Goal: Task Accomplishment & Management: Manage account settings

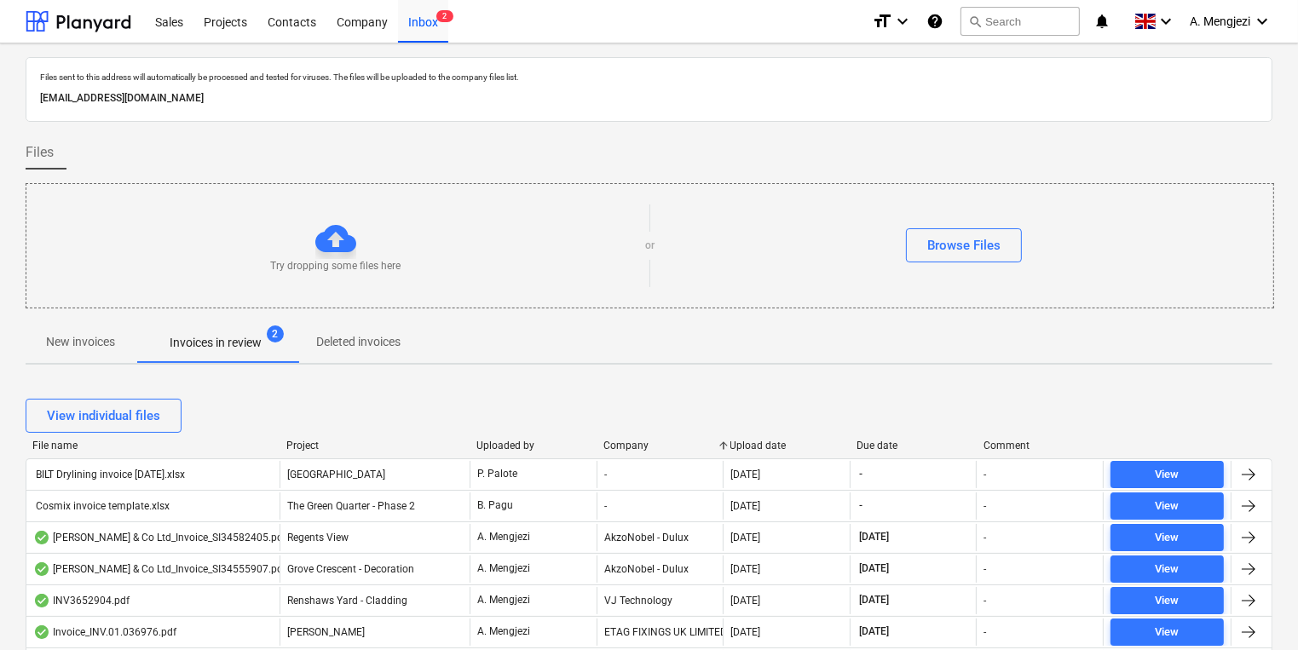
click at [107, 337] on p "New invoices" at bounding box center [80, 342] width 69 height 18
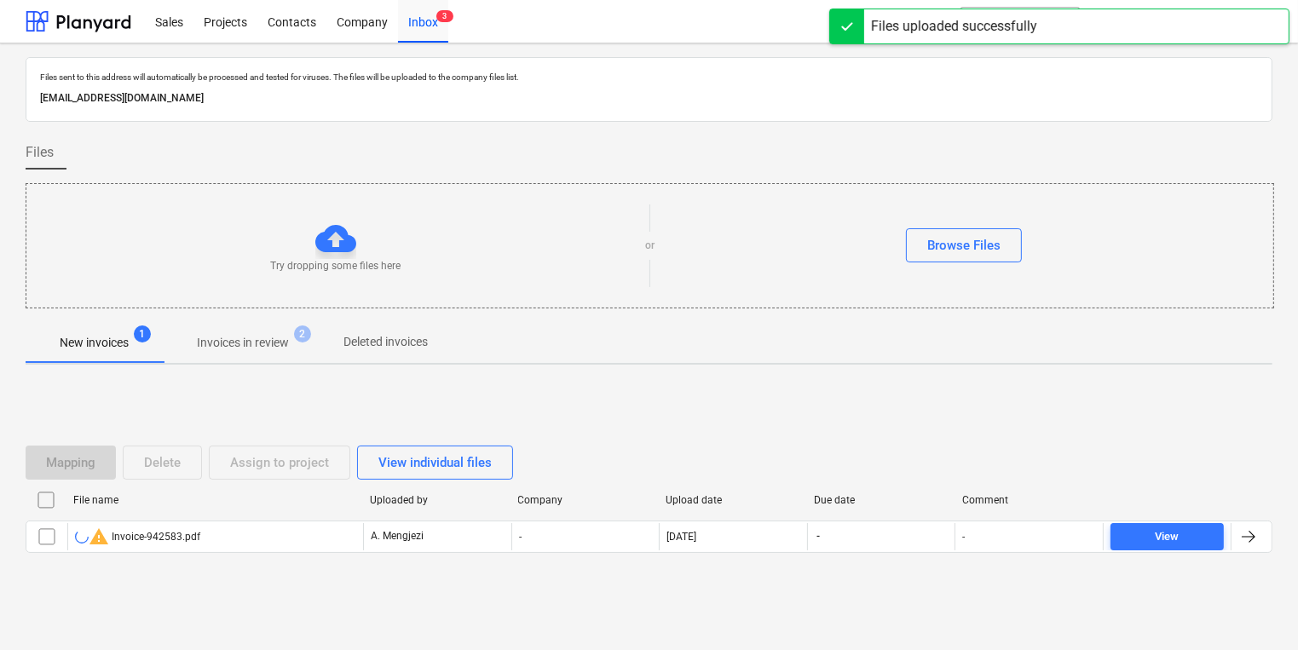
drag, startPoint x: 44, startPoint y: 534, endPoint x: 99, endPoint y: 499, distance: 65.3
click at [44, 534] on input "checkbox" at bounding box center [46, 536] width 27 height 27
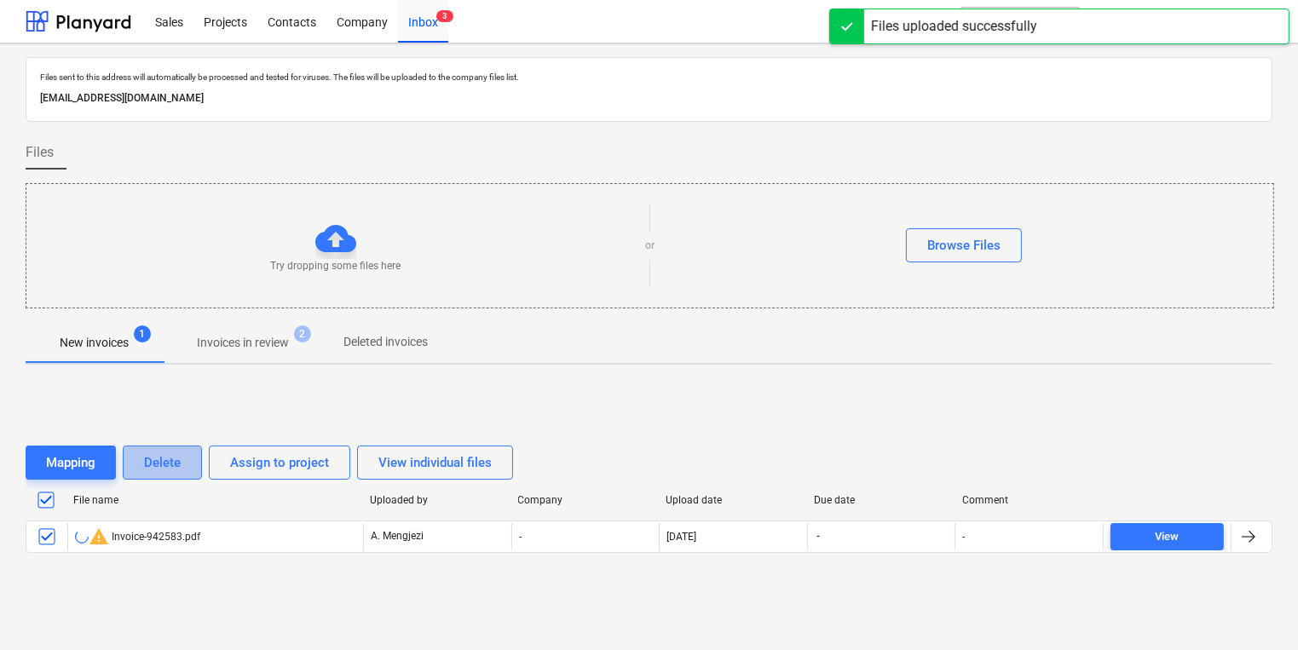
click at [139, 478] on button "Delete" at bounding box center [162, 463] width 79 height 34
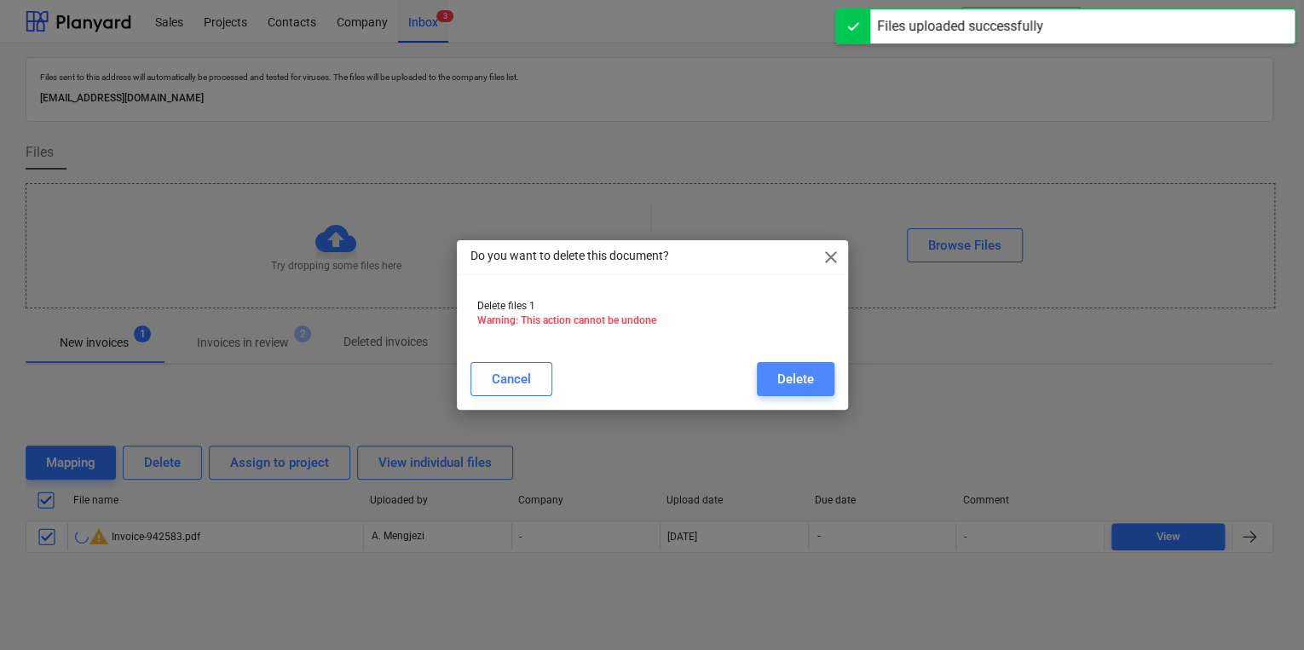
click at [792, 380] on div "Delete" at bounding box center [795, 379] width 37 height 22
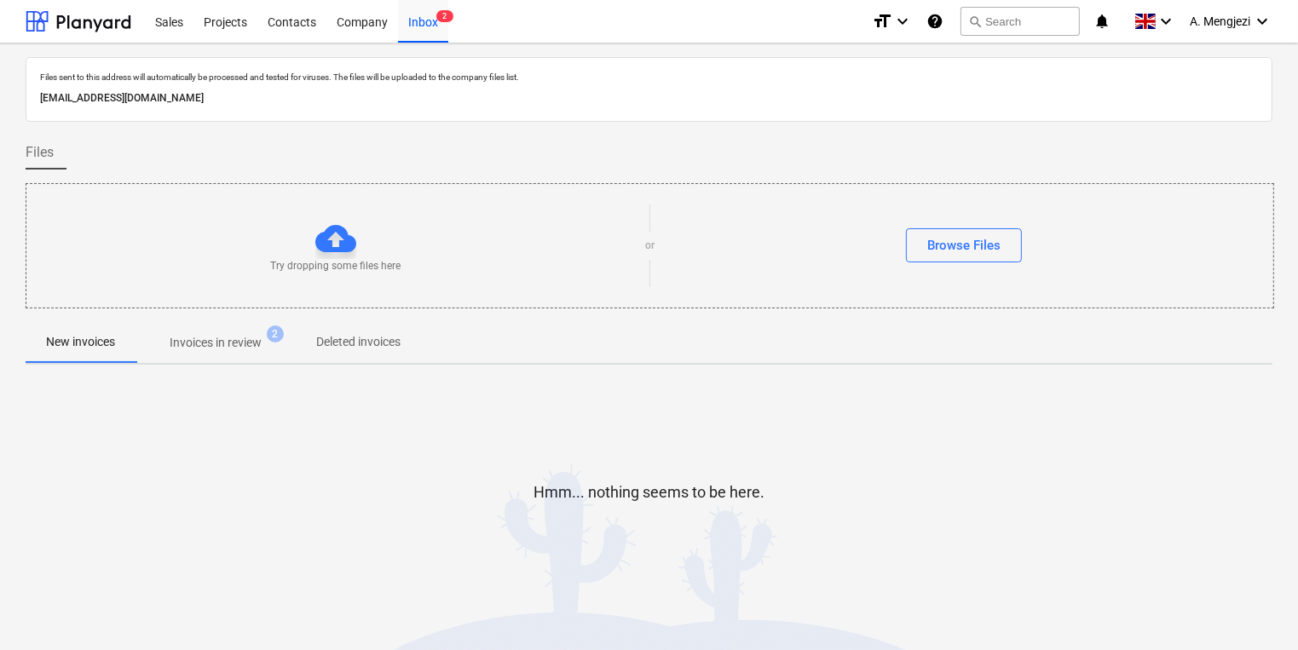
click at [203, 352] on span "Invoices in review 2" at bounding box center [216, 342] width 160 height 31
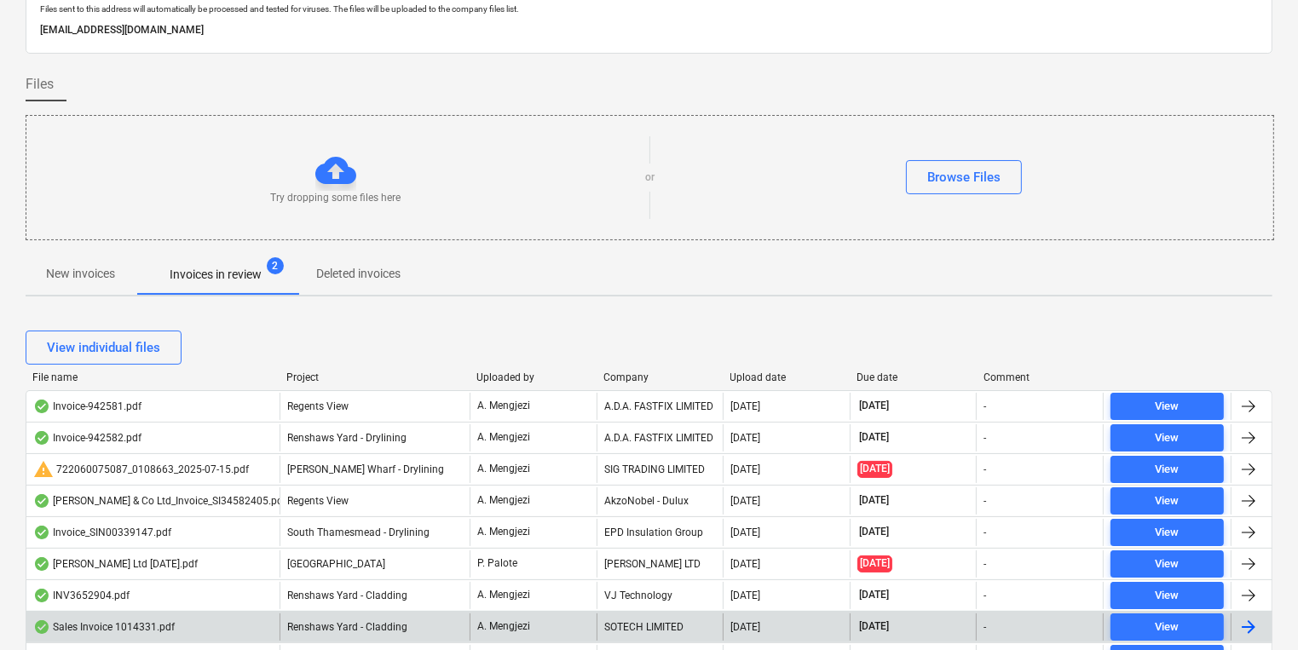
scroll to position [273, 0]
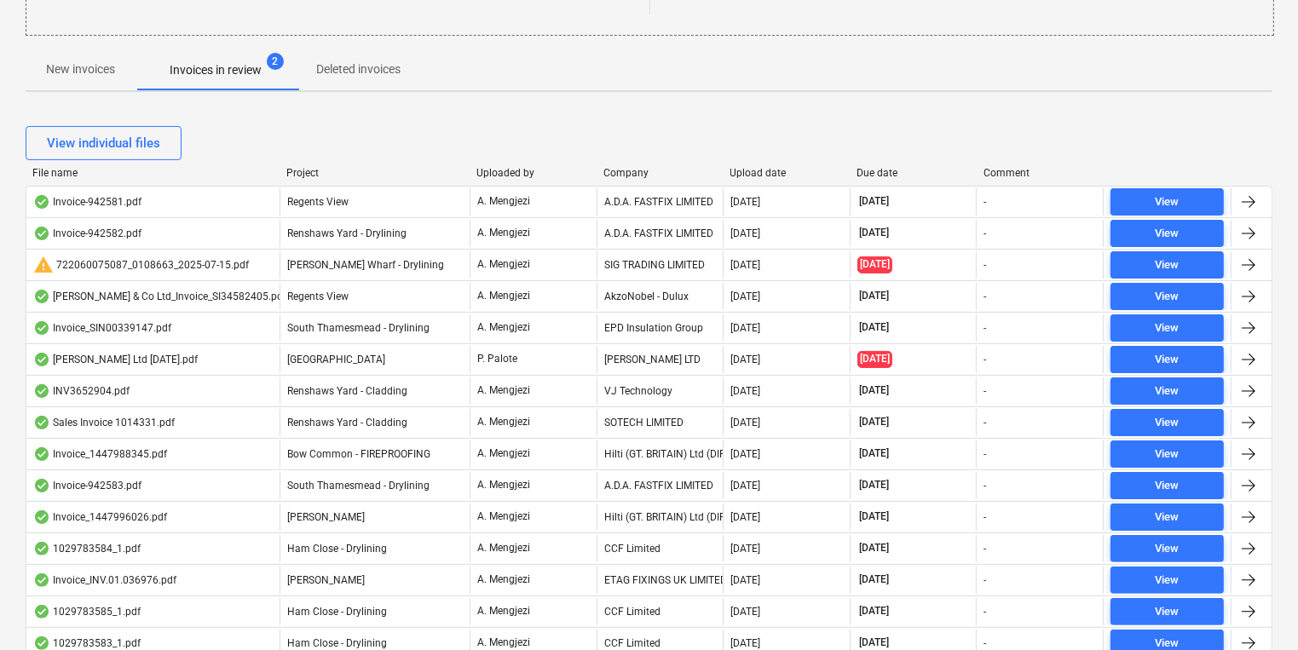
click at [286, 172] on div at bounding box center [279, 173] width 31 height 12
click at [303, 177] on div "Project" at bounding box center [374, 173] width 176 height 12
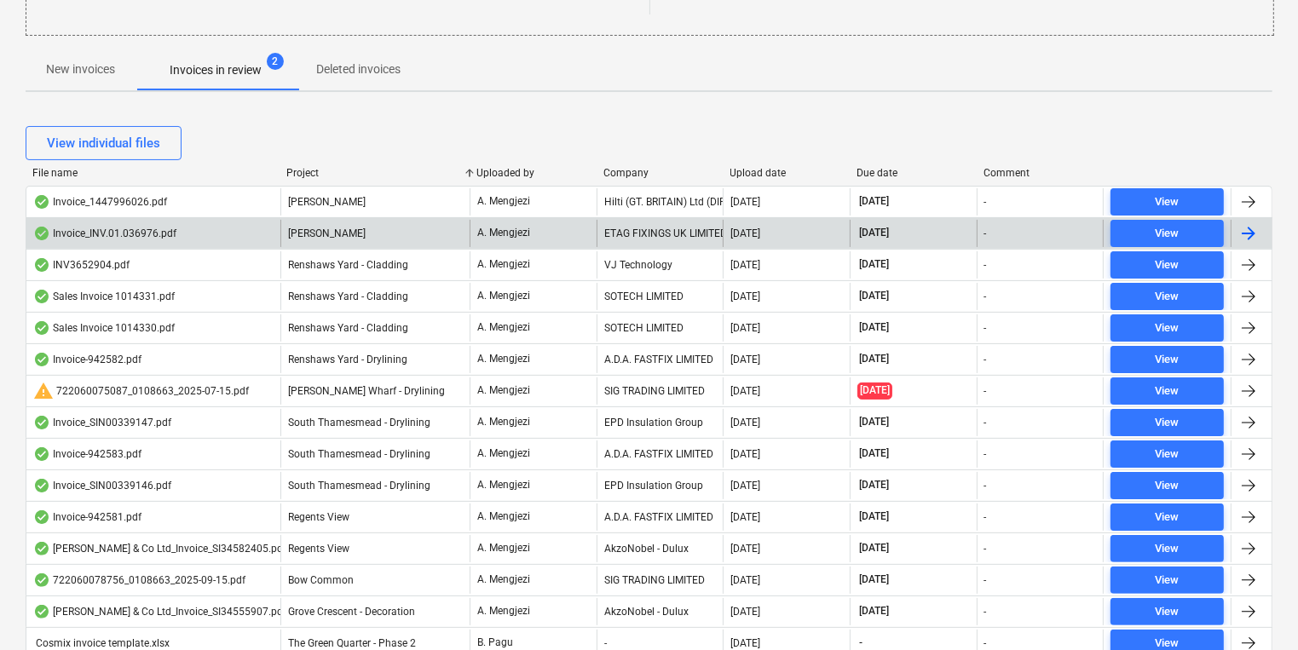
scroll to position [0, 0]
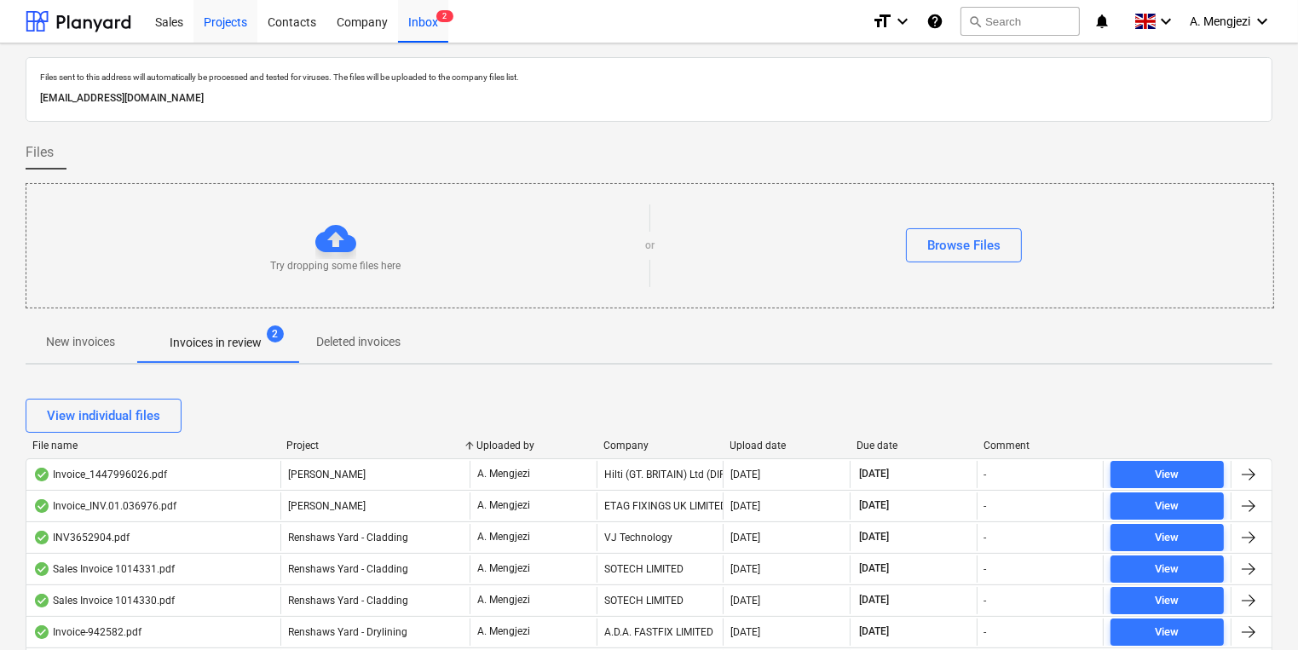
click at [234, 18] on div "Projects" at bounding box center [225, 20] width 64 height 43
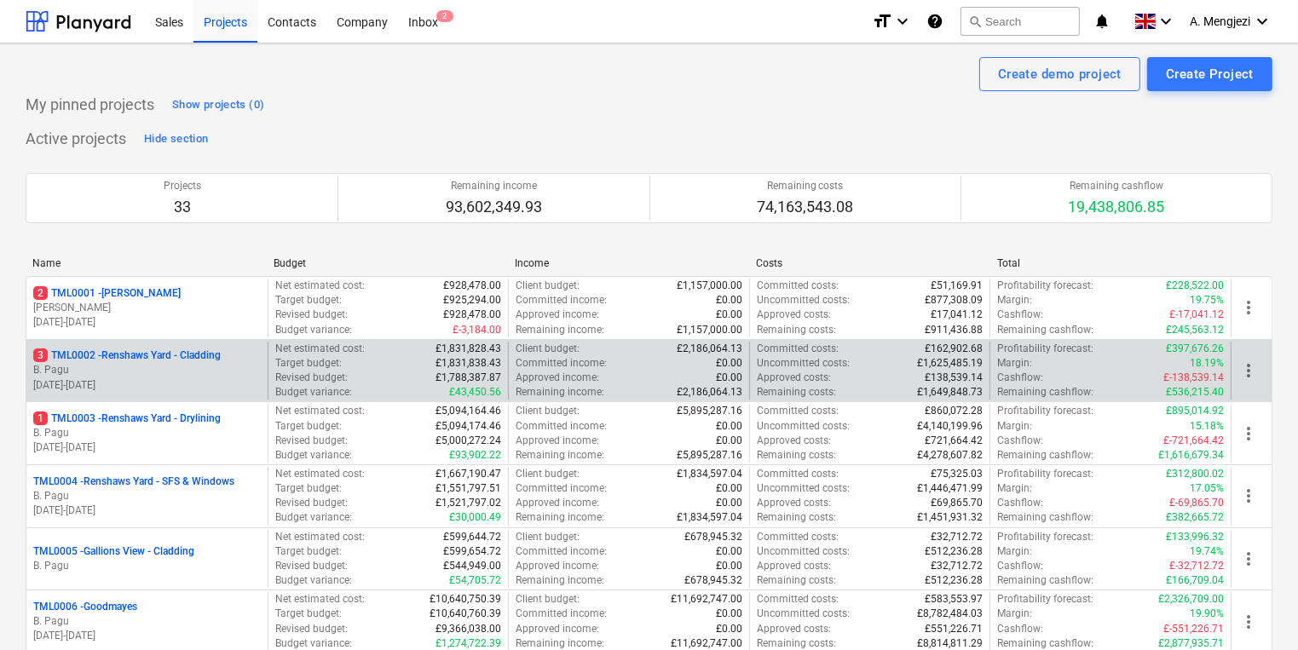
click at [113, 378] on p "[DATE] - [DATE]" at bounding box center [147, 385] width 228 height 14
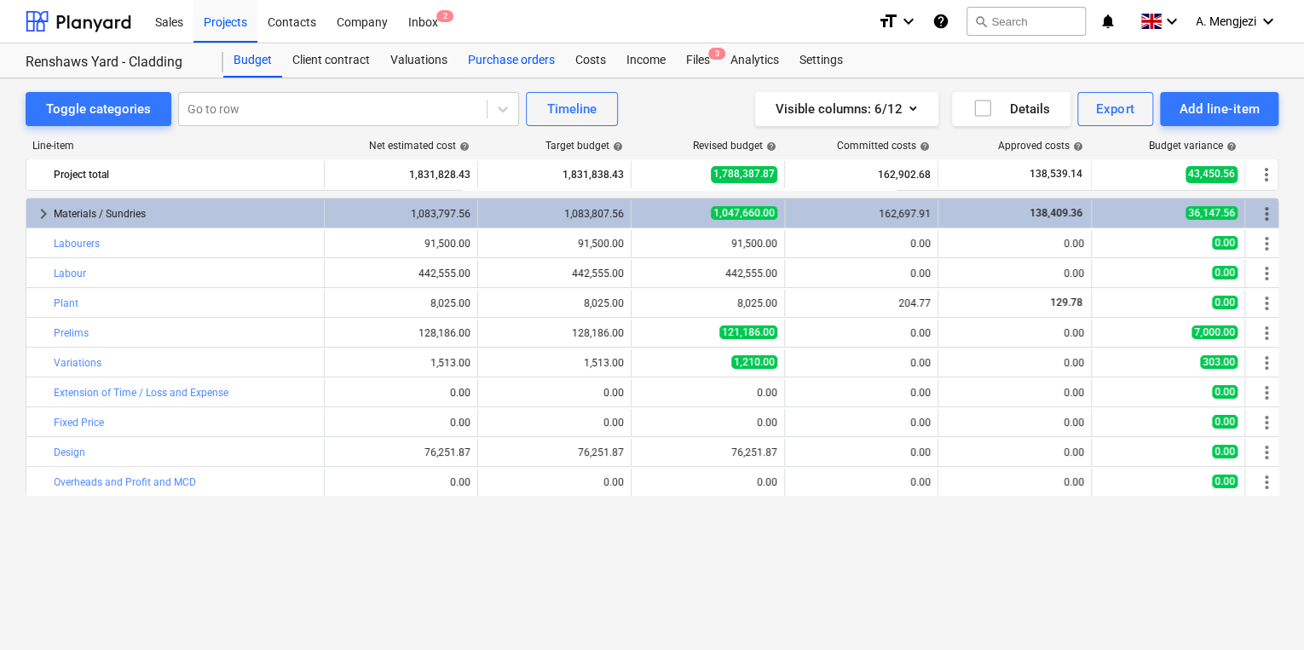
click at [469, 67] on div "Purchase orders" at bounding box center [511, 60] width 107 height 34
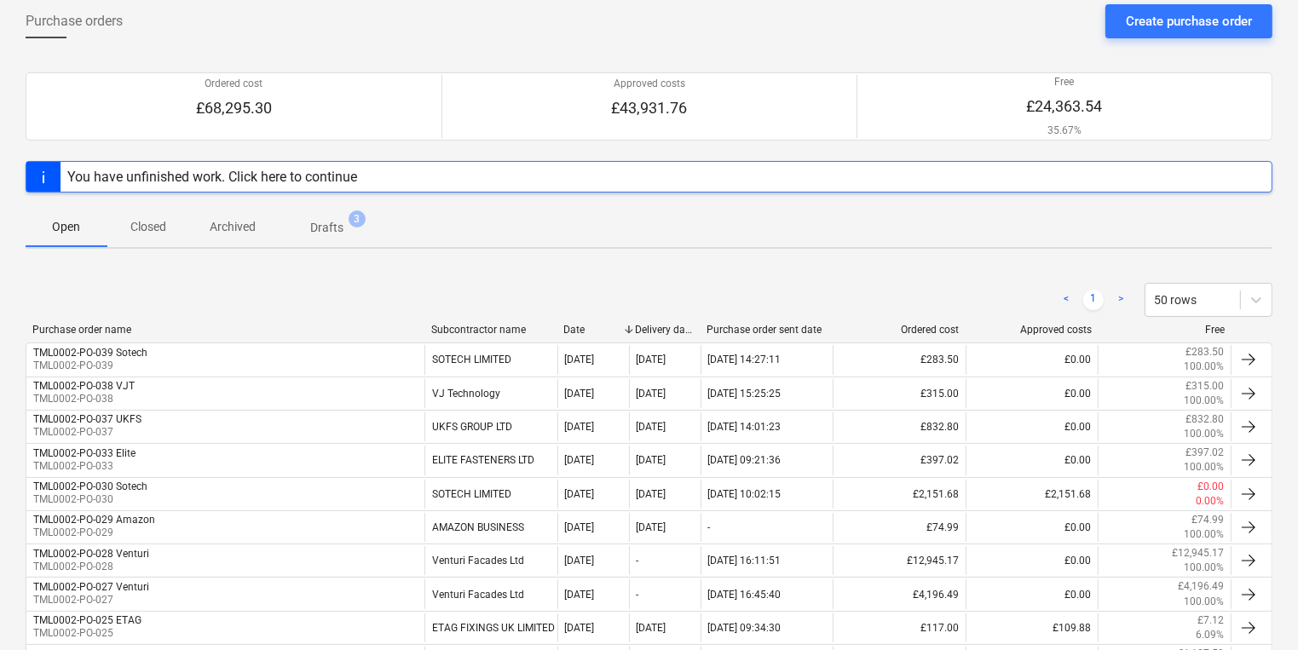
scroll to position [1, 0]
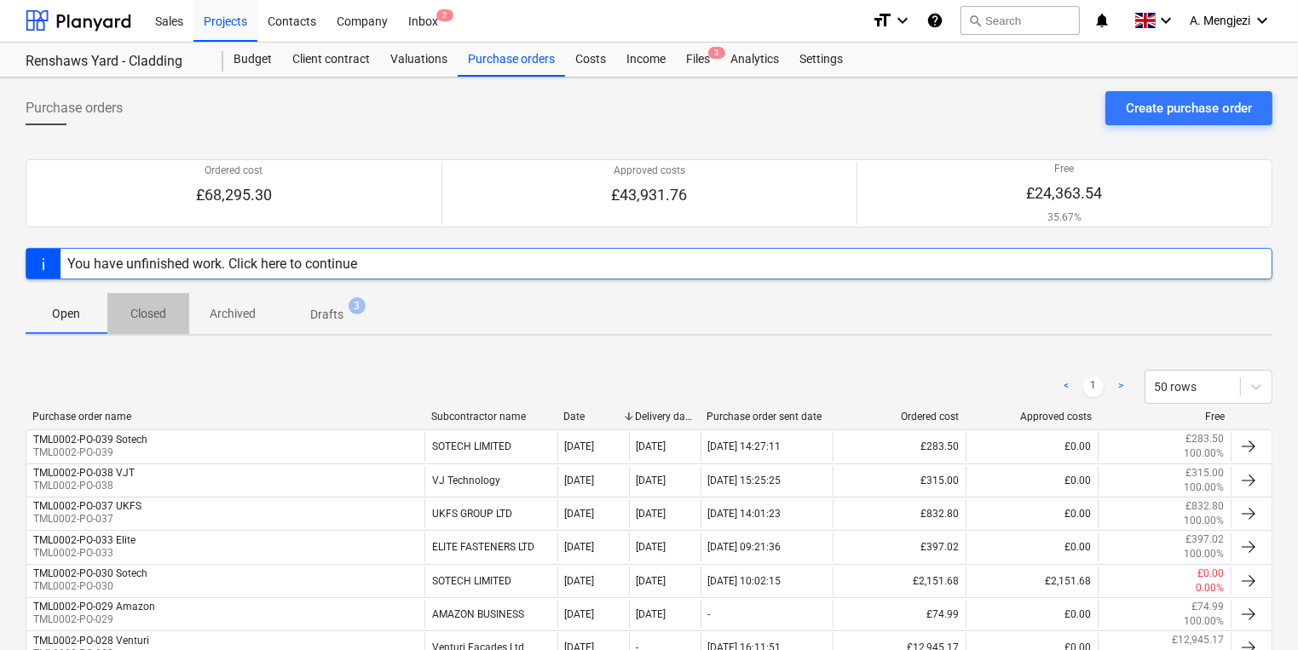
click at [160, 308] on p "Closed" at bounding box center [148, 314] width 41 height 18
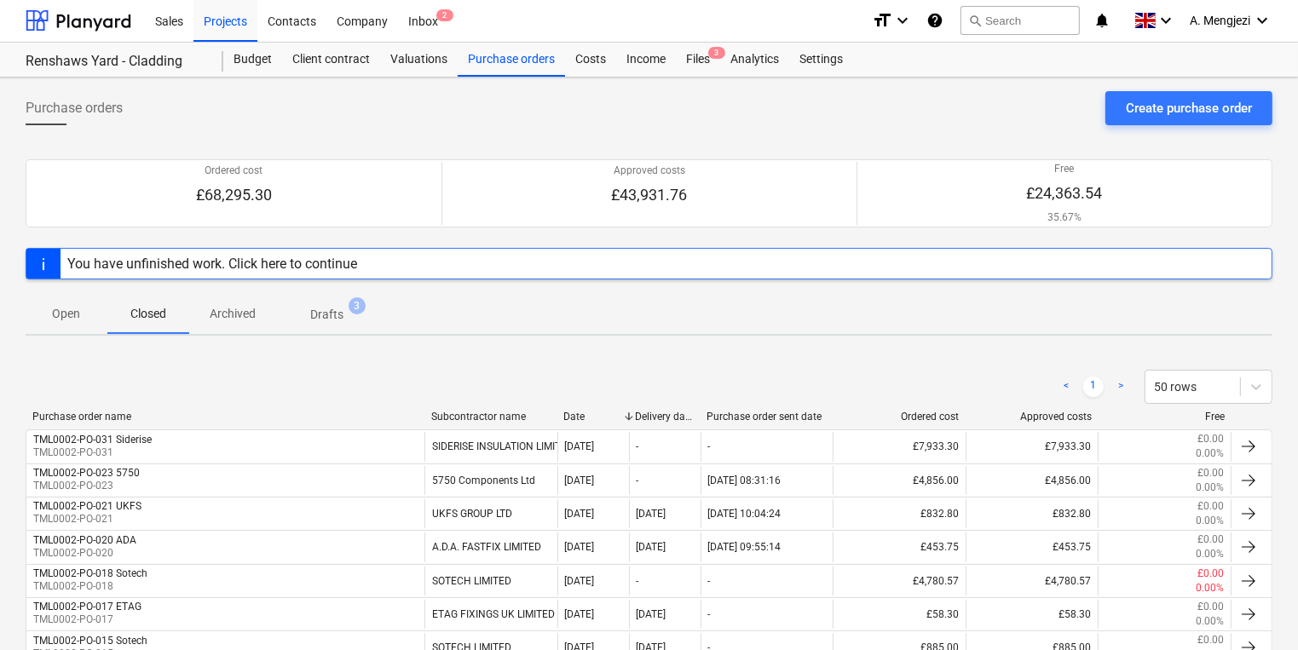
click at [254, 310] on p "Archived" at bounding box center [233, 314] width 46 height 18
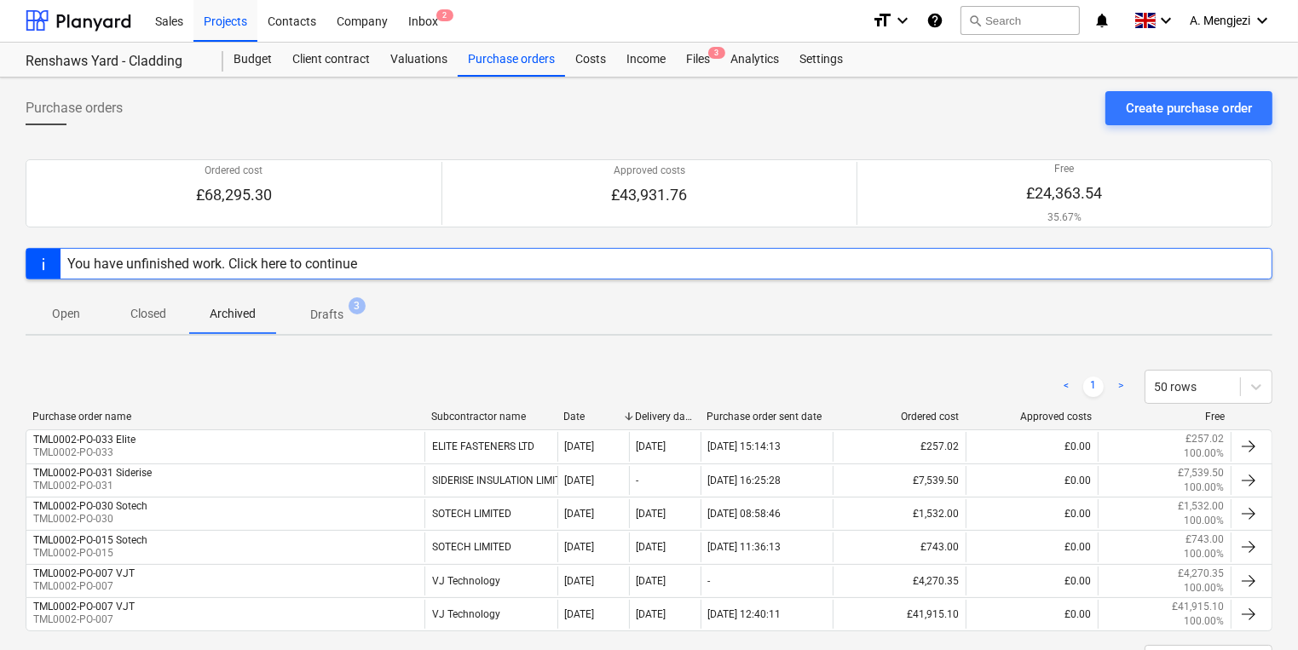
click at [351, 307] on span "3" at bounding box center [357, 305] width 17 height 17
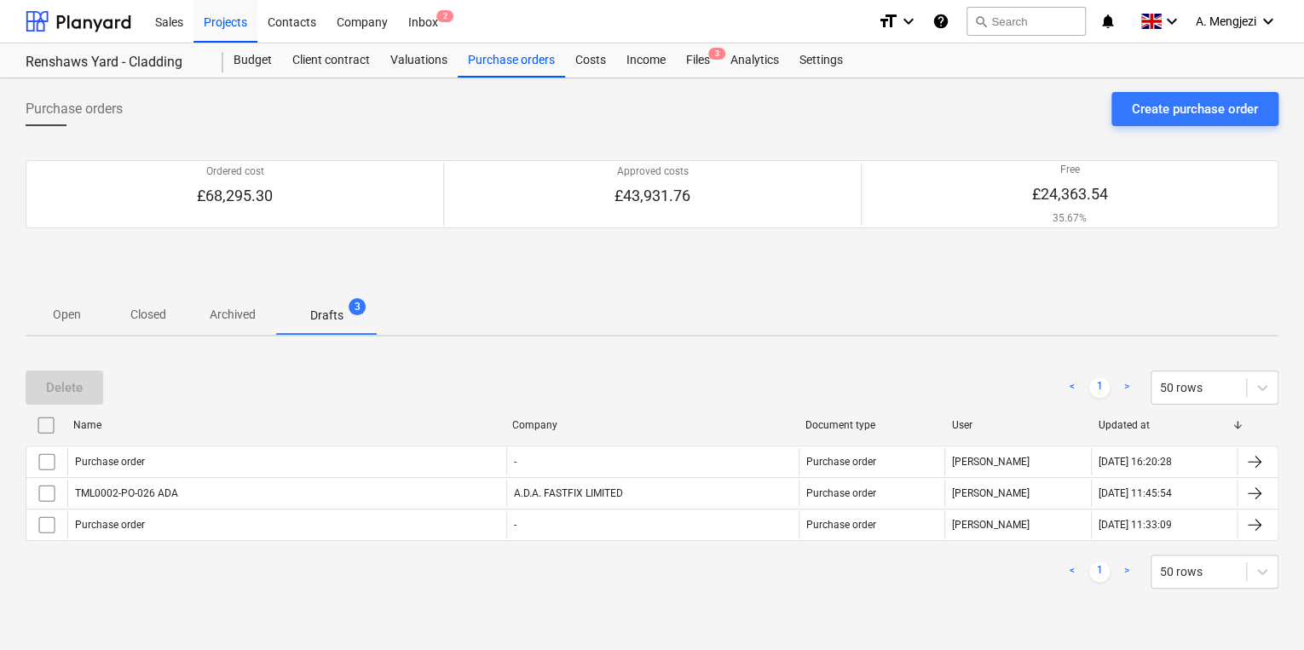
click at [65, 301] on span "Open" at bounding box center [67, 315] width 82 height 28
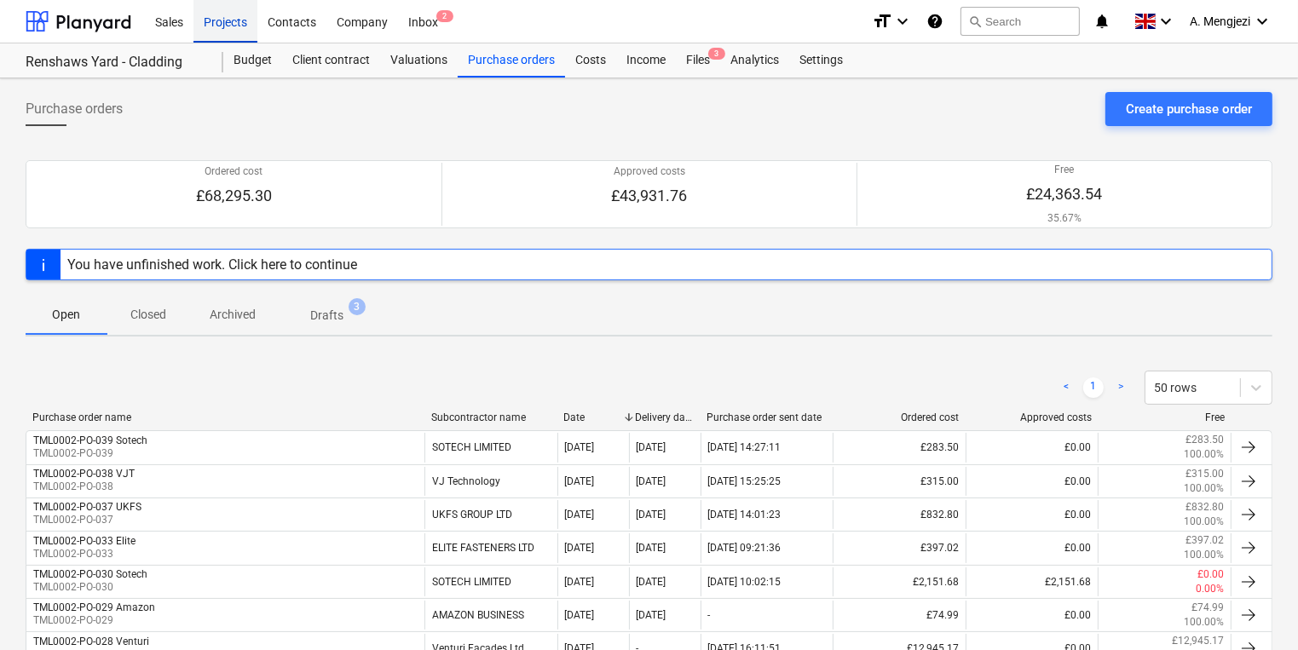
click at [211, 19] on div "Projects" at bounding box center [225, 20] width 64 height 43
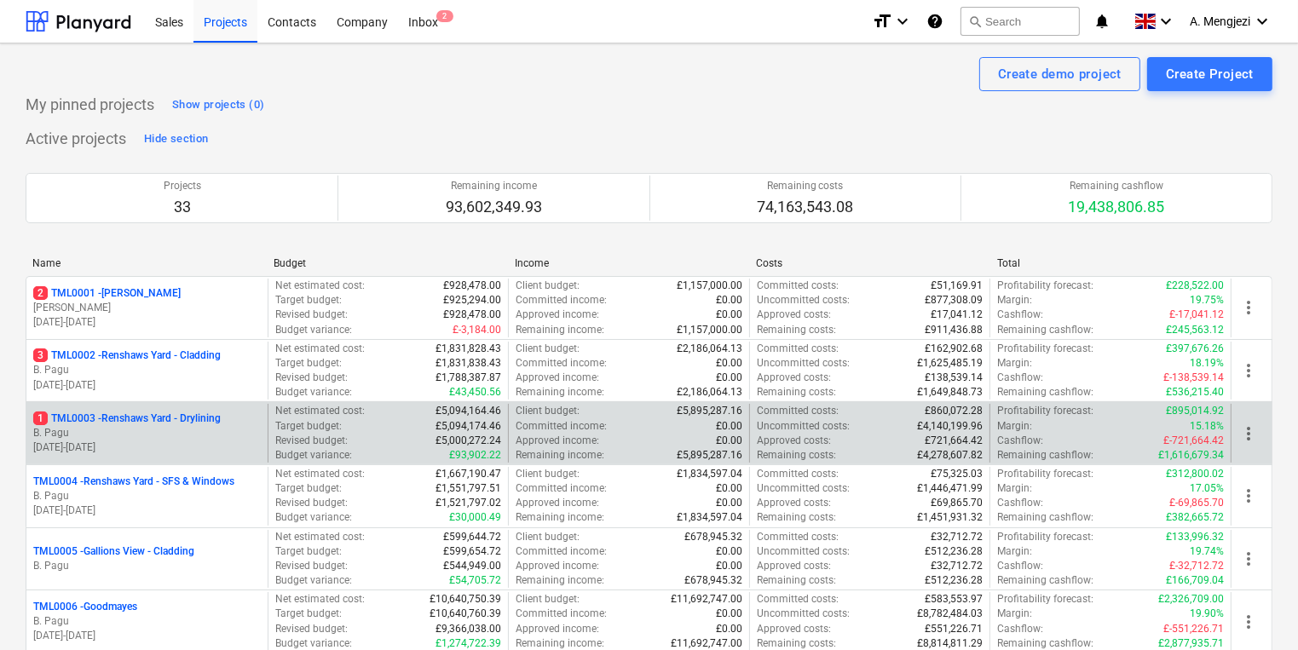
click at [185, 426] on p "B. Pagu" at bounding box center [147, 433] width 228 height 14
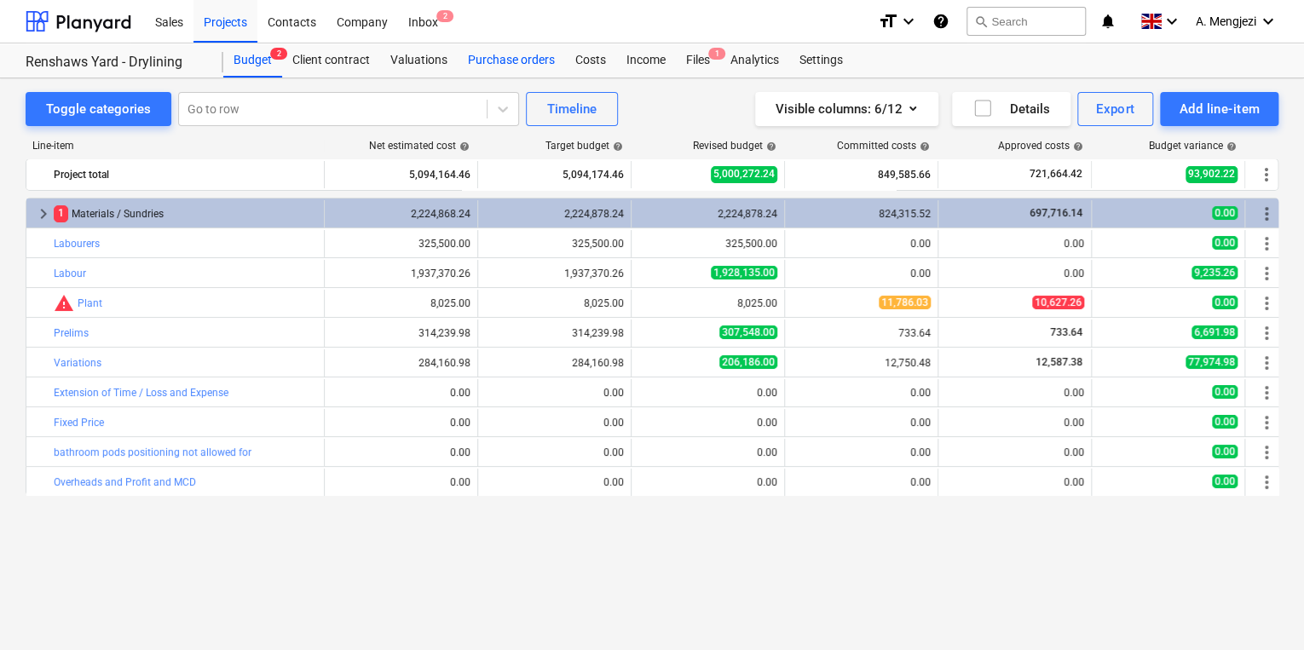
click at [492, 65] on div "Purchase orders" at bounding box center [511, 60] width 107 height 34
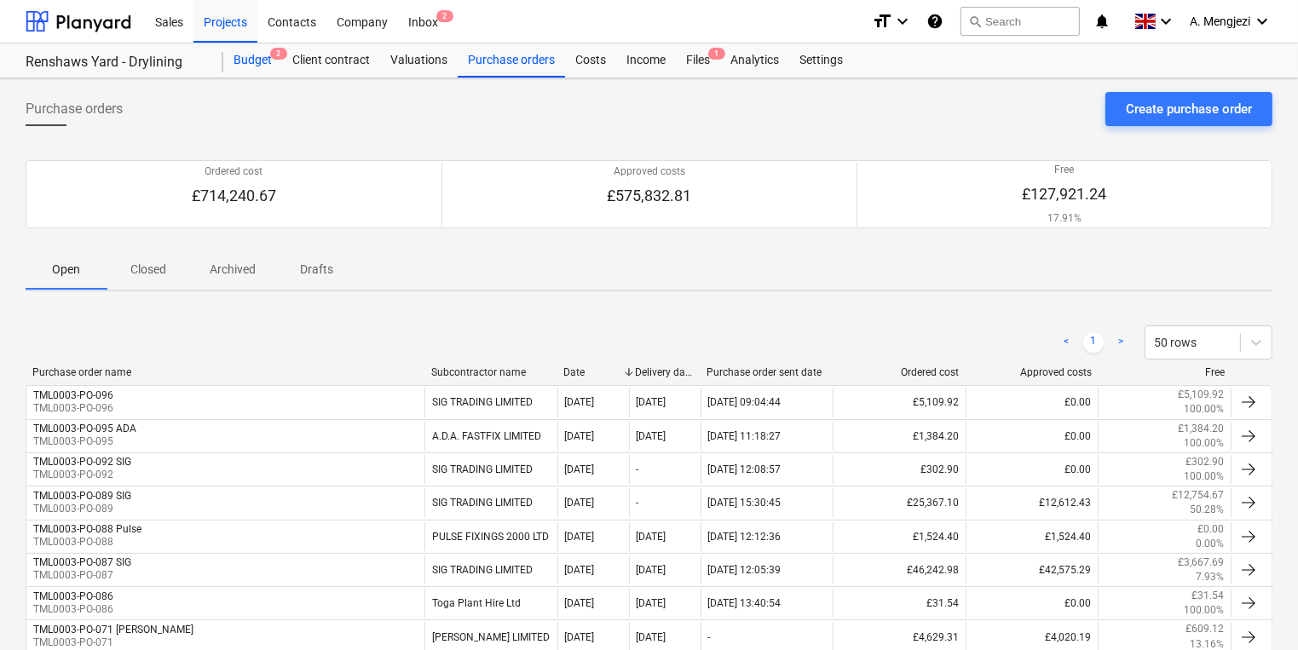
click at [242, 47] on div "Budget 2" at bounding box center [252, 60] width 59 height 34
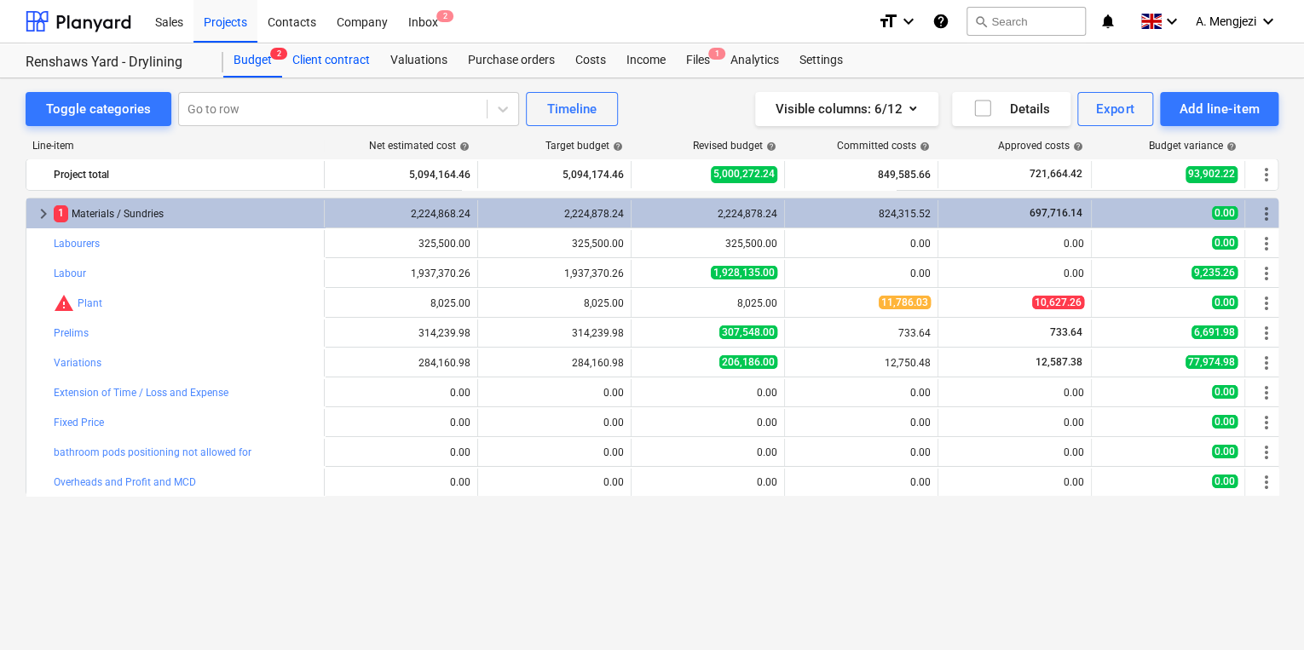
click at [292, 66] on div "Client contract" at bounding box center [331, 60] width 98 height 34
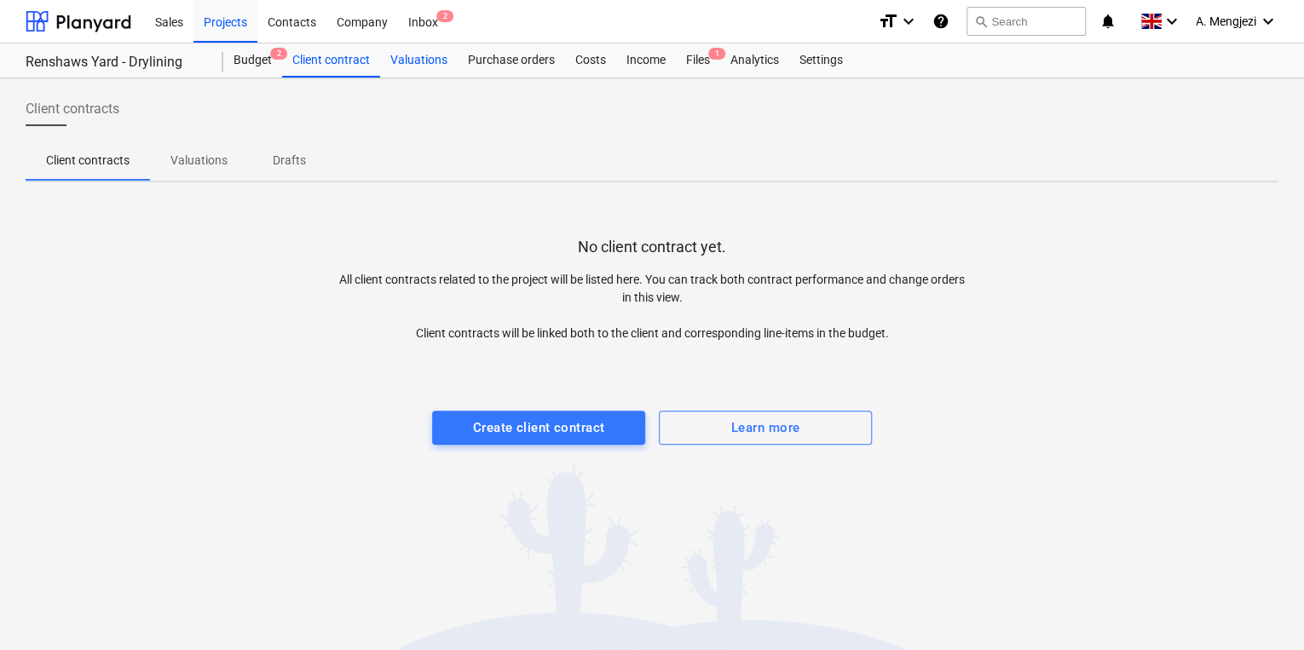
click at [425, 61] on div "Valuations" at bounding box center [419, 60] width 78 height 34
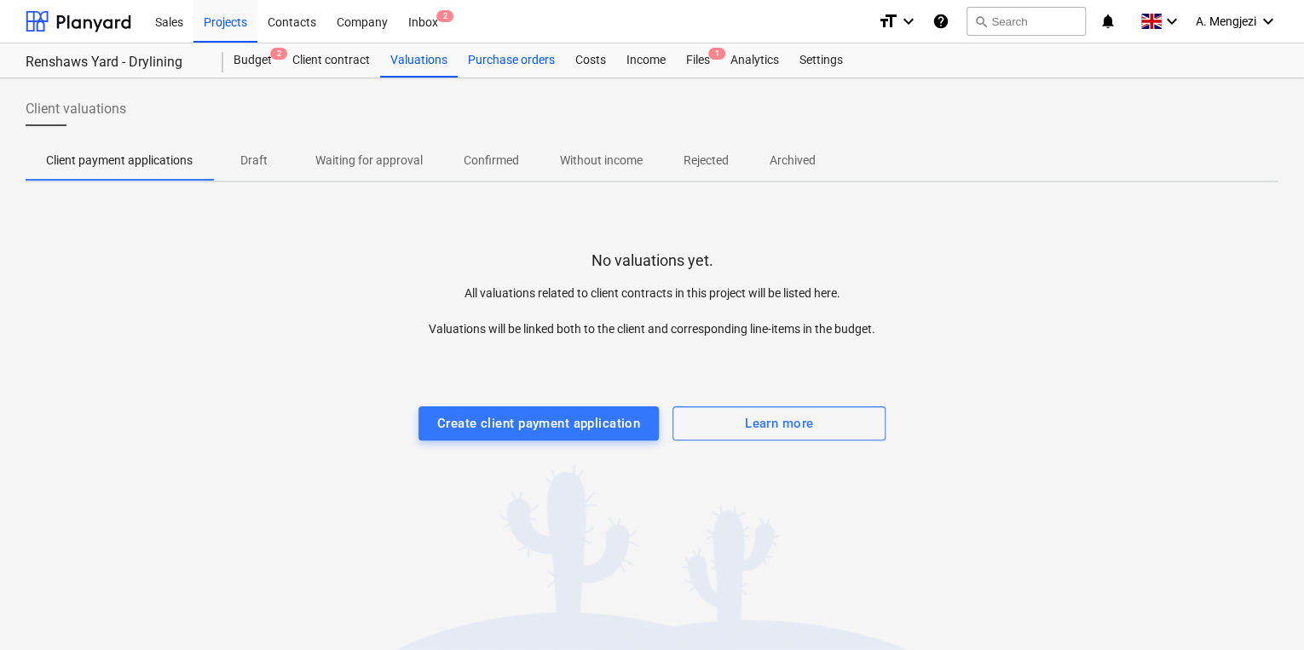
click at [495, 64] on div "Purchase orders" at bounding box center [511, 60] width 107 height 34
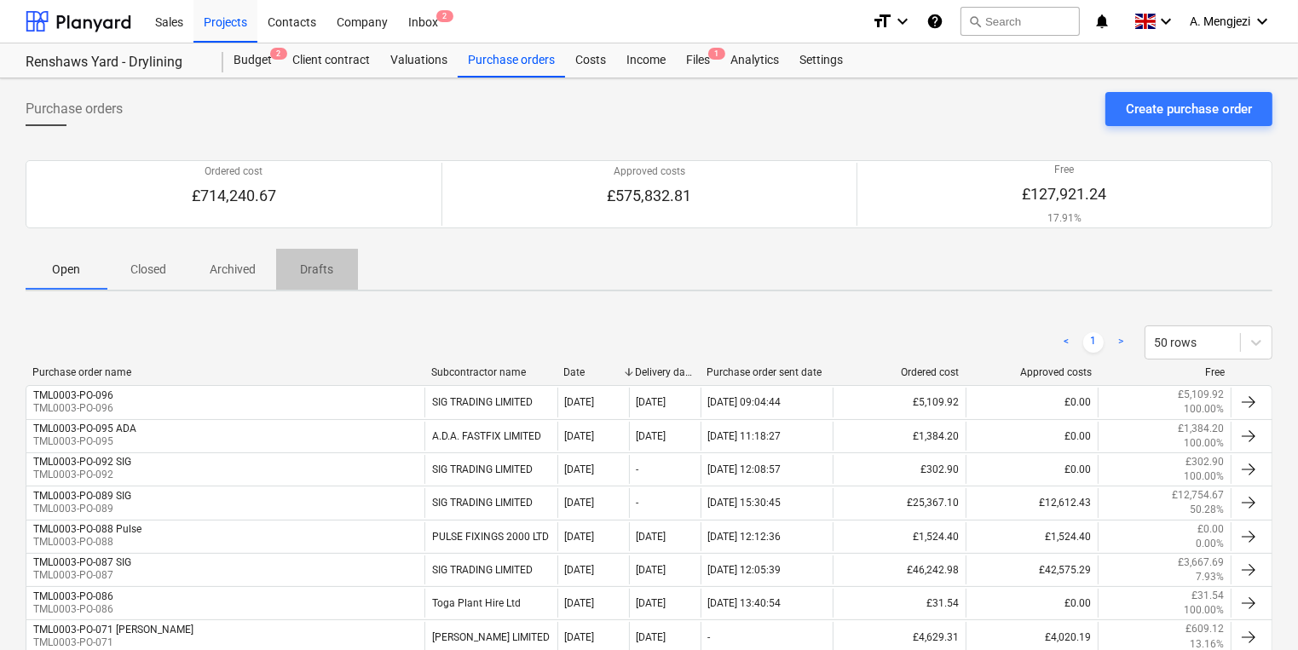
click at [324, 265] on p "Drafts" at bounding box center [317, 270] width 41 height 18
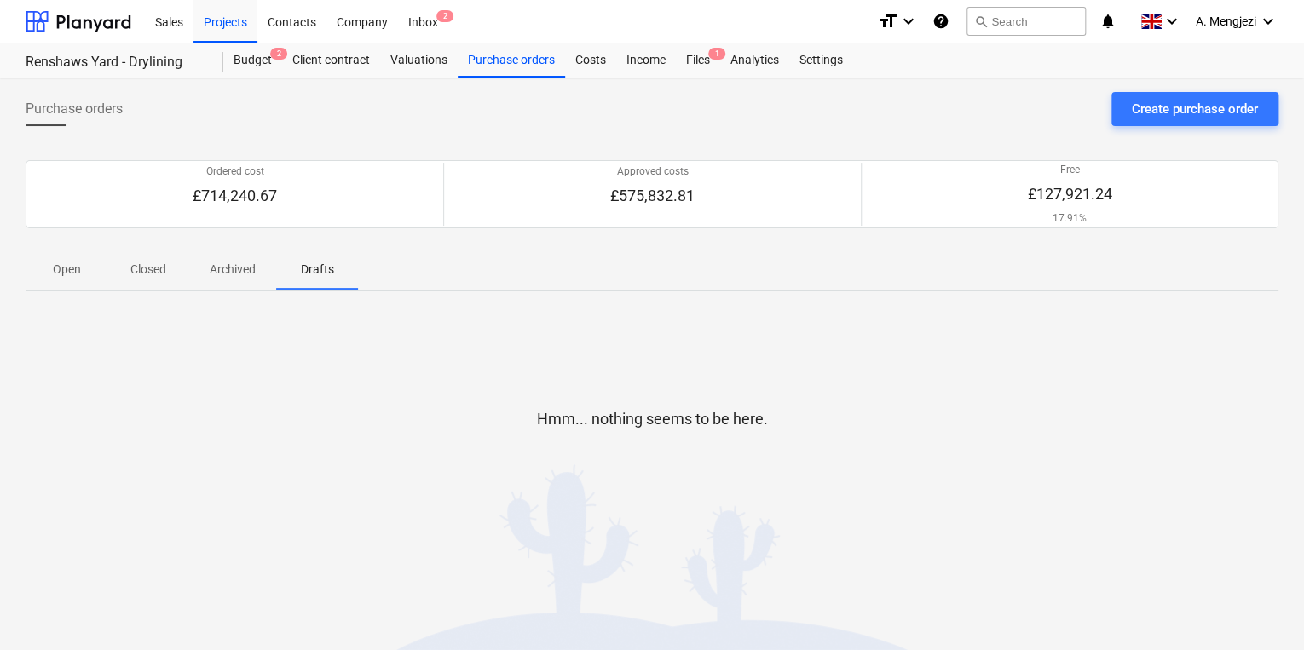
click at [249, 272] on p "Archived" at bounding box center [233, 270] width 46 height 18
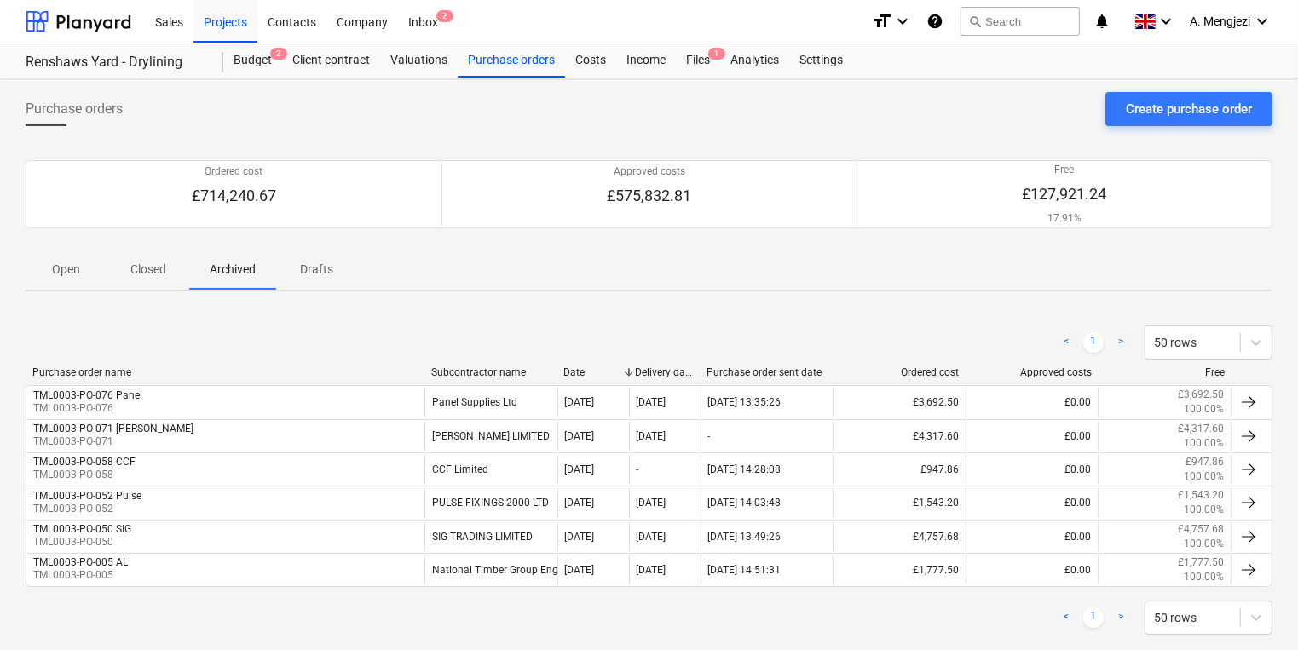
click at [141, 277] on p "Closed" at bounding box center [148, 270] width 41 height 18
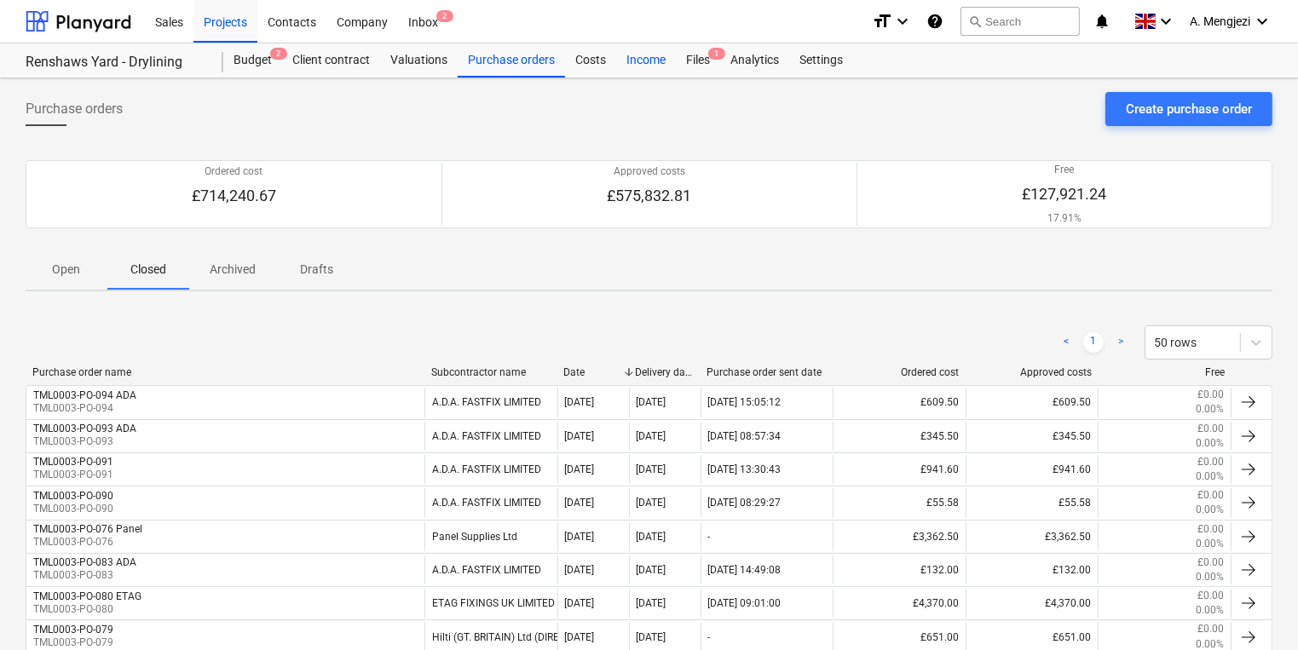
click at [640, 56] on div "Income" at bounding box center [646, 60] width 60 height 34
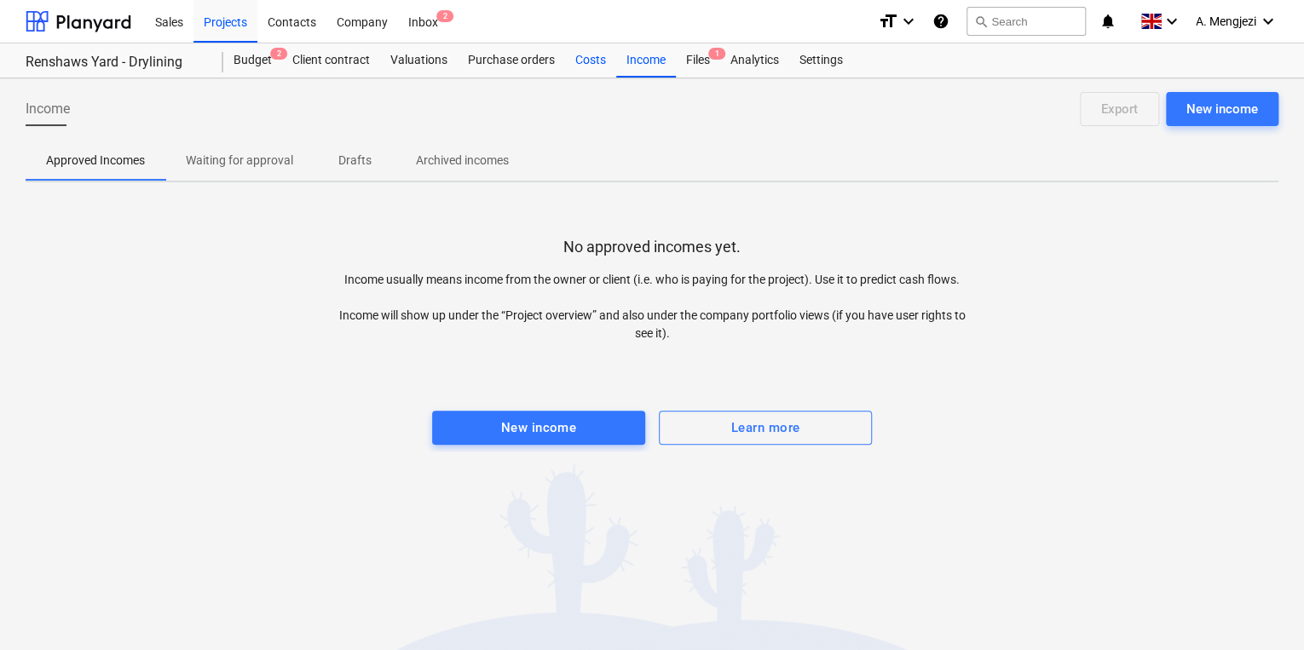
click at [590, 65] on div "Costs" at bounding box center [590, 60] width 51 height 34
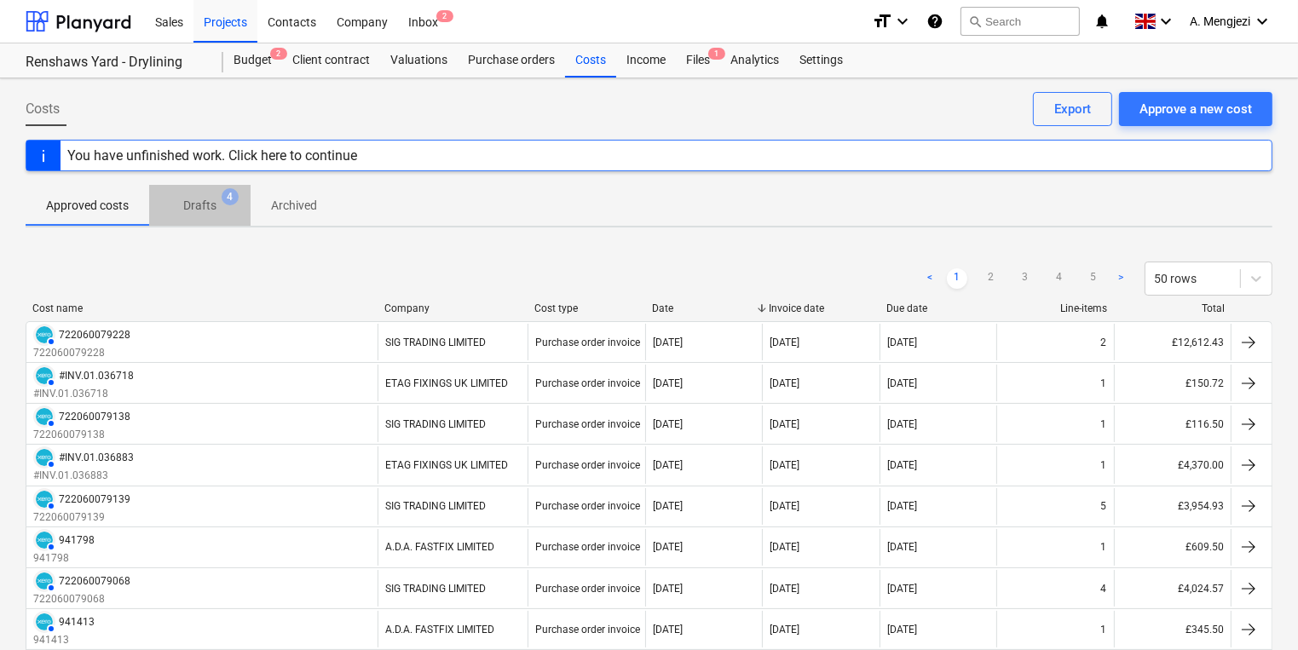
click at [205, 205] on p "Drafts" at bounding box center [199, 206] width 33 height 18
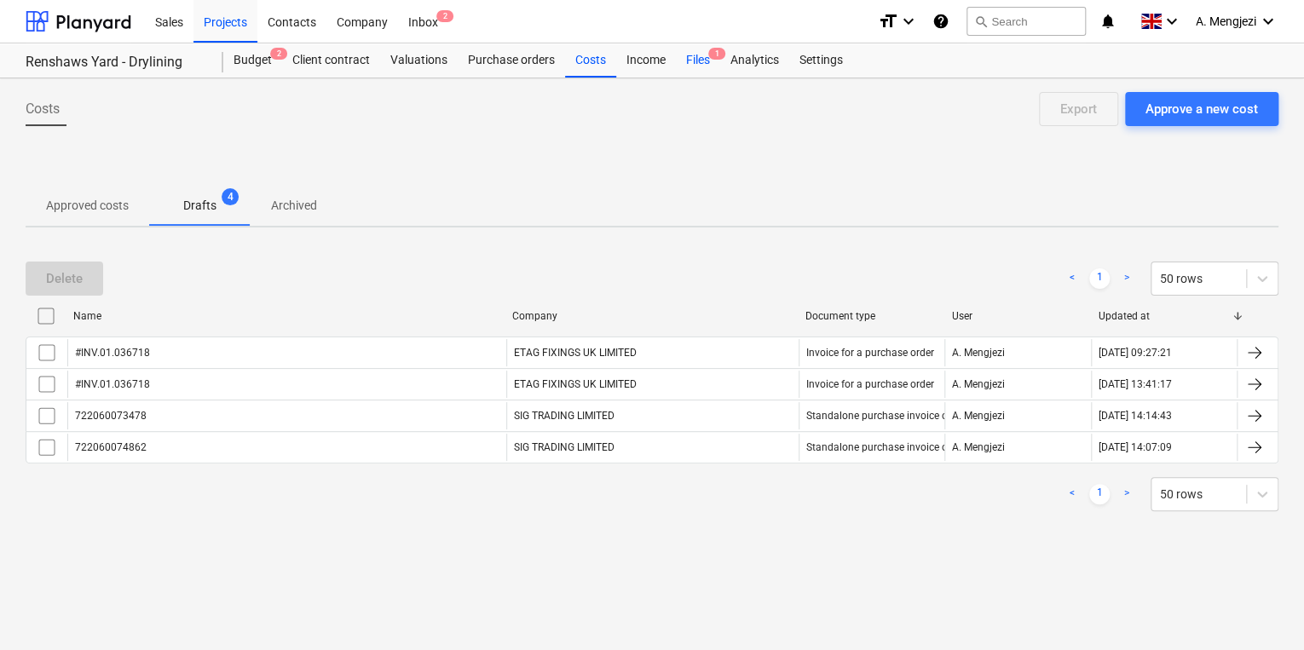
click at [706, 63] on div "Files 1" at bounding box center [698, 60] width 44 height 34
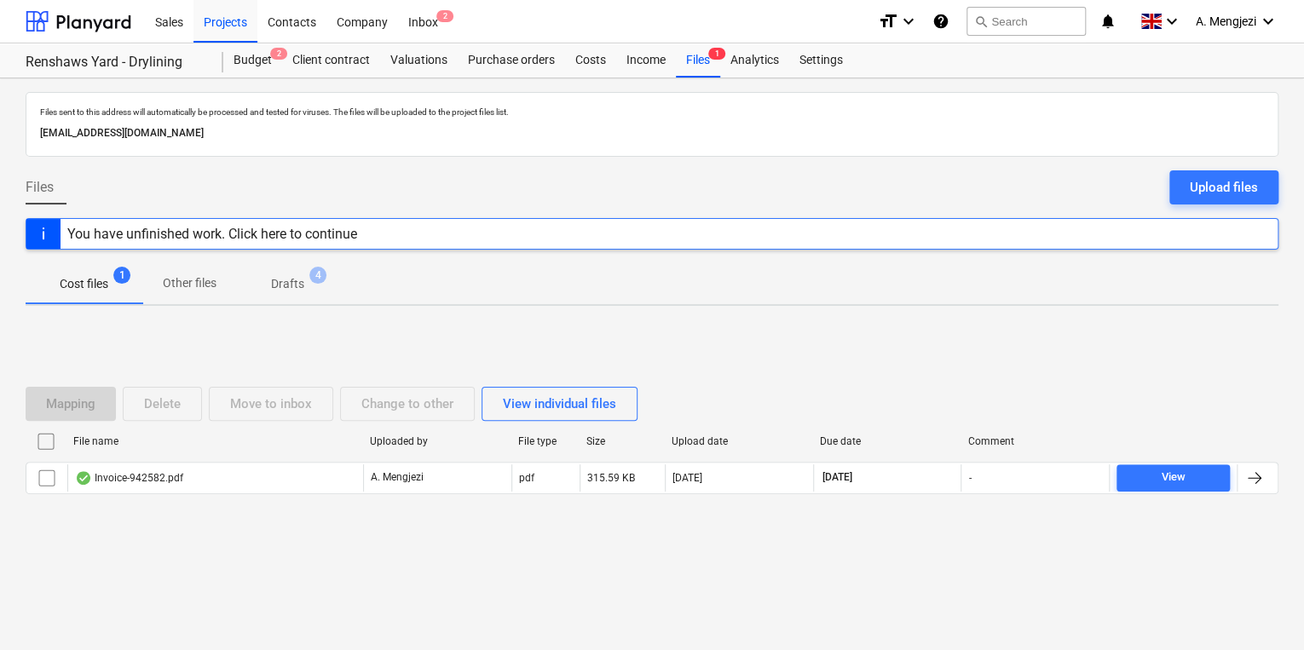
drag, startPoint x: 292, startPoint y: 287, endPoint x: 287, endPoint y: 299, distance: 12.7
click at [289, 300] on button "Drafts 4" at bounding box center [287, 283] width 101 height 41
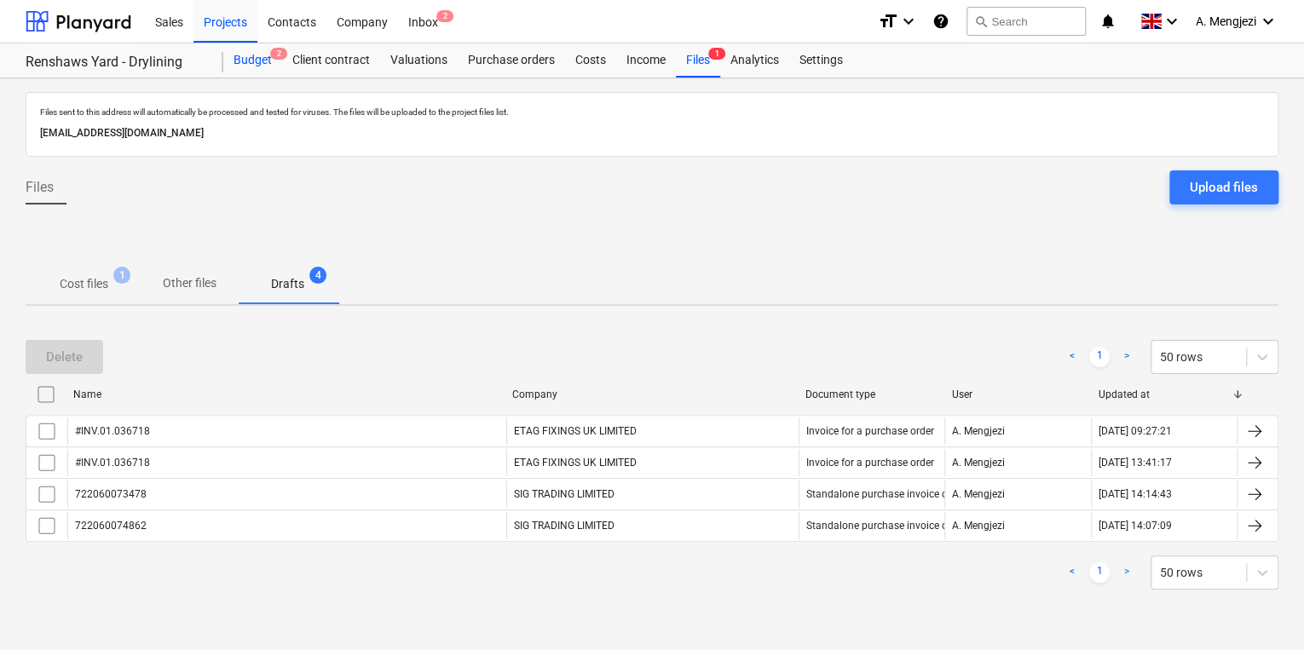
click at [234, 61] on div "Budget 2" at bounding box center [252, 60] width 59 height 34
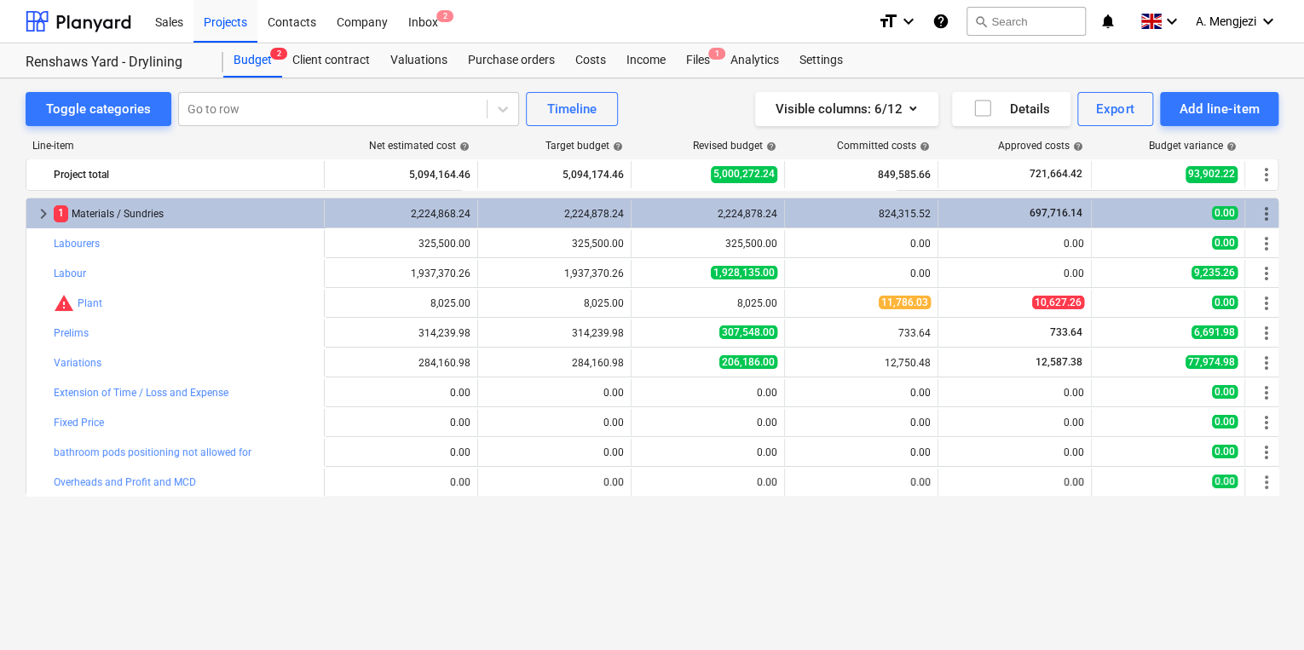
click at [452, 21] on div "Sales Projects Contacts Company Inbox 2" at bounding box center [504, 21] width 719 height 43
click at [445, 29] on div "Inbox 2" at bounding box center [423, 20] width 50 height 43
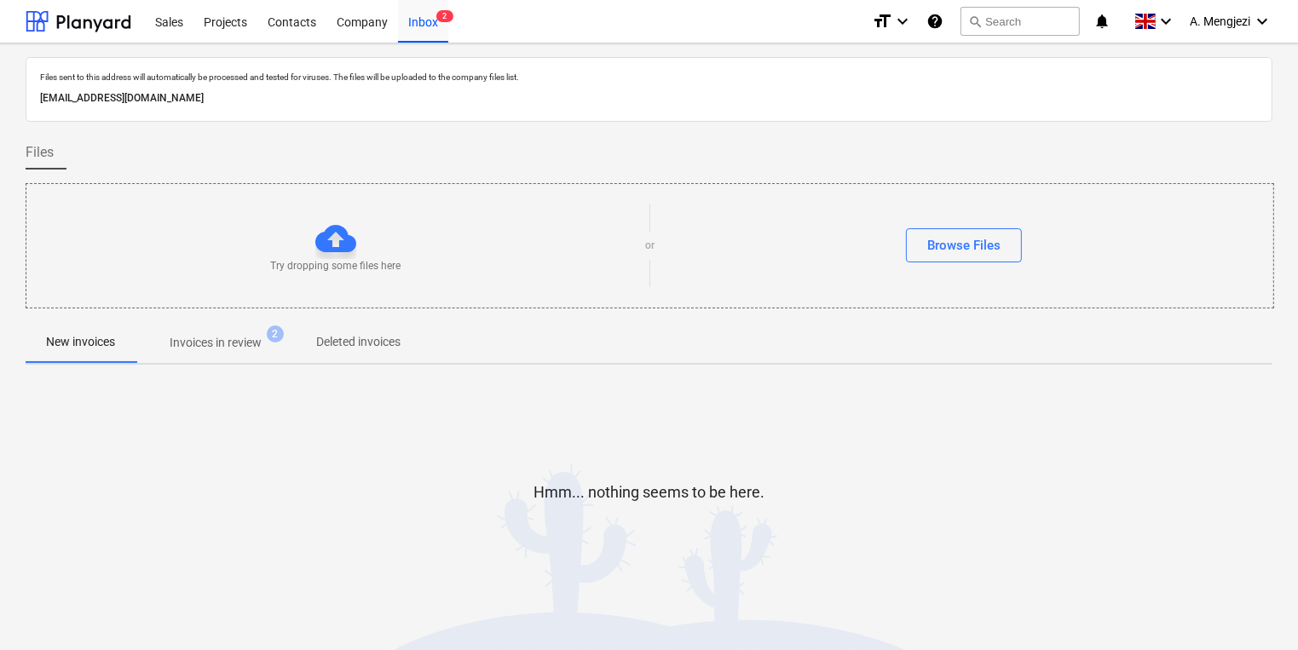
click at [242, 331] on span "Invoices in review 2" at bounding box center [216, 342] width 160 height 31
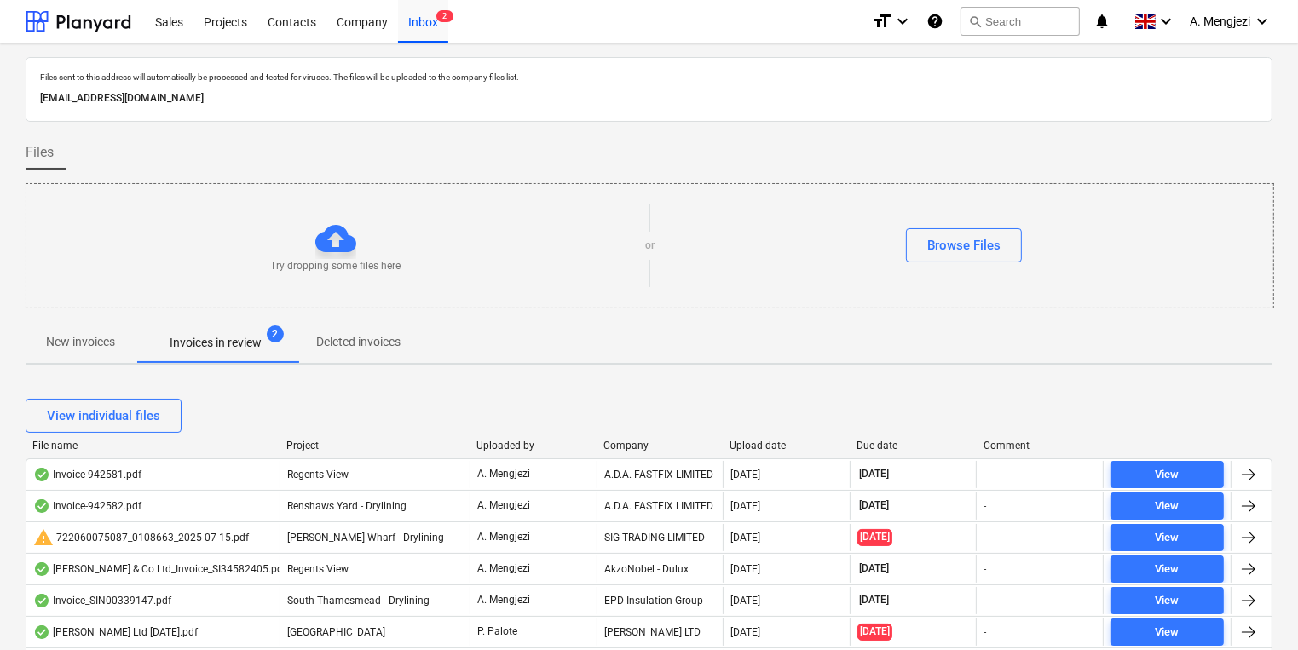
click at [636, 442] on div "Company" at bounding box center [659, 446] width 113 height 12
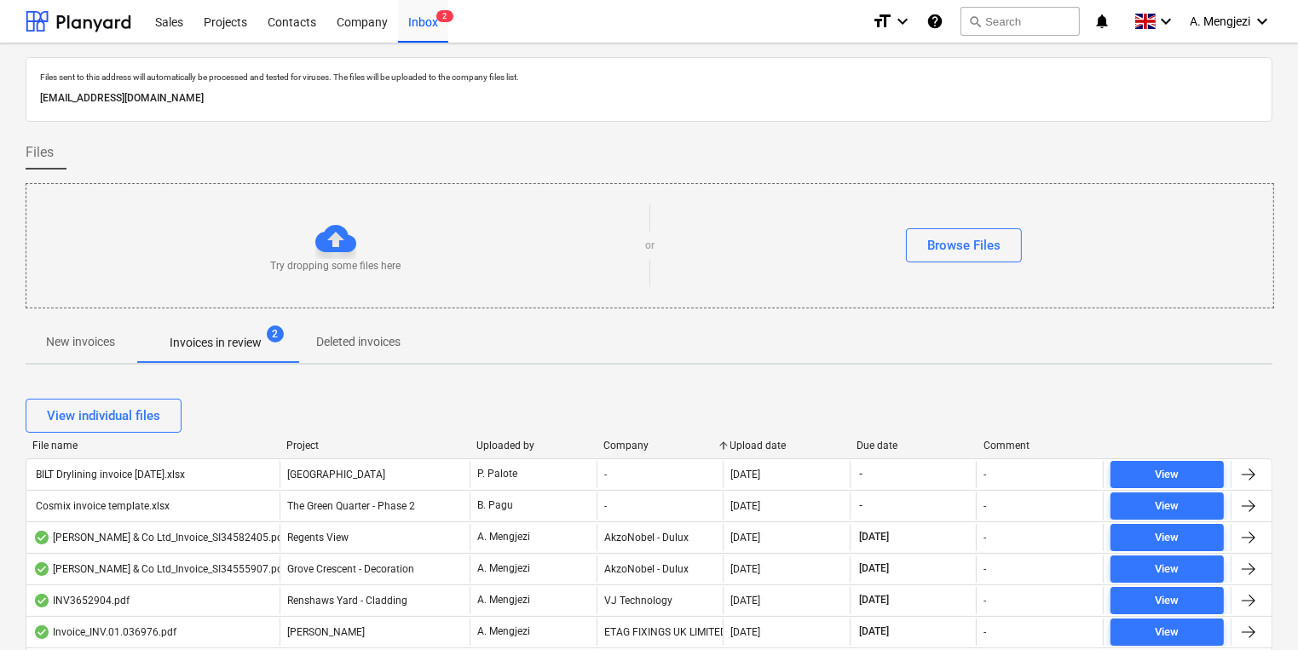
click at [636, 442] on div "Company" at bounding box center [659, 446] width 113 height 12
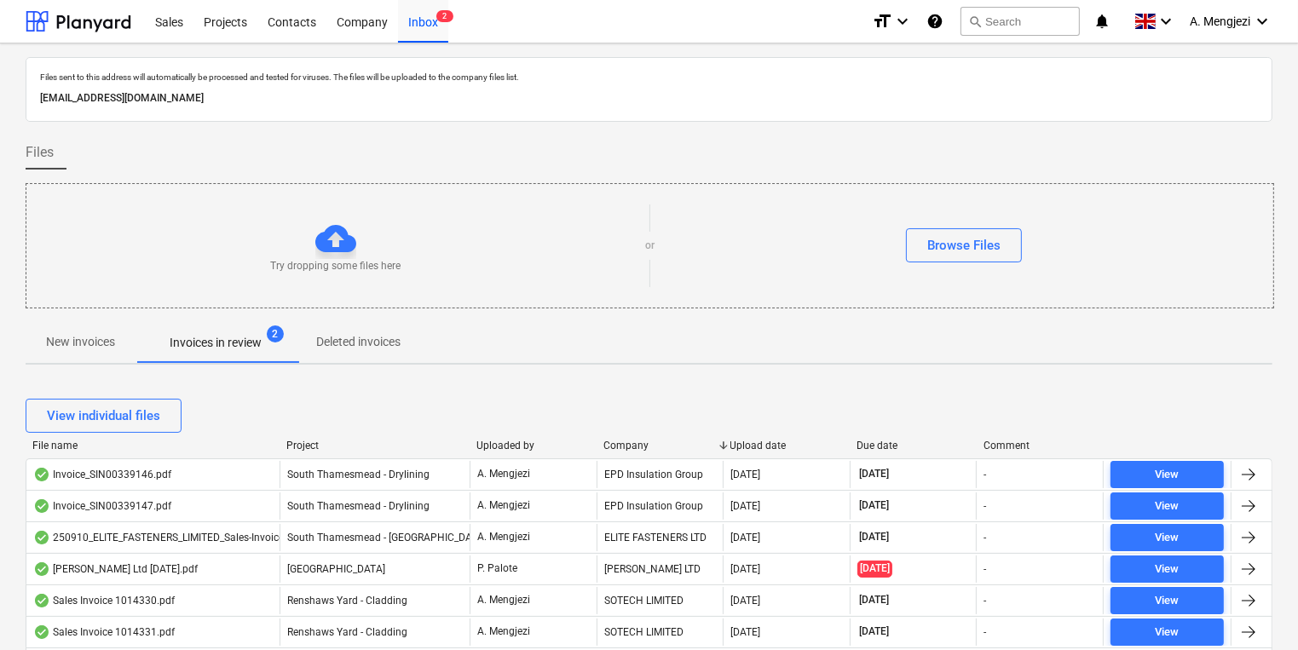
click at [636, 442] on div "Company" at bounding box center [659, 446] width 113 height 12
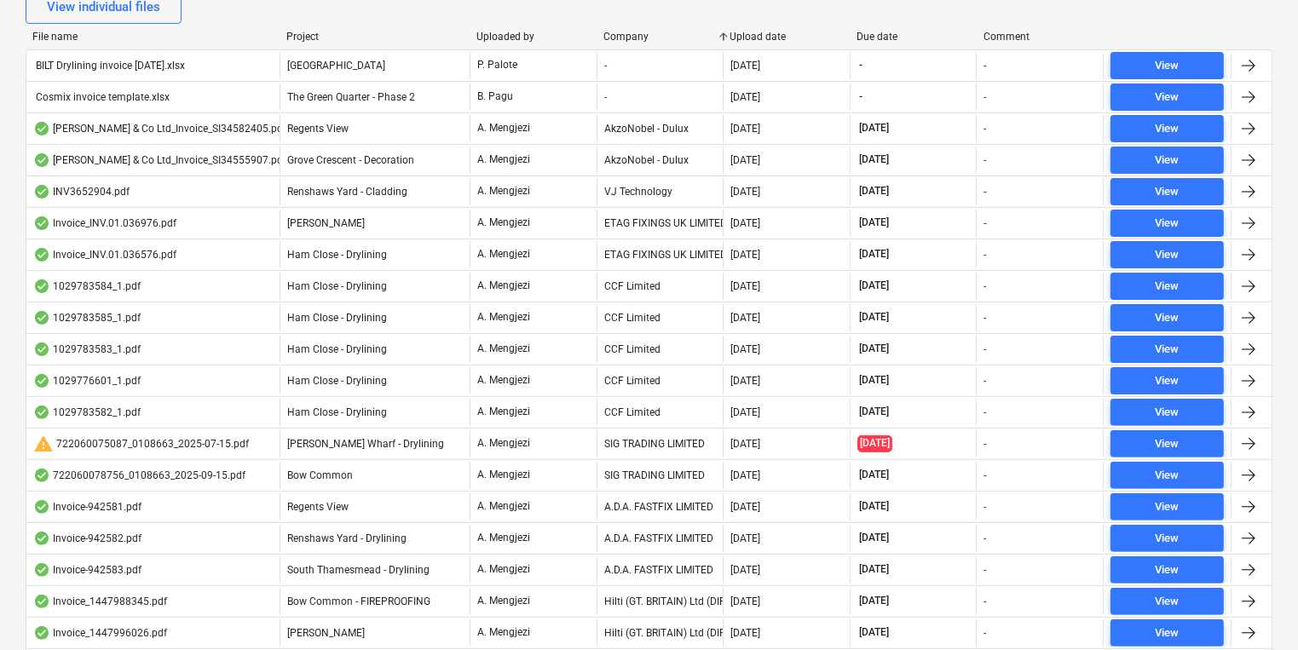
scroll to position [682, 0]
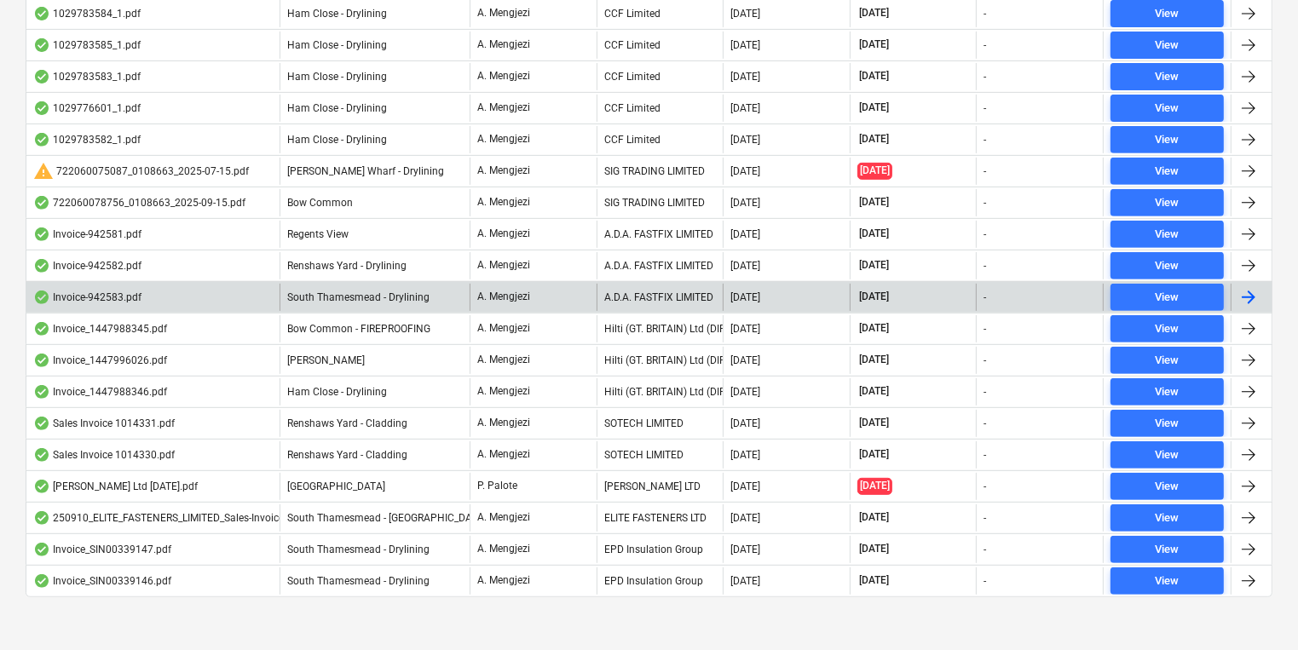
click at [488, 285] on div "A. Mengjezi" at bounding box center [533, 297] width 127 height 27
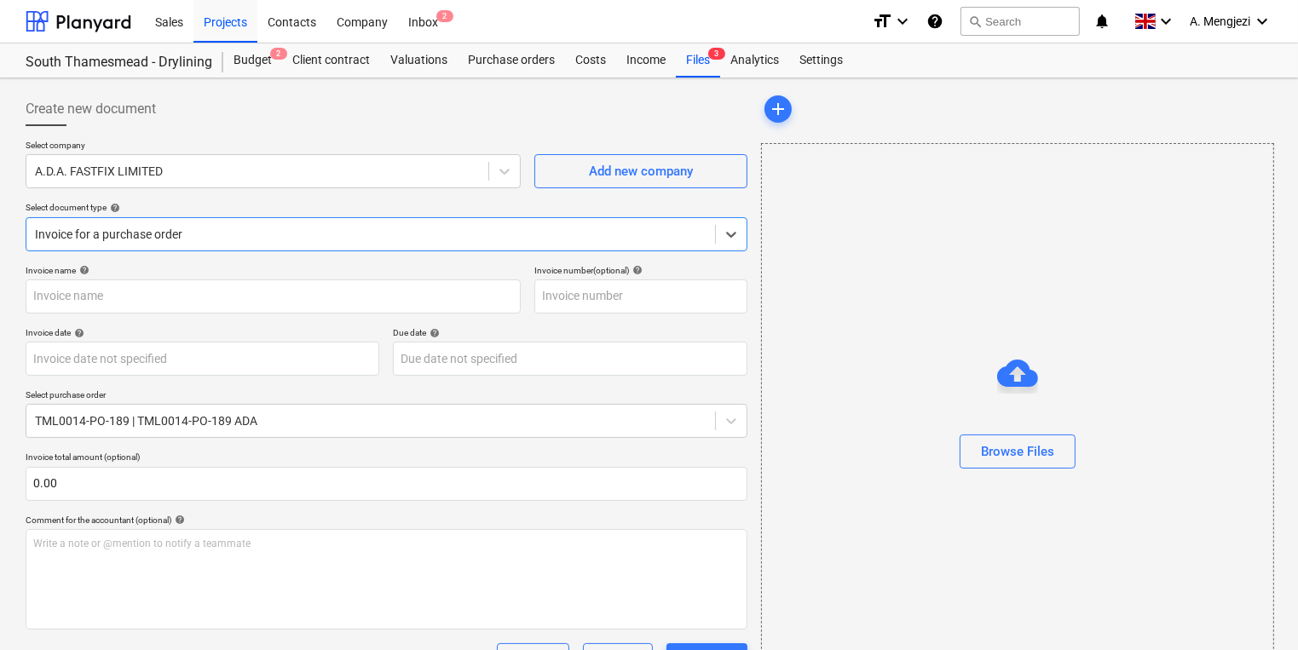
type input "942583"
type input "[DATE]"
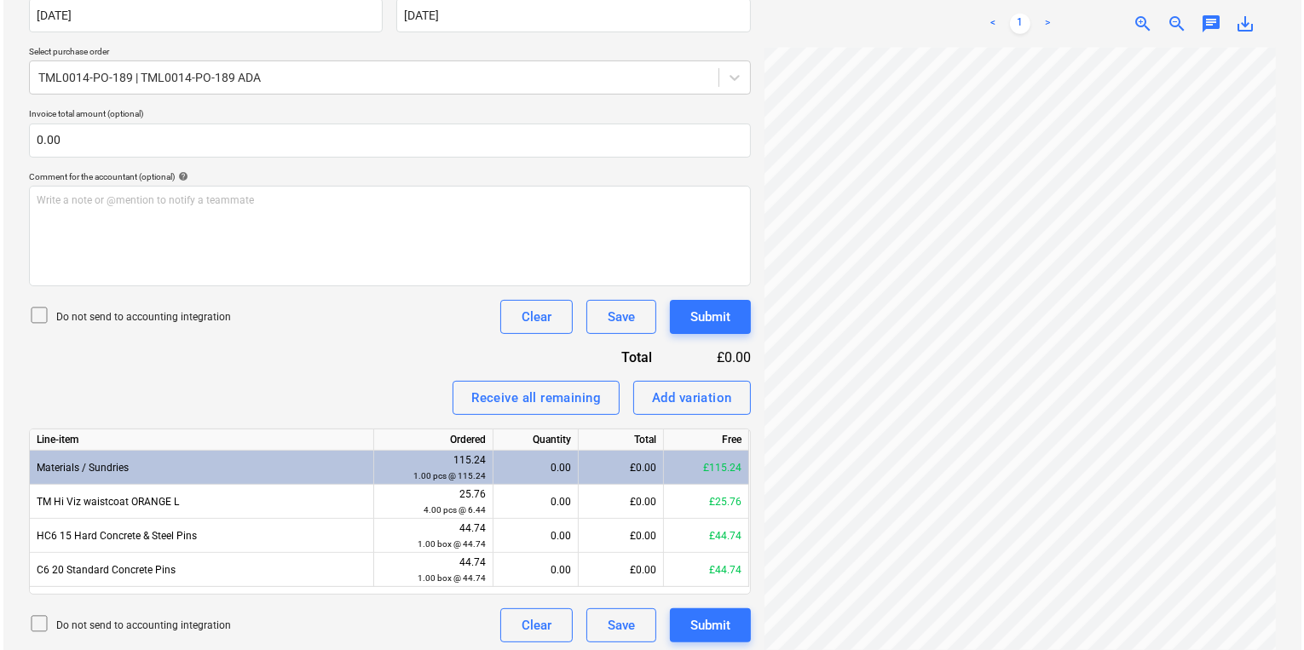
scroll to position [349, 0]
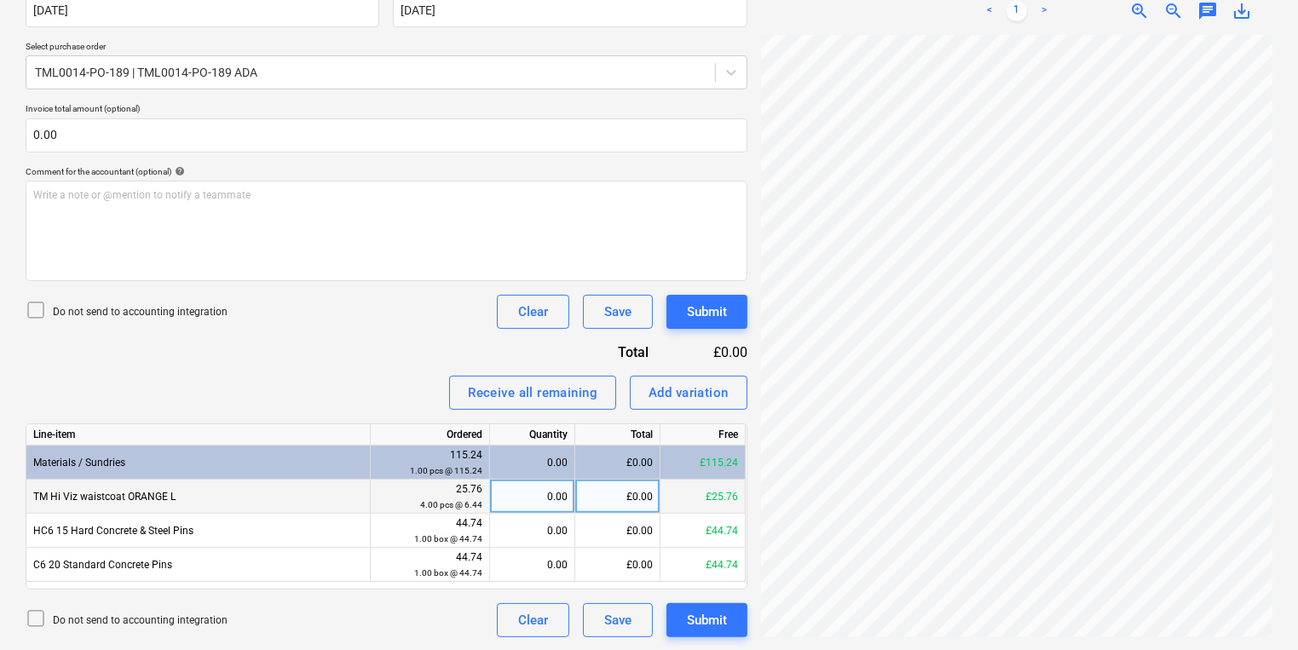
click at [560, 505] on div "0.00" at bounding box center [532, 497] width 71 height 34
click at [572, 497] on div "0.00" at bounding box center [532, 497] width 85 height 34
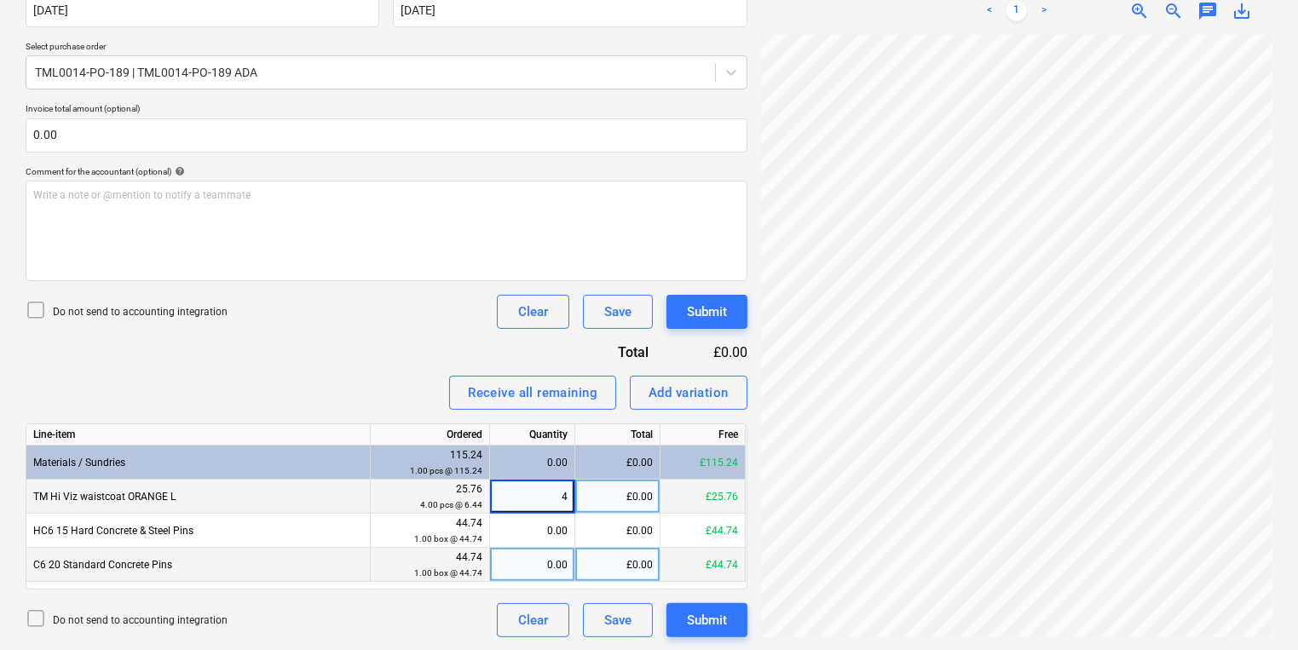
type input "4"
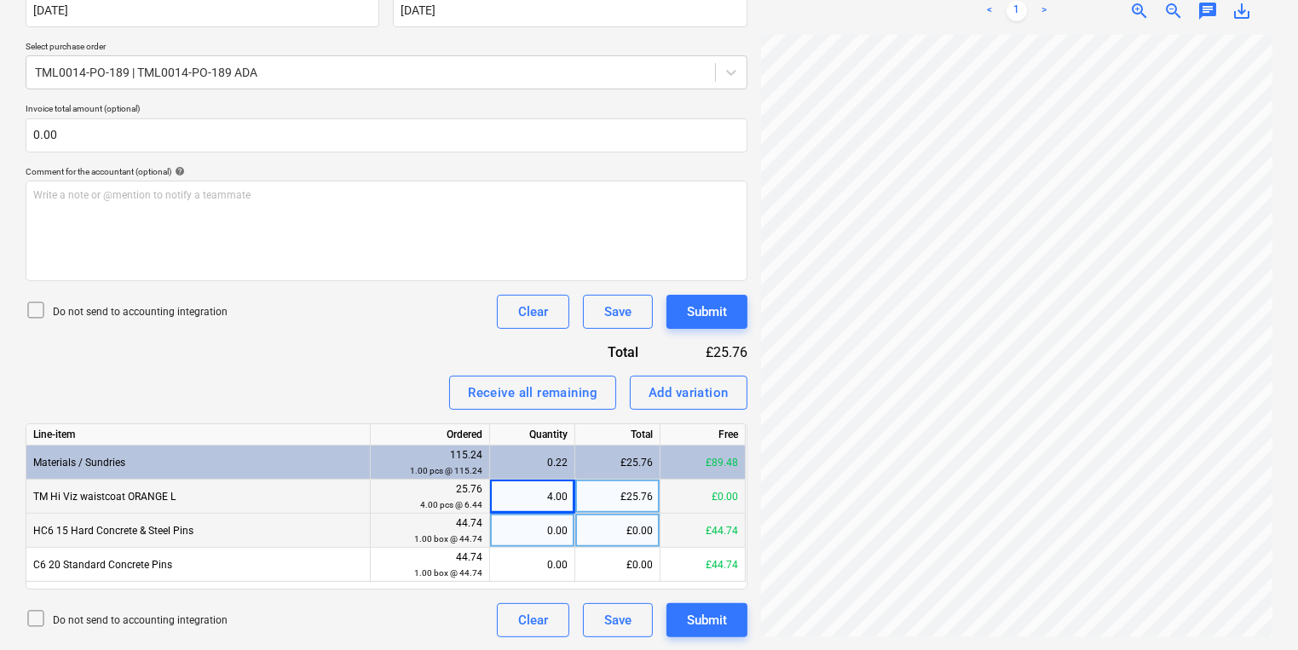
click at [531, 525] on div "0.00" at bounding box center [532, 531] width 71 height 34
type input "1"
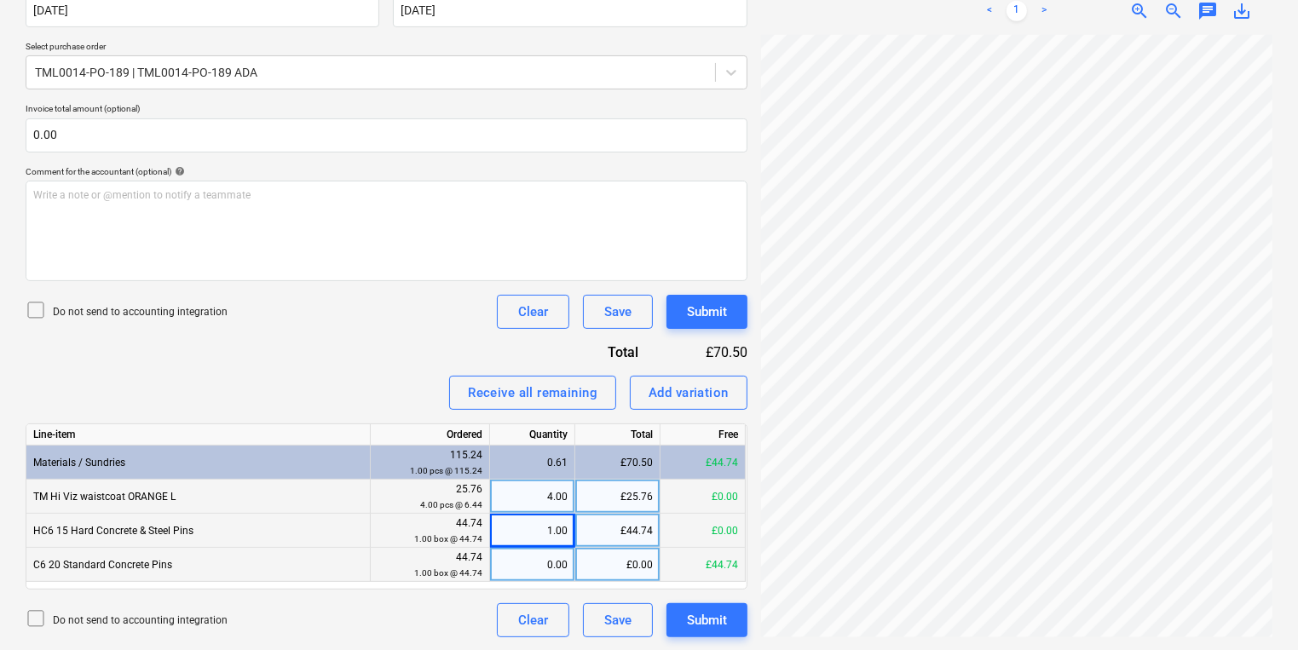
click at [525, 554] on div "0.00" at bounding box center [532, 565] width 71 height 34
type input "1"
click at [699, 623] on div "Submit" at bounding box center [707, 620] width 40 height 22
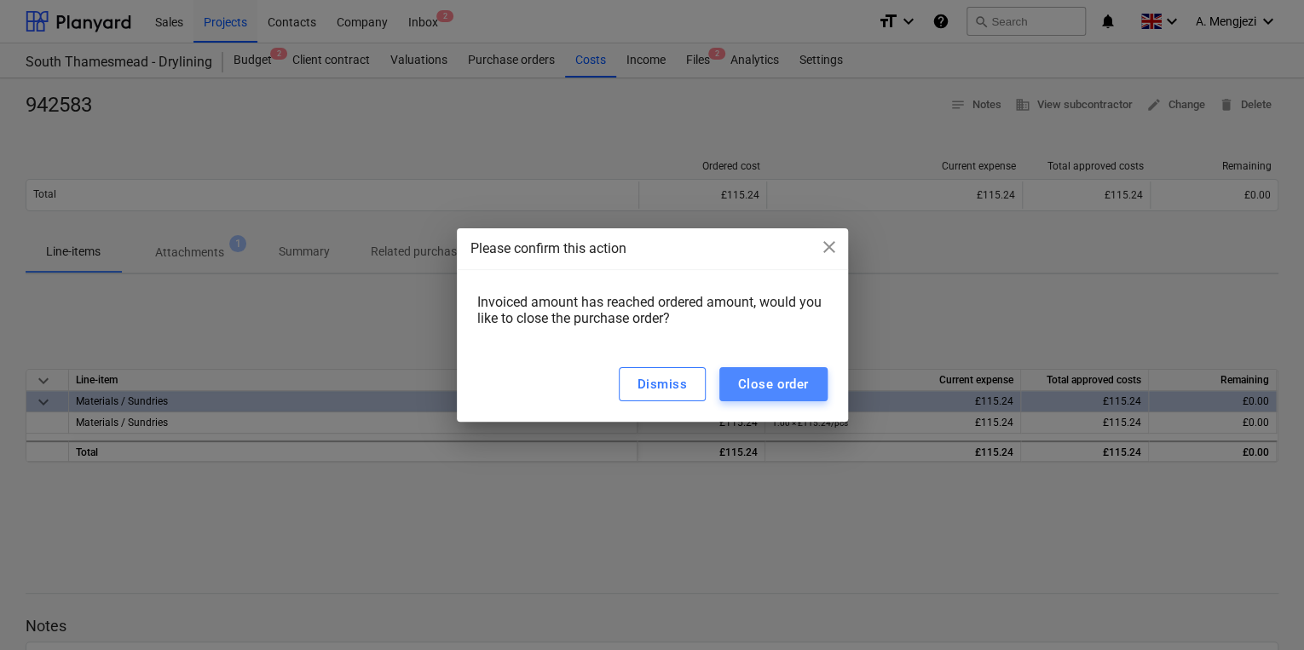
click at [785, 381] on div "Close order" at bounding box center [773, 384] width 71 height 22
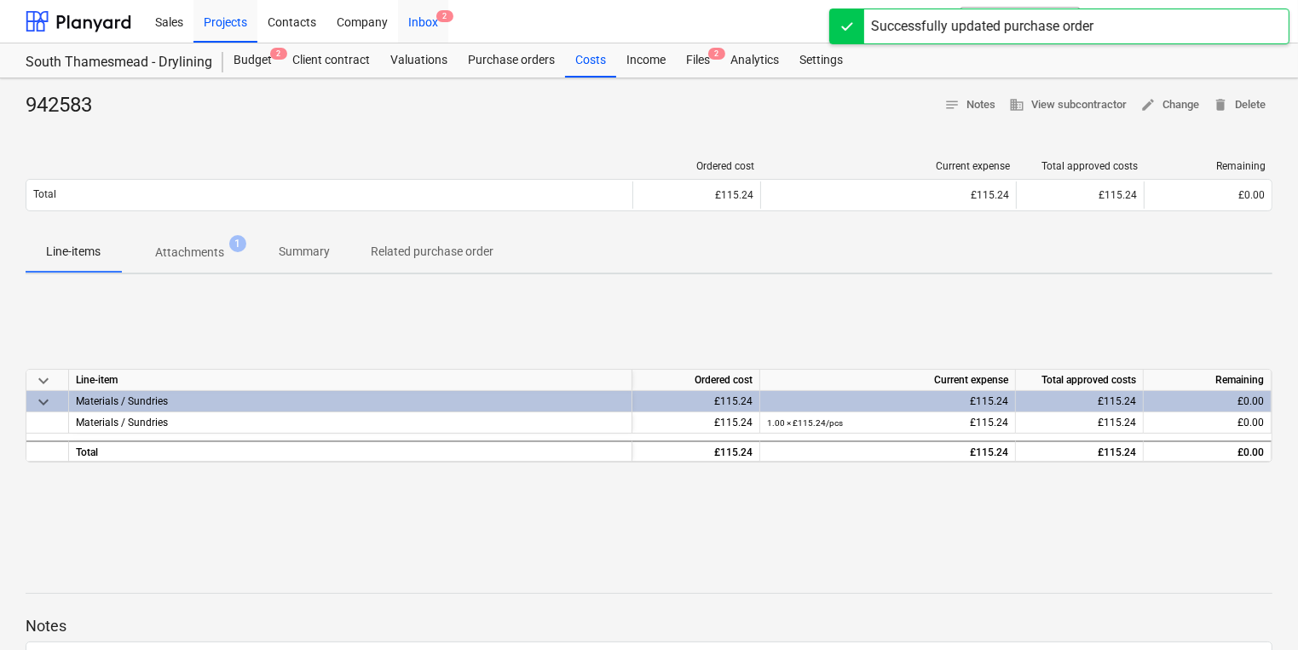
click at [416, 30] on div "Inbox 2" at bounding box center [423, 20] width 50 height 43
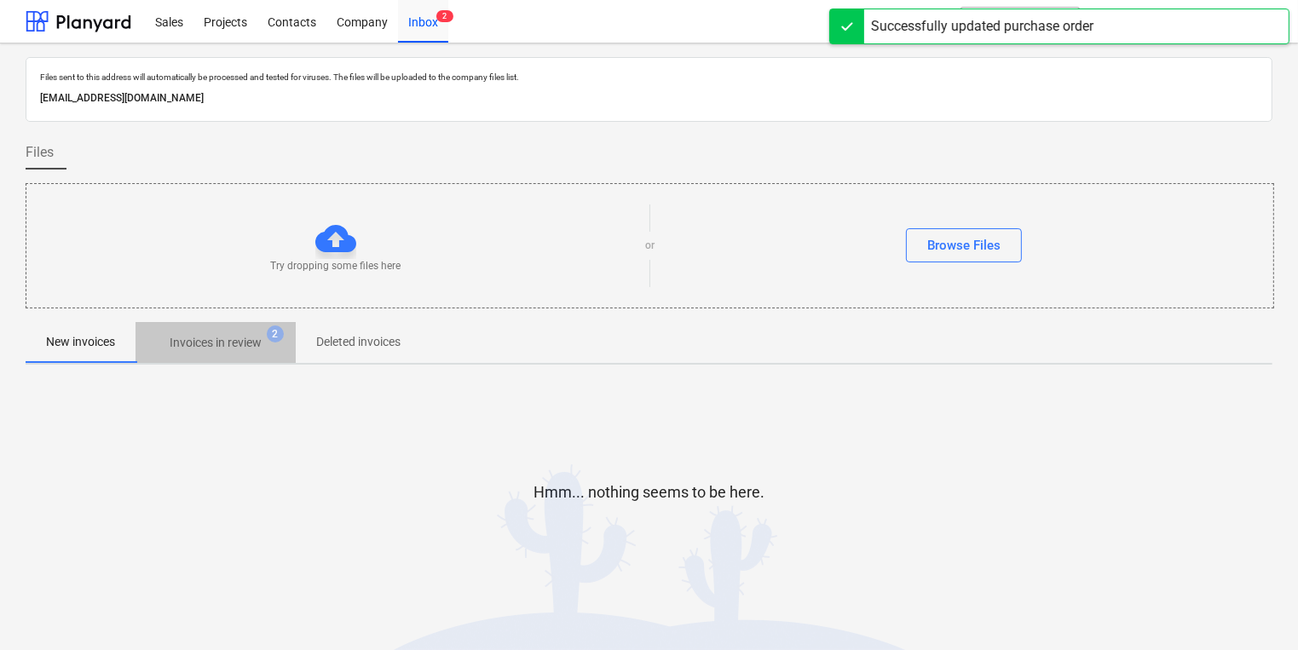
click at [272, 331] on span "2" at bounding box center [275, 334] width 17 height 17
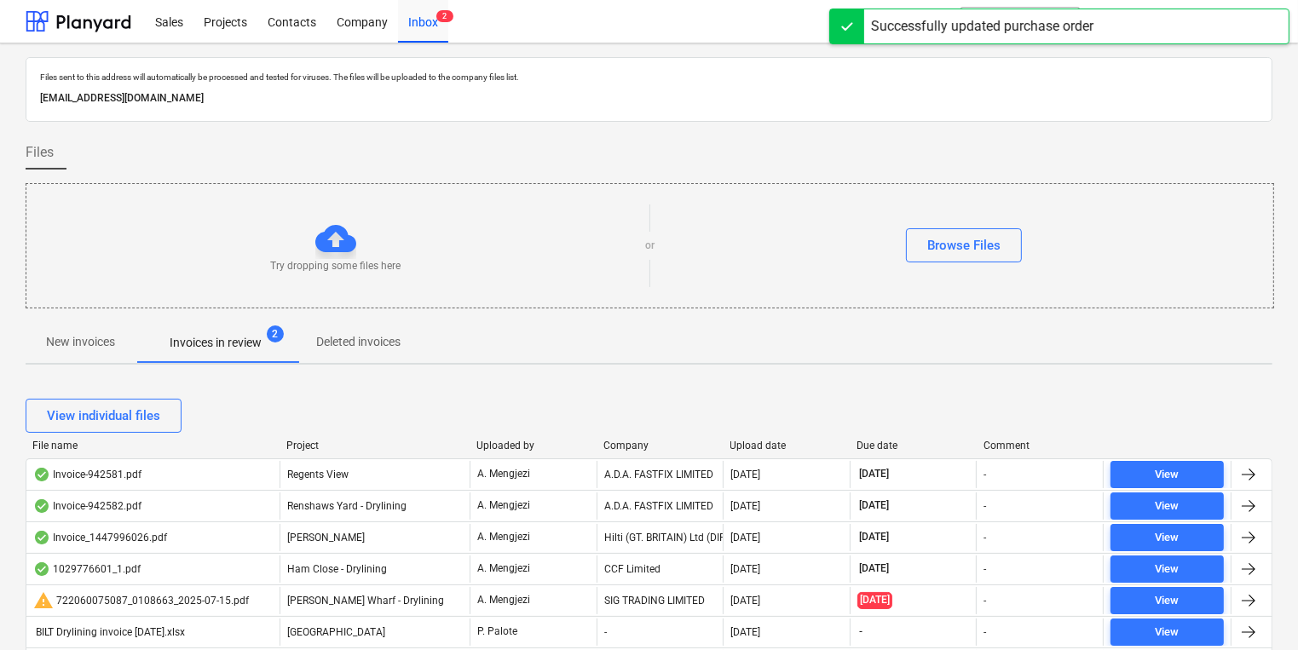
click at [629, 442] on div "Company" at bounding box center [659, 446] width 113 height 12
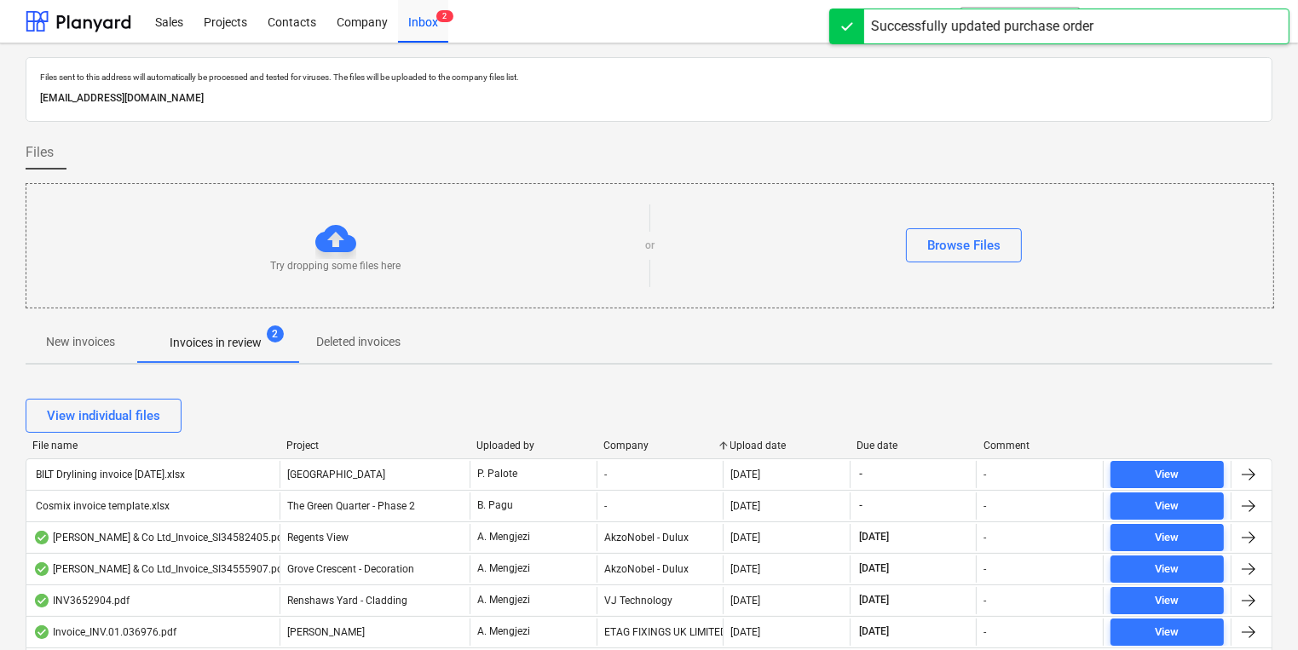
click at [629, 442] on div "Company" at bounding box center [659, 446] width 113 height 12
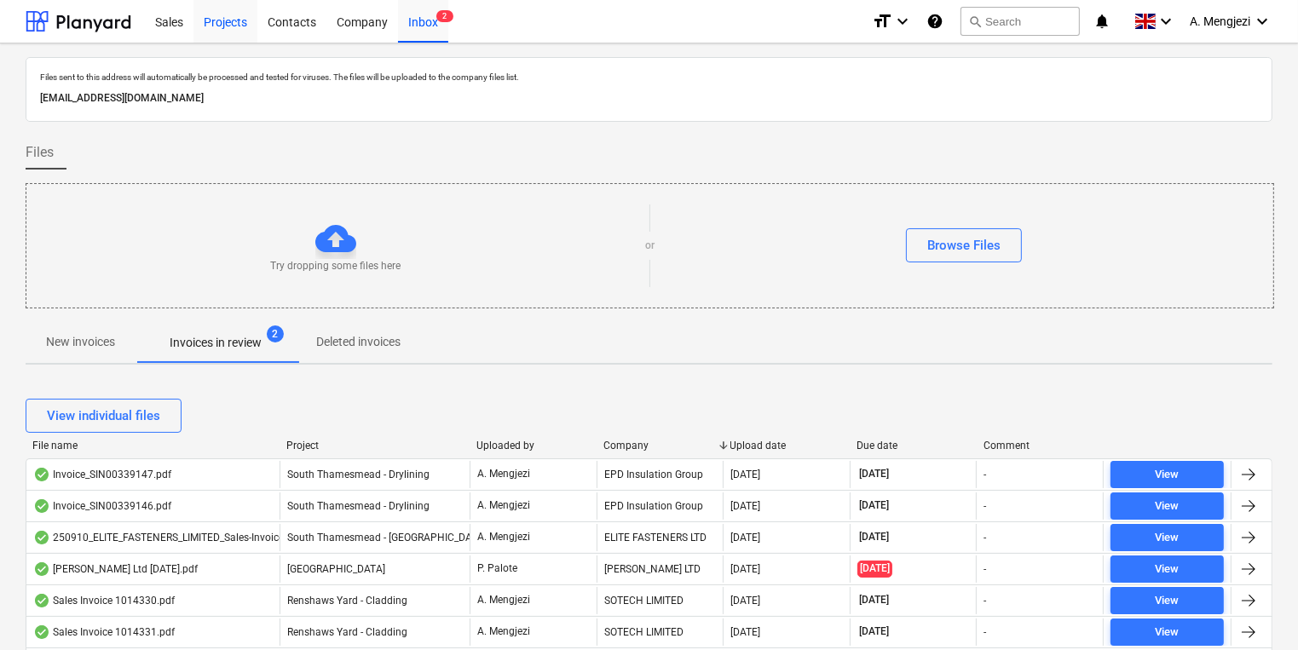
click at [217, 15] on div "Projects" at bounding box center [225, 20] width 64 height 43
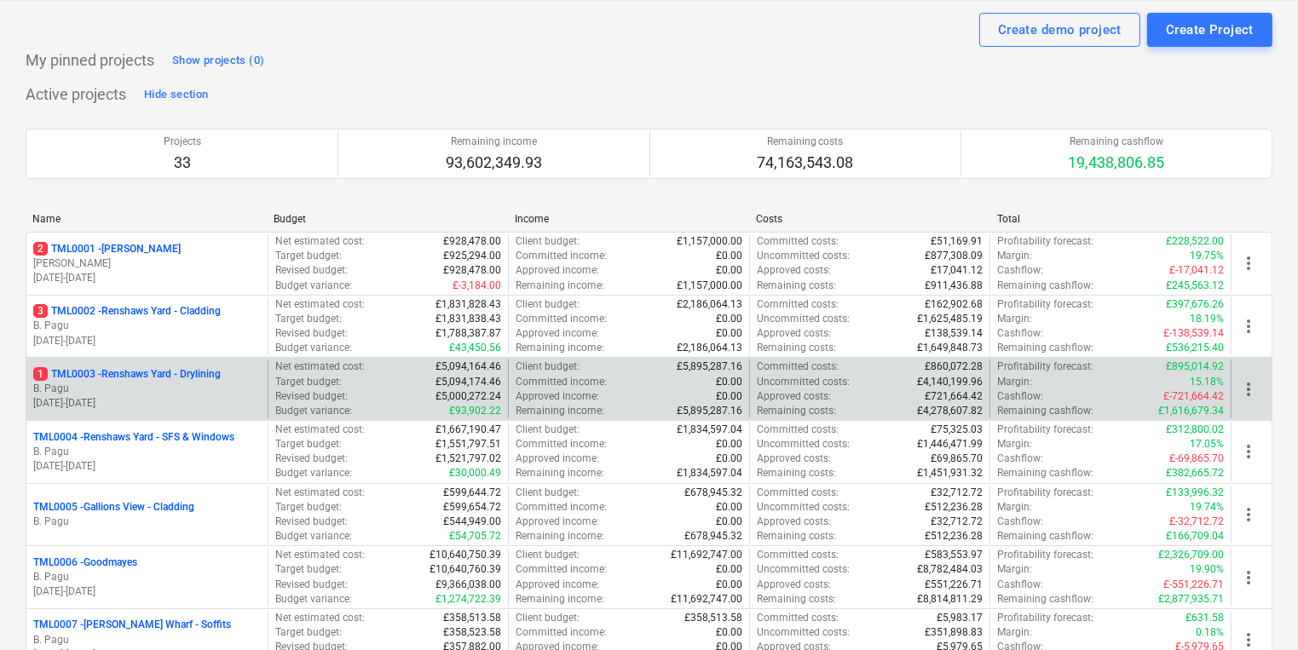
scroll to position [68, 0]
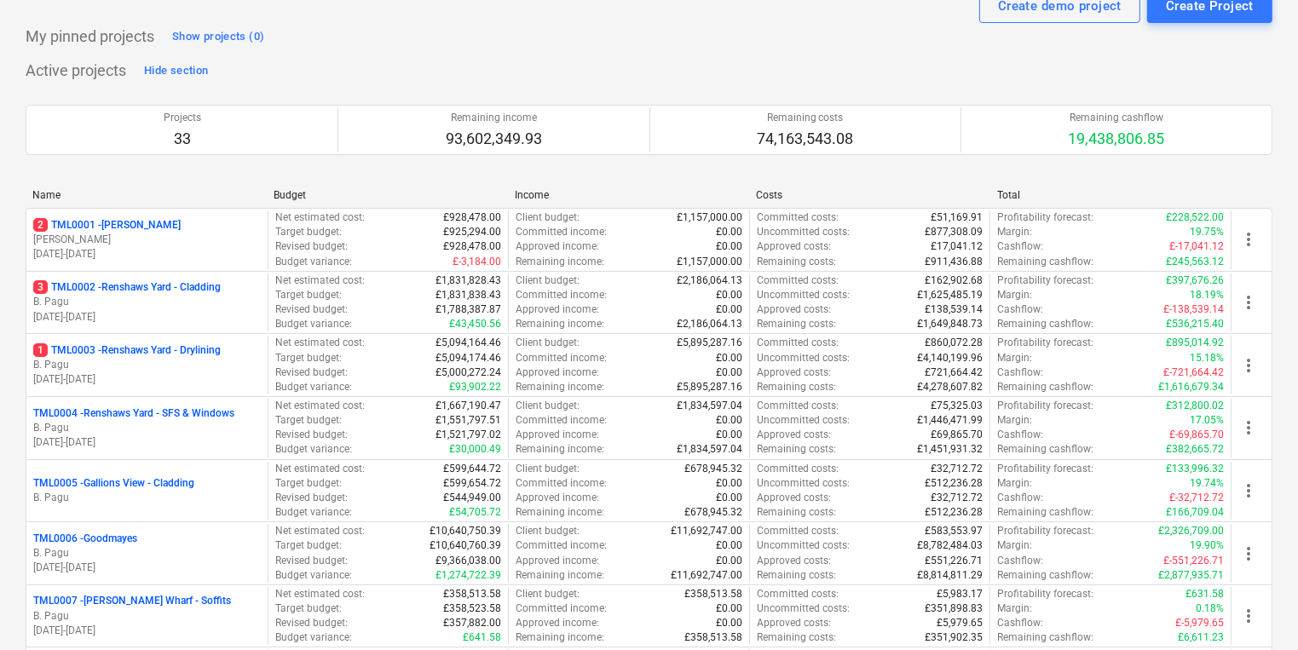
drag, startPoint x: 228, startPoint y: 255, endPoint x: 232, endPoint y: 265, distance: 10.8
click at [232, 261] on p "[DATE] - [DATE]" at bounding box center [147, 254] width 228 height 14
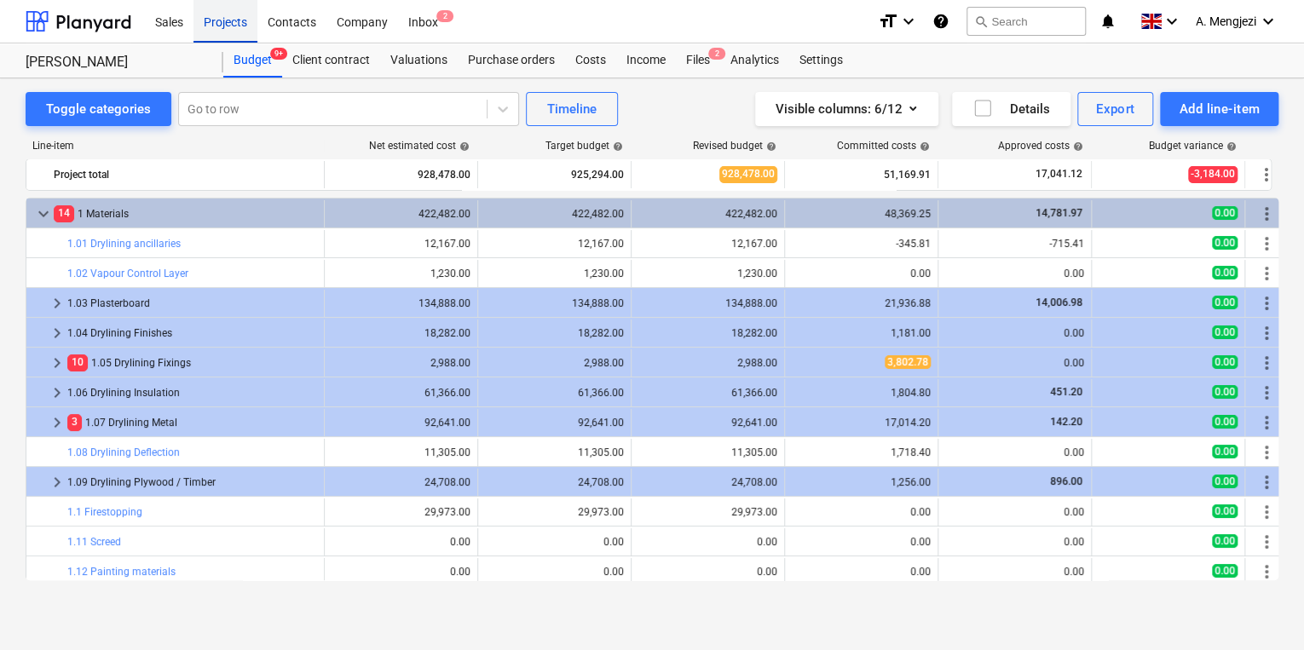
click at [252, 25] on div "Projects" at bounding box center [225, 20] width 64 height 43
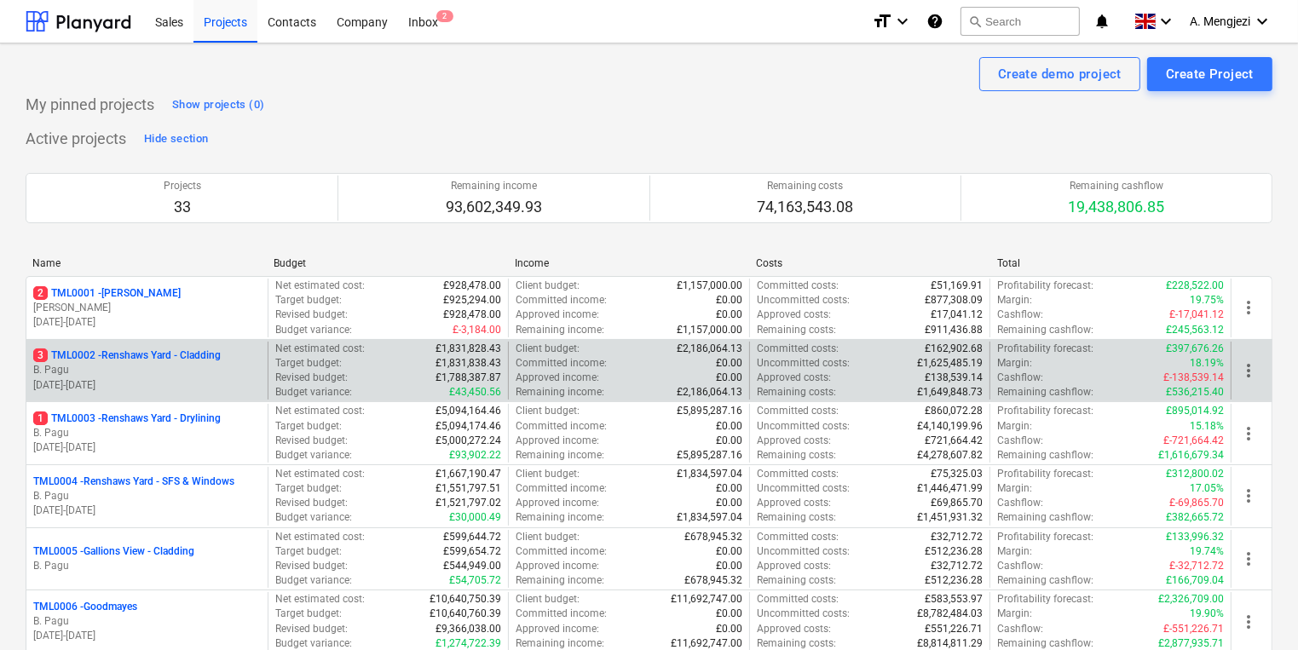
click at [226, 378] on p "[DATE] - [DATE]" at bounding box center [147, 385] width 228 height 14
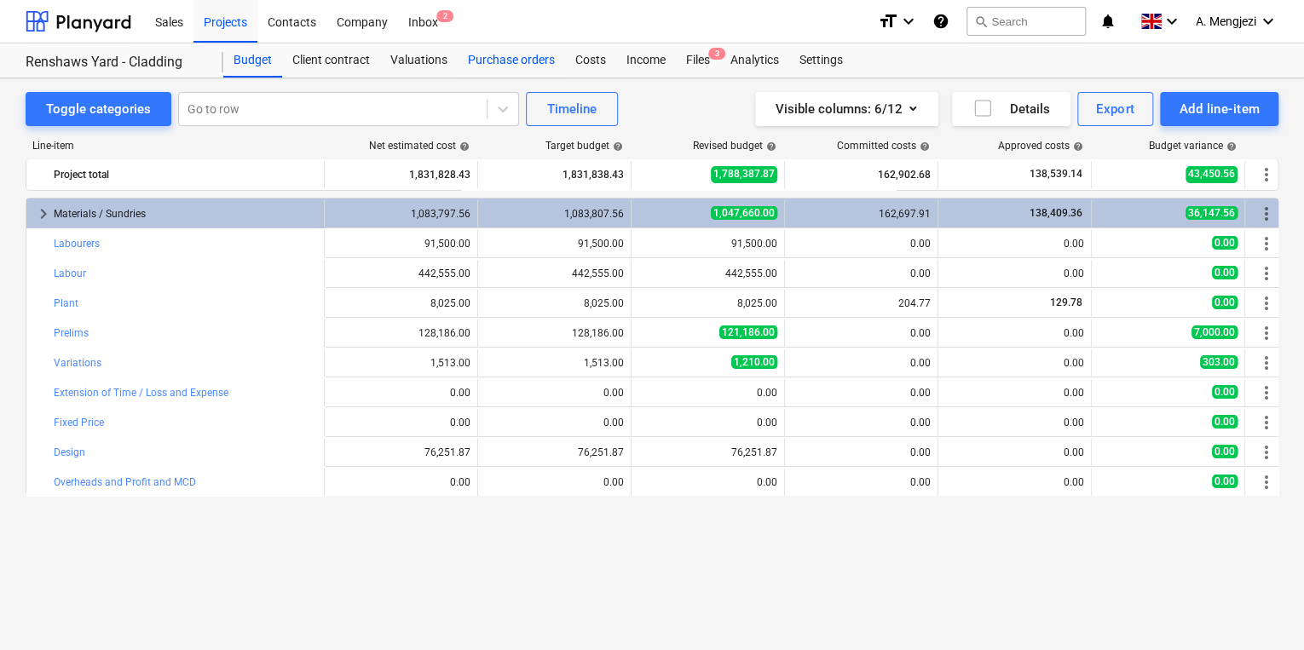
click at [496, 56] on div "Purchase orders" at bounding box center [511, 60] width 107 height 34
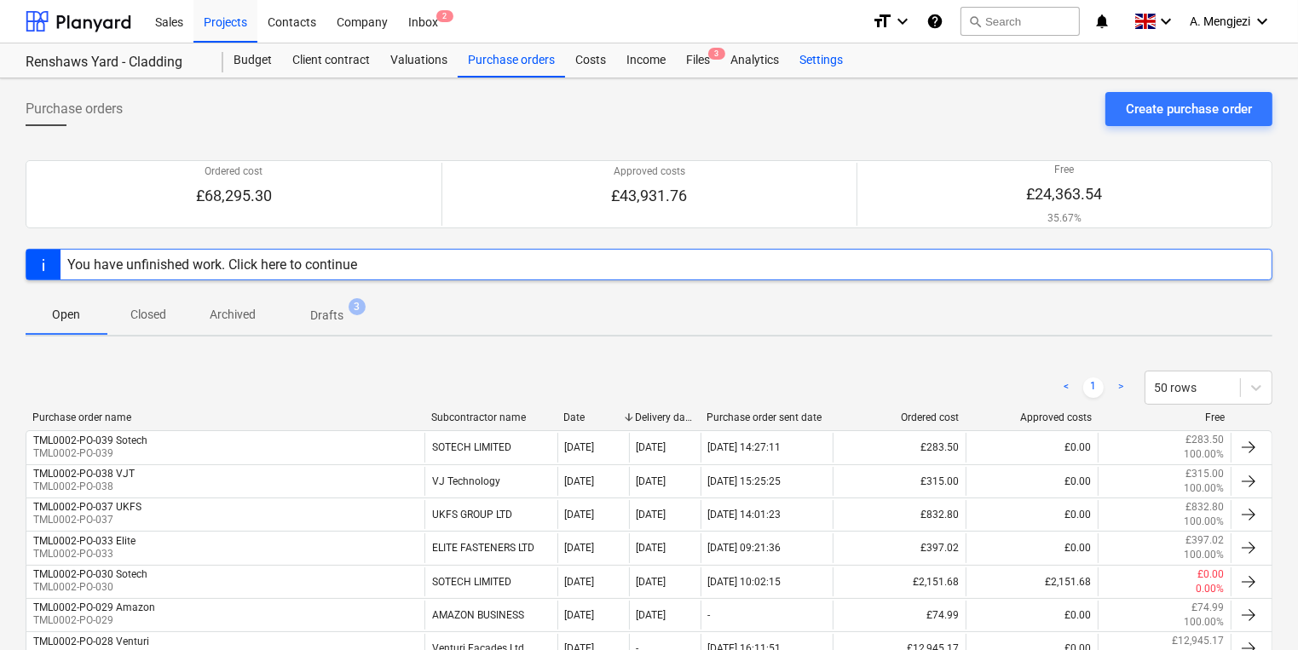
click at [791, 65] on div "Settings" at bounding box center [821, 60] width 64 height 34
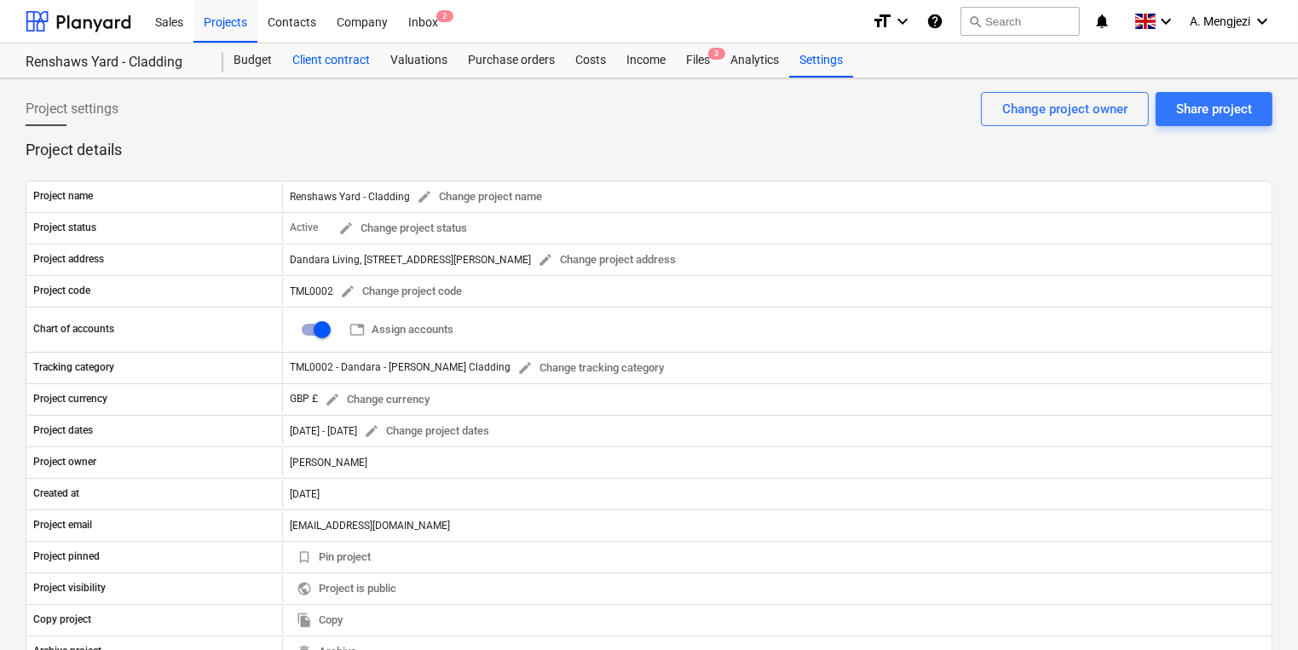
click at [358, 66] on div "Client contract" at bounding box center [331, 60] width 98 height 34
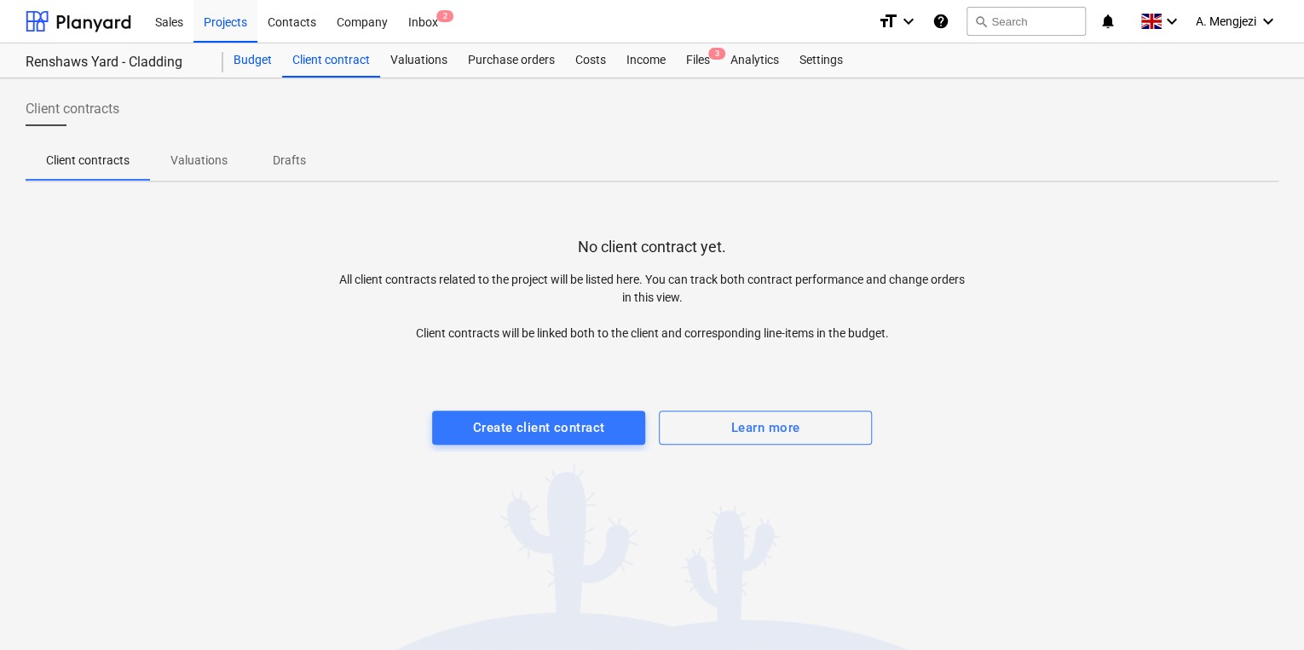
click at [265, 58] on div "Budget" at bounding box center [252, 60] width 59 height 34
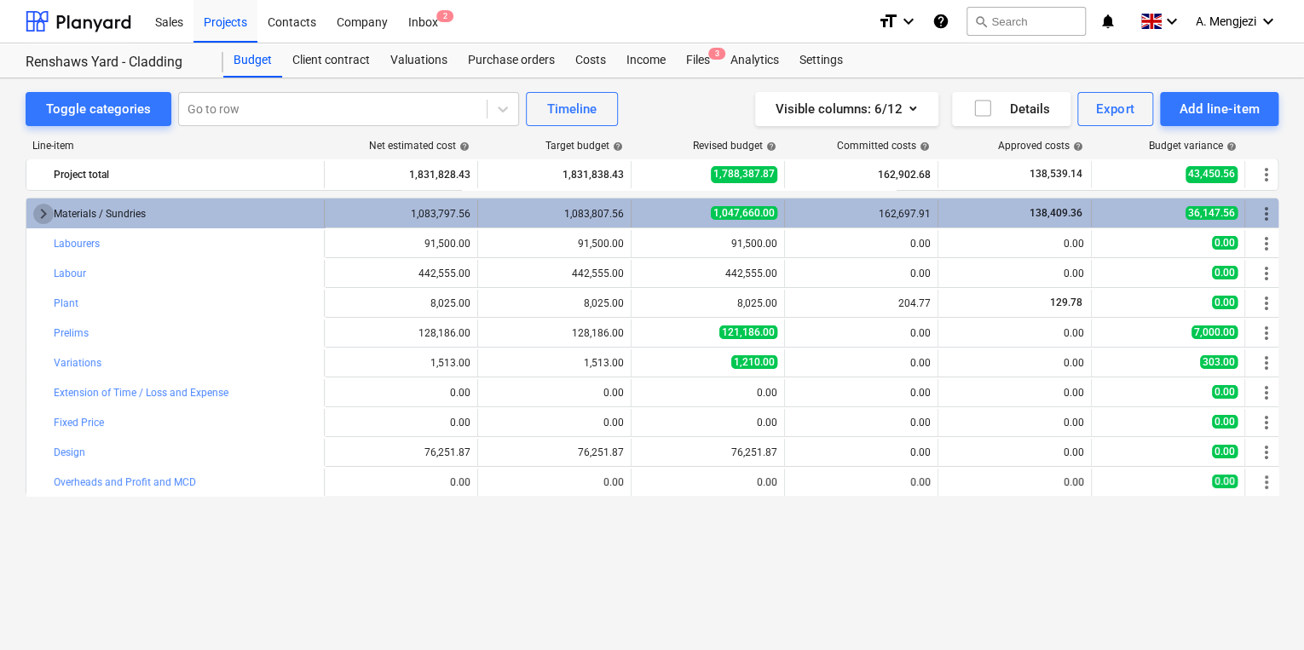
click at [43, 215] on span "keyboard_arrow_right" at bounding box center [43, 214] width 20 height 20
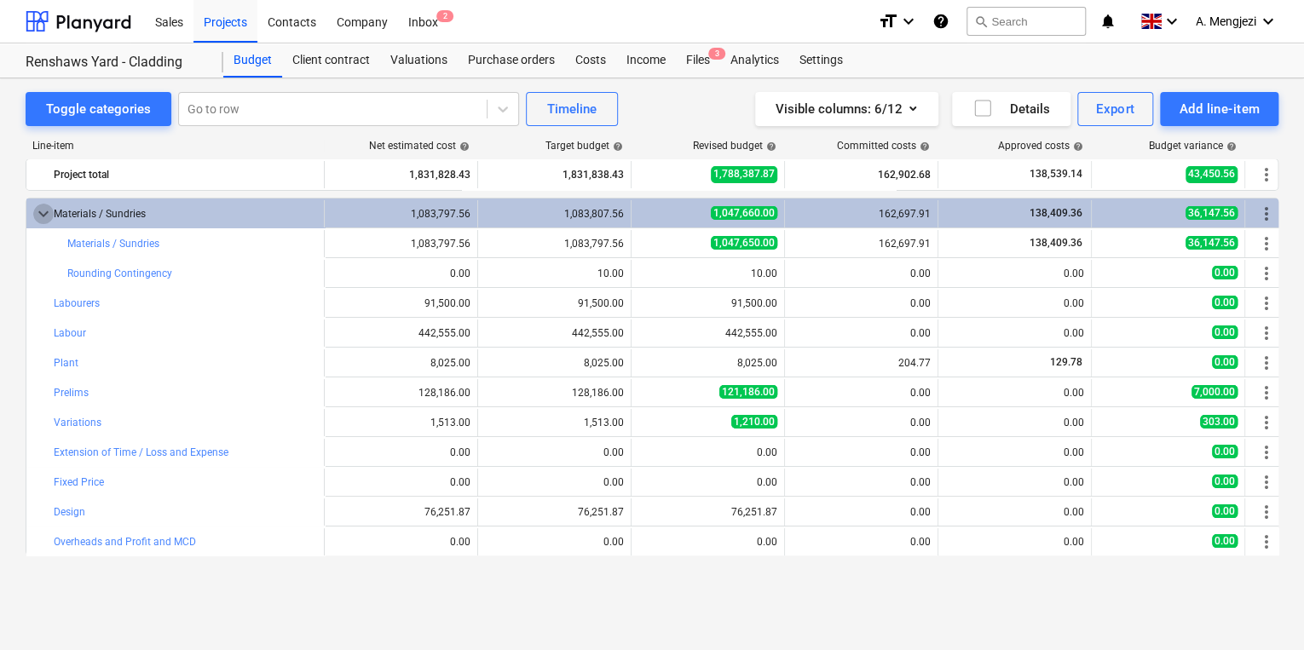
click at [43, 215] on span "keyboard_arrow_down" at bounding box center [43, 214] width 20 height 20
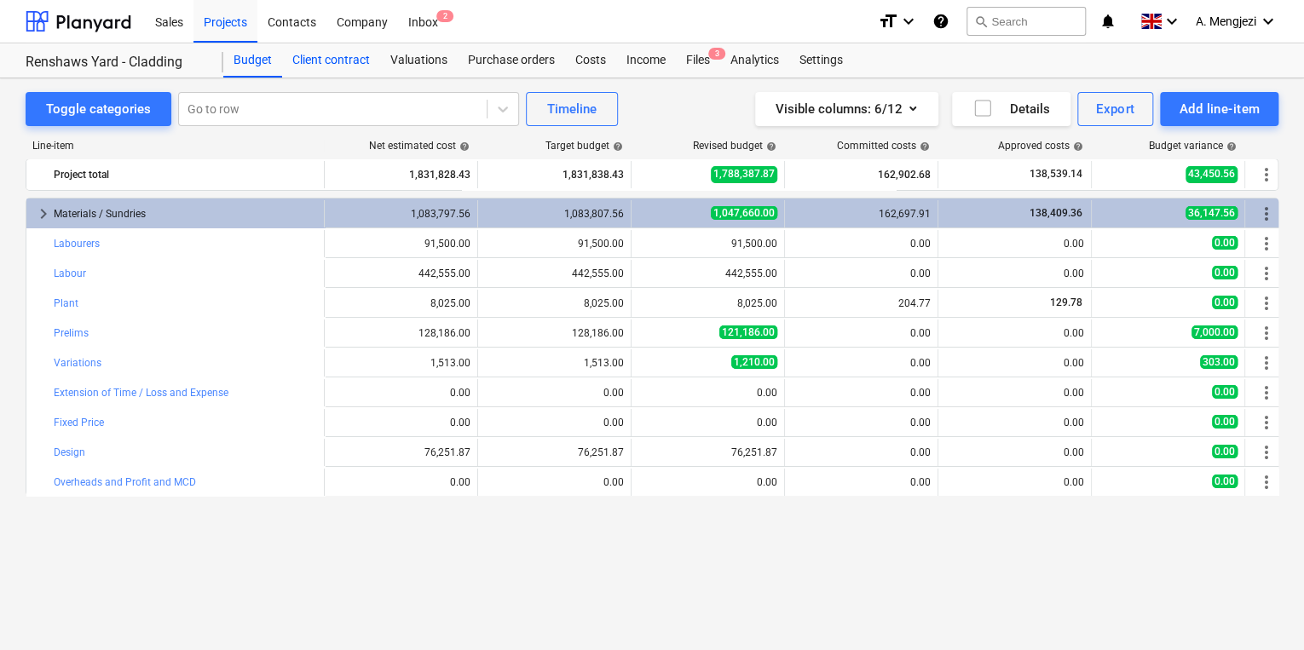
click at [300, 51] on div "Client contract" at bounding box center [331, 60] width 98 height 34
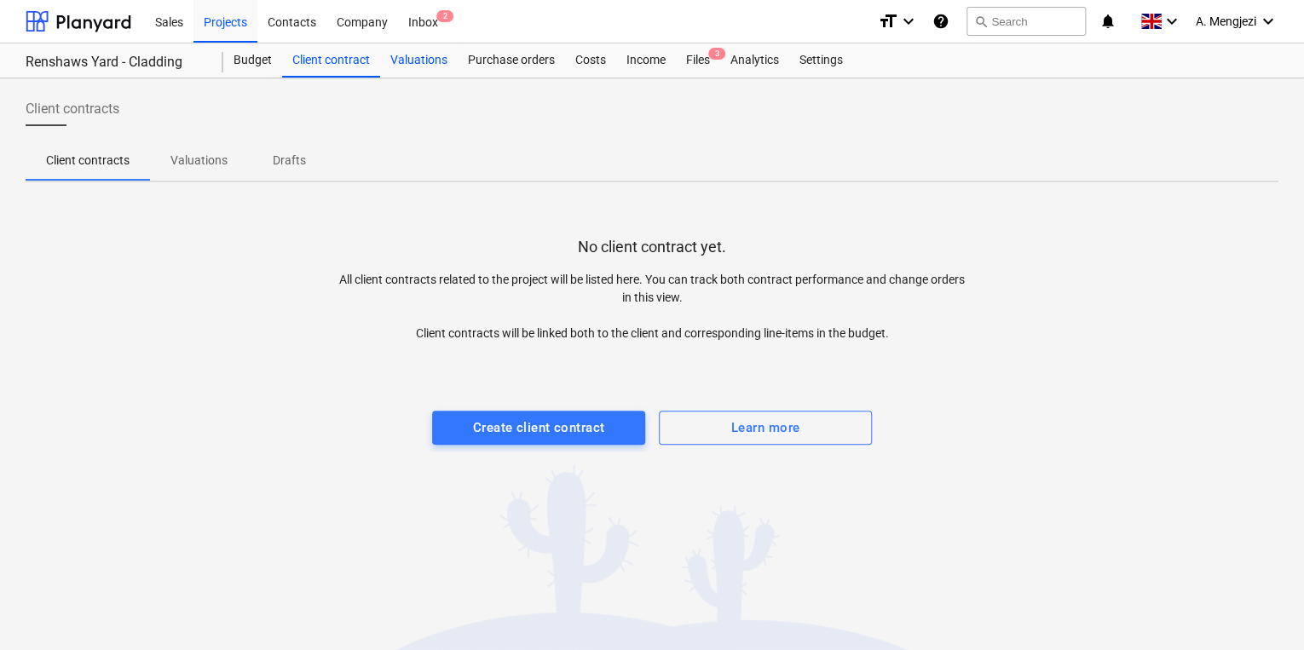
click at [443, 61] on div "Valuations" at bounding box center [419, 60] width 78 height 34
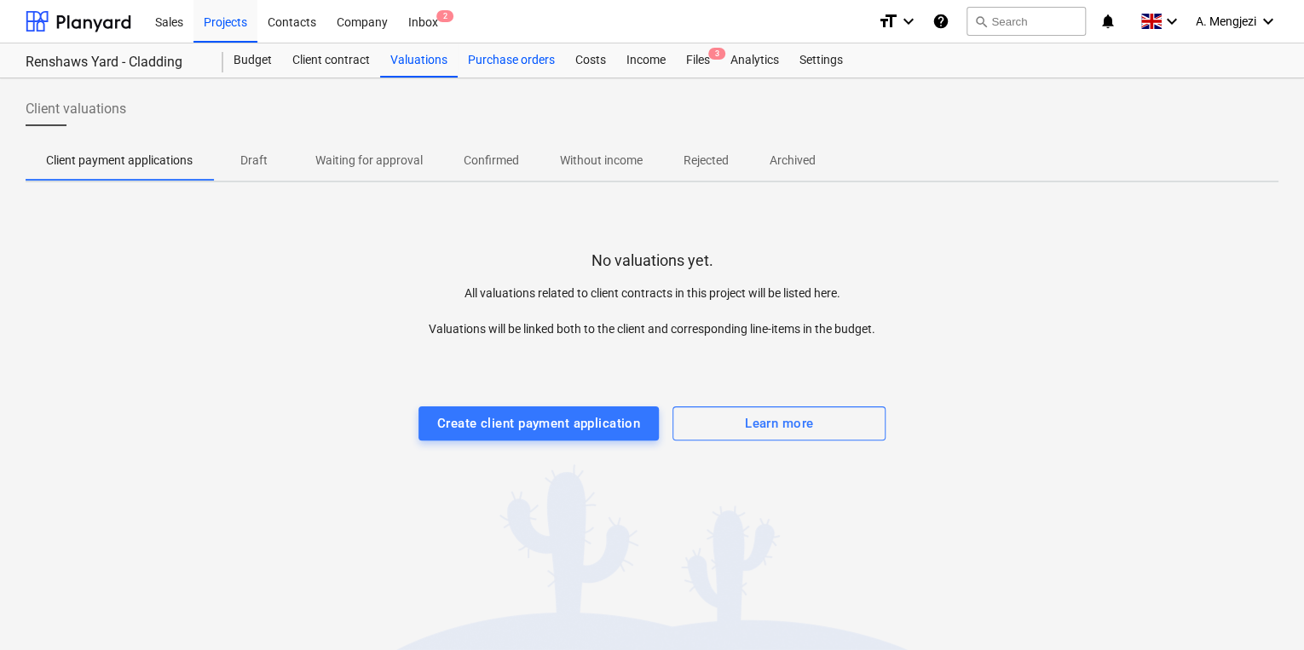
click at [498, 63] on div "Purchase orders" at bounding box center [511, 60] width 107 height 34
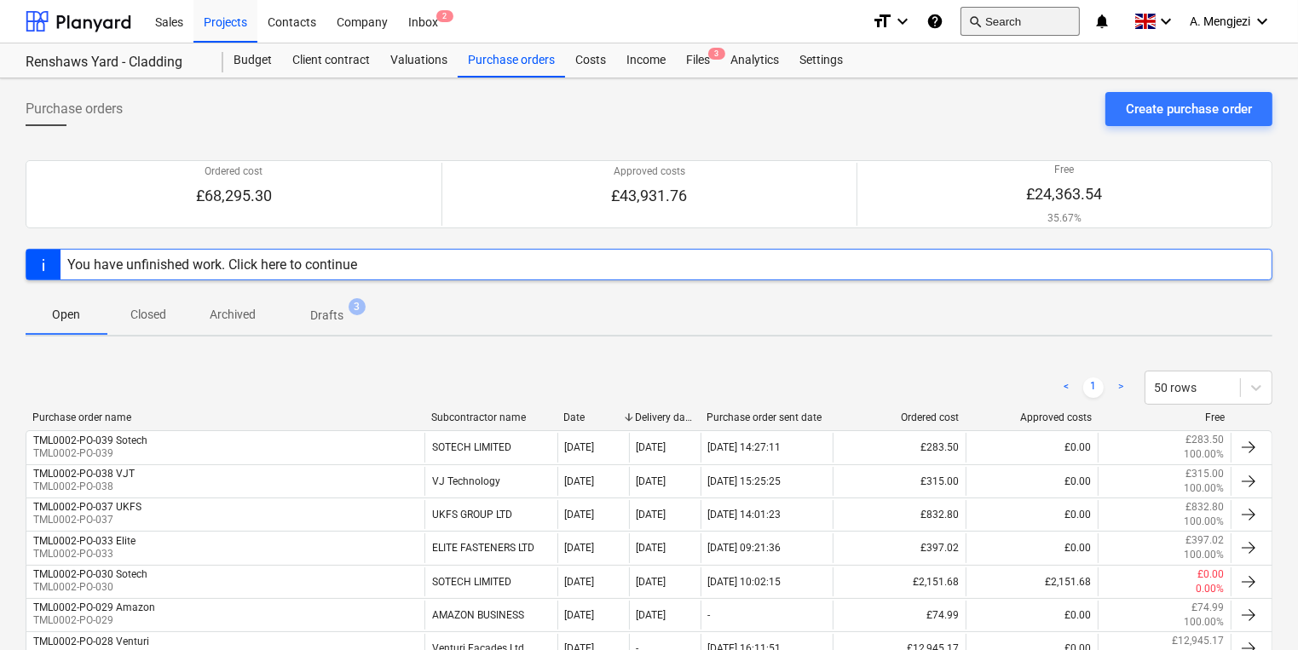
click at [963, 14] on button "search Search" at bounding box center [1020, 21] width 119 height 29
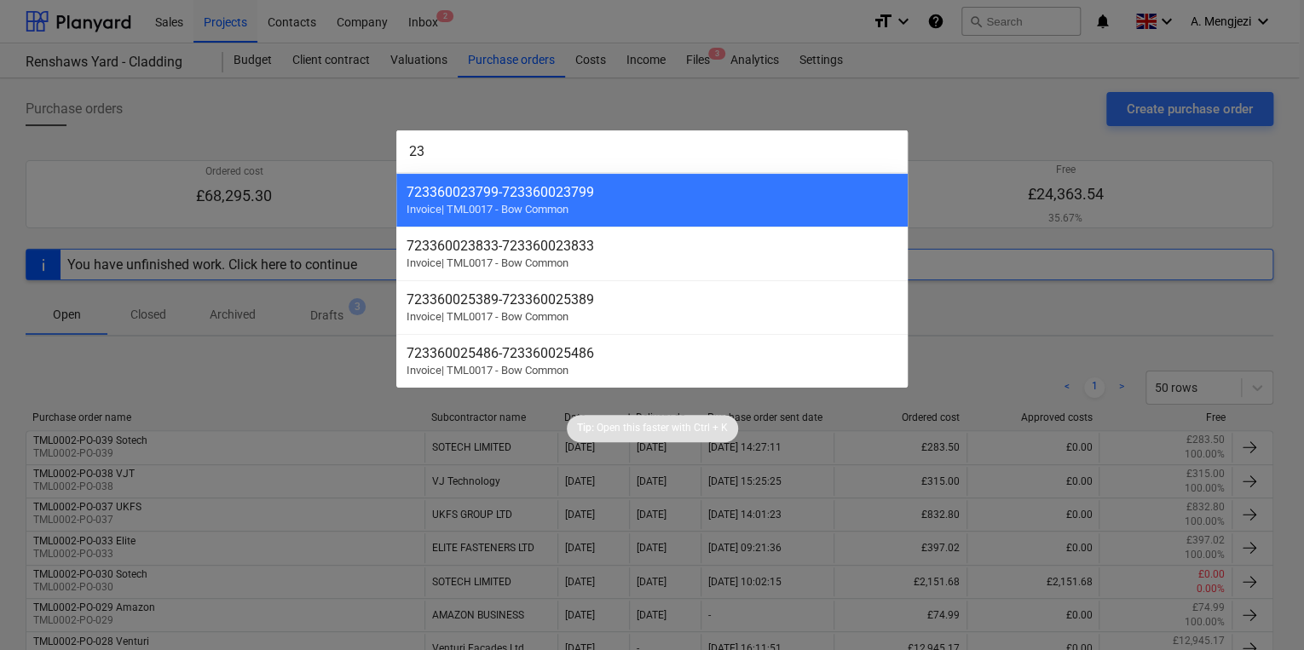
type input "233"
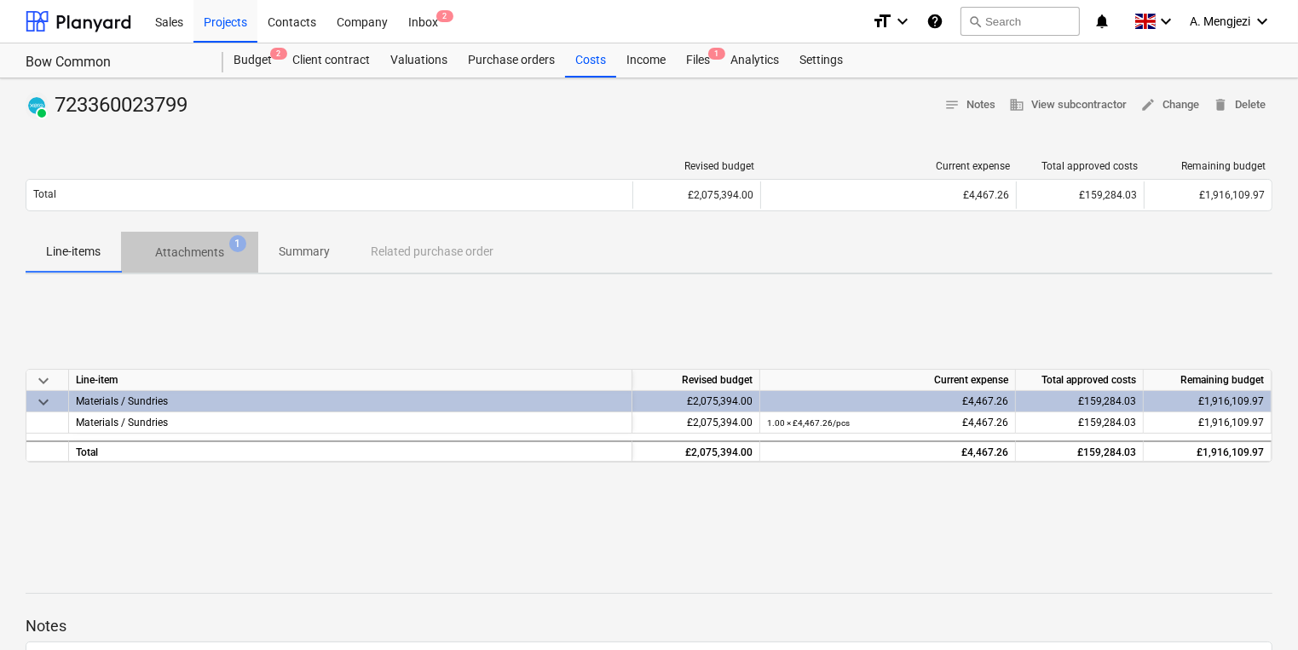
click at [221, 262] on p "Attachments" at bounding box center [189, 253] width 69 height 18
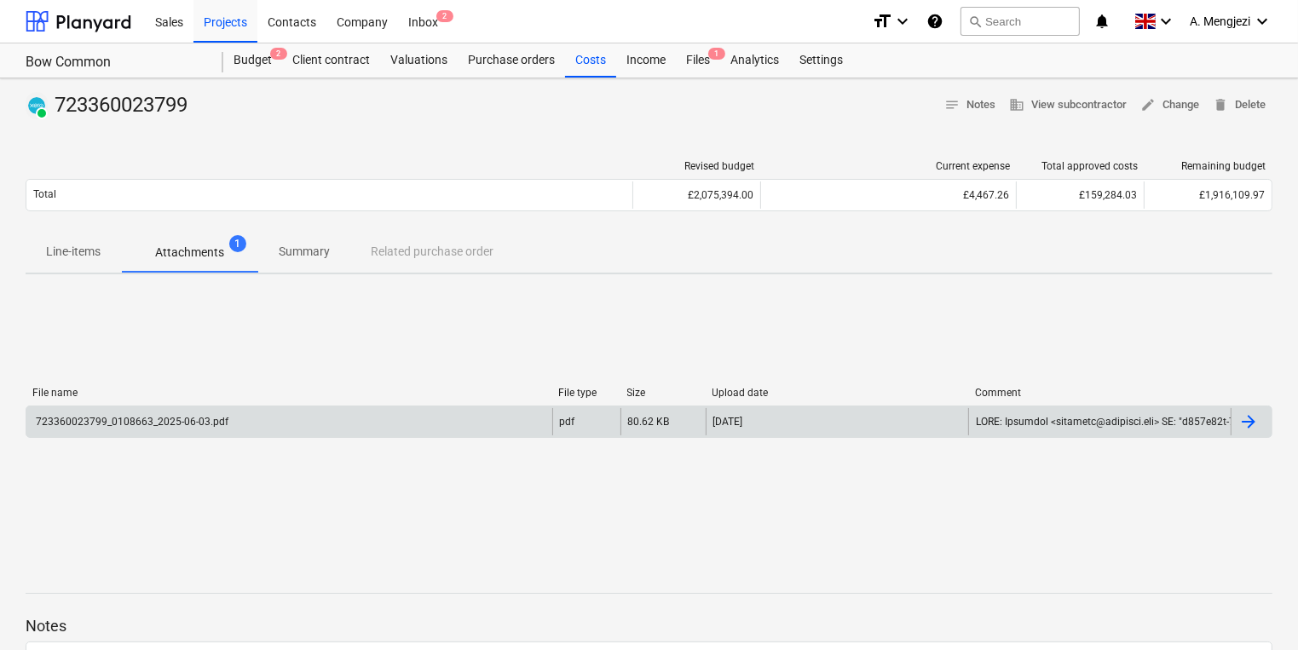
click at [263, 413] on div "723360023799_0108663_2025-06-03.pdf" at bounding box center [289, 421] width 526 height 27
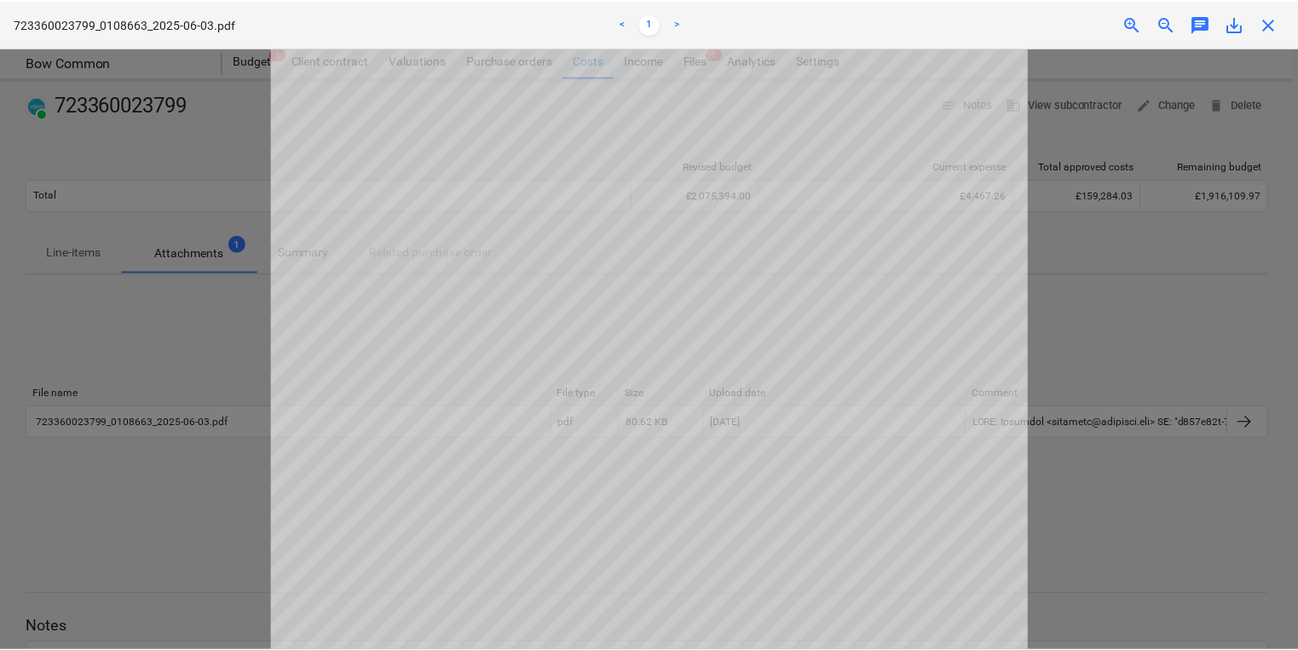
scroll to position [68, 0]
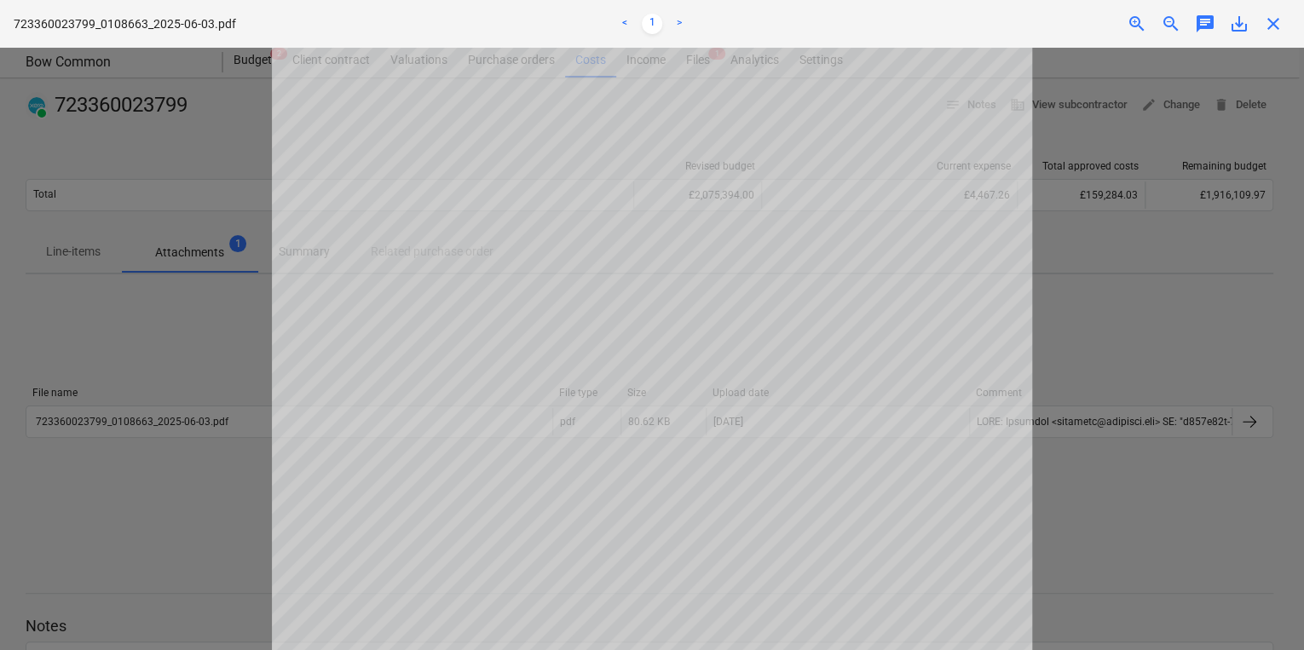
click at [1243, 230] on div at bounding box center [652, 349] width 1304 height 603
click at [1292, 17] on div "723360023799_0108663_2025-06-03.pdf < 1 > zoom_in zoom_out chat 0 save_alt close" at bounding box center [652, 24] width 1304 height 48
click at [1273, 25] on span "close" at bounding box center [1273, 24] width 20 height 20
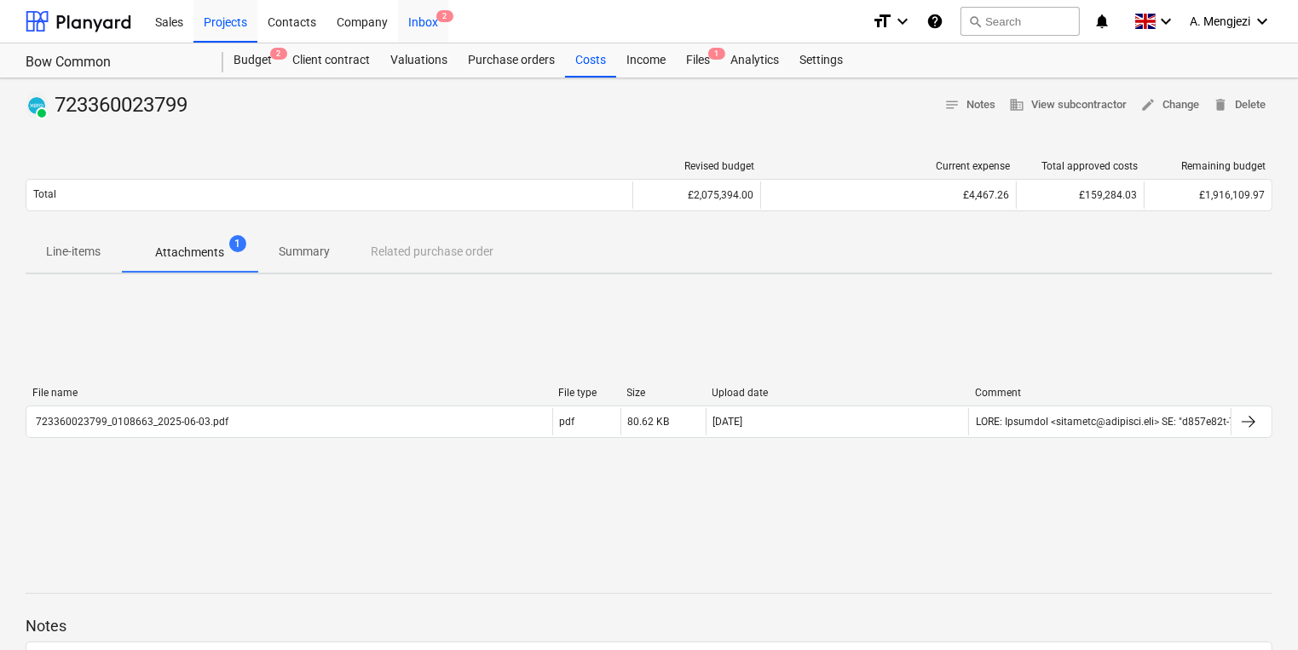
click at [424, 32] on div "Inbox 2" at bounding box center [423, 20] width 50 height 43
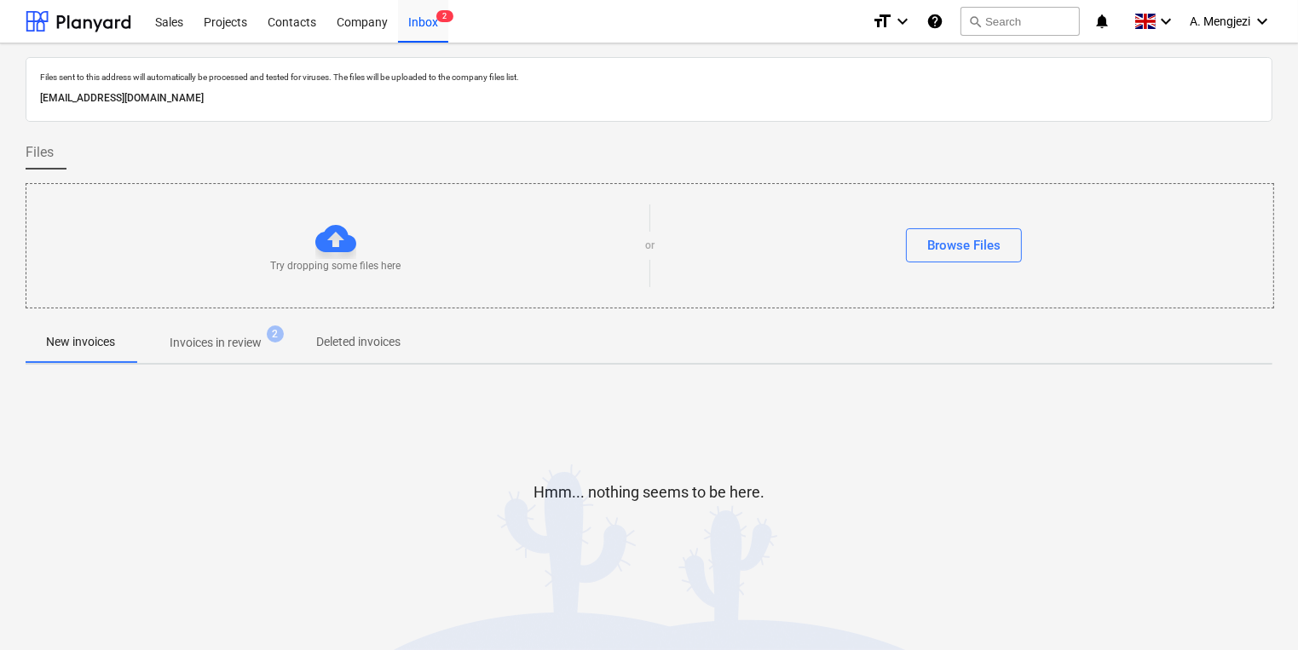
click at [187, 362] on div "New invoices Invoices in review 2 Deleted invoices" at bounding box center [649, 343] width 1247 height 43
click at [193, 337] on p "Invoices in review" at bounding box center [216, 343] width 92 height 18
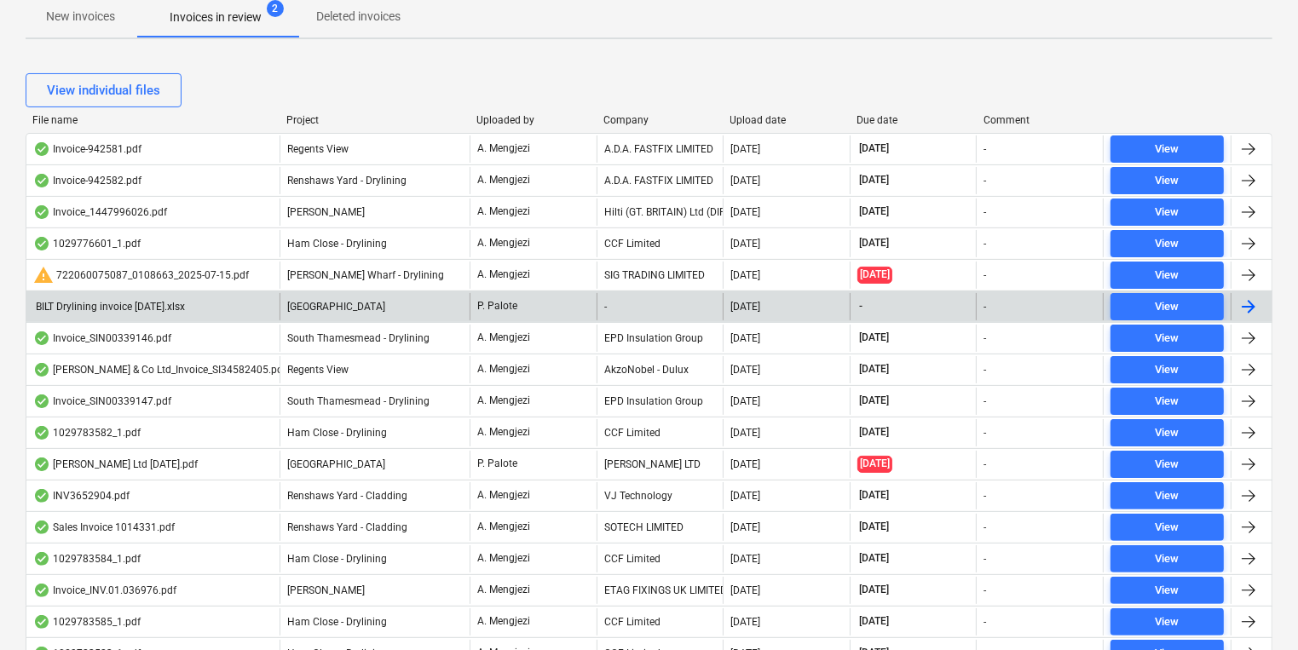
scroll to position [341, 0]
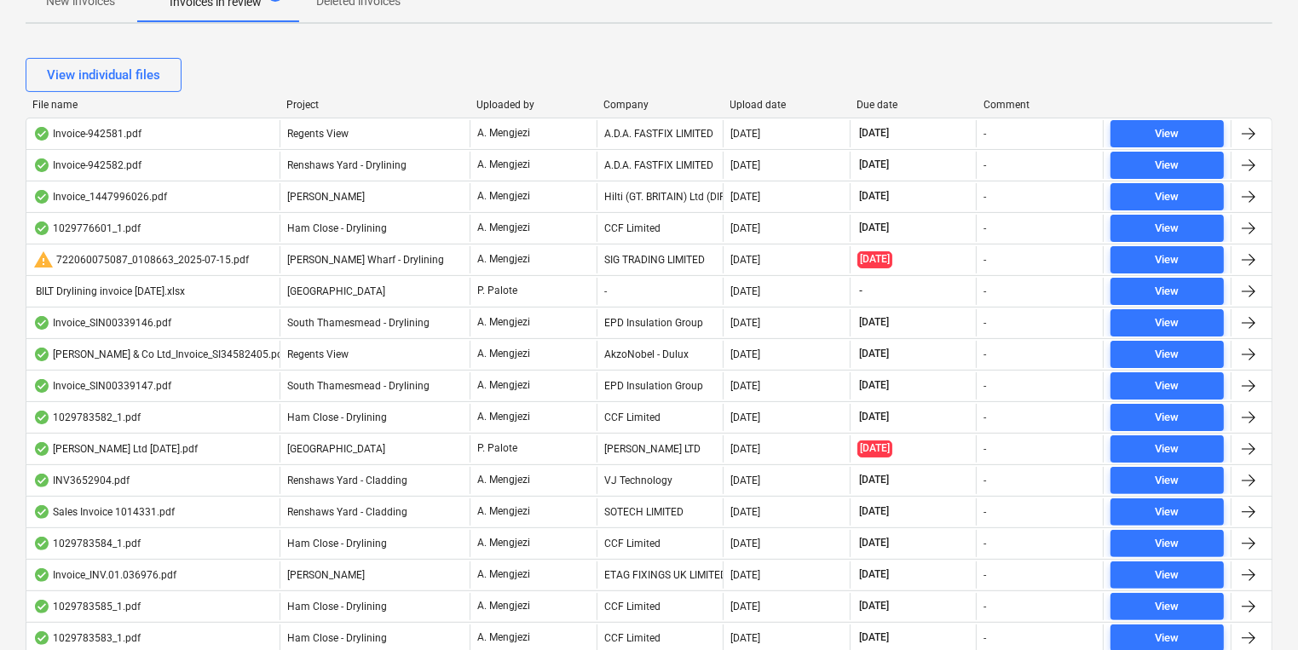
click at [624, 113] on div "File name Project Uploaded by Company Upload date Due date Comment Invoice-9425…" at bounding box center [649, 506] width 1247 height 815
click at [624, 105] on div "Company" at bounding box center [659, 105] width 113 height 12
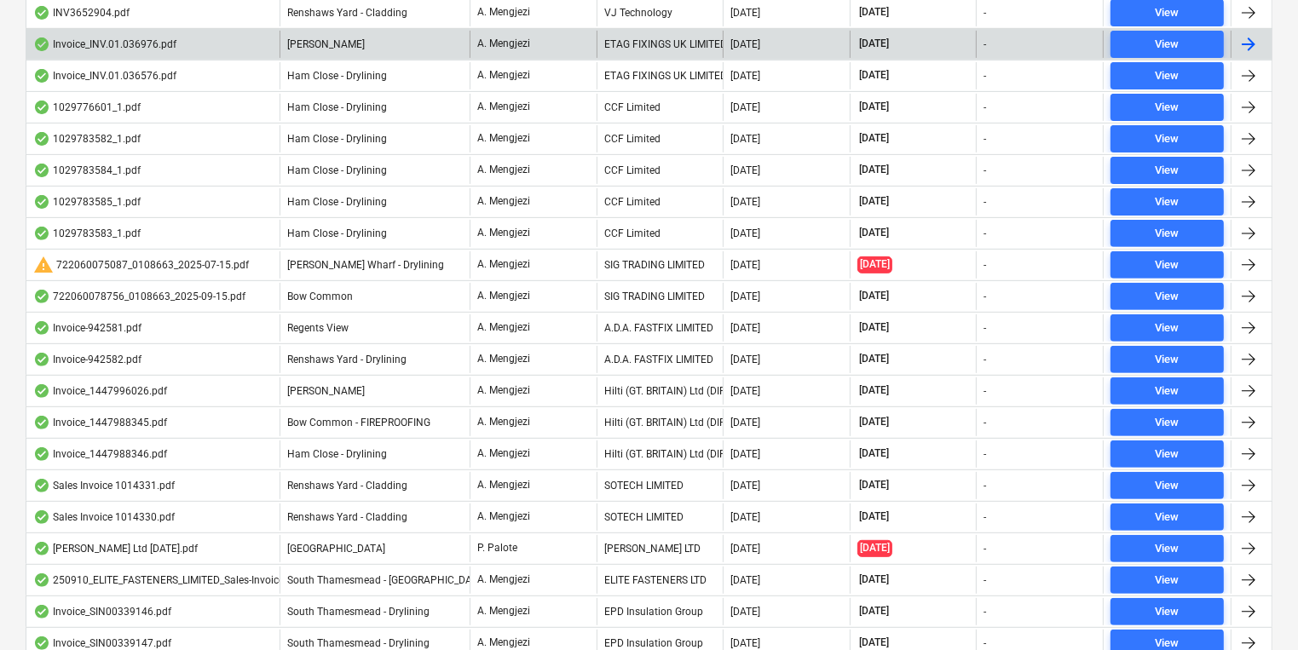
scroll to position [614, 0]
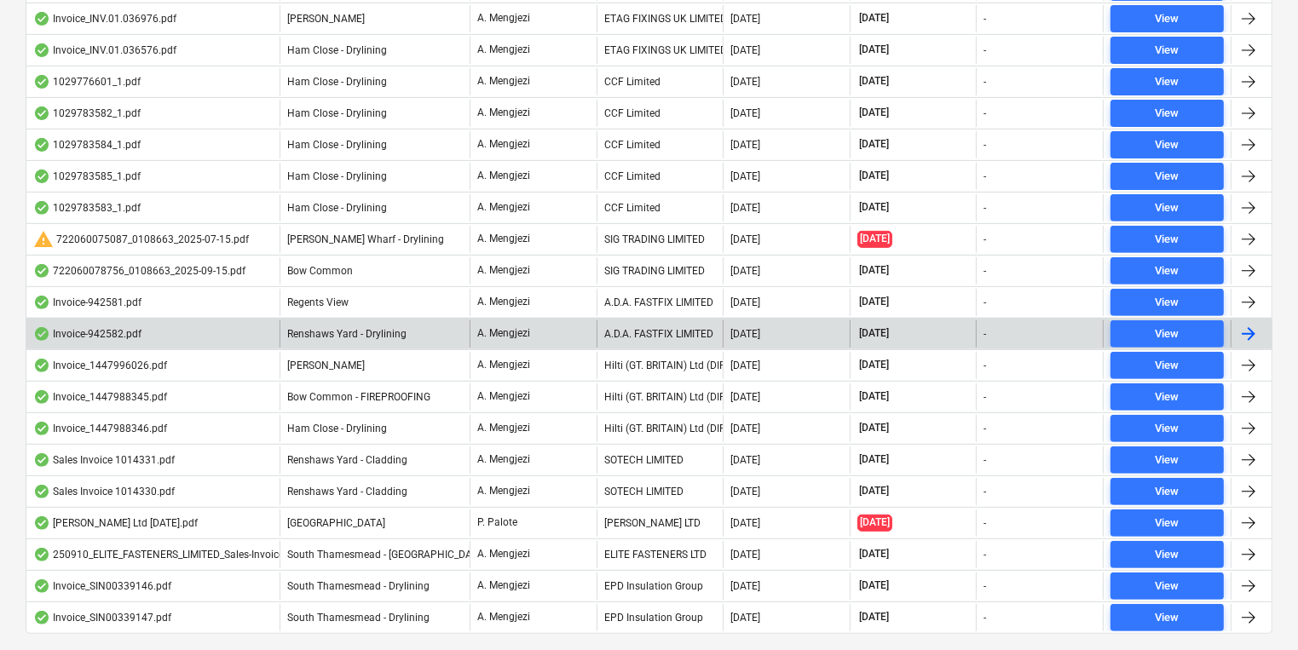
click at [631, 334] on div "A.D.A. FASTFIX LIMITED" at bounding box center [660, 334] width 127 height 27
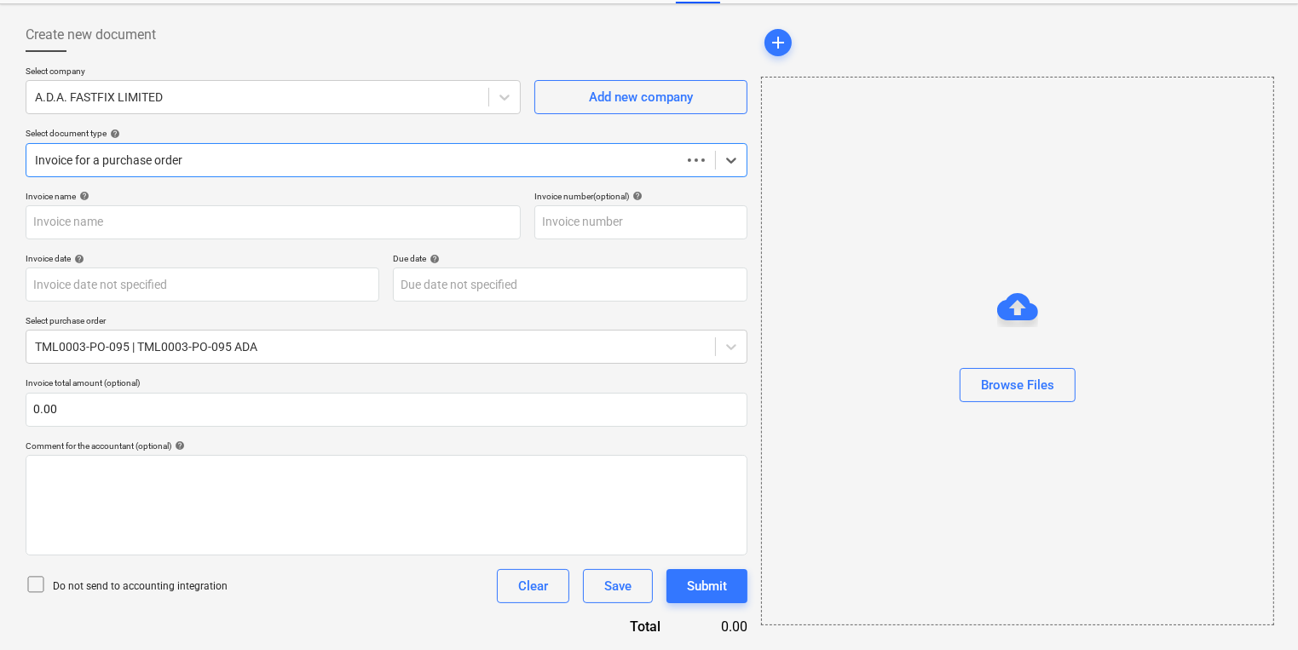
scroll to position [73, 0]
type input "942582"
type input "[DATE]"
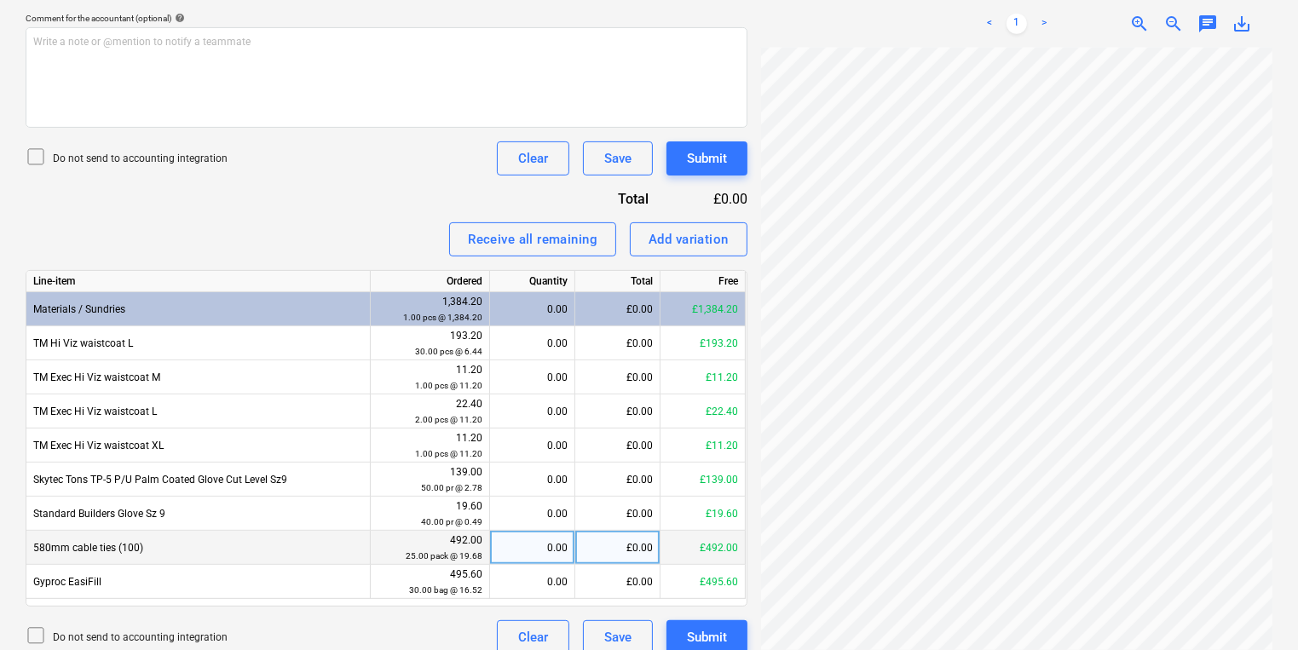
scroll to position [519, 0]
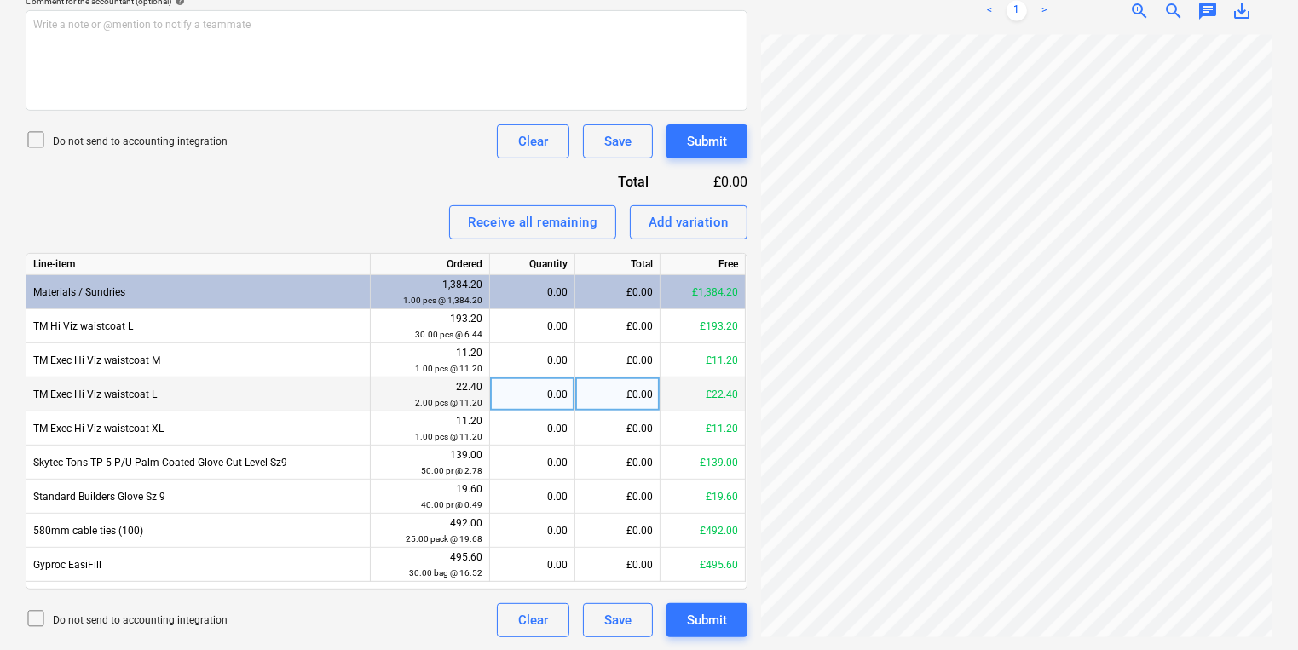
click at [562, 402] on div "0.00" at bounding box center [532, 395] width 71 height 34
type input "3"
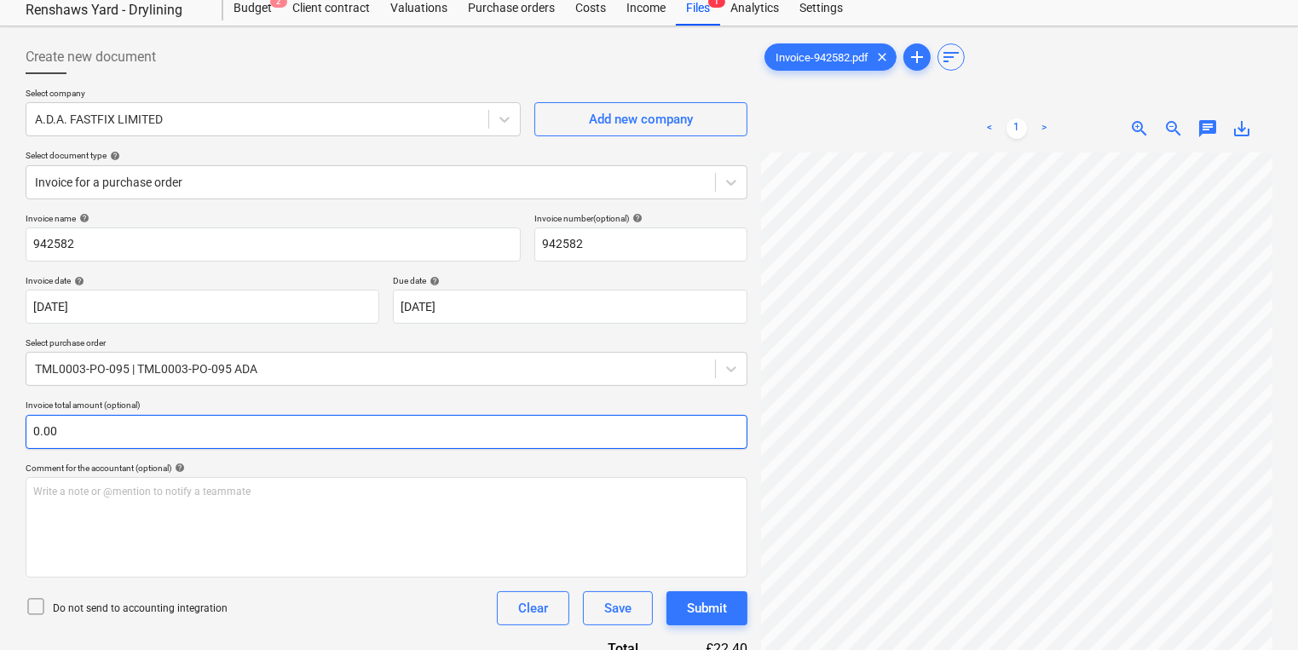
scroll to position [0, 0]
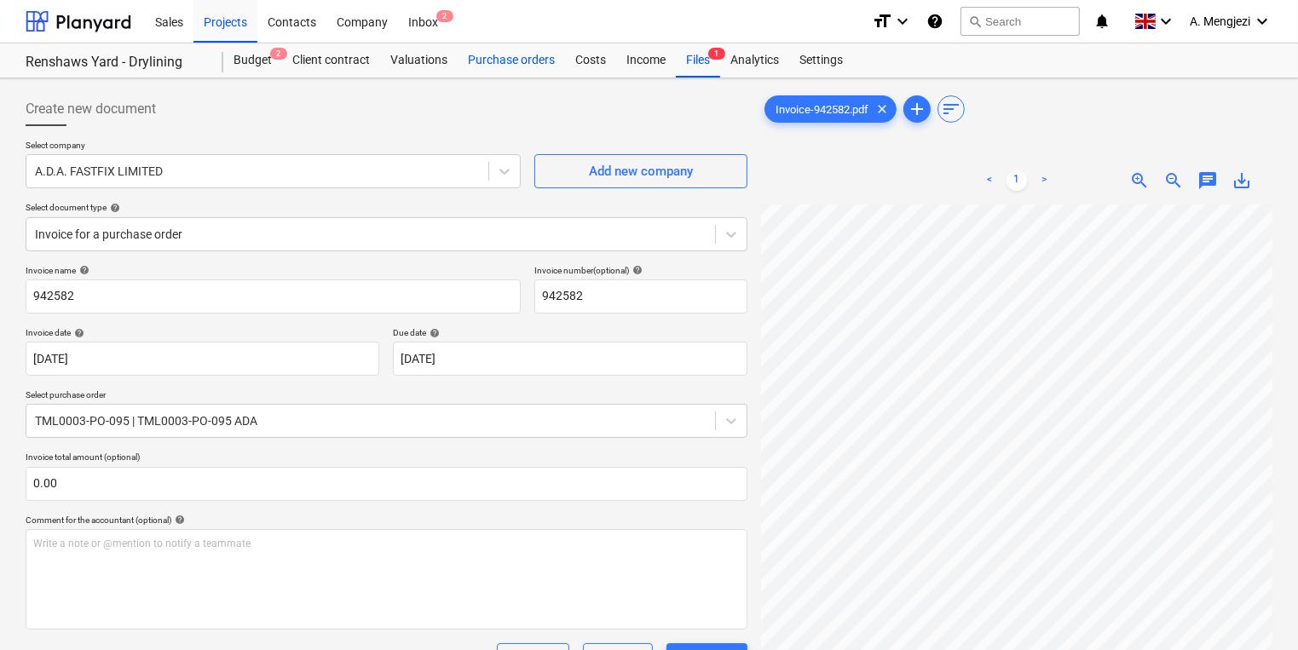
click at [530, 51] on div "Purchase orders" at bounding box center [511, 60] width 107 height 34
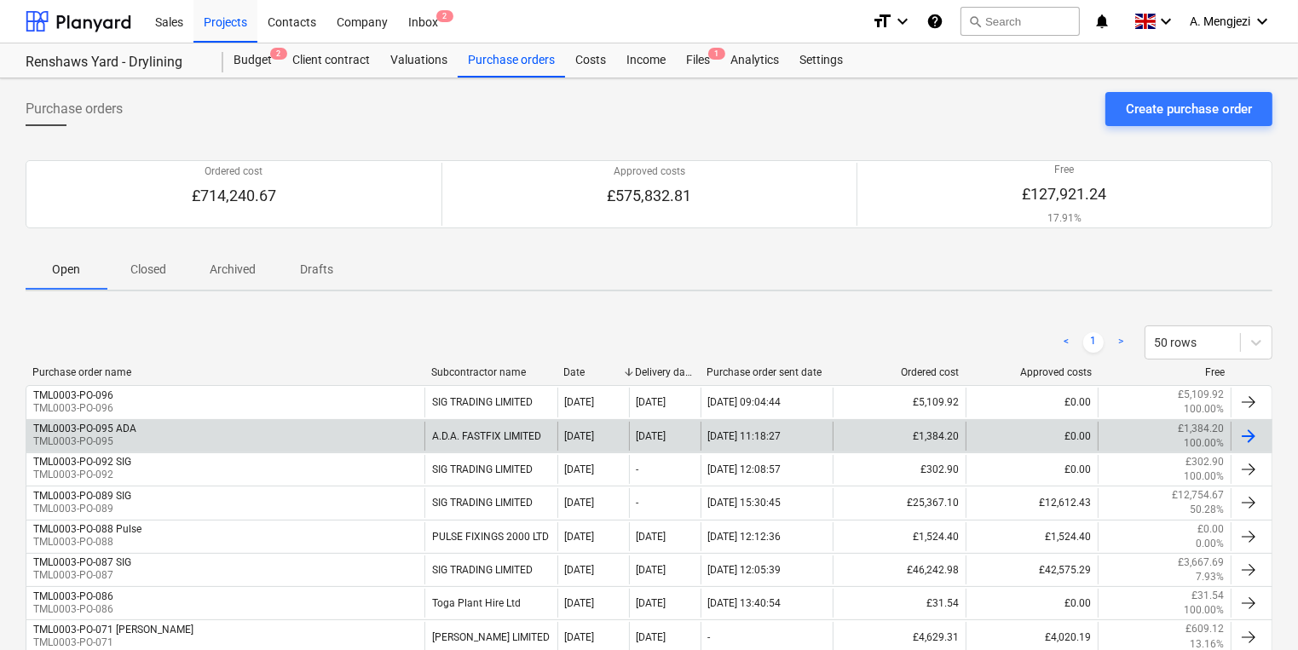
click at [338, 441] on div "TML0003-PO-095 ADA TML0003-PO-095" at bounding box center [225, 436] width 398 height 29
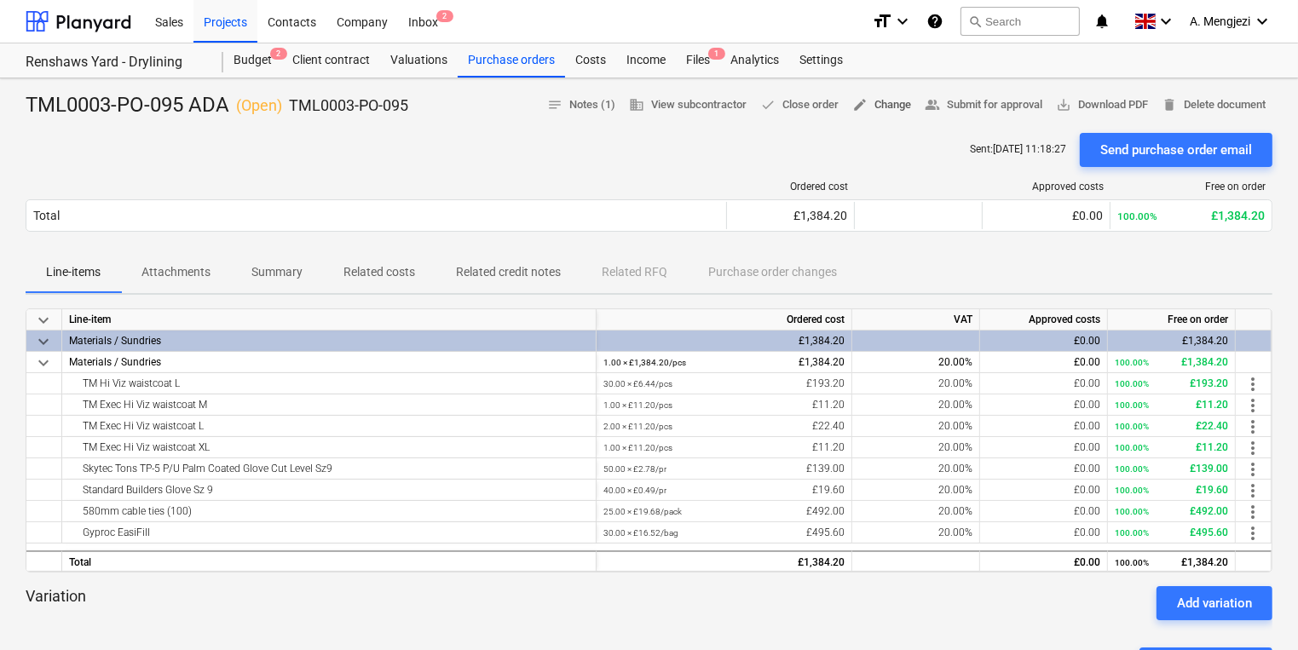
click at [901, 104] on span "edit Change" at bounding box center [881, 105] width 59 height 20
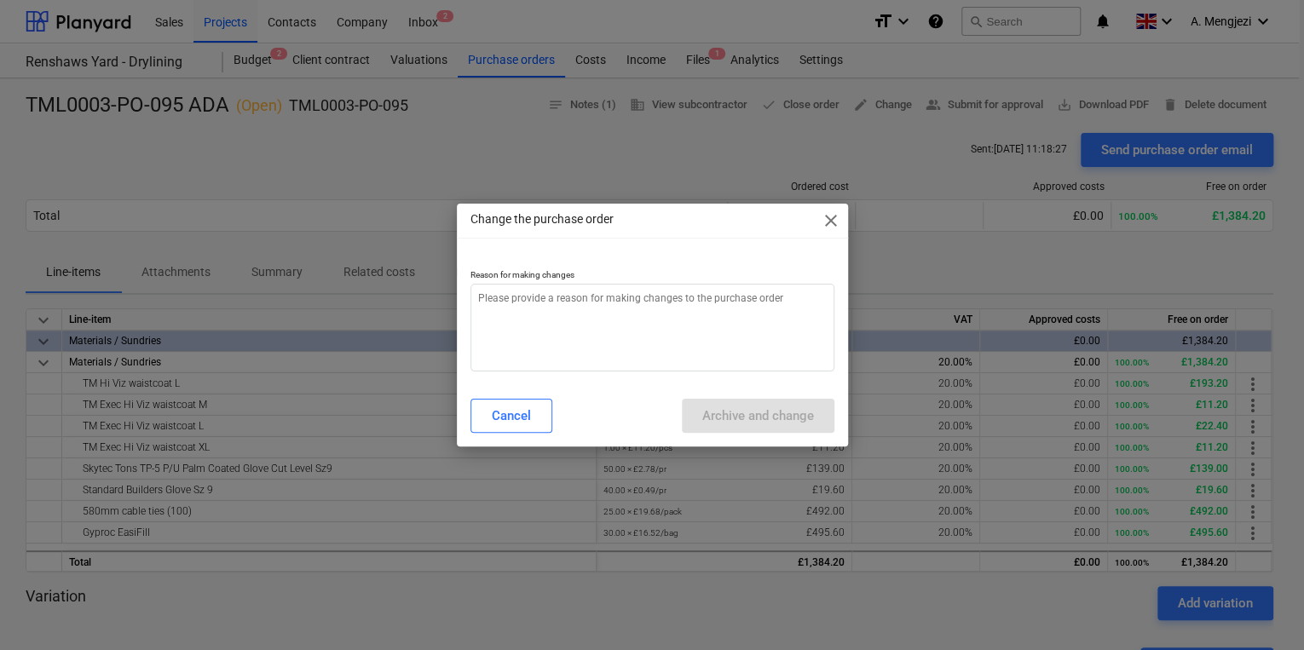
type textarea "x"
click at [611, 294] on textarea at bounding box center [653, 328] width 364 height 88
type textarea "w"
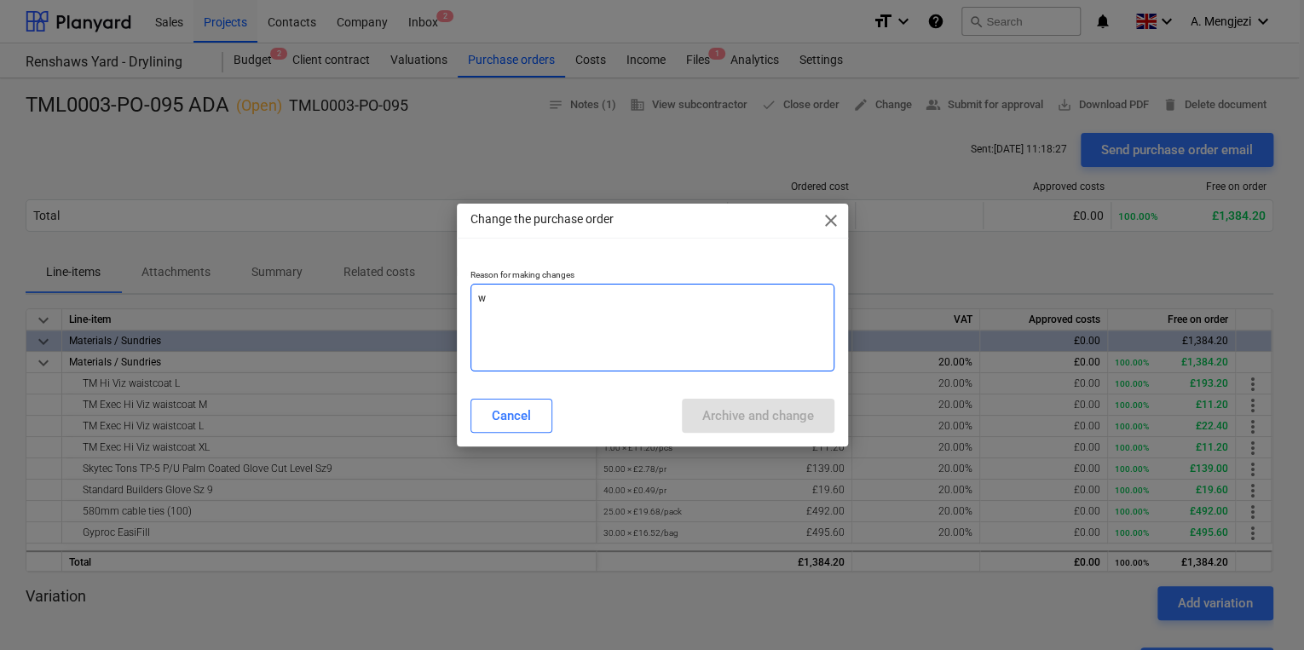
type textarea "x"
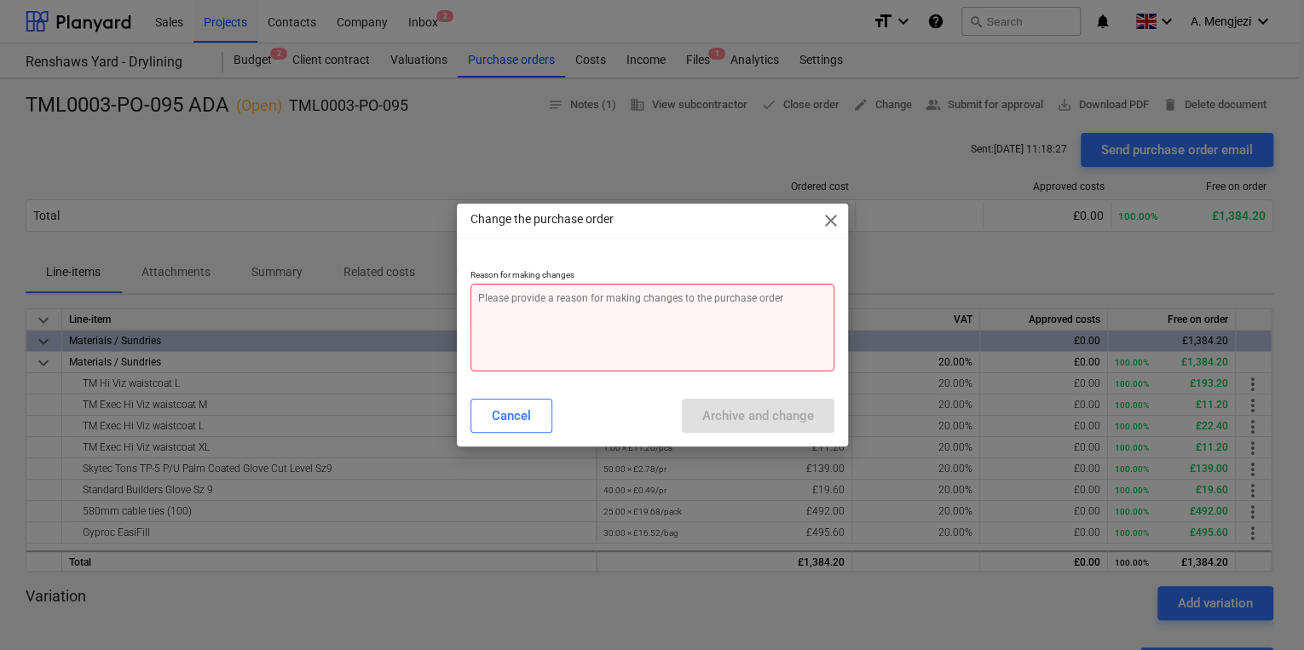
type textarea "q"
type textarea "x"
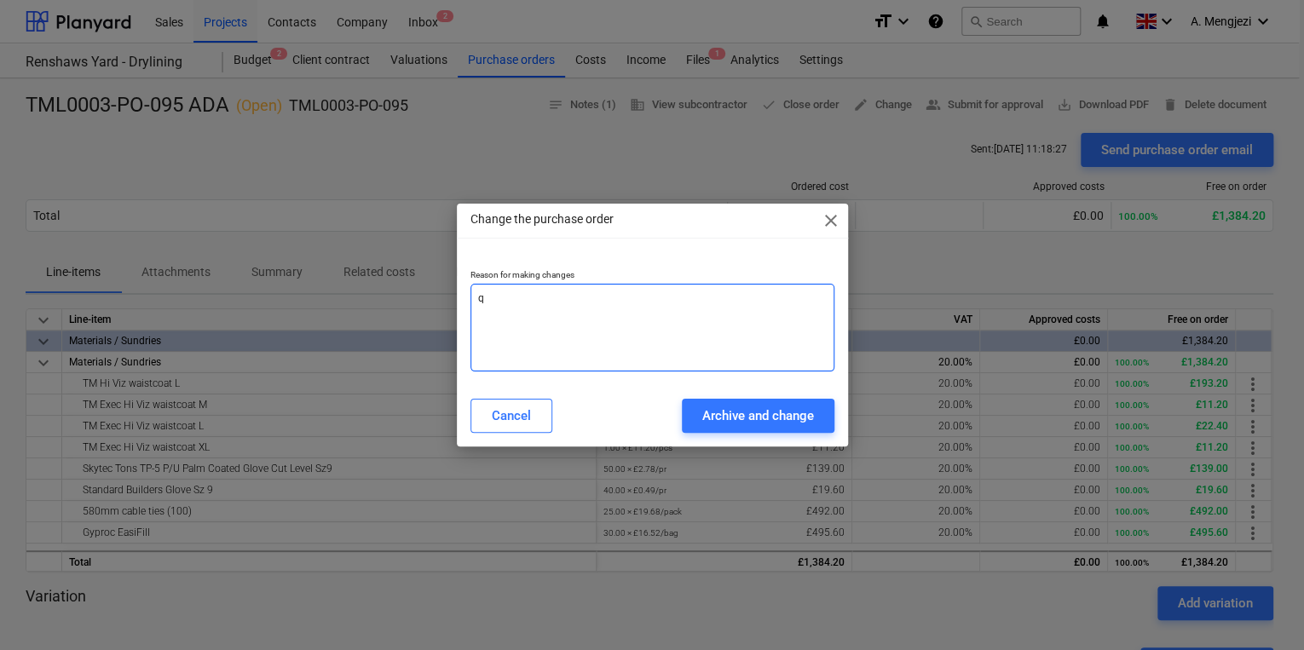
type textarea "qu"
type textarea "x"
type textarea "qua"
type textarea "x"
type textarea "quan"
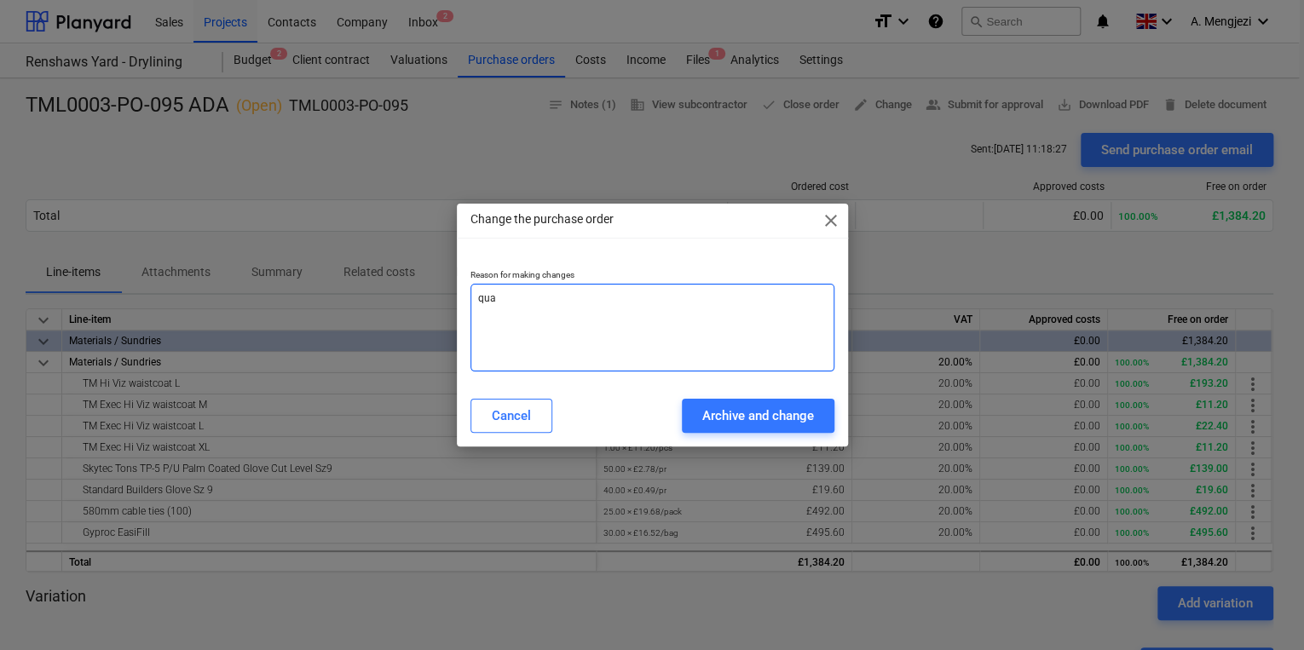
type textarea "x"
type textarea "quant"
type textarea "x"
type textarea "quanti"
type textarea "x"
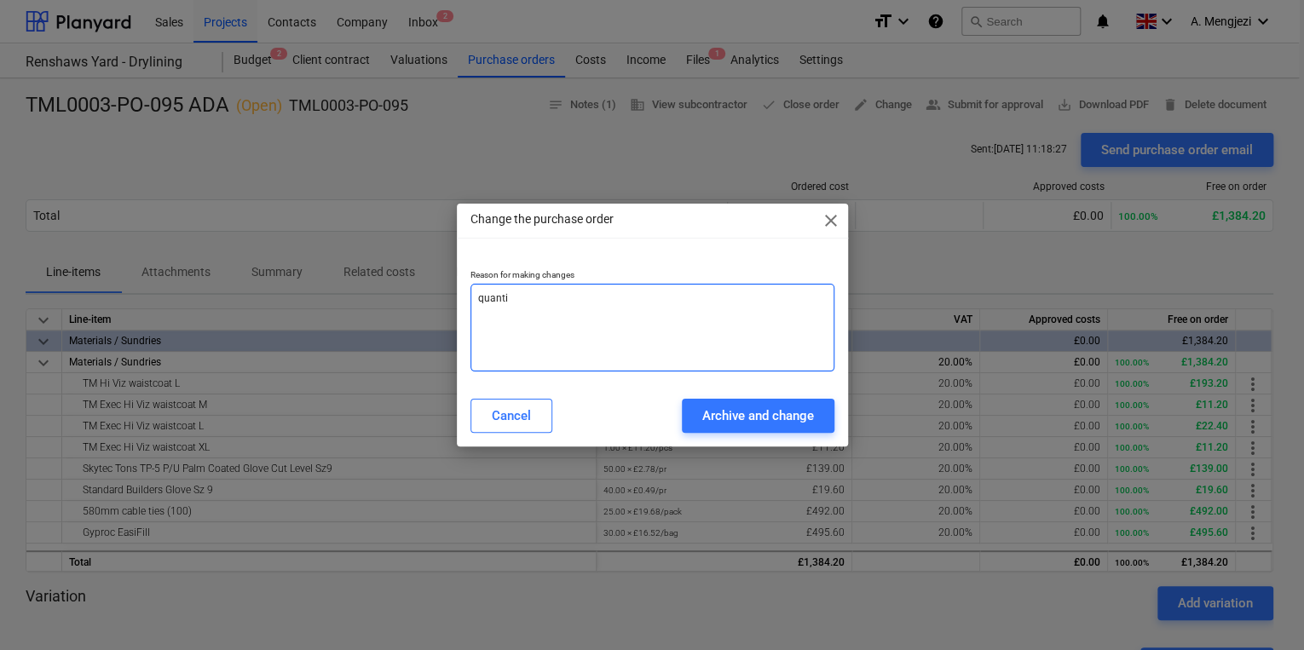
type textarea "quantit"
type textarea "x"
type textarea "quantity"
type textarea "x"
type textarea "quantity"
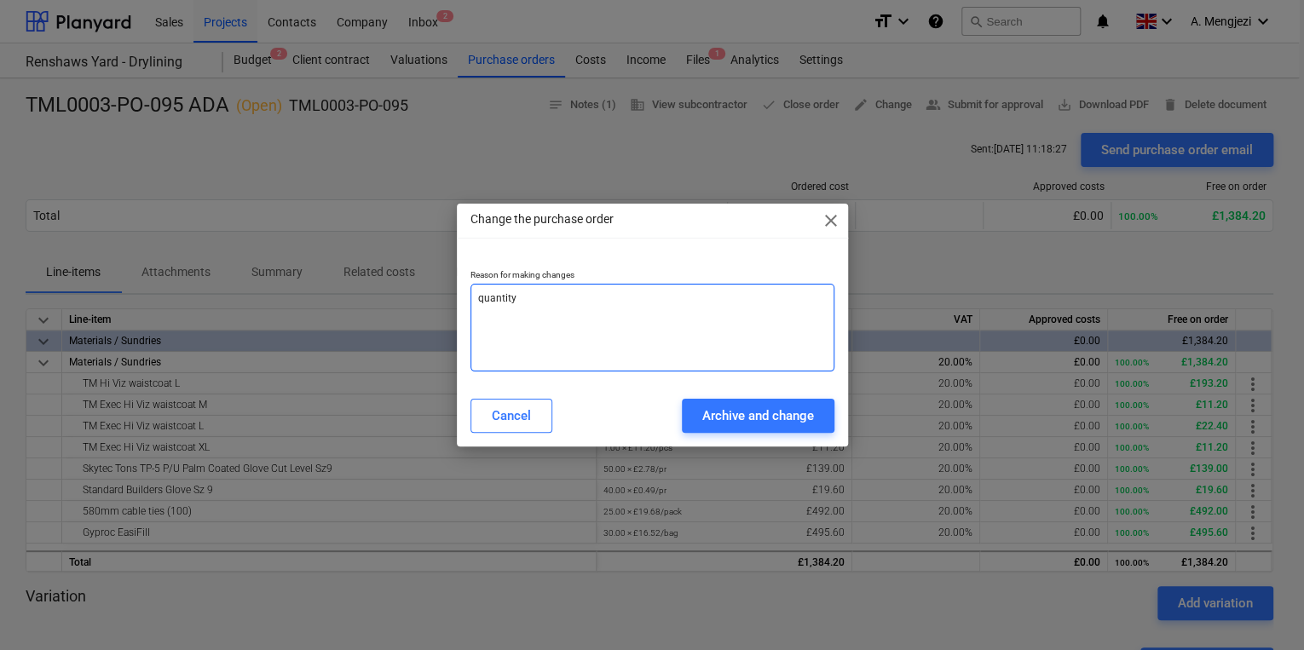
type textarea "x"
type textarea "quantity c"
type textarea "x"
type textarea "quantity ch"
type textarea "x"
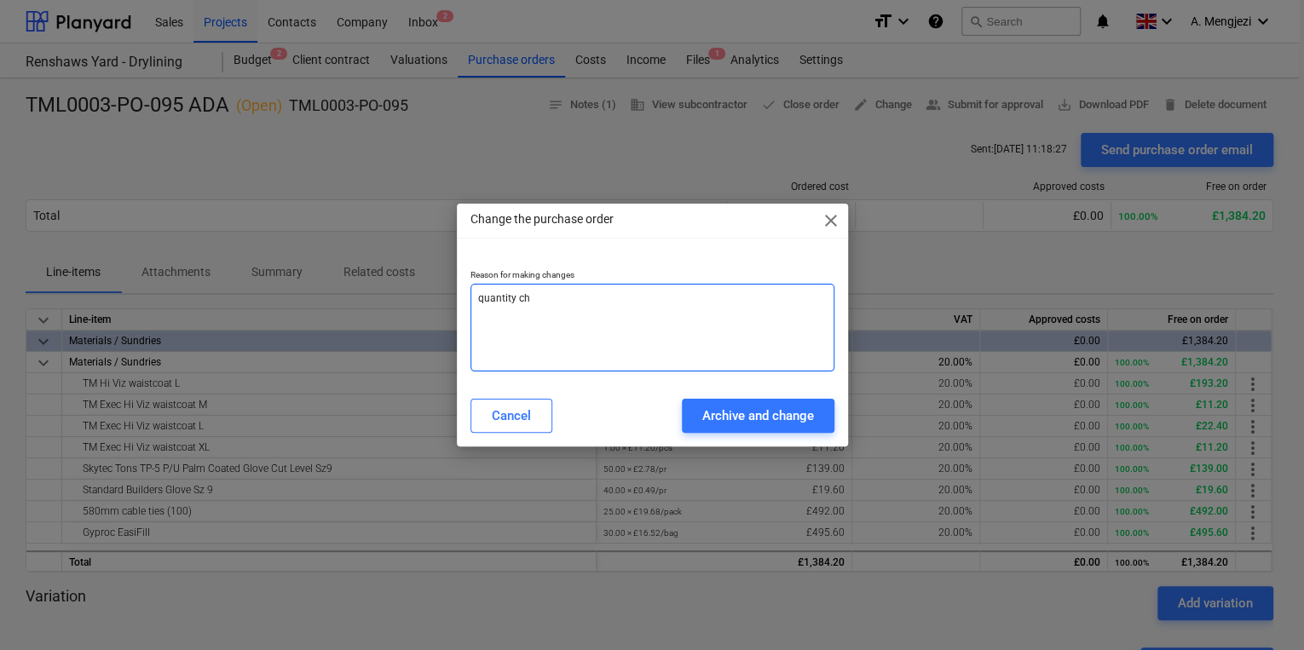
type textarea "quantity cha"
type textarea "x"
type textarea "quantity chan"
type textarea "x"
type textarea "quantity [PERSON_NAME]"
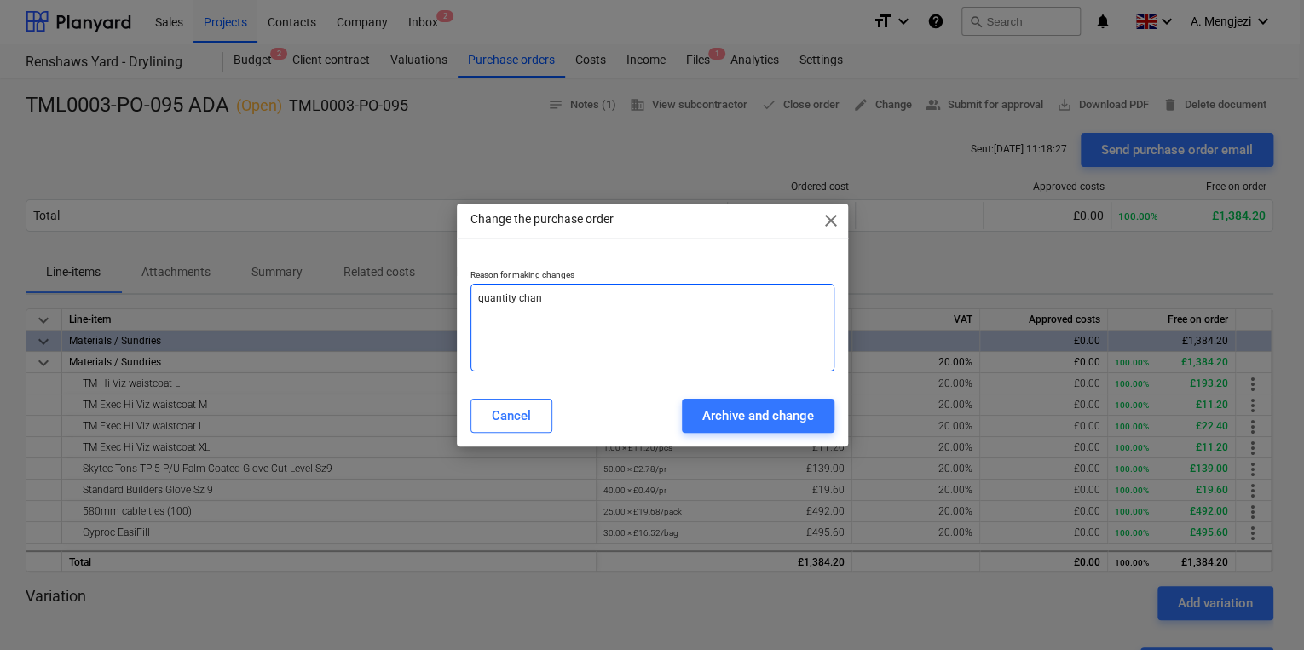
type textarea "x"
type textarea "quantity change"
type textarea "x"
type textarea "quantity change"
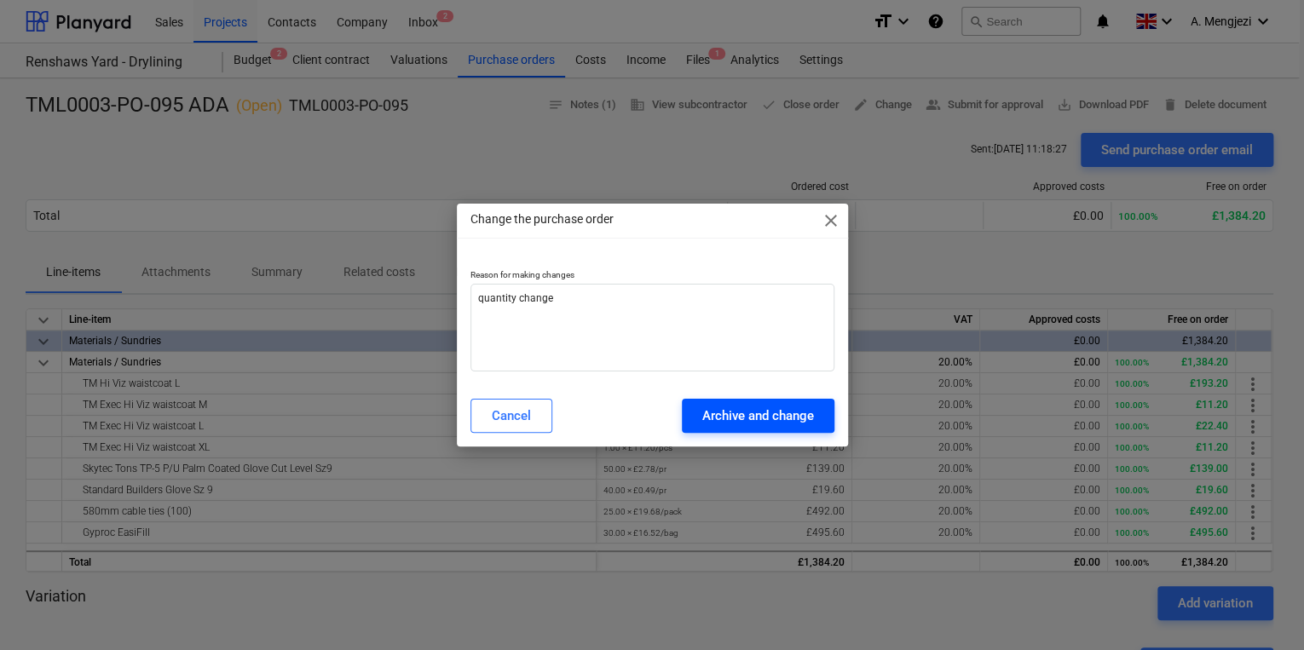
click at [774, 422] on div "Archive and change" at bounding box center [758, 416] width 112 height 22
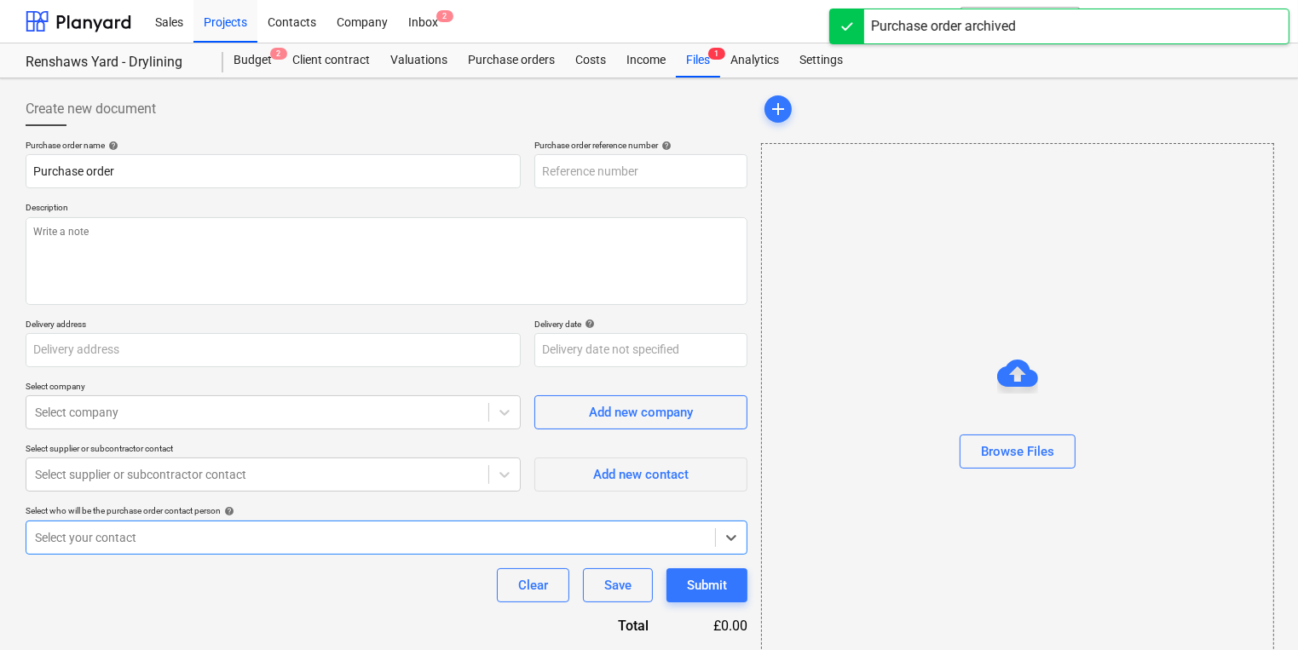
type textarea "x"
type input "TML0003-PO-097"
type textarea "x"
type input "TML0003-PO-095 ADA"
type input "TML0003-PO-095"
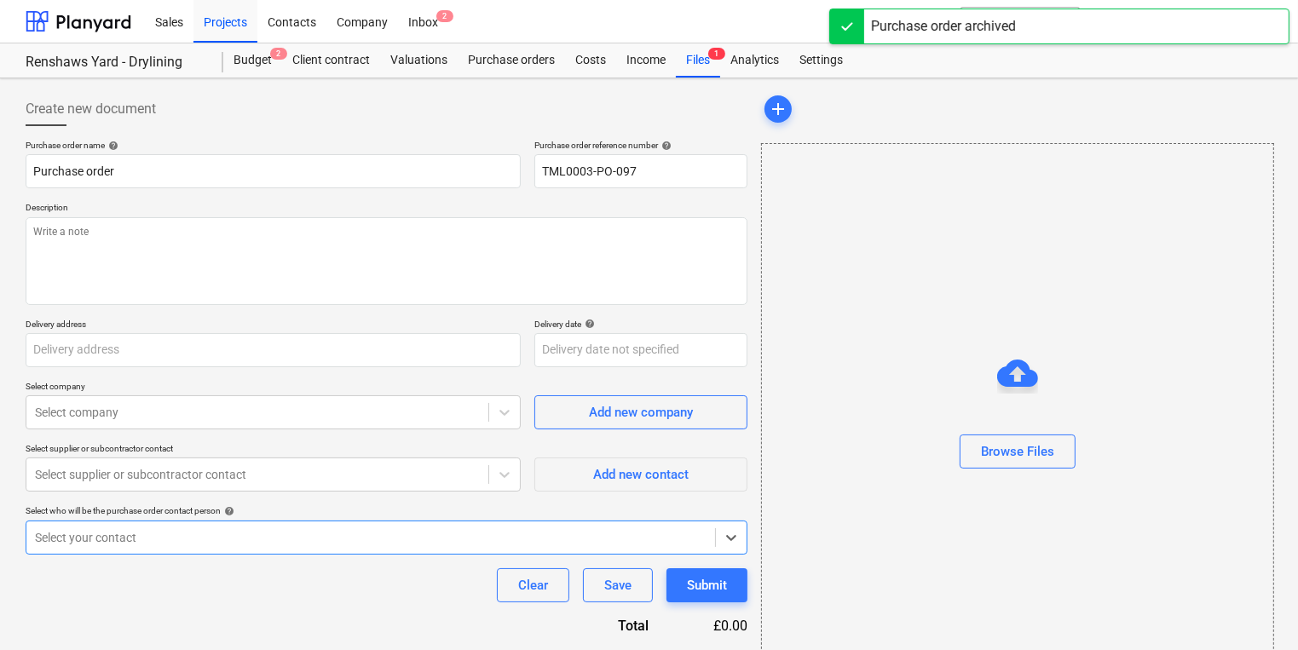
type textarea "Site contact [PERSON_NAME] [PHONE_NUMBER]"
type input "Dandara Living, [STREET_ADDRESS][PERSON_NAME]"
type input "[DATE]"
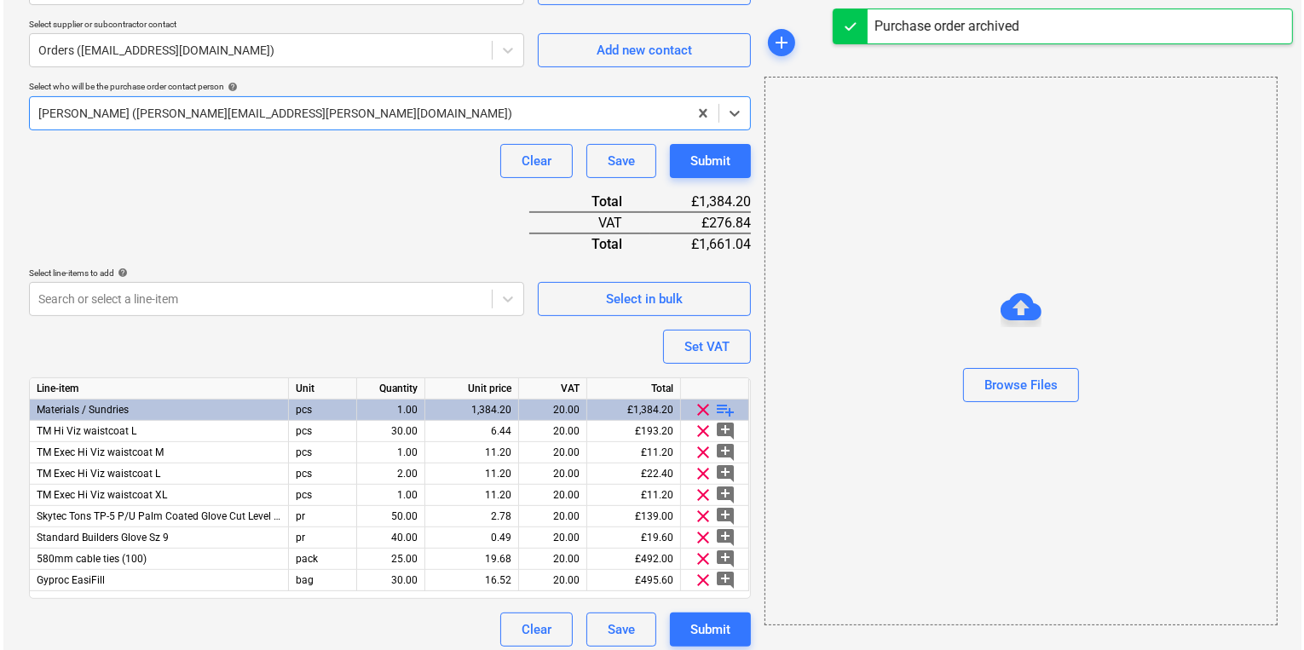
scroll to position [433, 0]
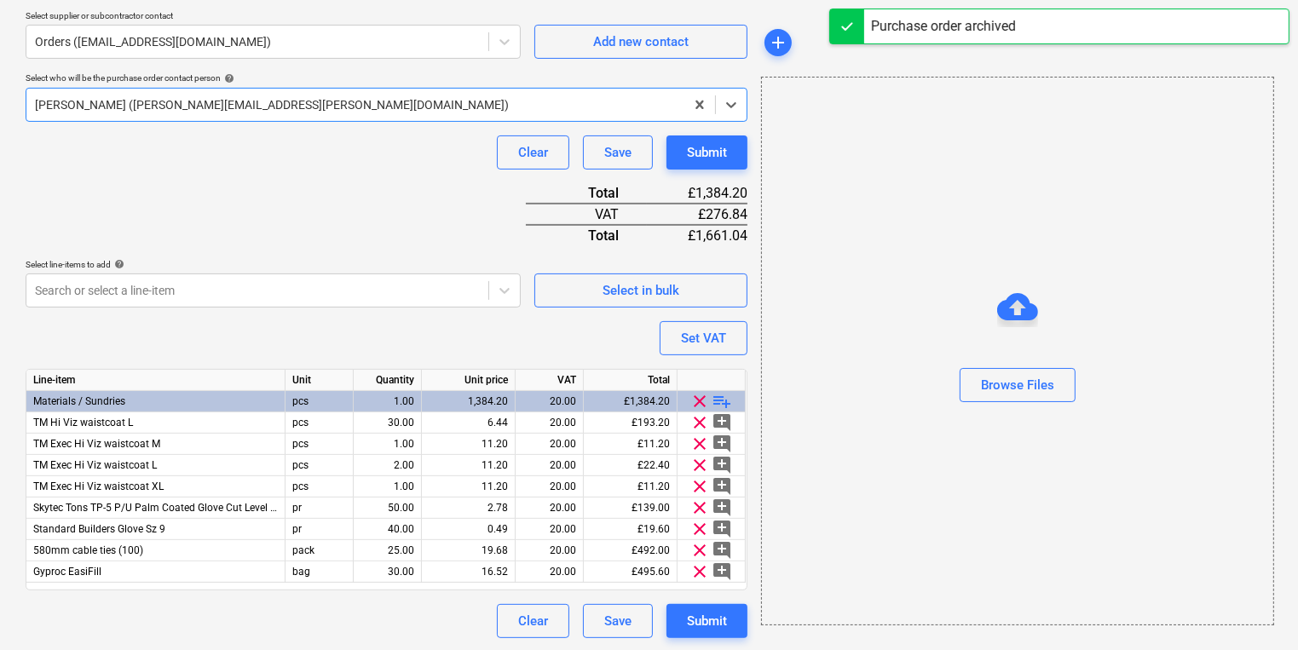
type textarea "x"
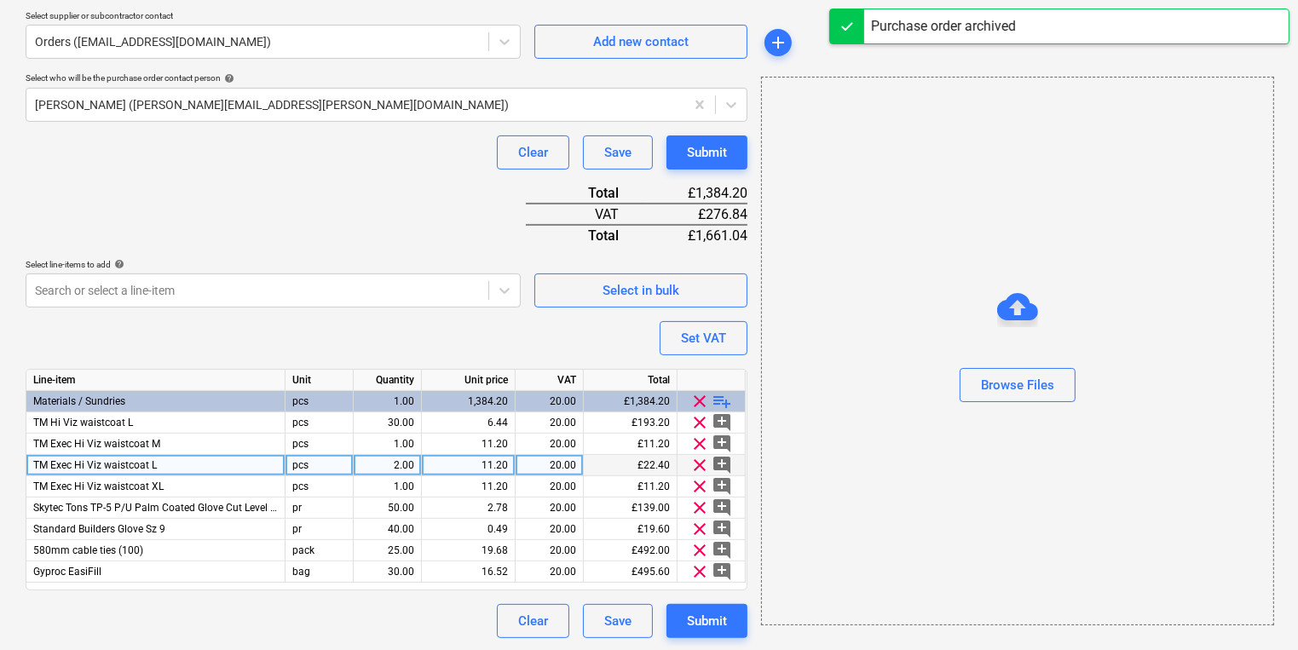
click at [414, 460] on div "2.00" at bounding box center [388, 465] width 68 height 21
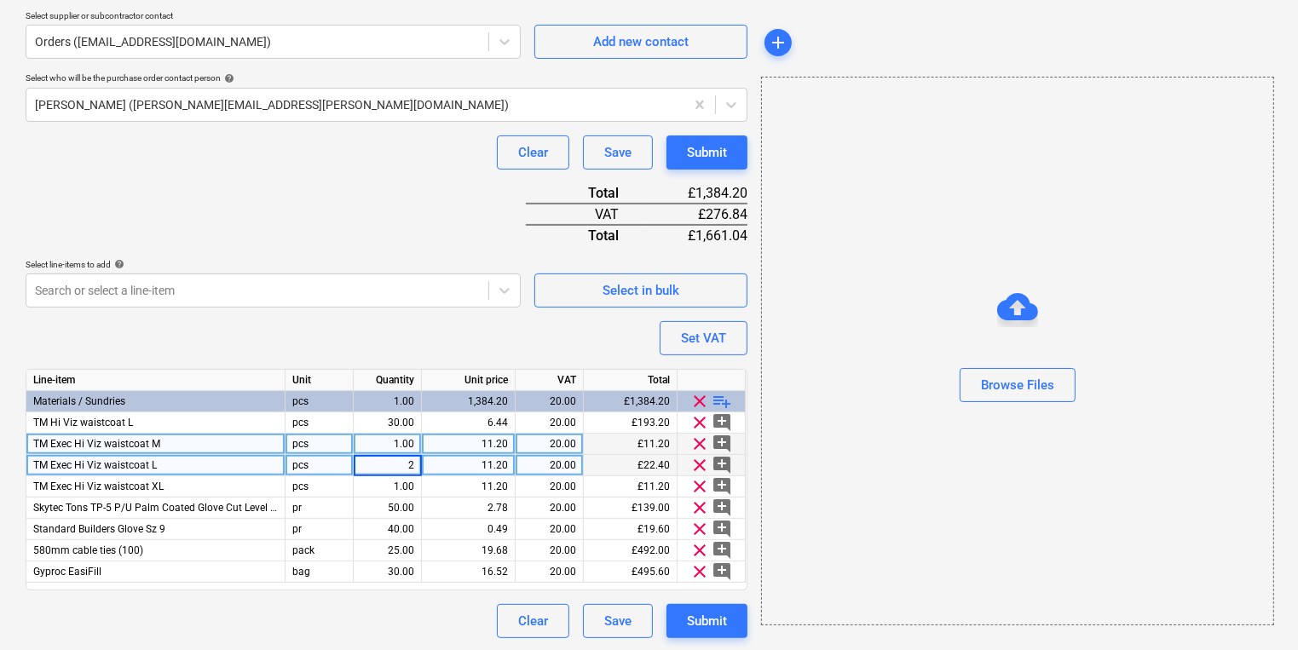
type input "3"
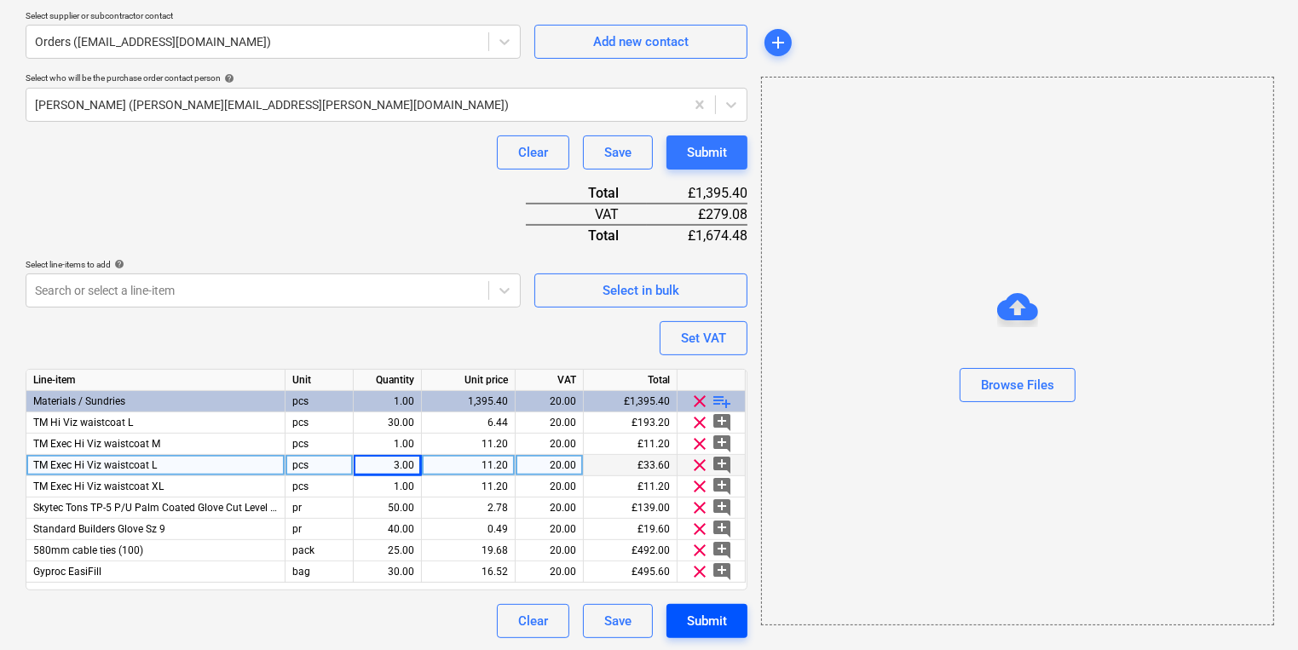
click at [718, 614] on div "Submit" at bounding box center [707, 621] width 40 height 22
type textarea "x"
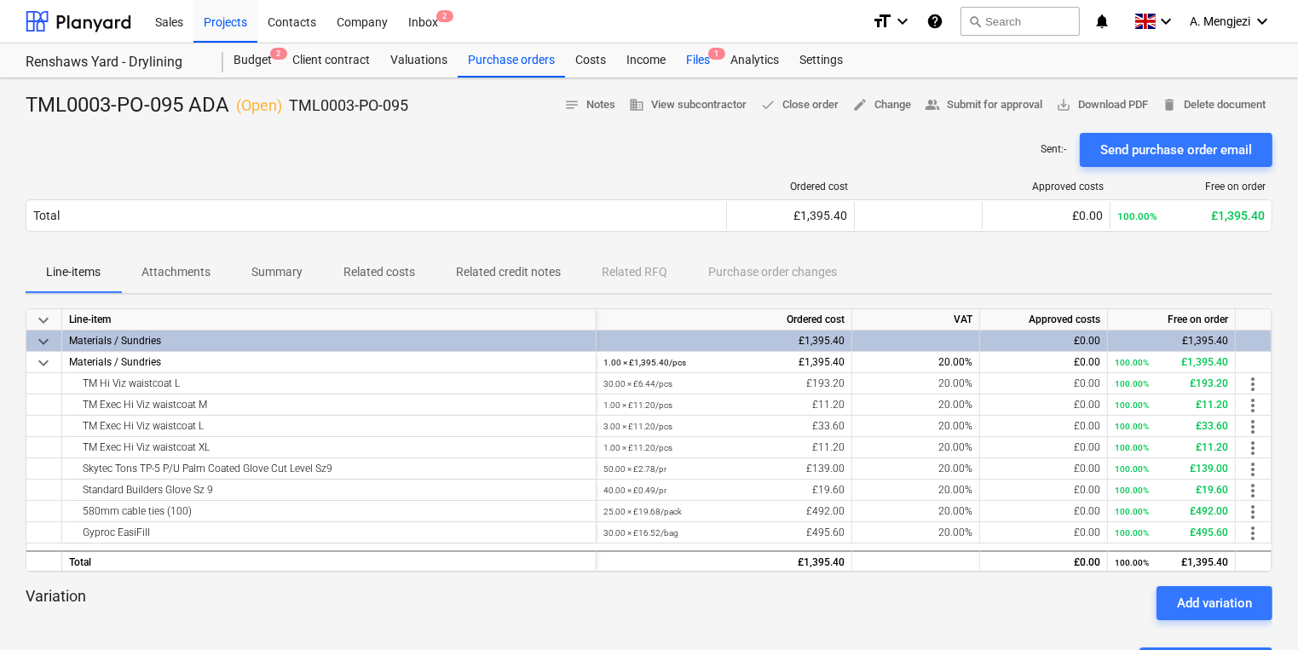
click at [704, 57] on div "Files 1" at bounding box center [698, 60] width 44 height 34
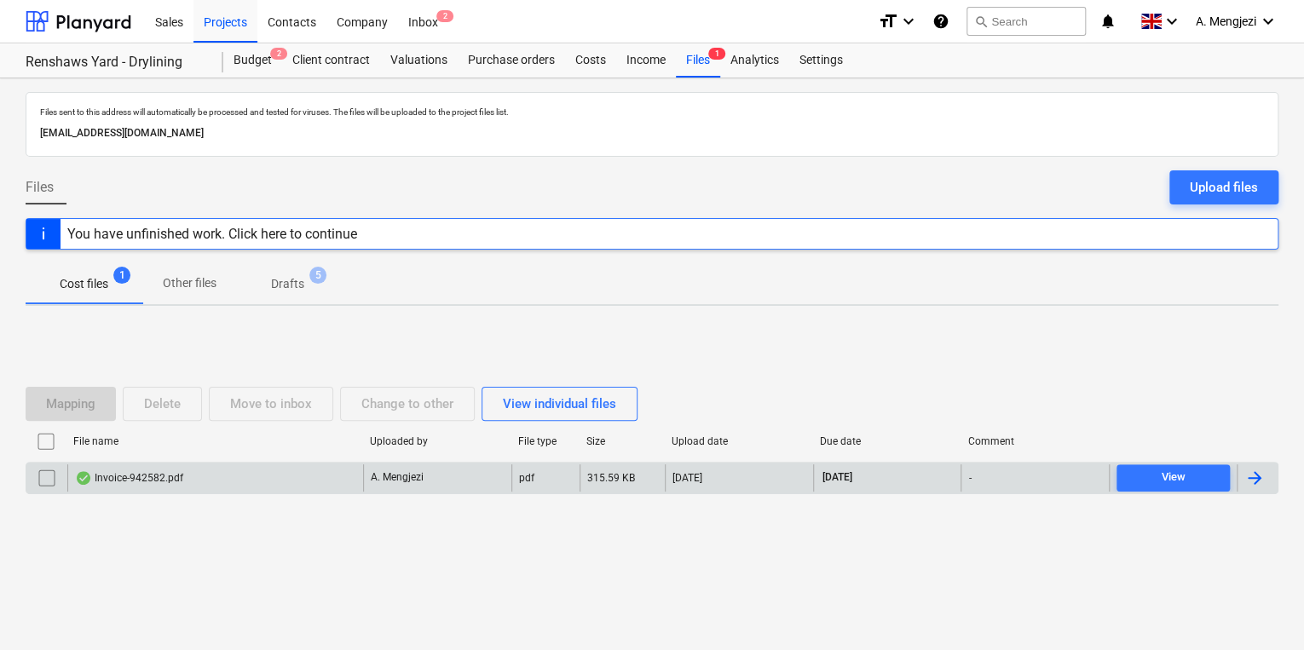
click at [418, 490] on div "A. Mengjezi" at bounding box center [437, 478] width 148 height 27
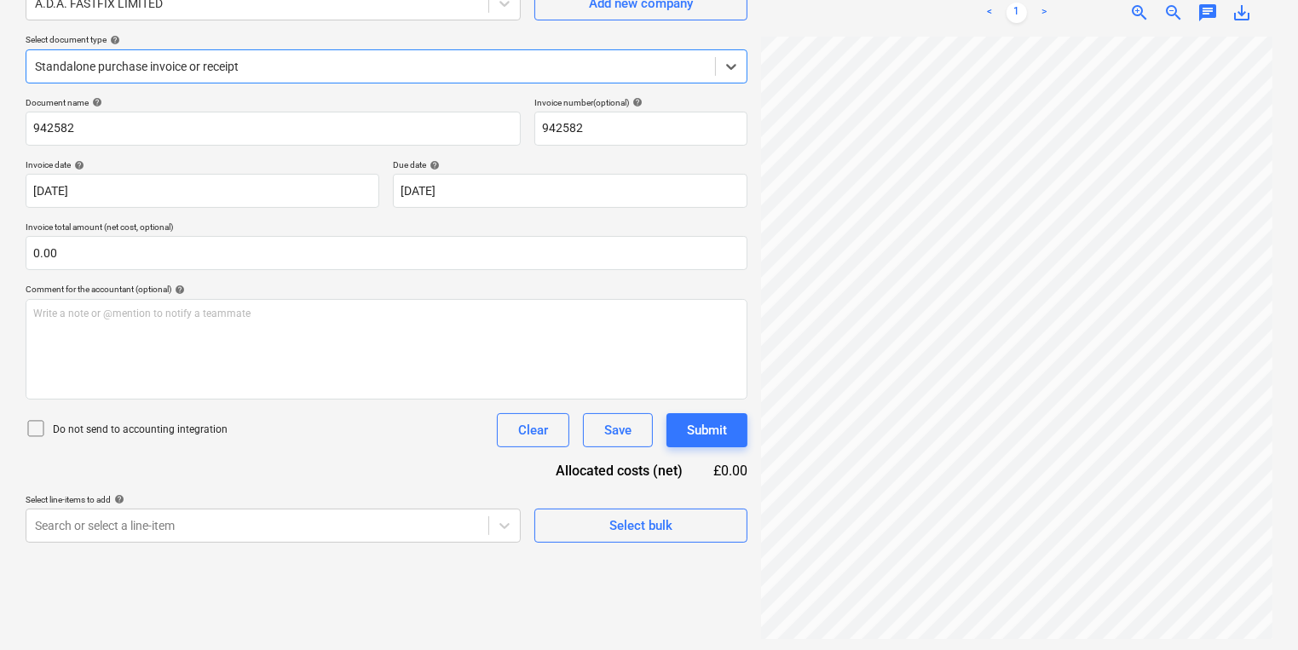
scroll to position [170, 0]
click at [361, 67] on div at bounding box center [371, 63] width 672 height 17
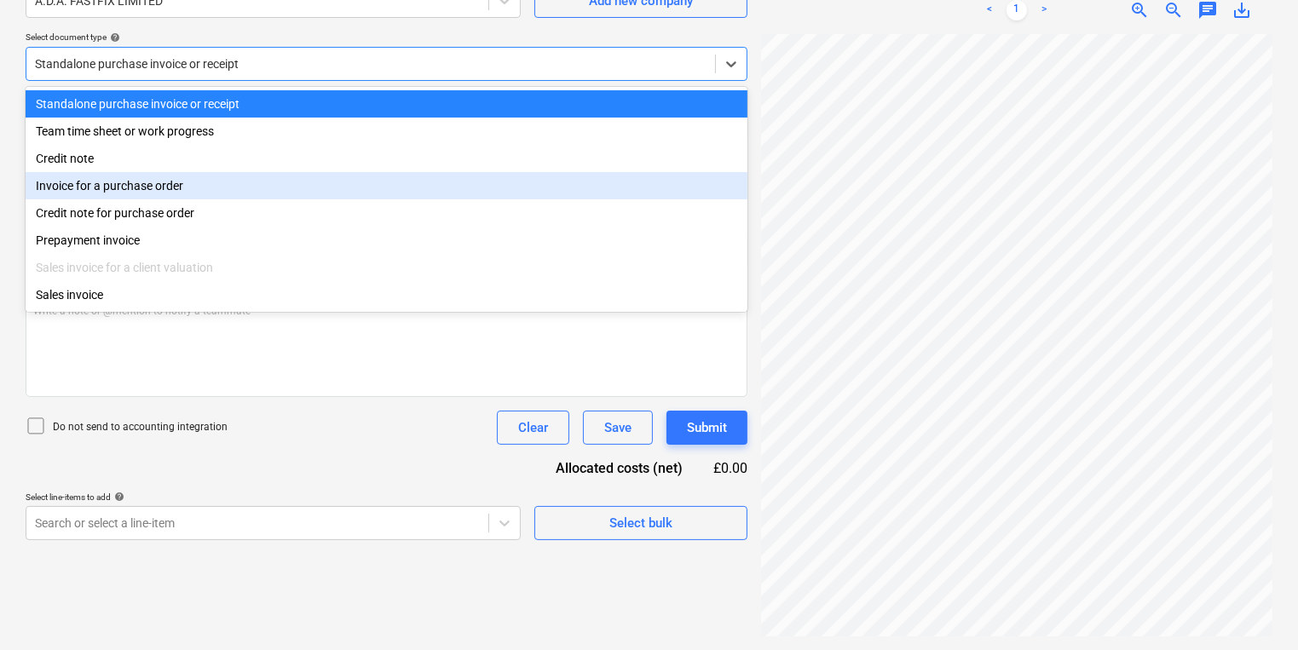
click at [332, 182] on div "Invoice for a purchase order" at bounding box center [387, 185] width 722 height 27
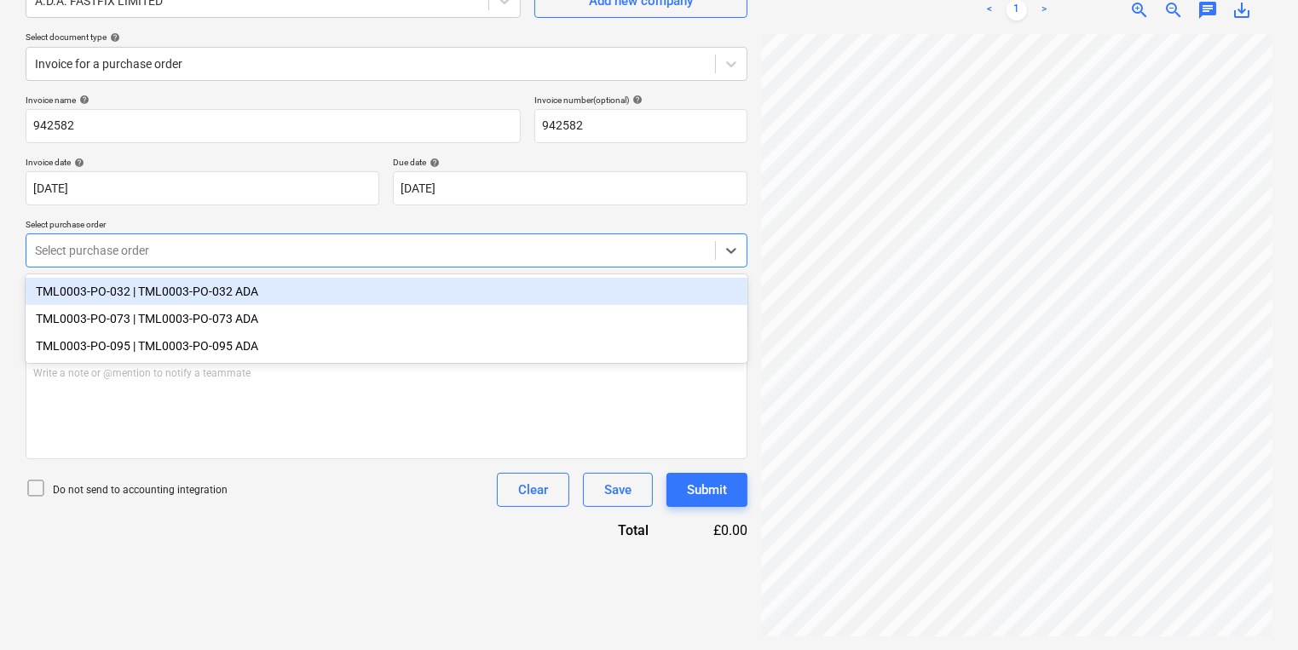
click at [310, 257] on div at bounding box center [371, 250] width 672 height 17
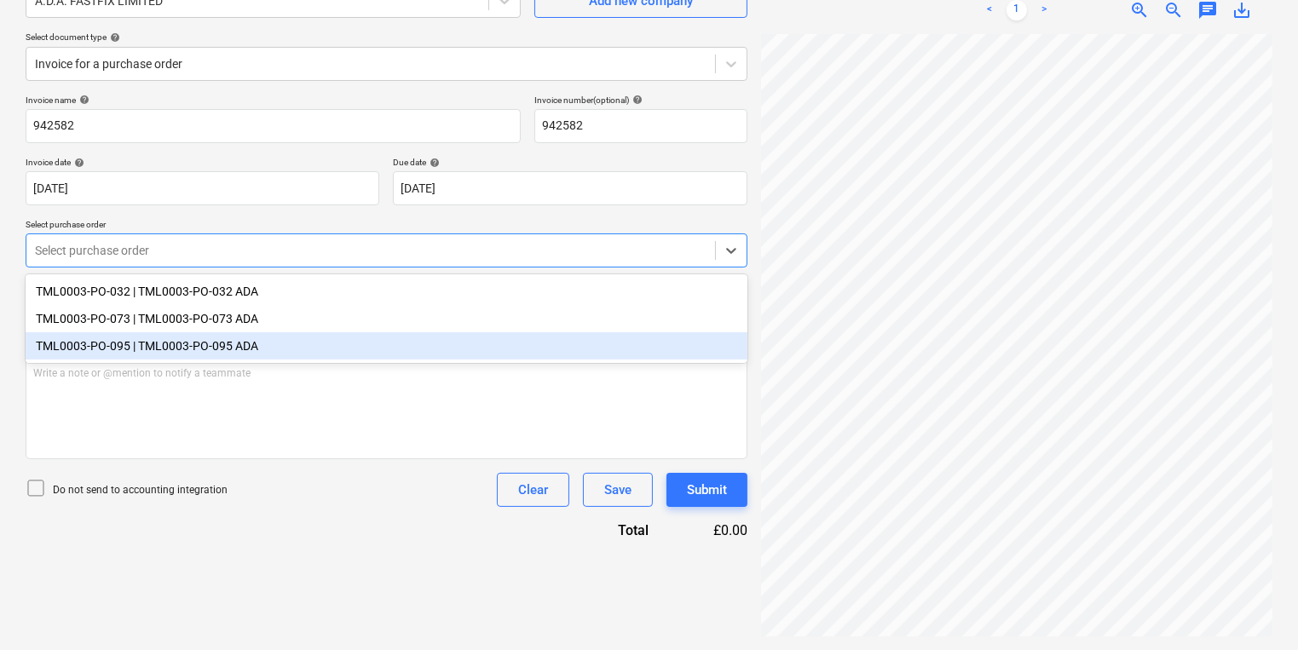
click at [290, 344] on div "TML0003-PO-095 | TML0003-PO-095 ADA" at bounding box center [387, 345] width 722 height 27
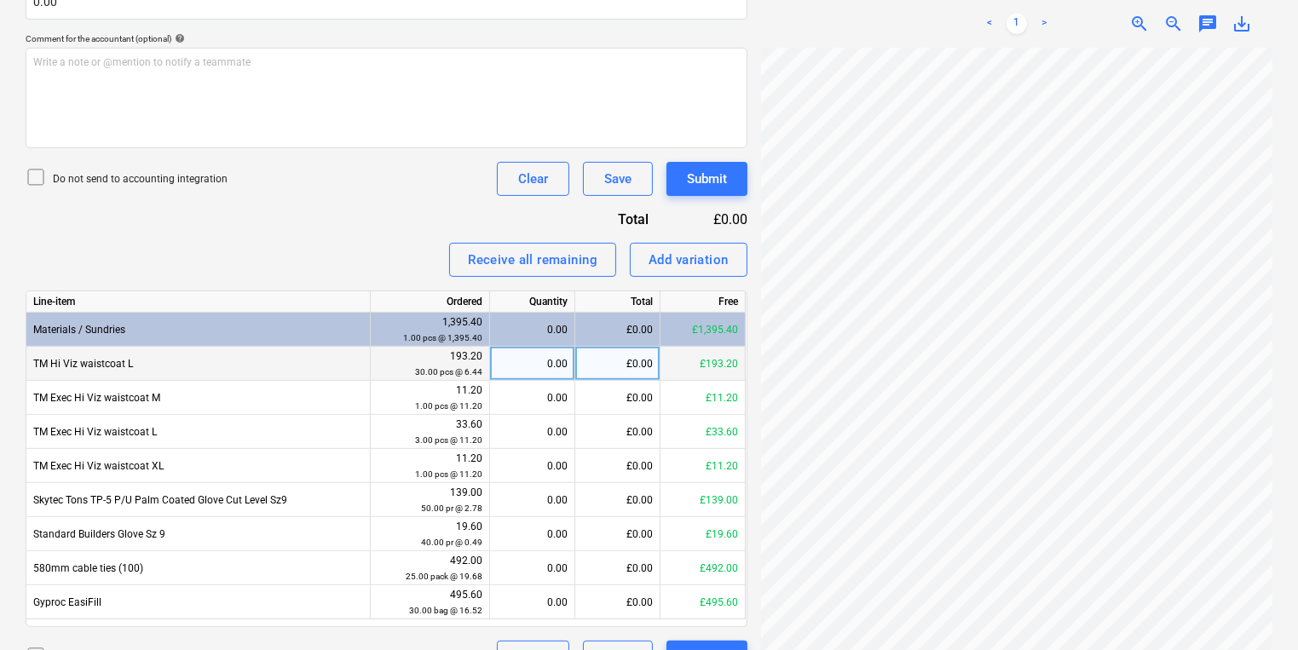
scroll to position [519, 0]
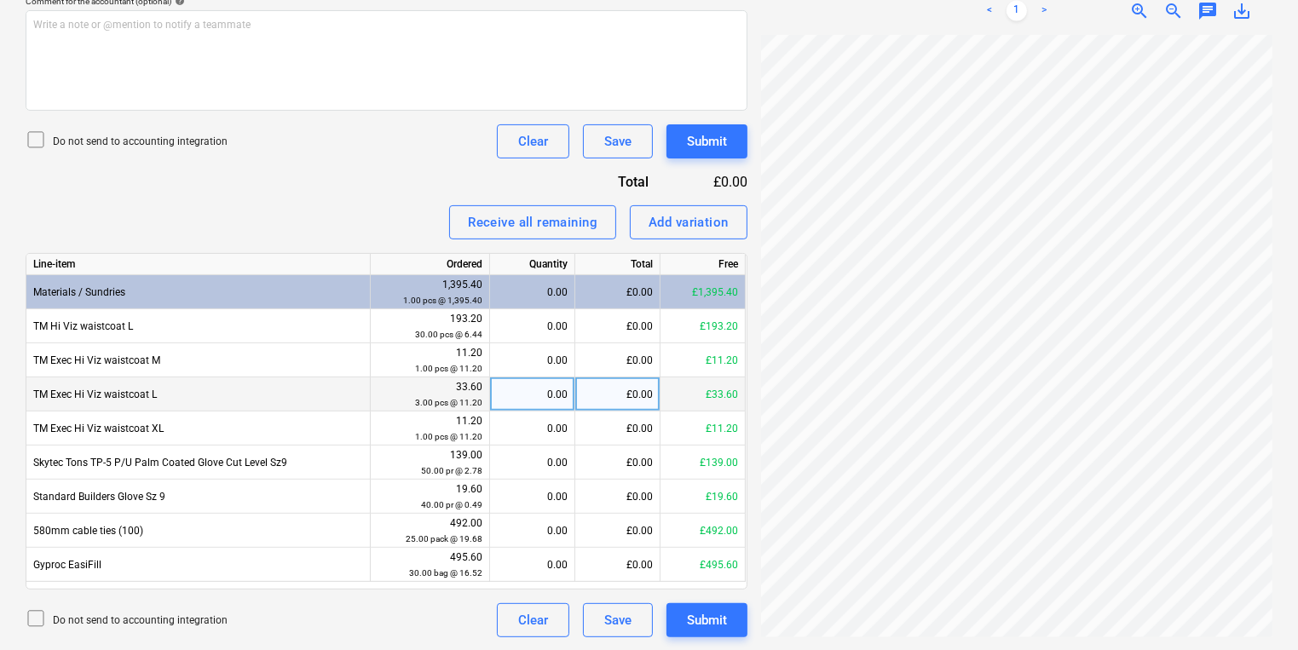
click at [542, 396] on div "0.00" at bounding box center [532, 395] width 71 height 34
type input "3"
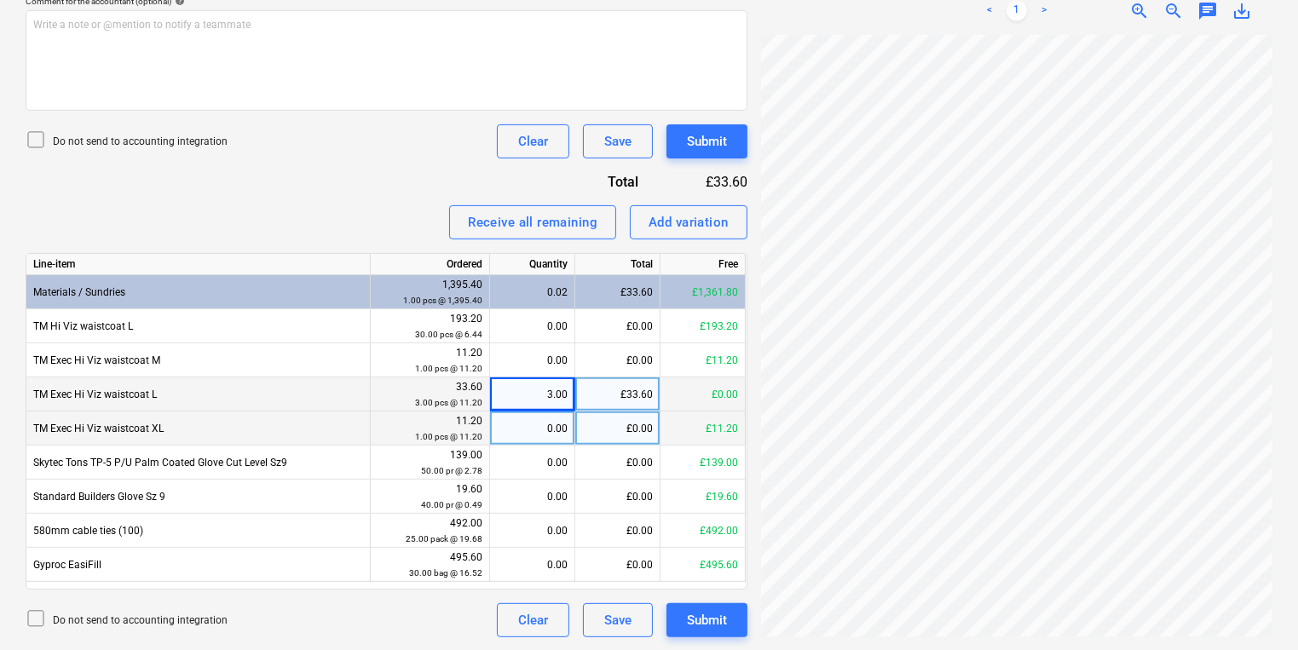
click at [524, 428] on div "0.00" at bounding box center [532, 429] width 71 height 34
type input "1"
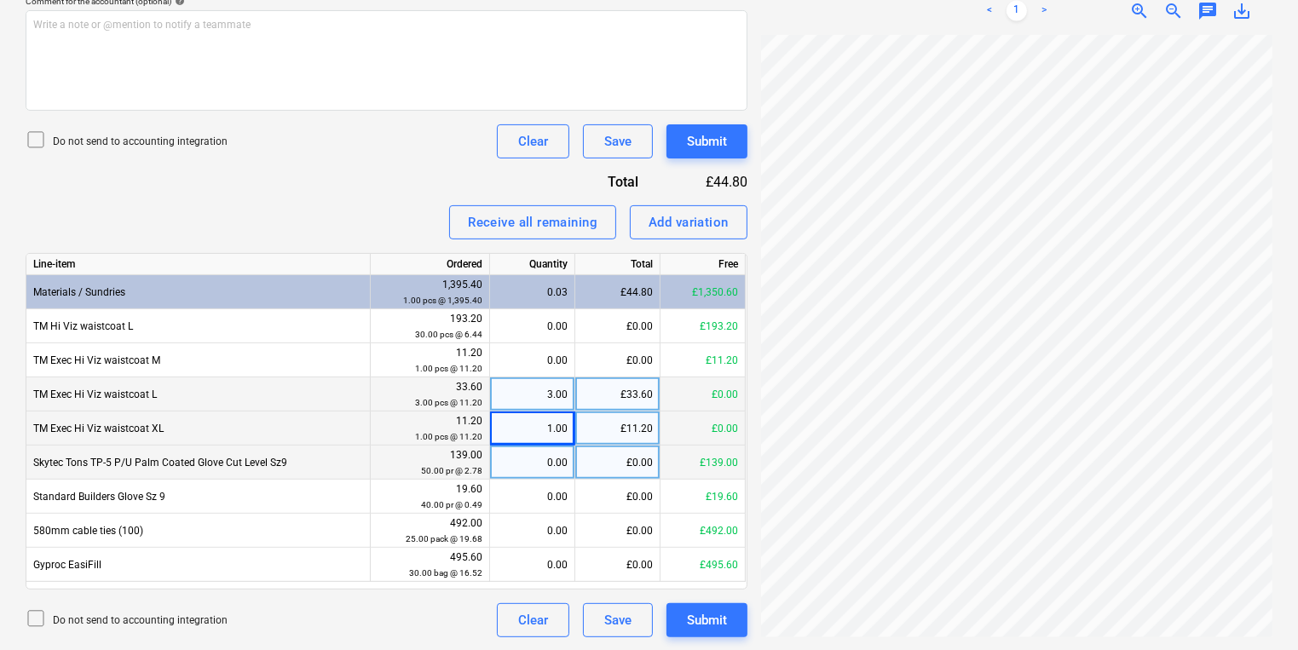
click at [522, 464] on div "0.00" at bounding box center [532, 463] width 71 height 34
type input "50"
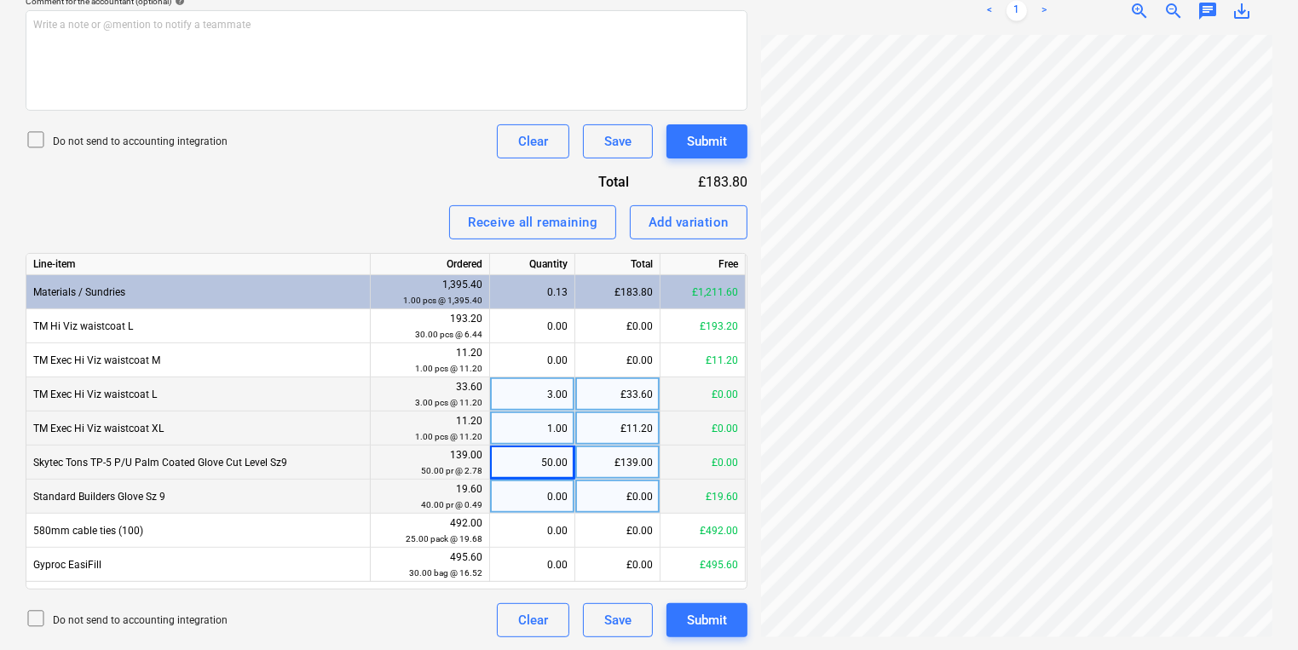
click at [535, 496] on div "0.00" at bounding box center [532, 497] width 71 height 34
type input "40"
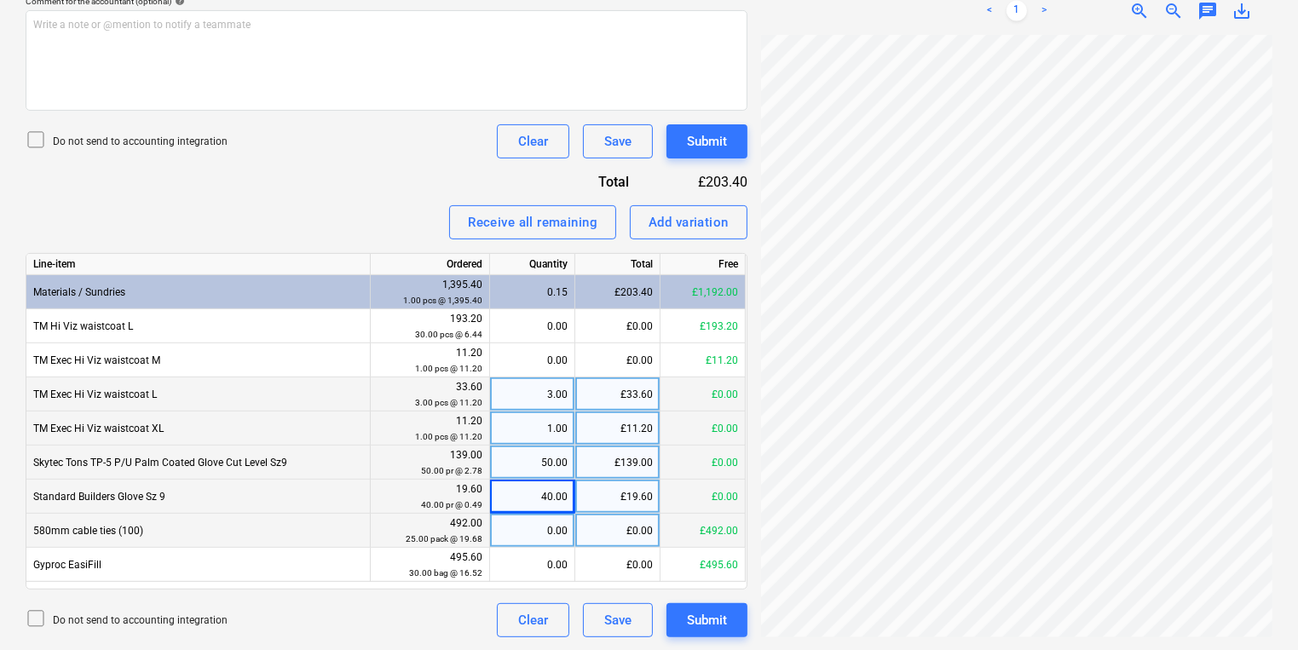
click at [536, 526] on div "0.00" at bounding box center [532, 531] width 71 height 34
type input "25"
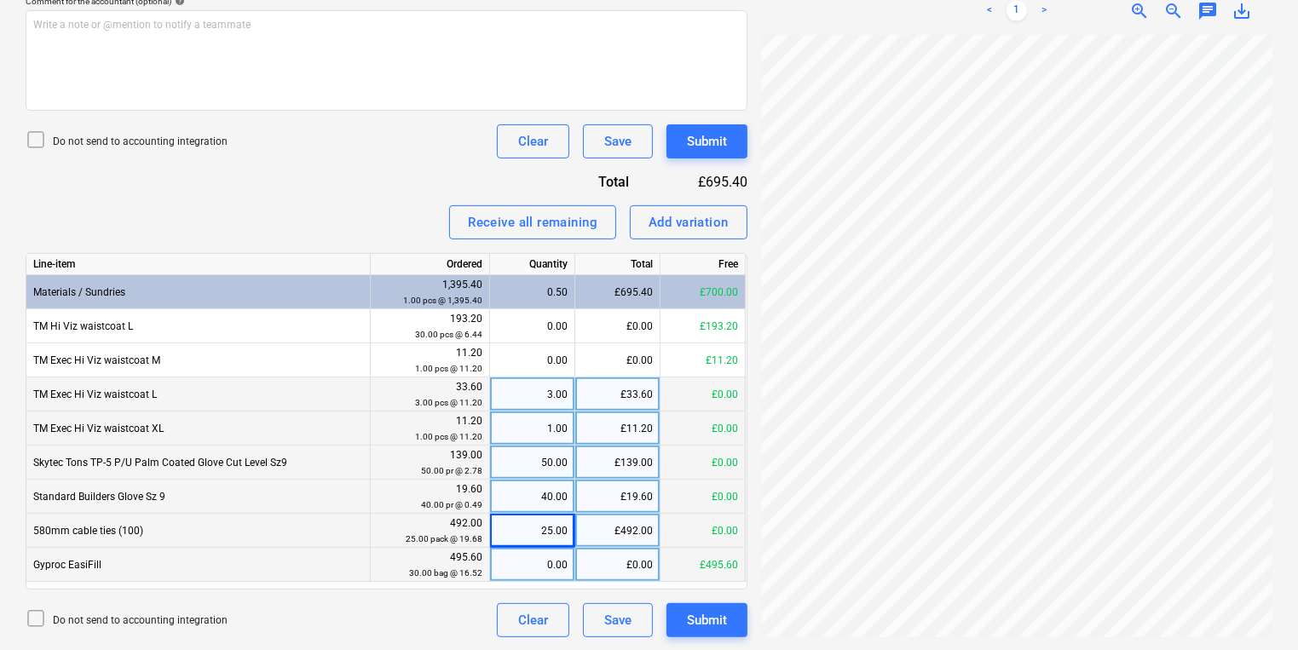
click at [545, 558] on div "0.00" at bounding box center [532, 565] width 71 height 34
type input "30"
click at [692, 611] on div "Submit" at bounding box center [707, 620] width 40 height 22
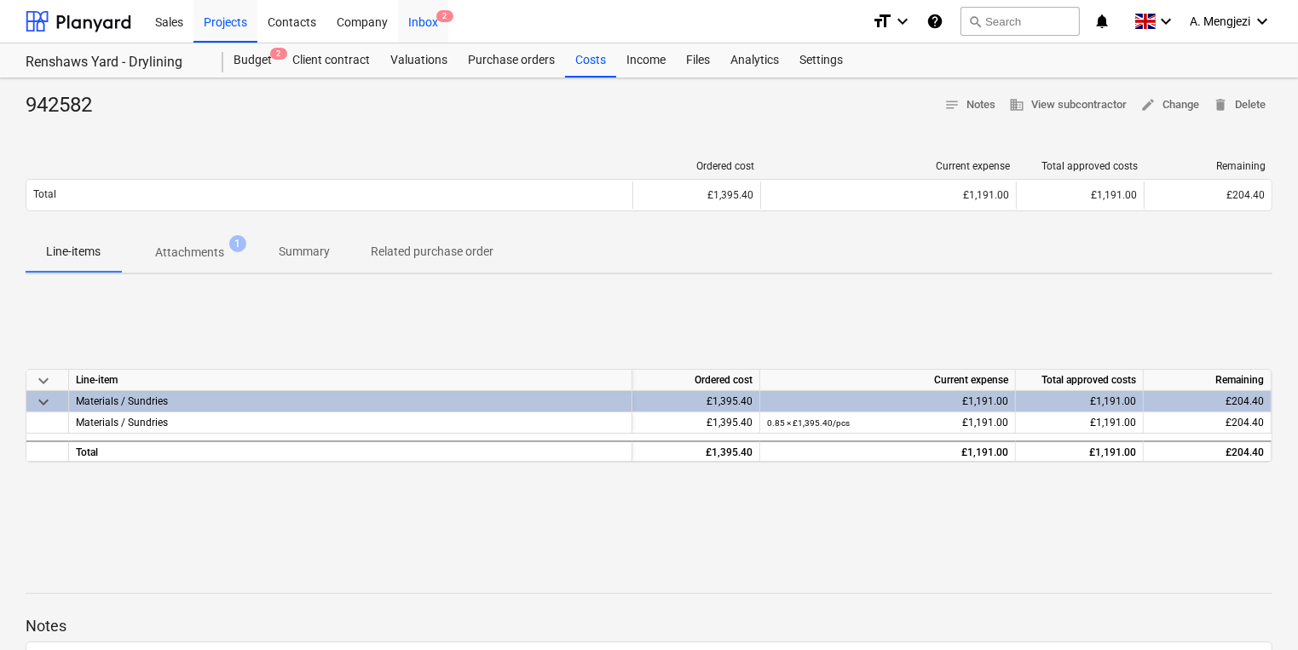
click at [400, 11] on div "Inbox 2" at bounding box center [423, 20] width 50 height 43
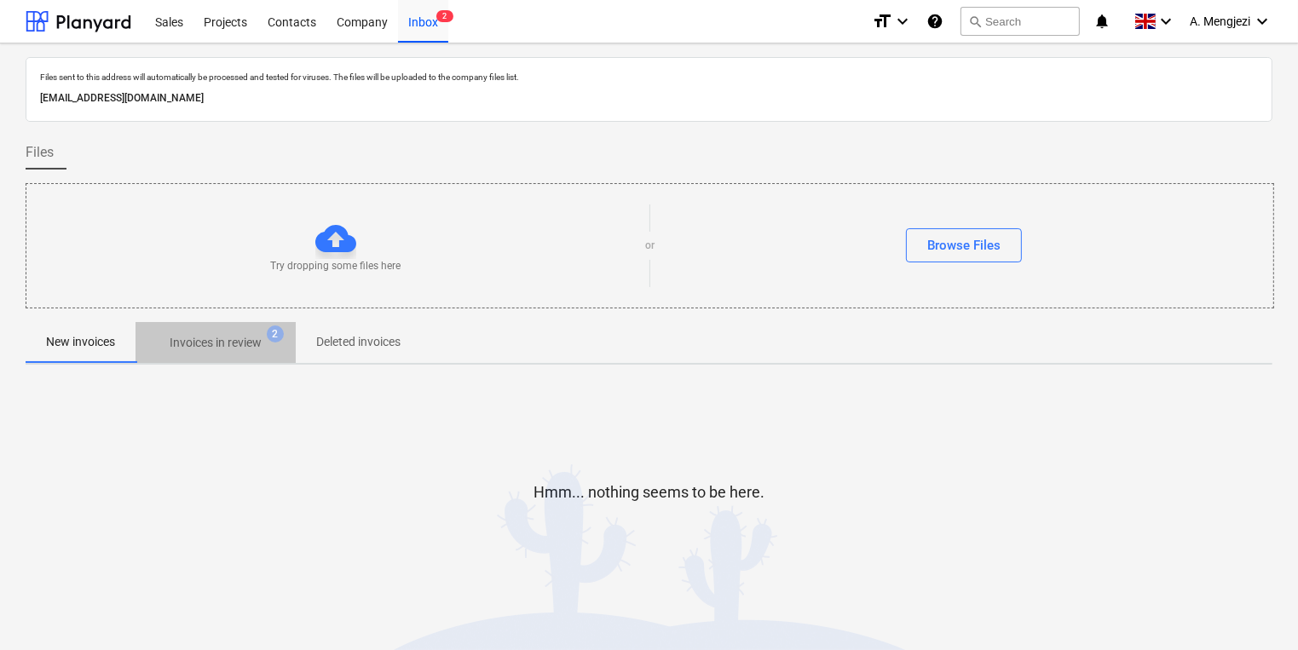
drag, startPoint x: 262, startPoint y: 350, endPoint x: 280, endPoint y: 344, distance: 20.0
click at [260, 349] on p "Invoices in review" at bounding box center [216, 343] width 92 height 18
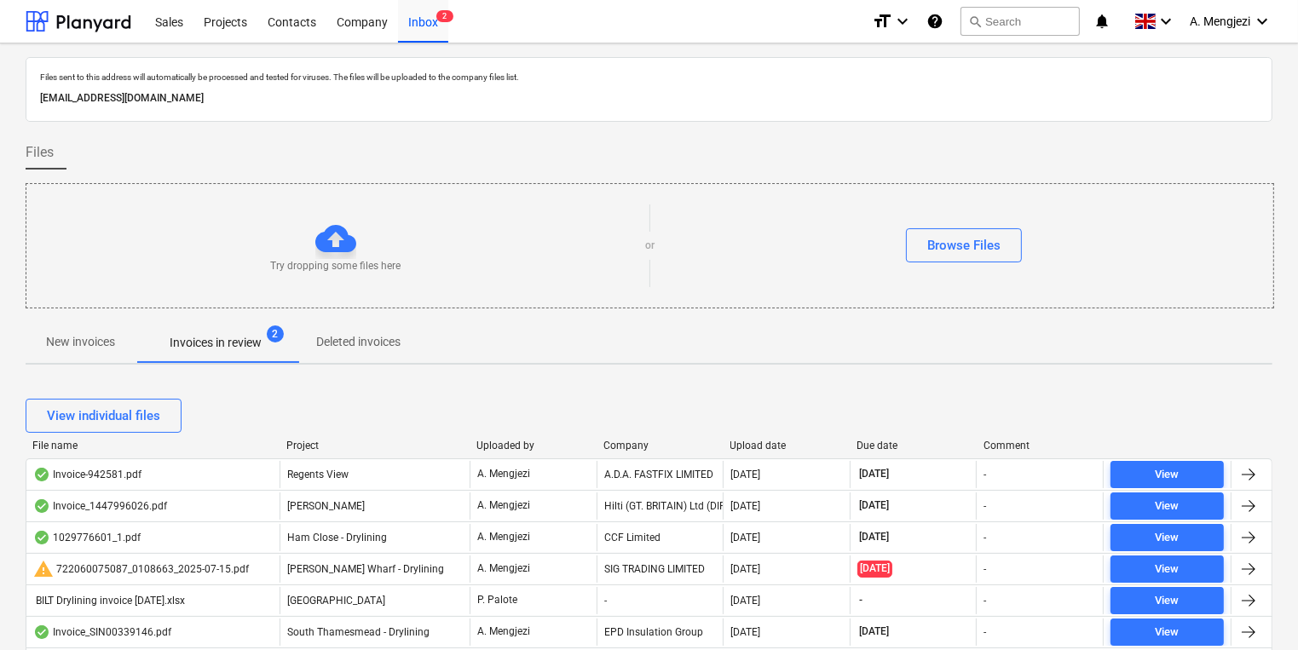
click at [645, 449] on div "Company" at bounding box center [659, 446] width 113 height 12
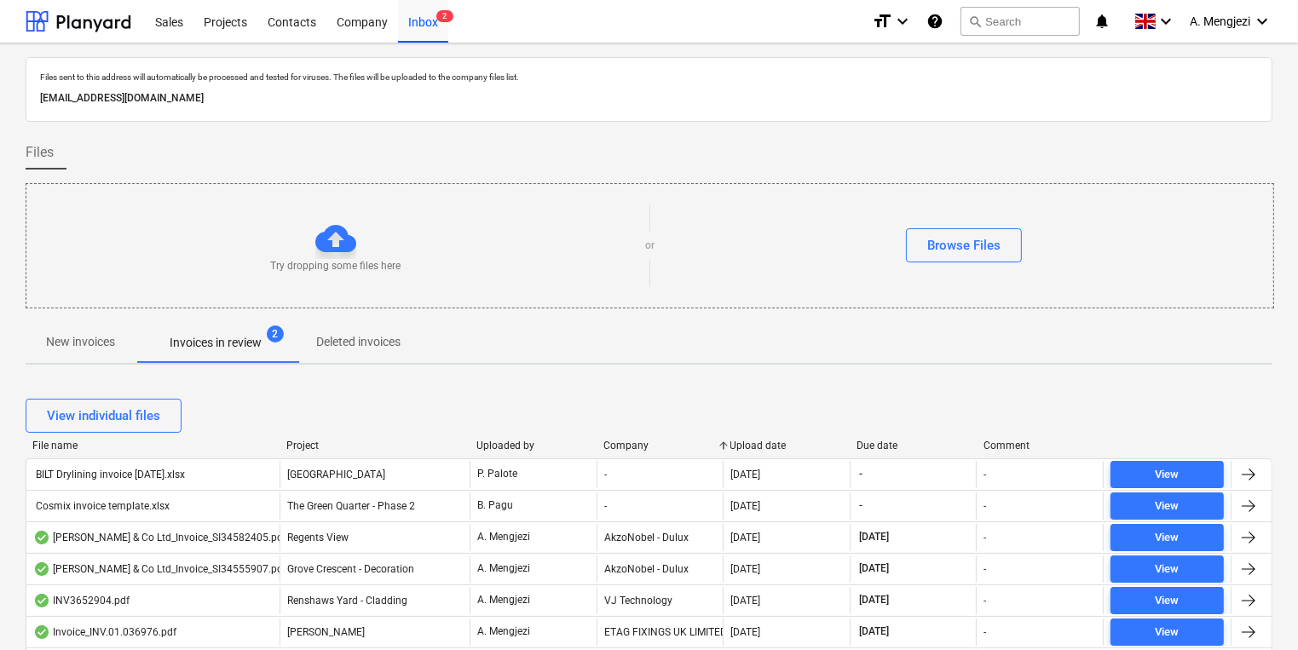
click at [645, 449] on div "Company" at bounding box center [659, 446] width 113 height 12
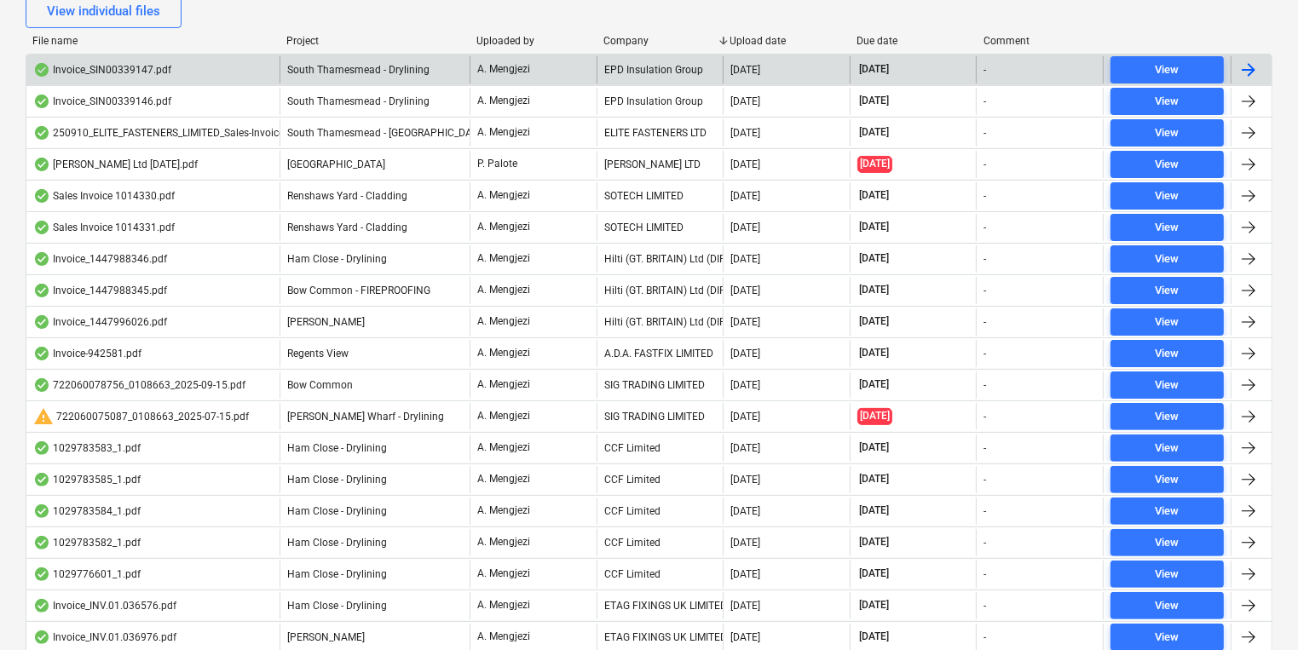
scroll to position [409, 0]
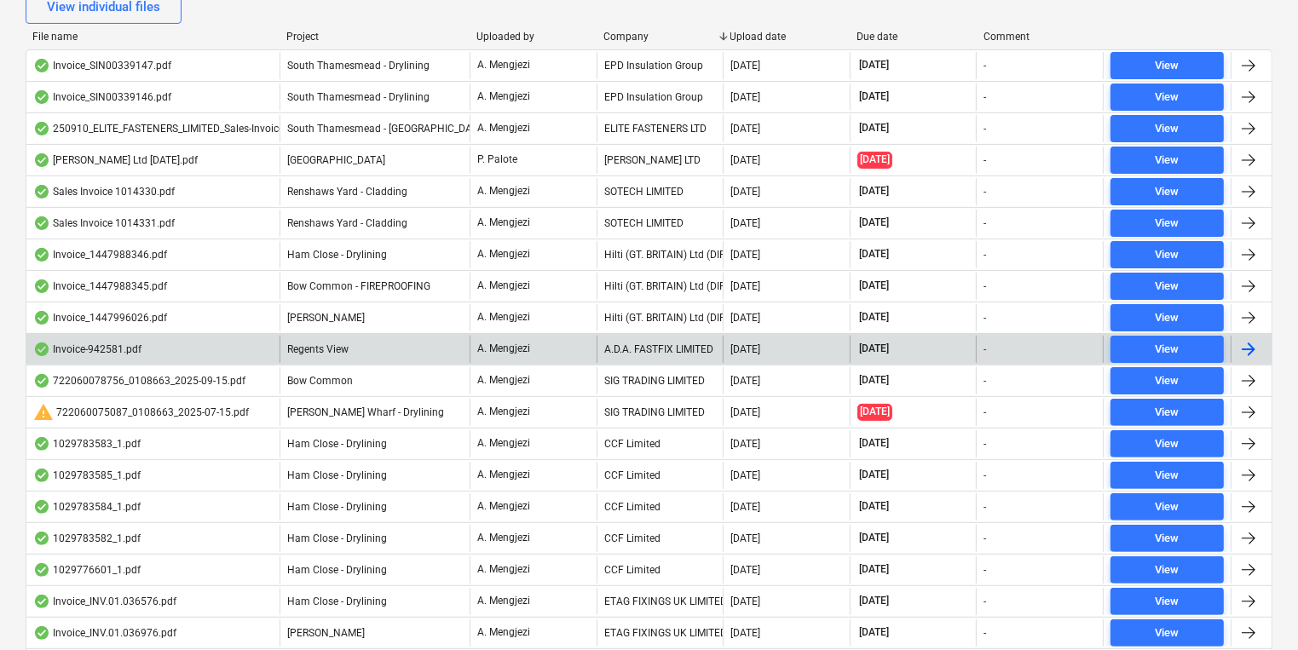
click at [698, 344] on div "A.D.A. FASTFIX LIMITED" at bounding box center [660, 349] width 127 height 27
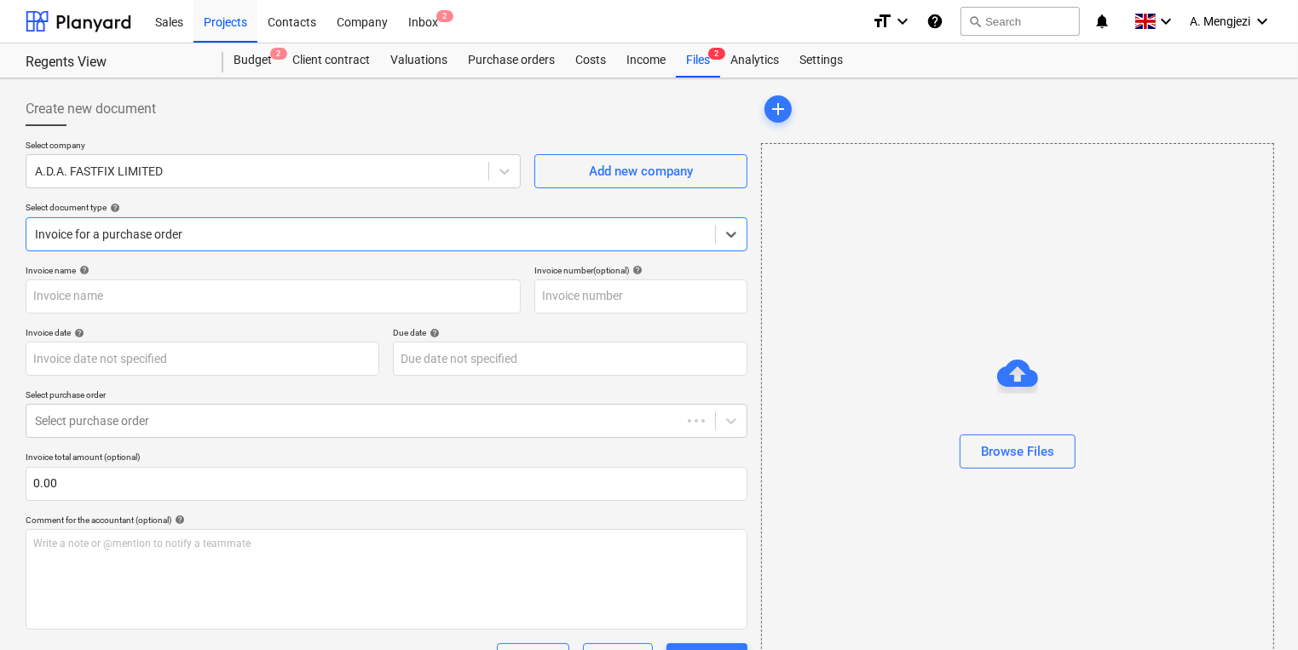
type input "942581"
type input "[DATE]"
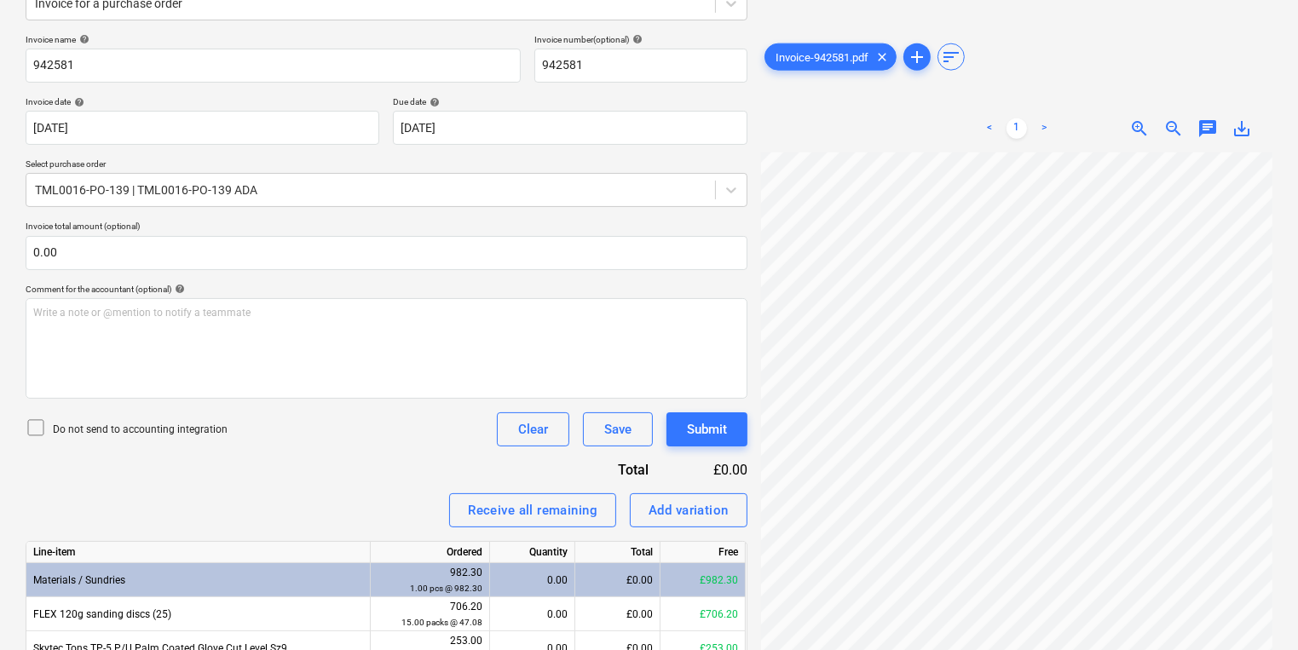
scroll to position [349, 0]
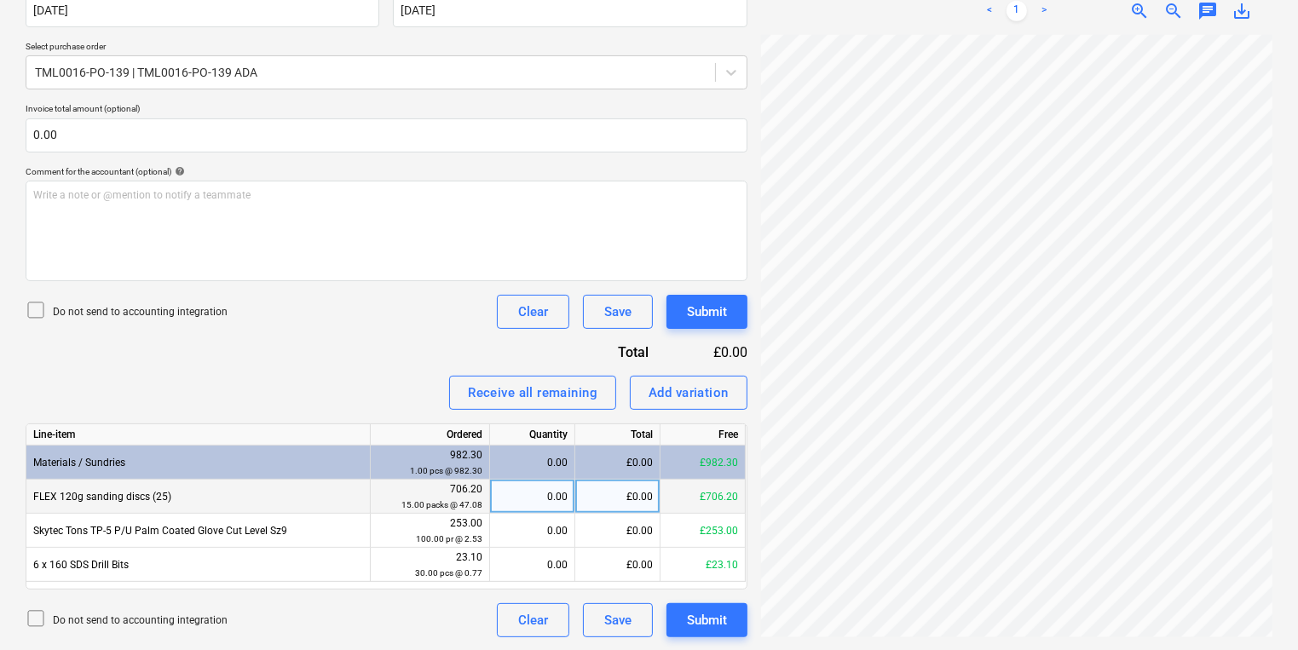
click at [488, 480] on div "706.20 15.00 packs @ 47.08" at bounding box center [430, 497] width 119 height 34
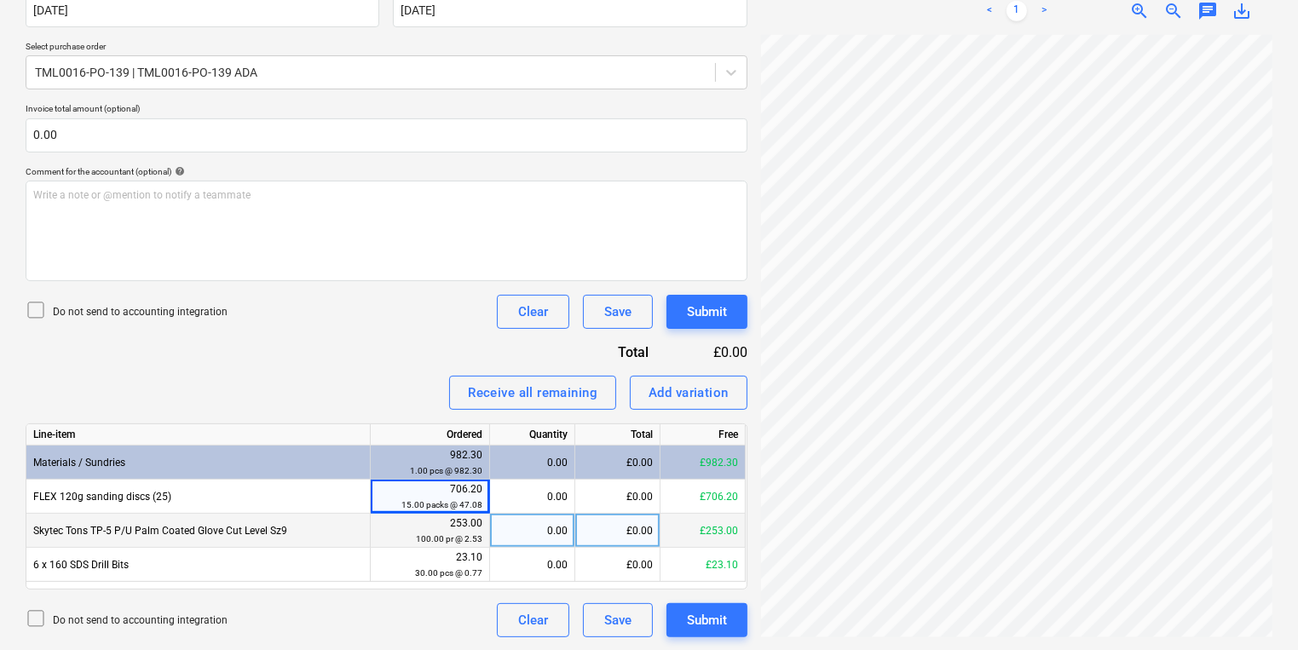
click at [536, 525] on div "0.00" at bounding box center [532, 531] width 71 height 34
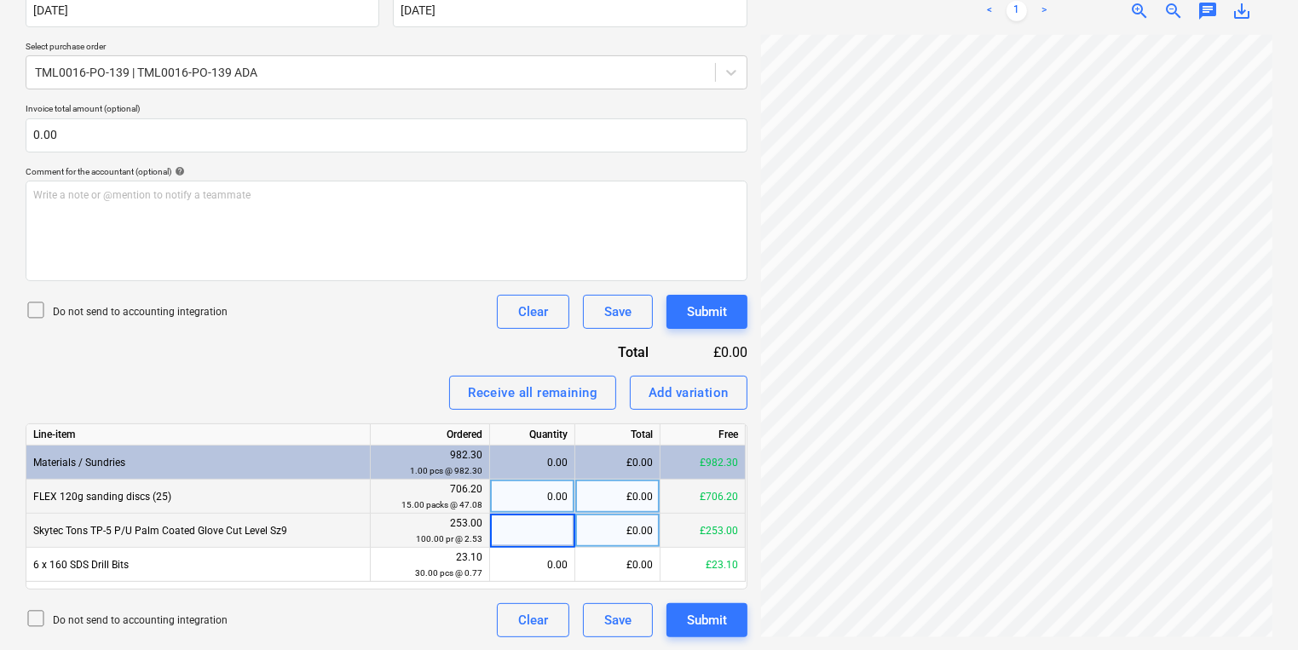
click at [540, 508] on div "0.00" at bounding box center [532, 497] width 71 height 34
type input "15"
click at [564, 532] on div "0.00" at bounding box center [532, 531] width 71 height 34
type input "1000"
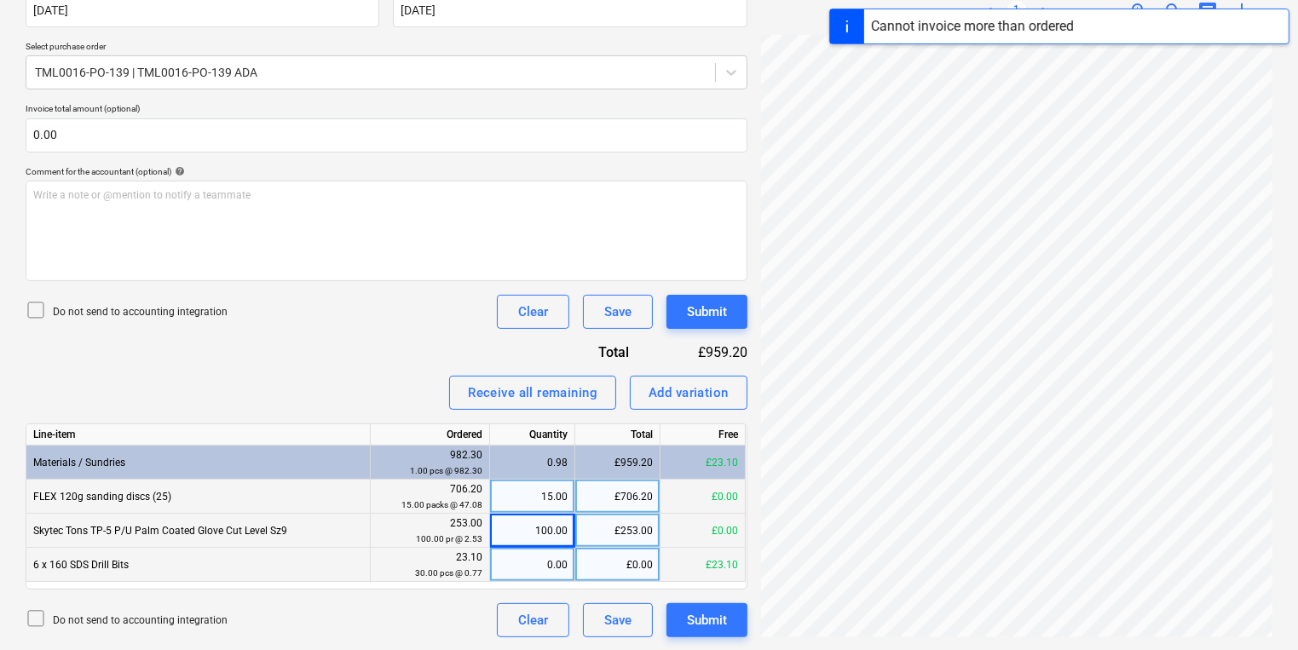
click at [524, 580] on div "0.00" at bounding box center [532, 565] width 71 height 34
type input "30"
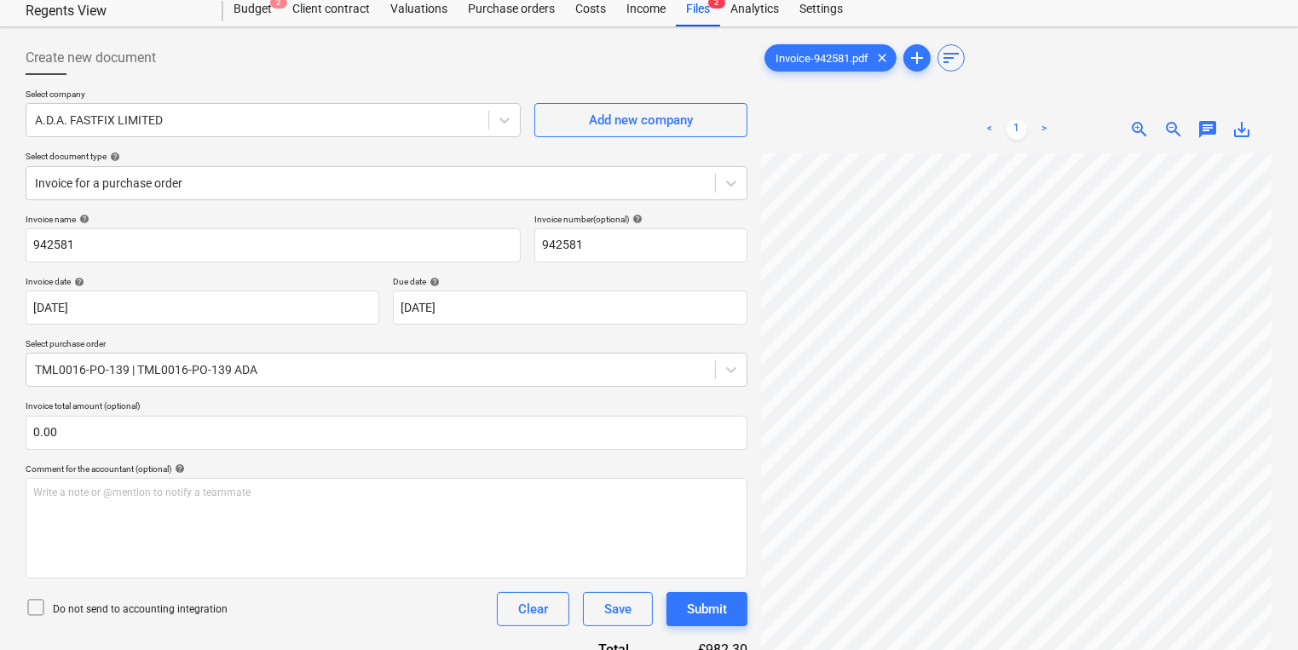
scroll to position [0, 0]
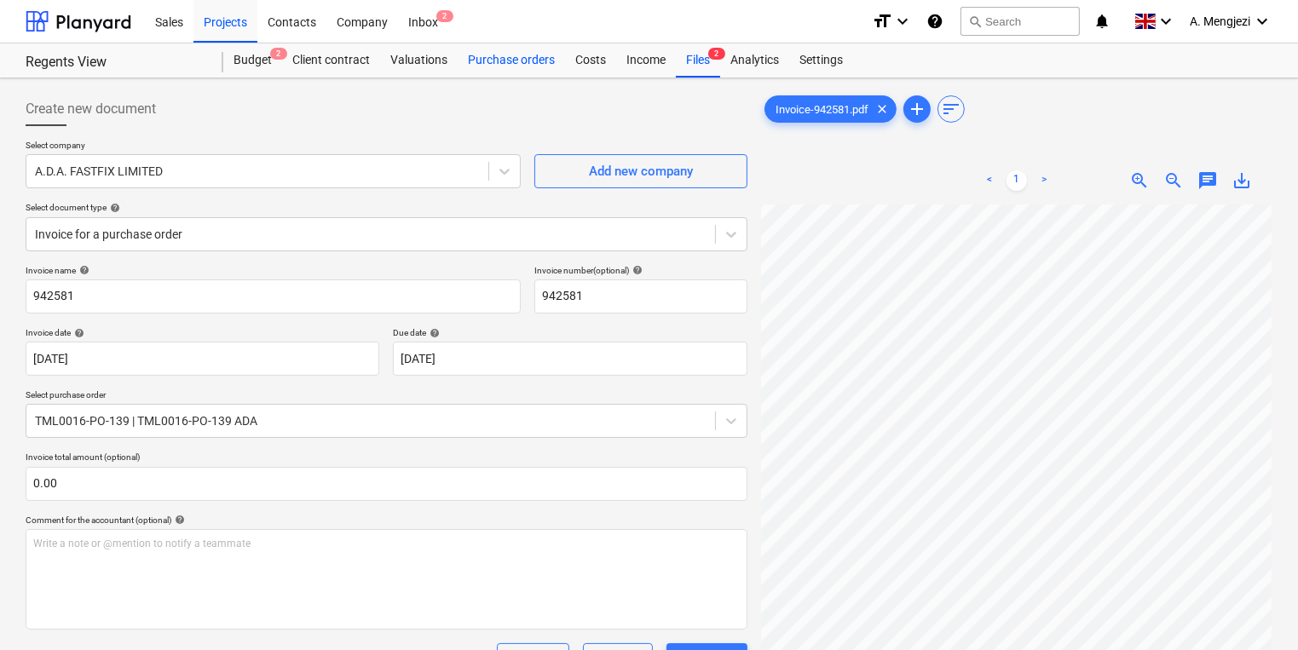
click at [477, 61] on div "Purchase orders" at bounding box center [511, 60] width 107 height 34
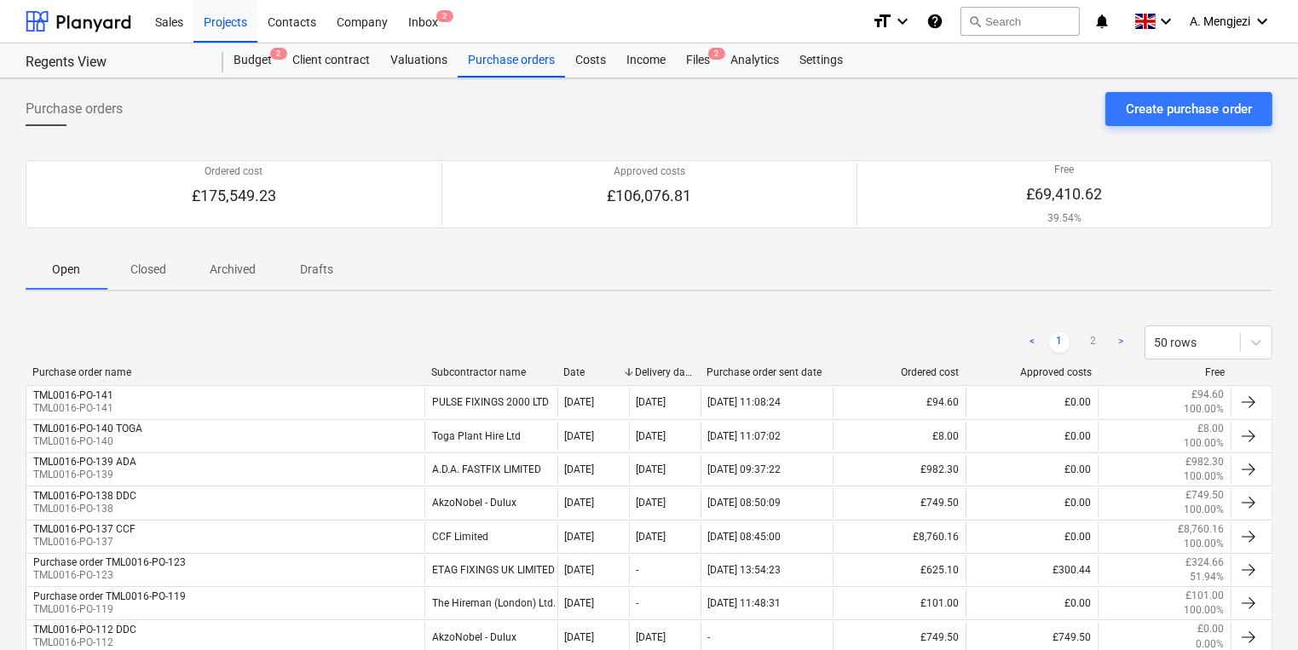
scroll to position [68, 0]
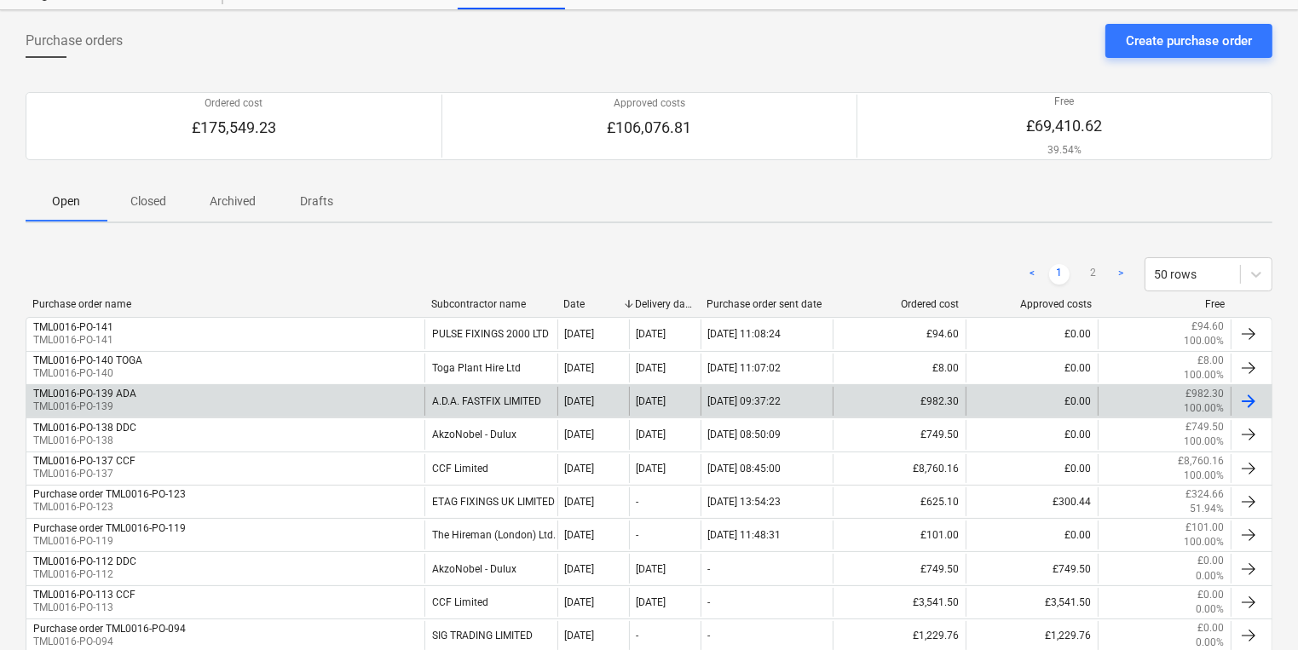
click at [335, 406] on div "TML0016-PO-139 ADA TML0016-PO-139" at bounding box center [225, 401] width 398 height 29
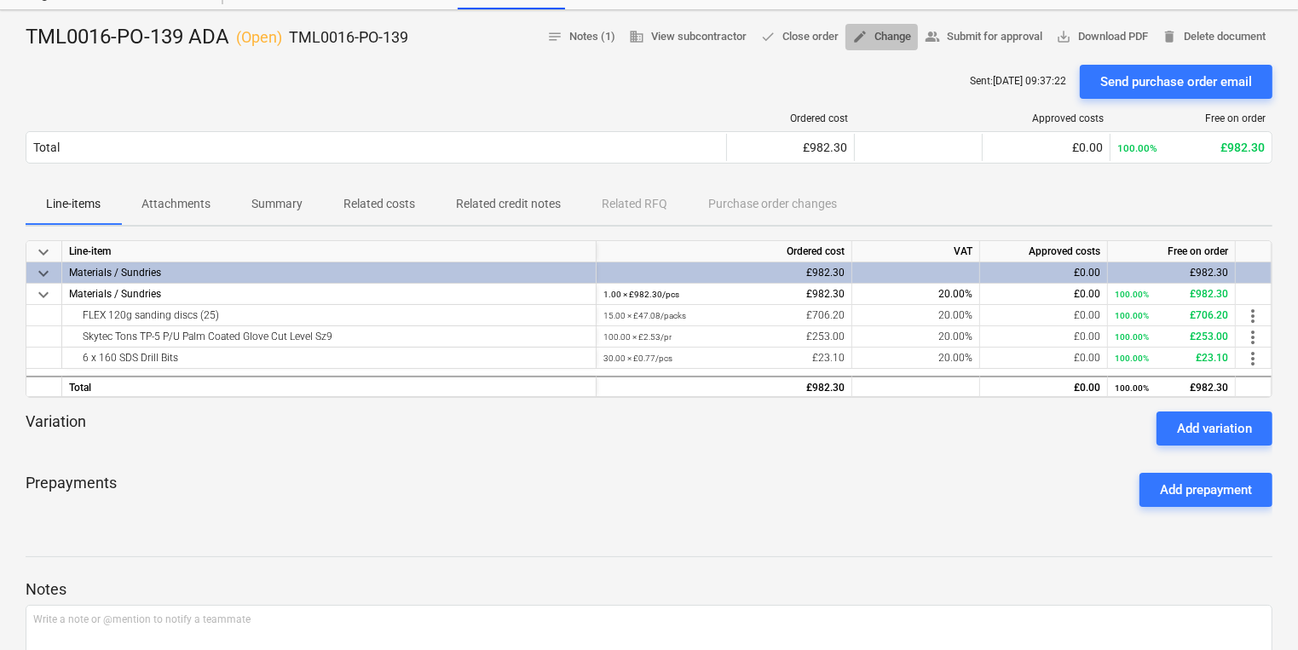
click at [883, 36] on span "edit Change" at bounding box center [881, 37] width 59 height 20
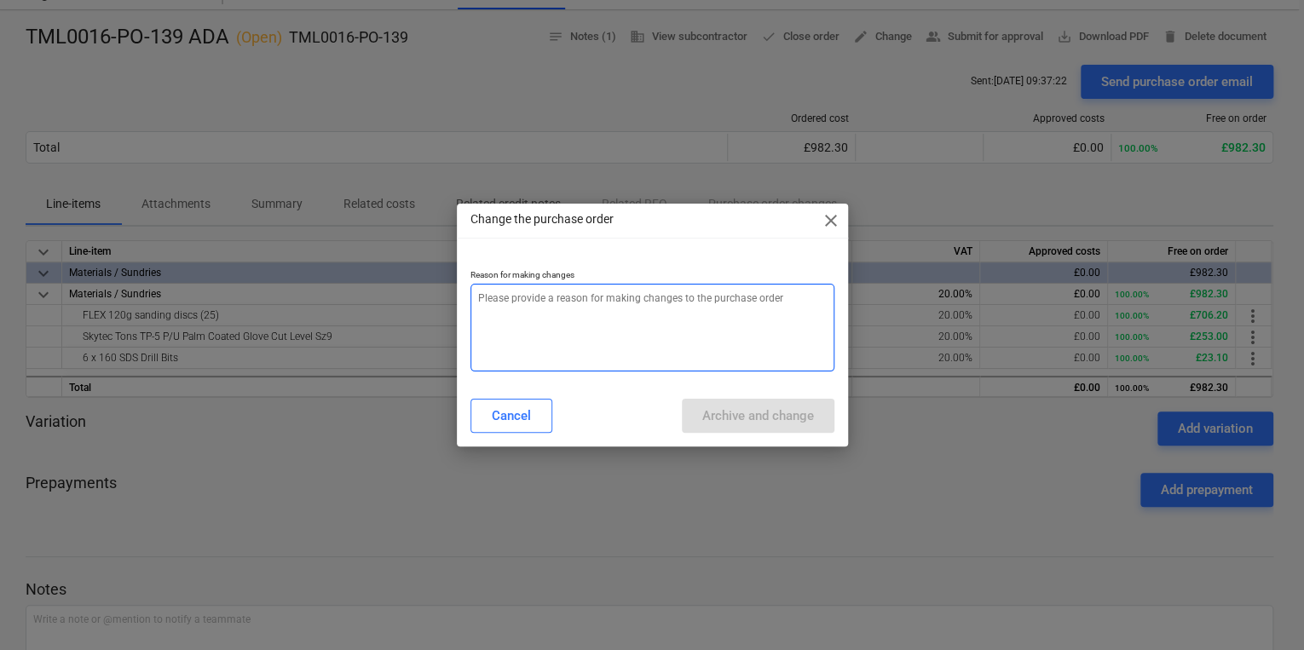
click at [550, 347] on textarea at bounding box center [653, 328] width 364 height 88
type textarea "x"
type textarea "p"
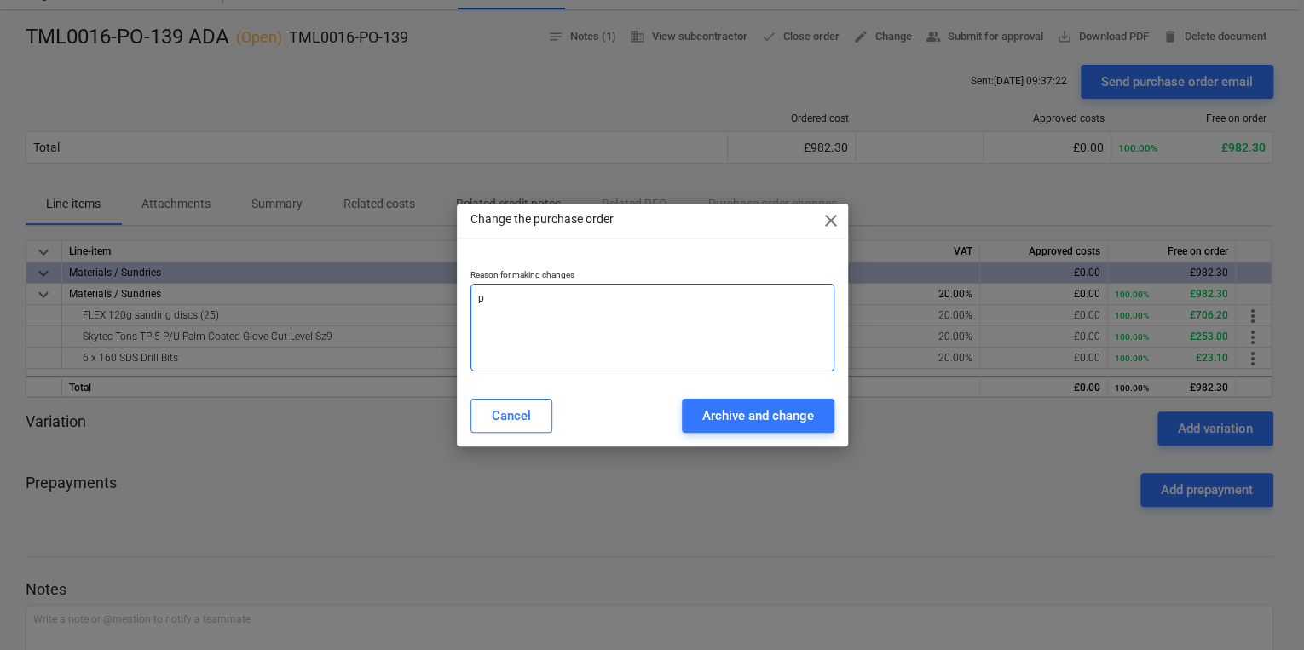
type textarea "x"
type textarea "pr"
type textarea "x"
type textarea "pri"
type textarea "x"
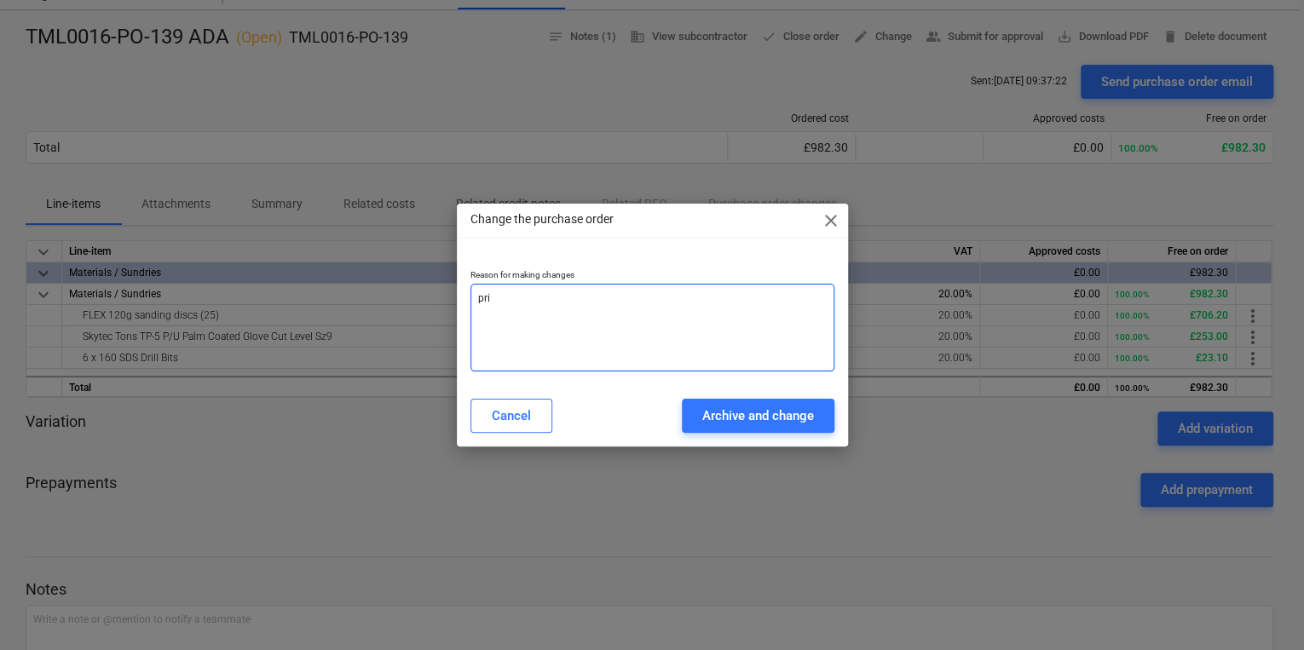
type textarea "pric"
type textarea "x"
type textarea "price"
type textarea "x"
type textarea "price"
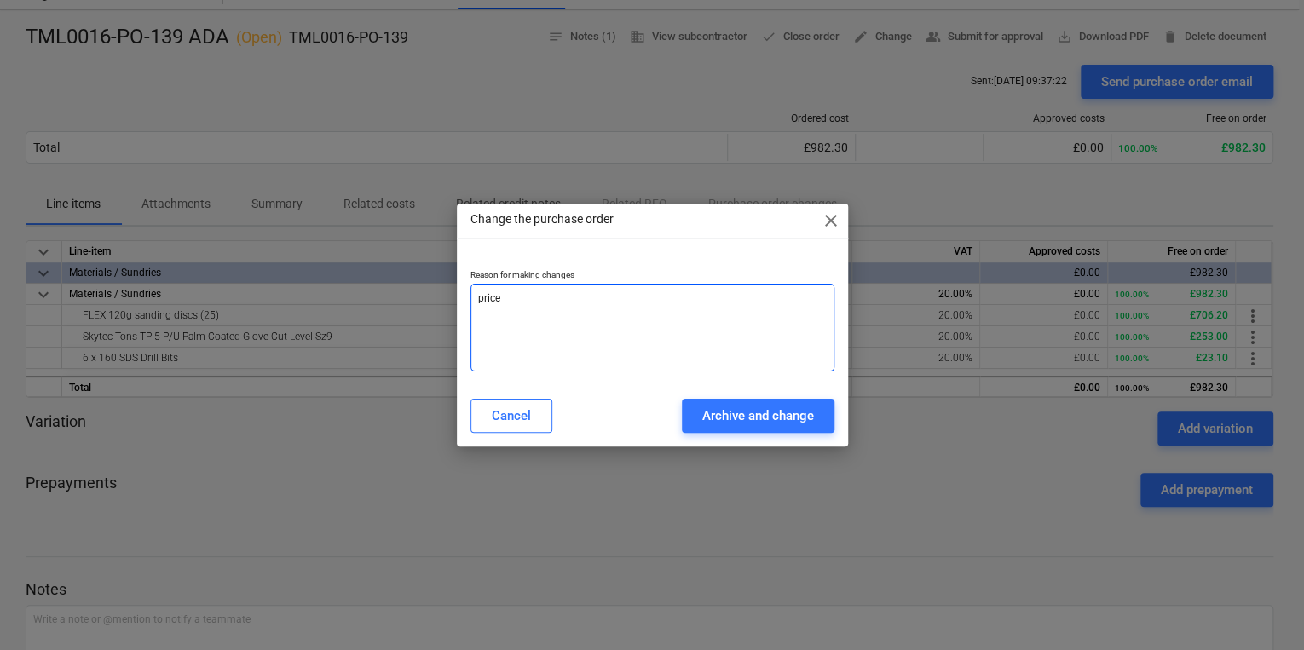
type textarea "x"
type textarea "price c"
type textarea "x"
type textarea "price ch"
type textarea "x"
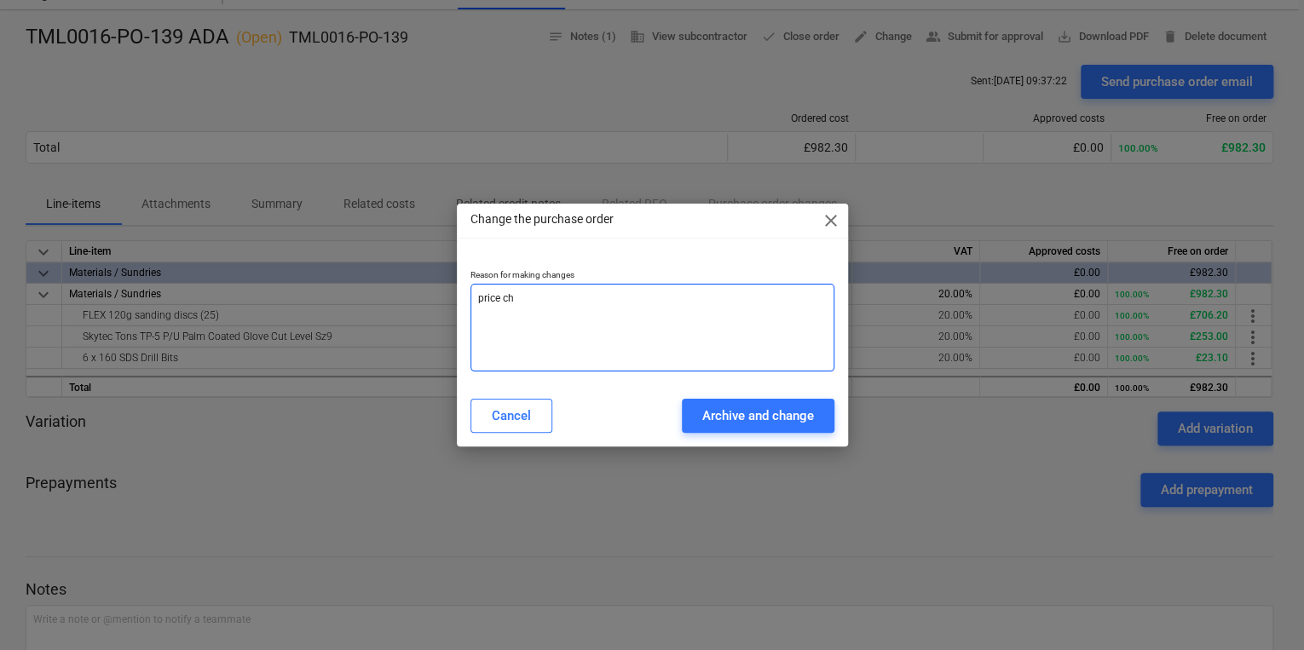
type textarea "price cha"
type textarea "x"
type textarea "price chan"
type textarea "x"
type textarea "[PERSON_NAME]"
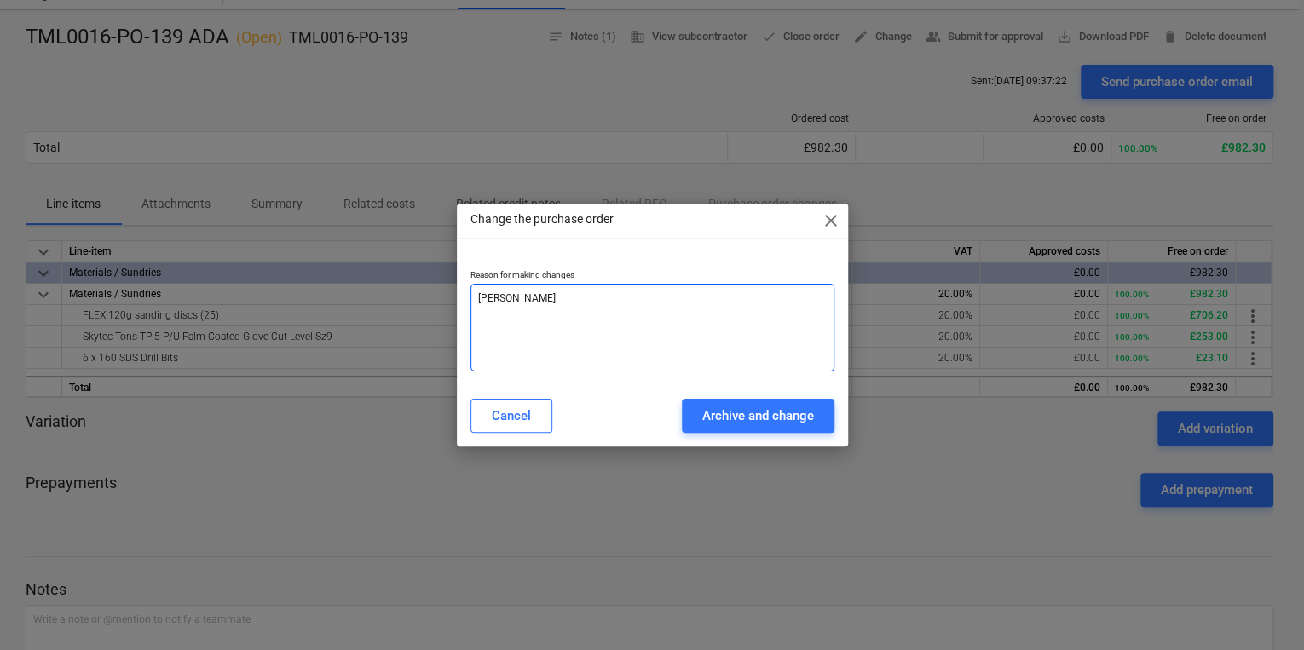
type textarea "x"
type textarea "price change"
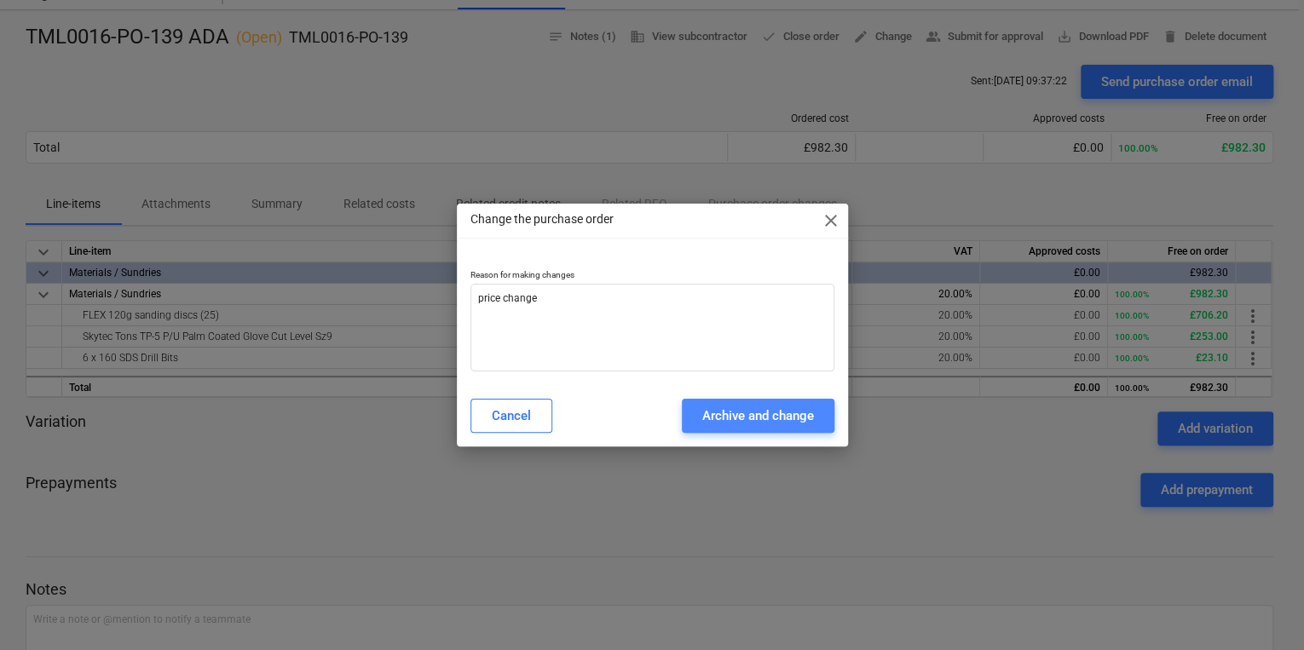
click at [730, 413] on div "Archive and change" at bounding box center [758, 416] width 112 height 22
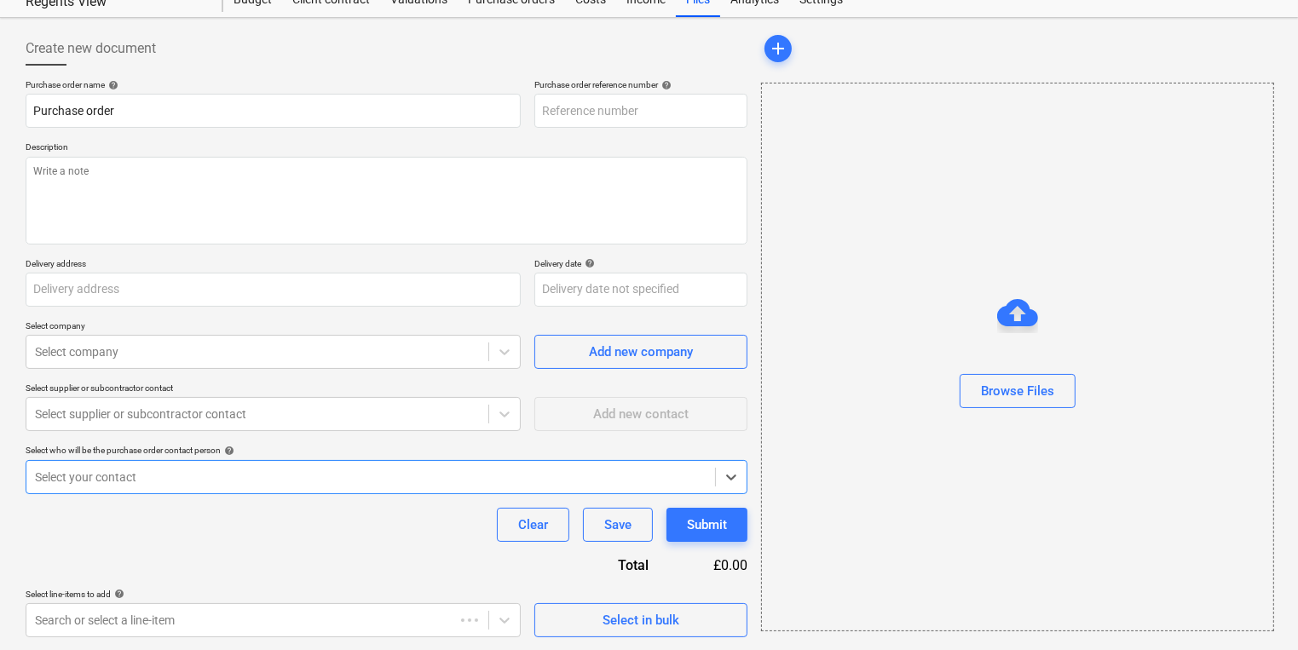
type textarea "x"
type input "TML0016-PO-144"
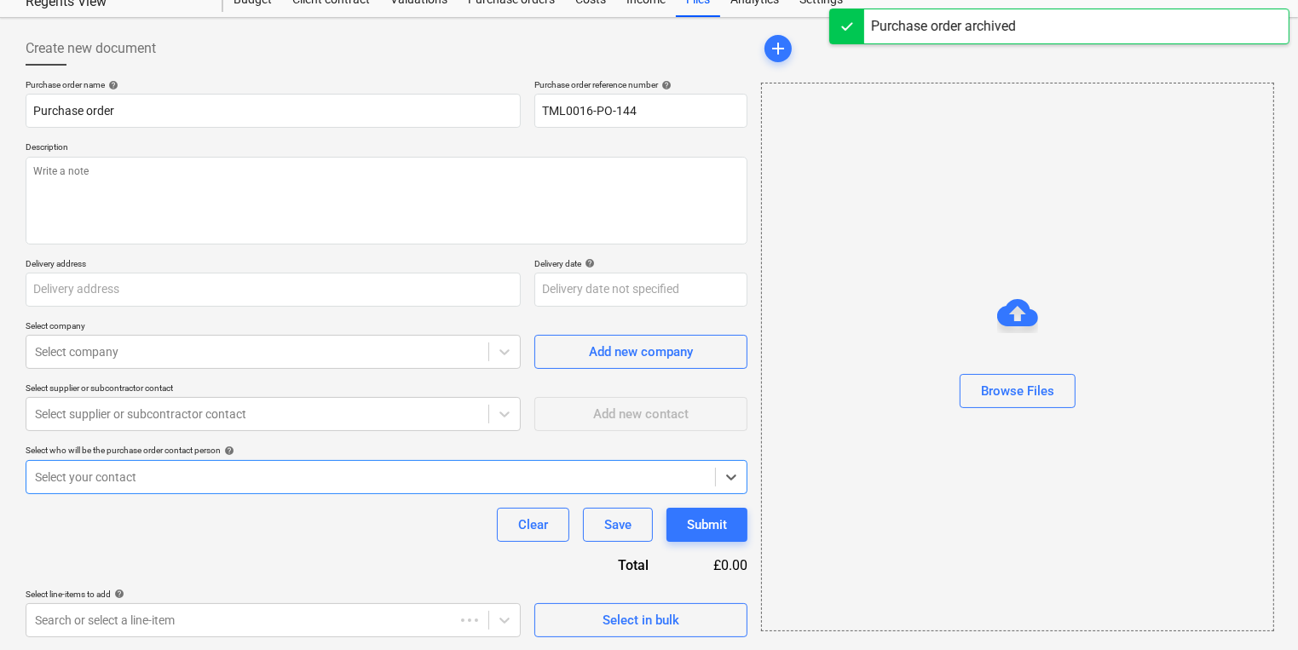
type textarea "x"
type input "TML0016-PO-139 ADA"
type input "TML0016-PO-139"
type textarea "Contact on site [PERSON_NAME] [PHONE_NUMBER]"
type input "St [PERSON_NAME], Regents View, [STREET_ADDRESS][PERSON_NAME]"
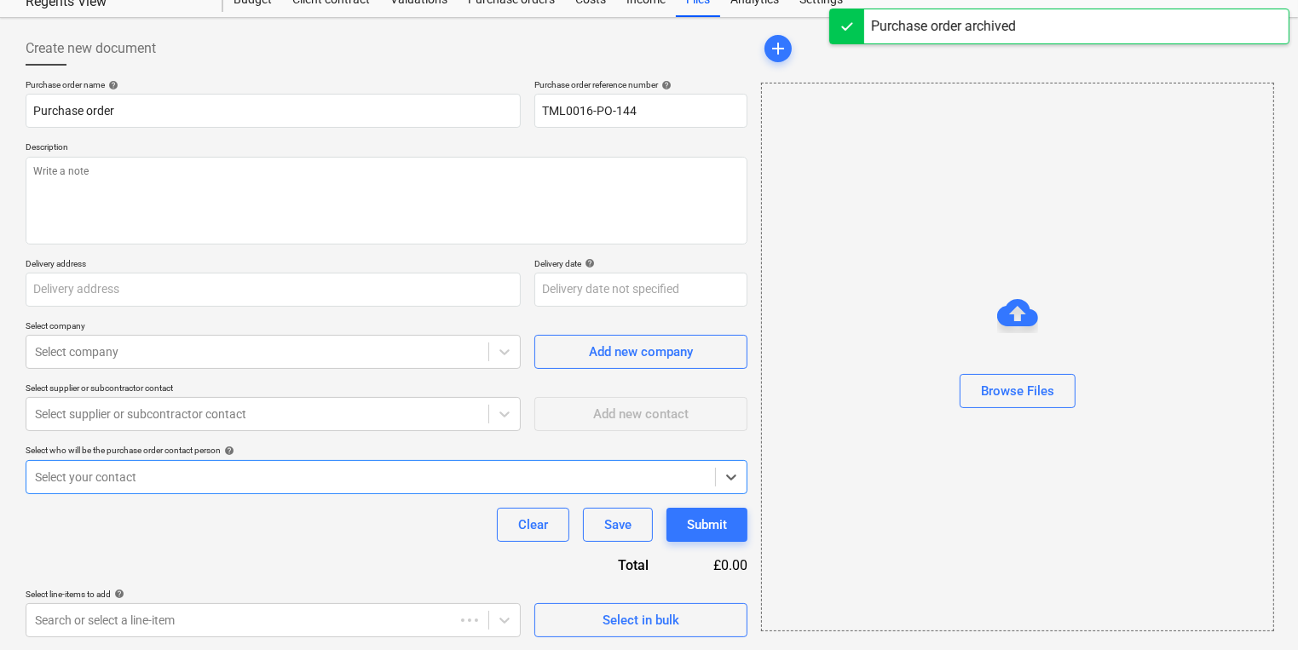
type input "[DATE]"
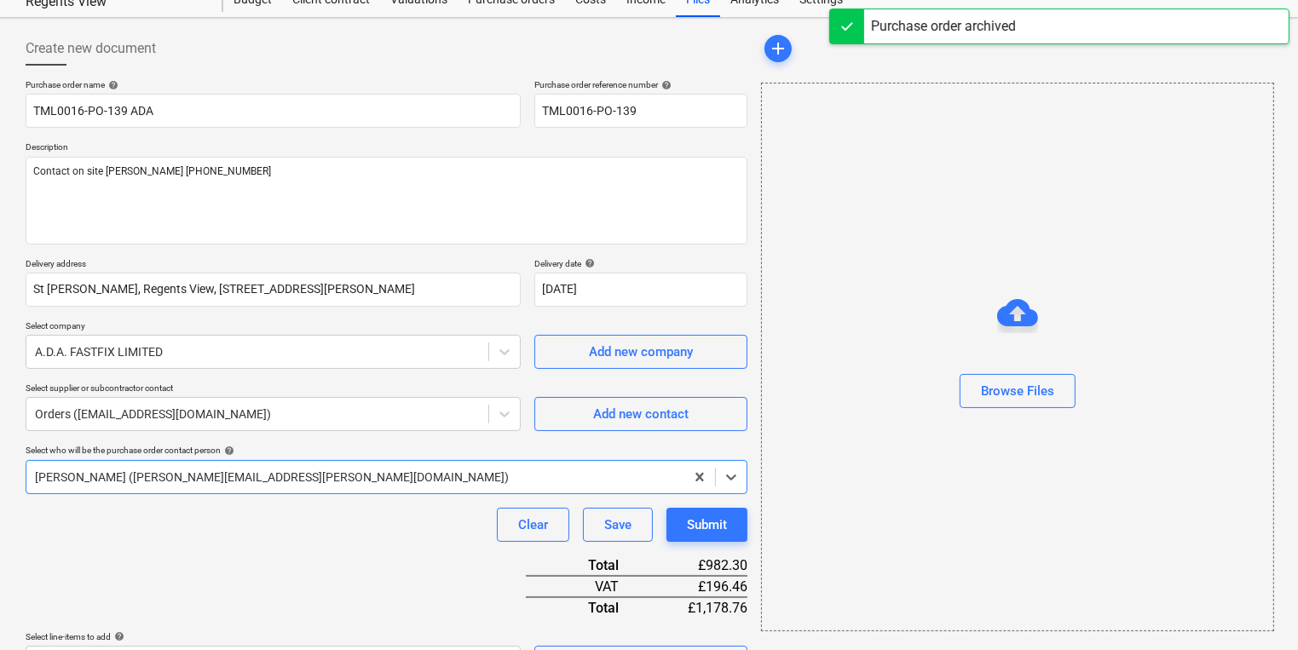
type textarea "x"
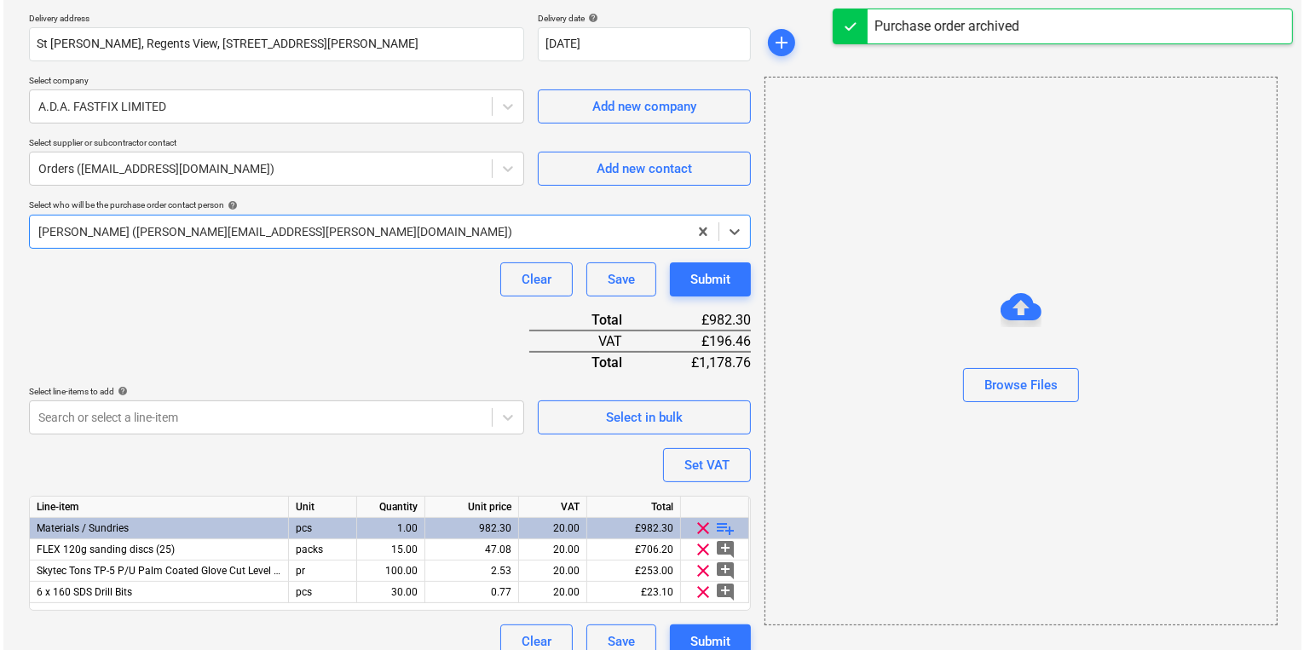
scroll to position [327, 0]
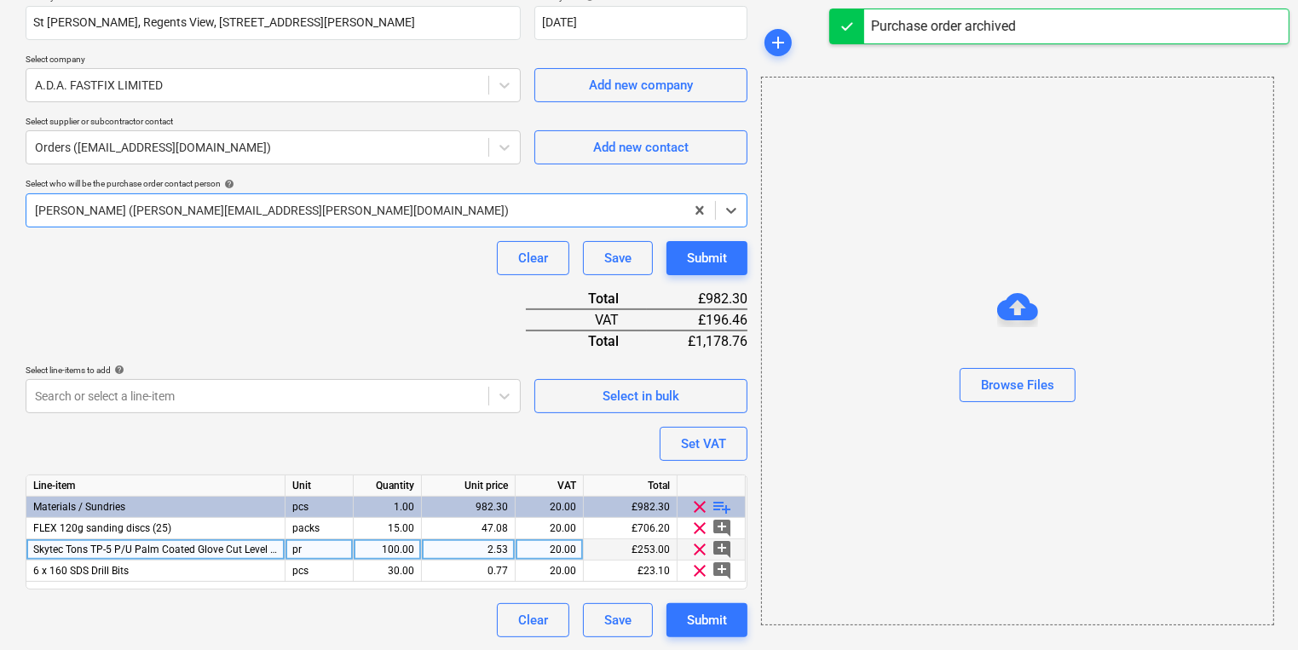
click at [482, 543] on div "2.53" at bounding box center [468, 550] width 79 height 21
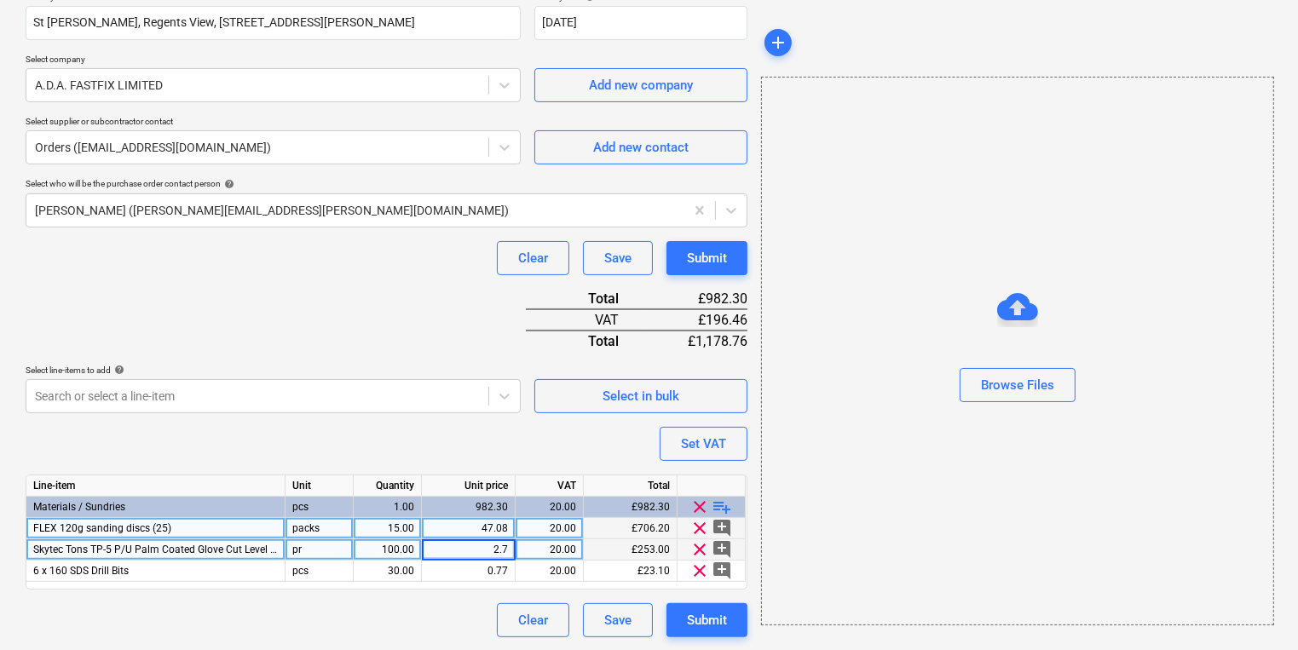
type input "2.78"
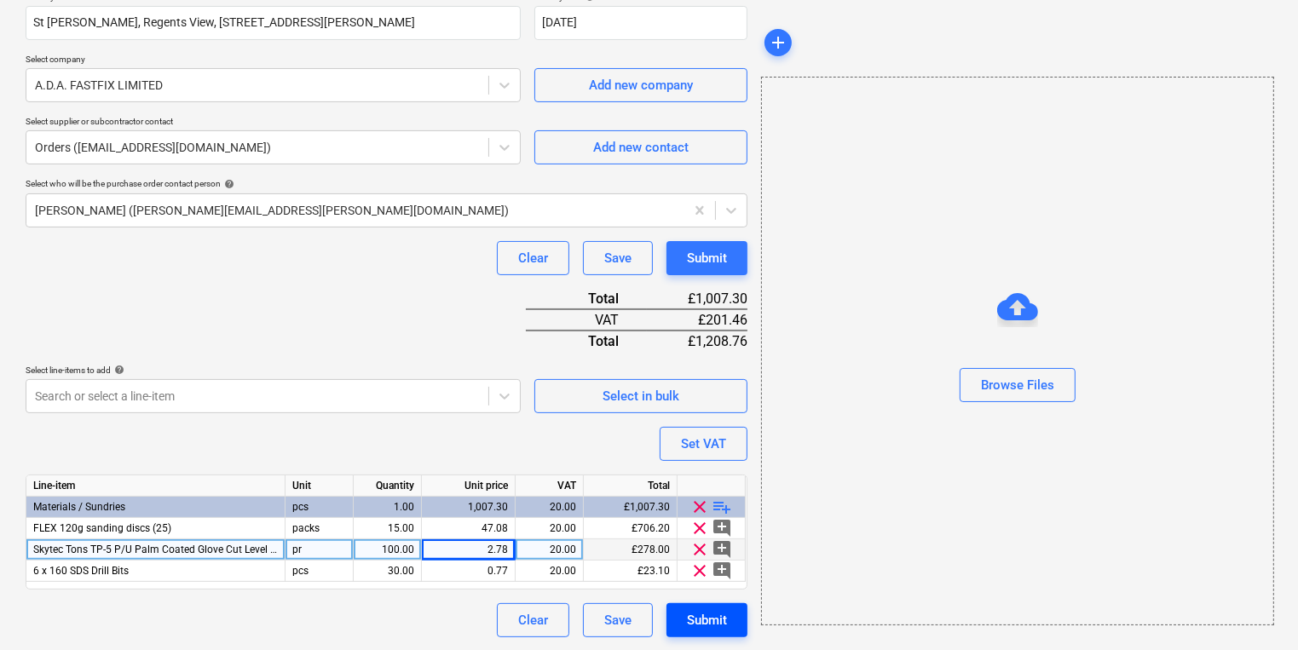
click at [699, 614] on div "Submit" at bounding box center [707, 620] width 40 height 22
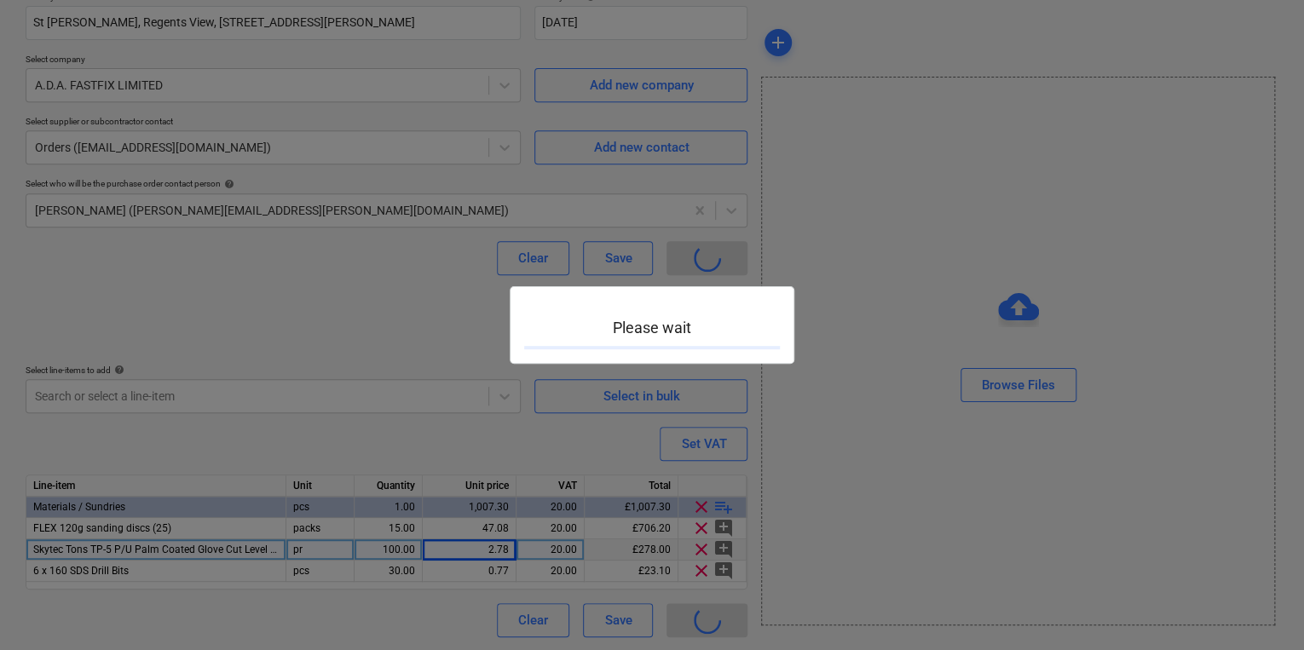
type textarea "x"
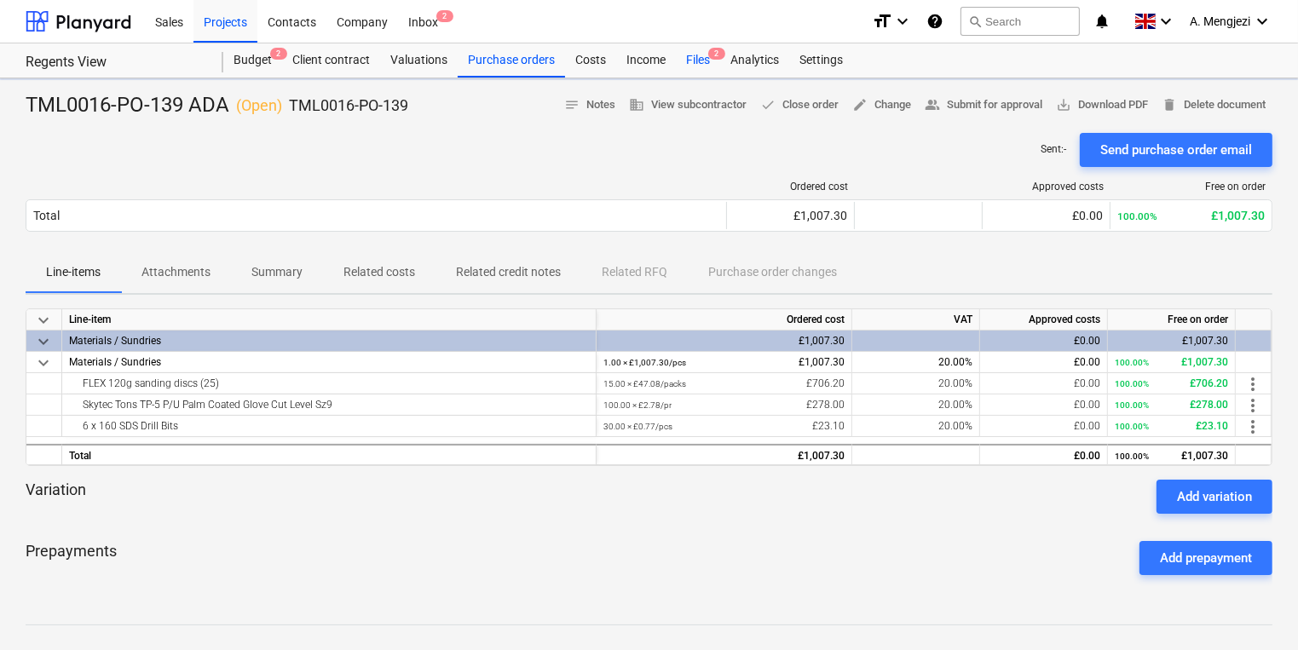
click at [679, 55] on div "Files 2" at bounding box center [698, 60] width 44 height 34
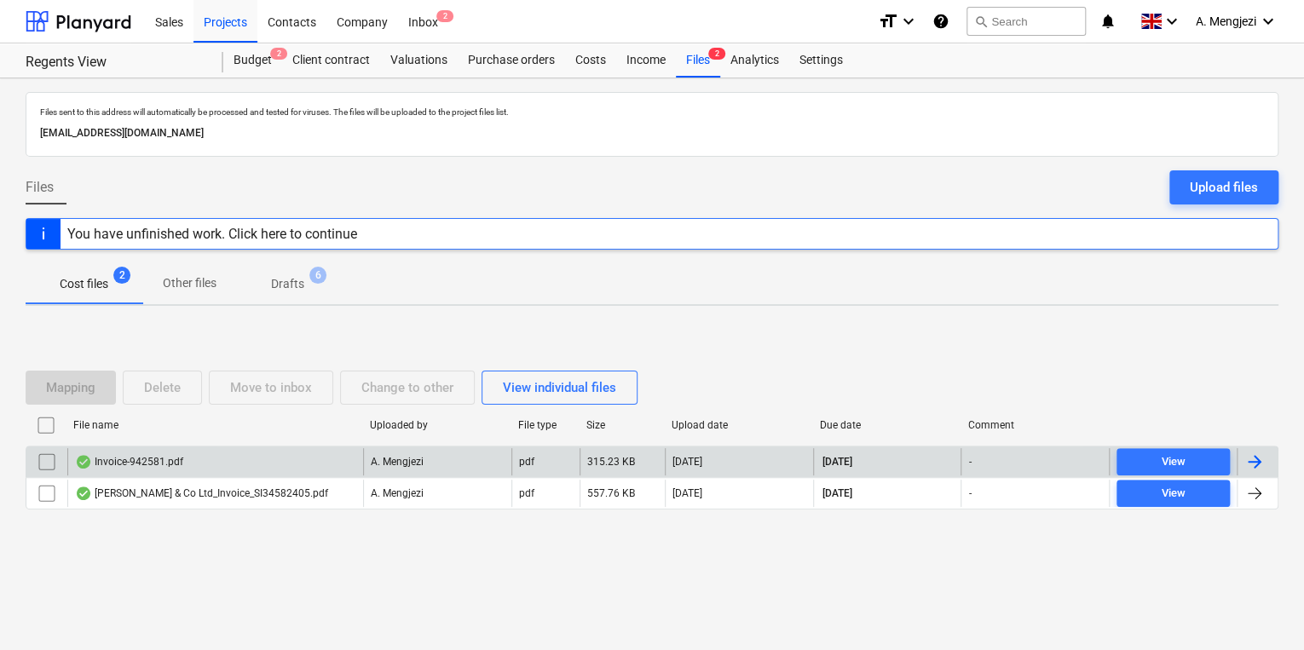
click at [136, 457] on div "Invoice-942581.pdf" at bounding box center [129, 462] width 108 height 14
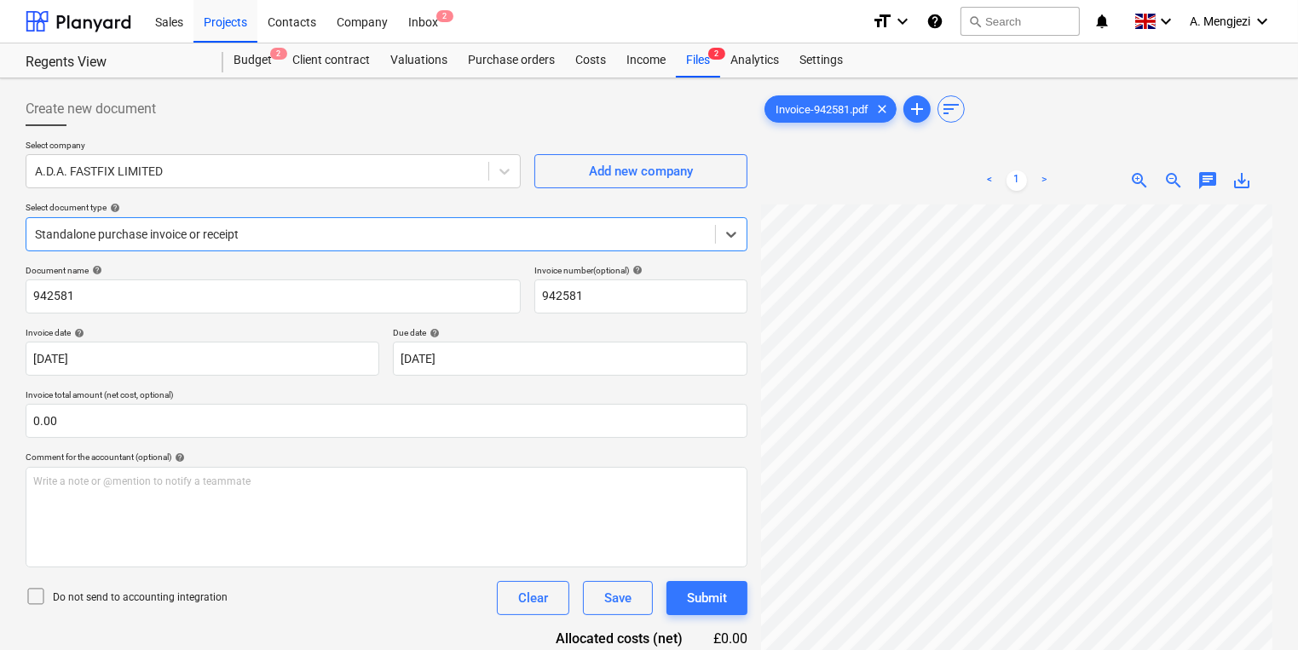
click at [378, 205] on div "Select document type help" at bounding box center [387, 207] width 722 height 11
click at [369, 239] on div at bounding box center [371, 234] width 672 height 17
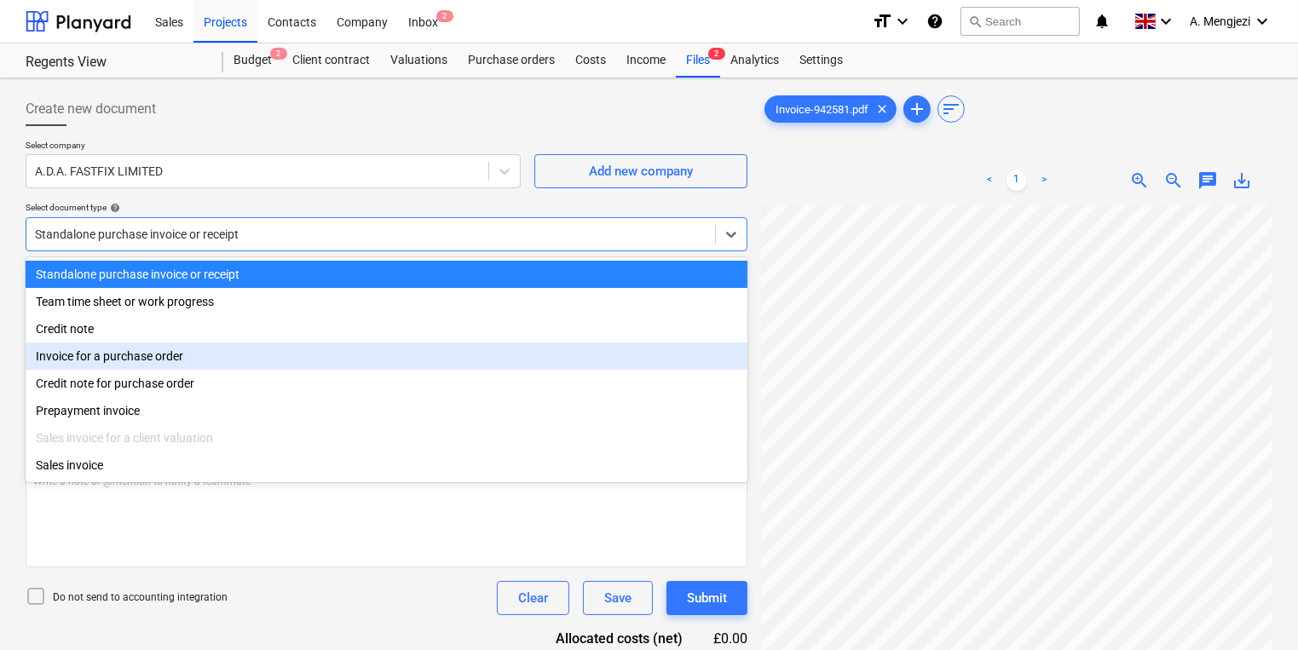
click at [315, 352] on div "Invoice for a purchase order" at bounding box center [387, 356] width 722 height 27
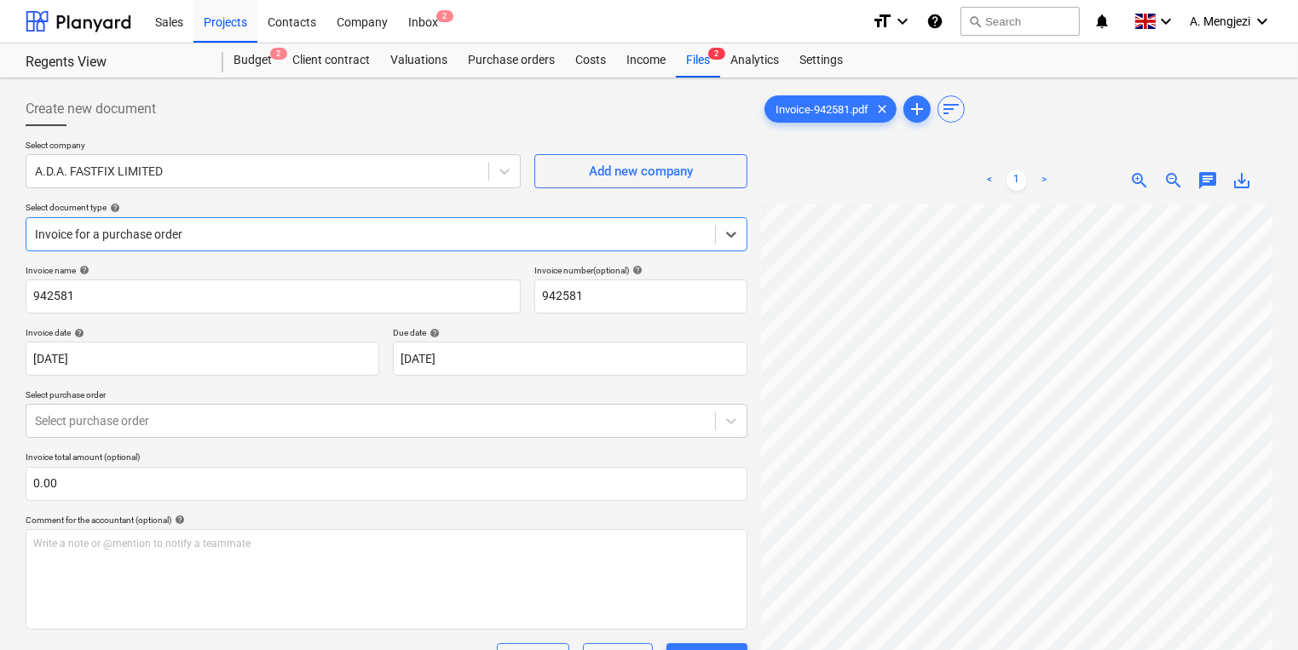
click at [310, 402] on p "Select purchase order" at bounding box center [387, 397] width 722 height 14
click at [309, 415] on div "Select purchase order" at bounding box center [370, 421] width 689 height 24
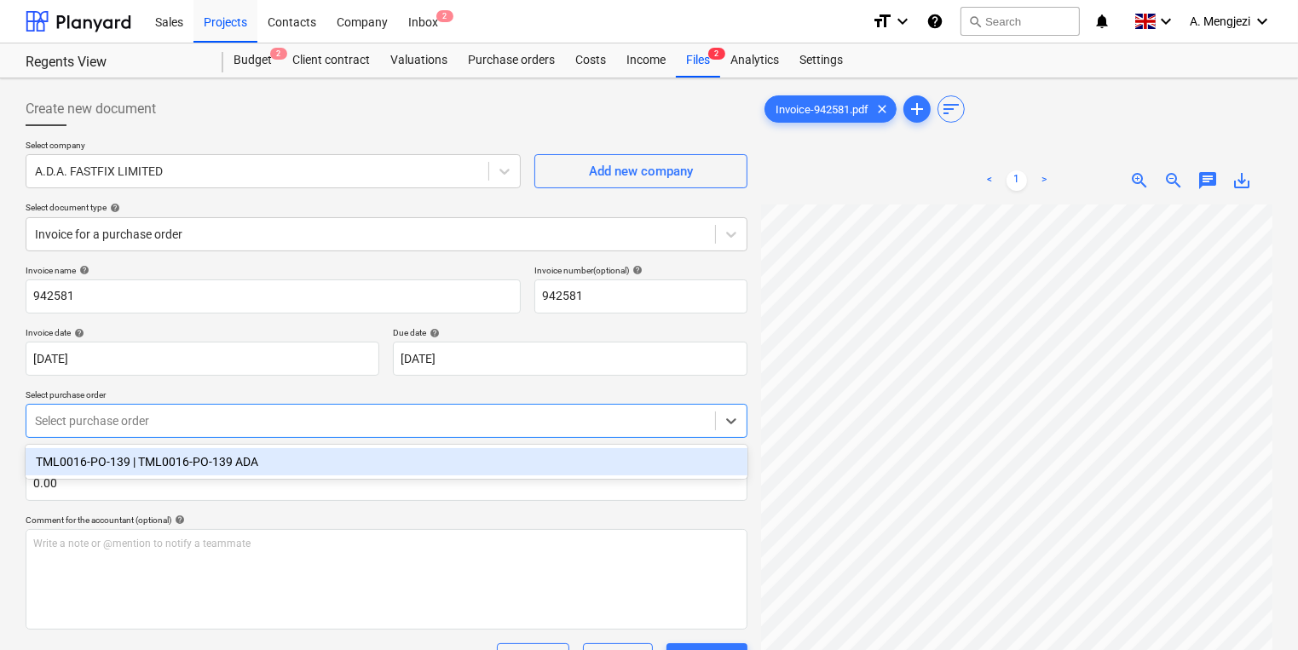
click at [307, 455] on div "TML0016-PO-139 | TML0016-PO-139 ADA" at bounding box center [387, 461] width 722 height 27
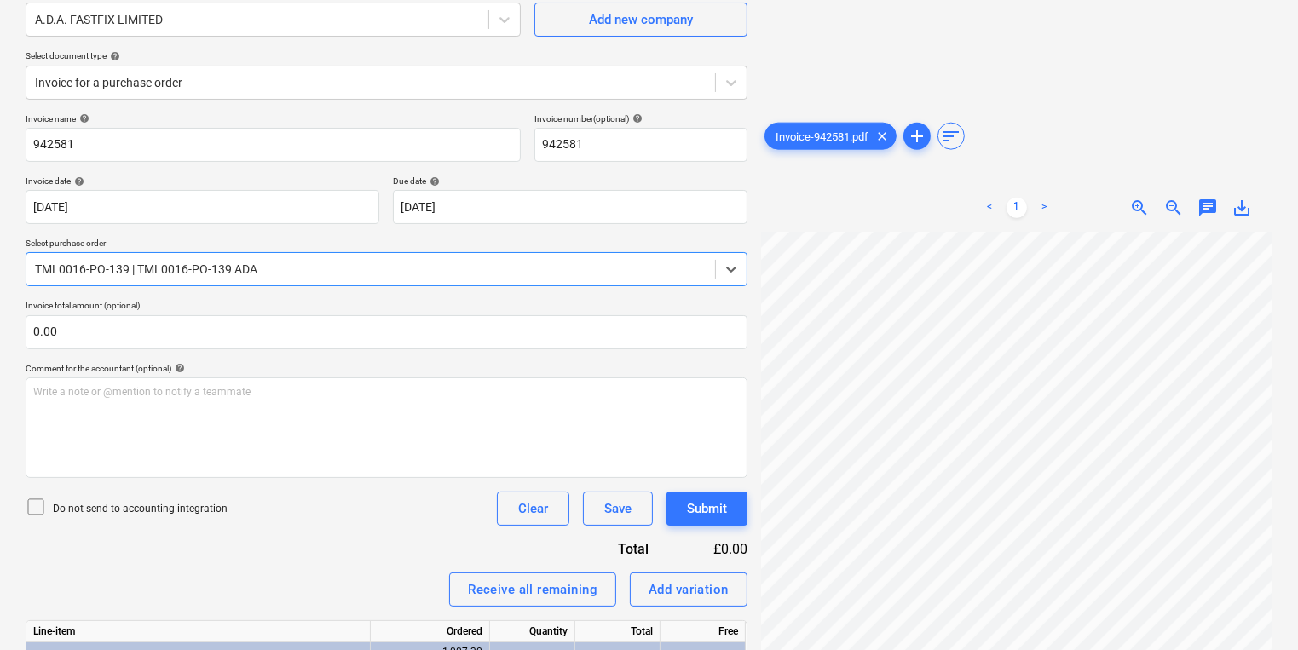
scroll to position [349, 0]
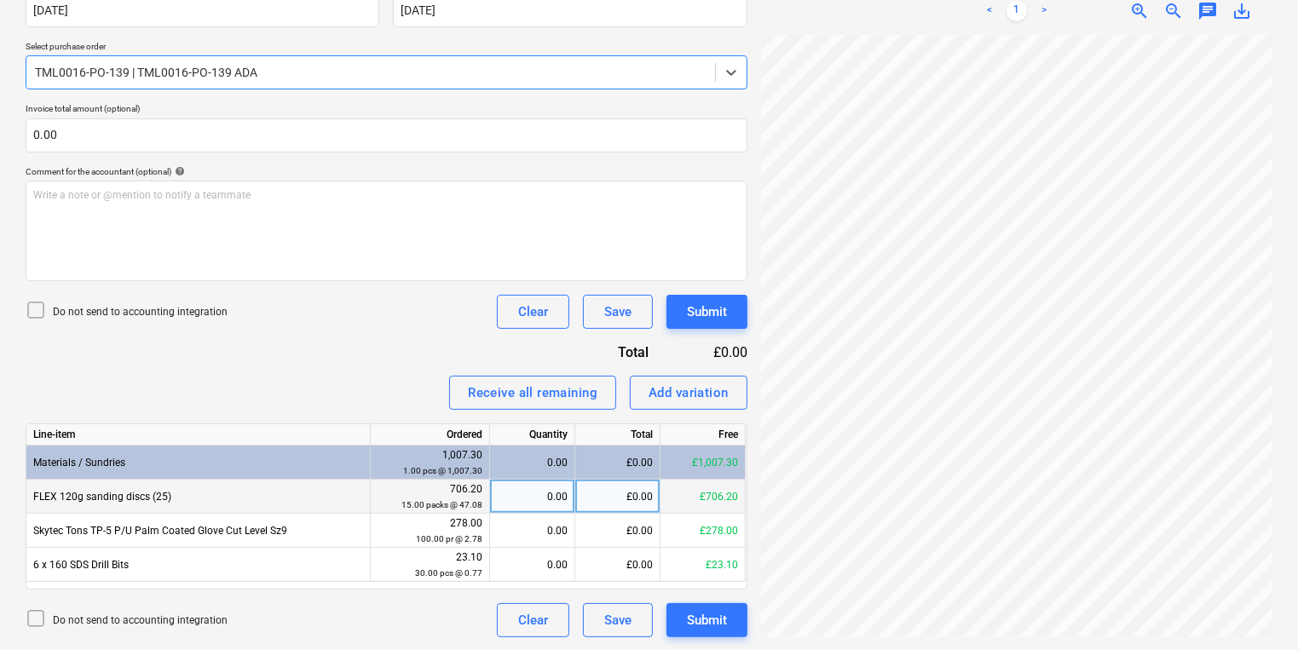
click at [546, 495] on div "0.00" at bounding box center [532, 497] width 71 height 34
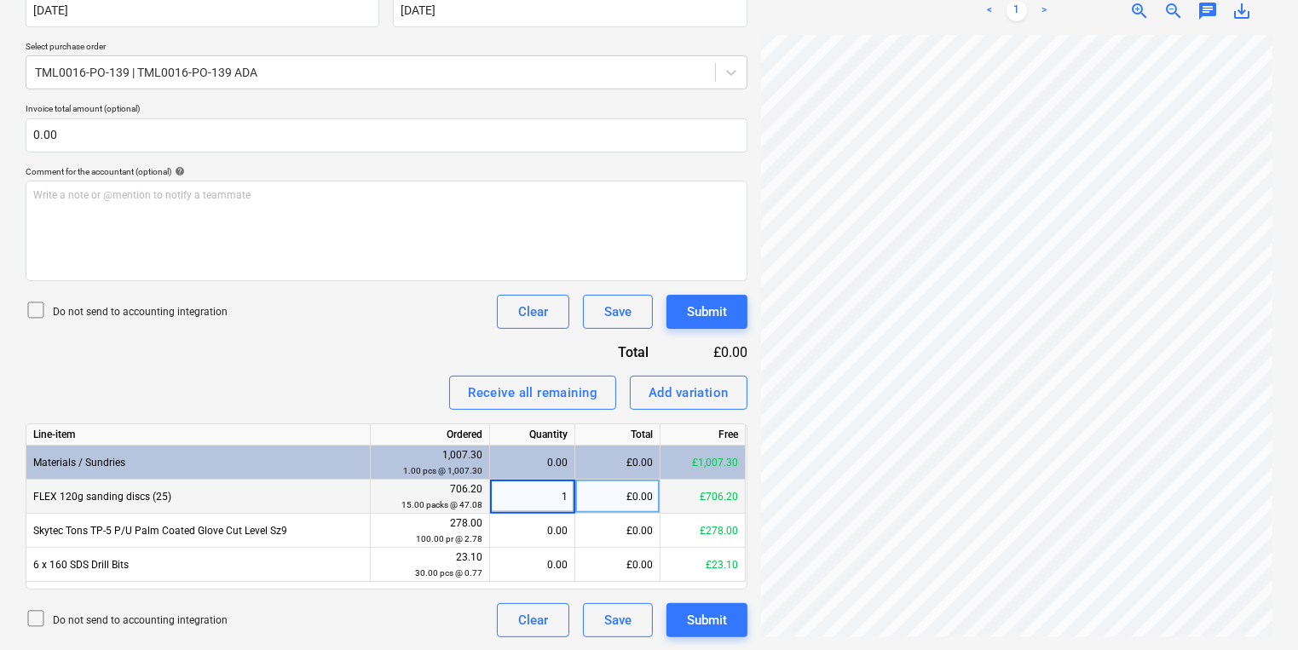
type input "15"
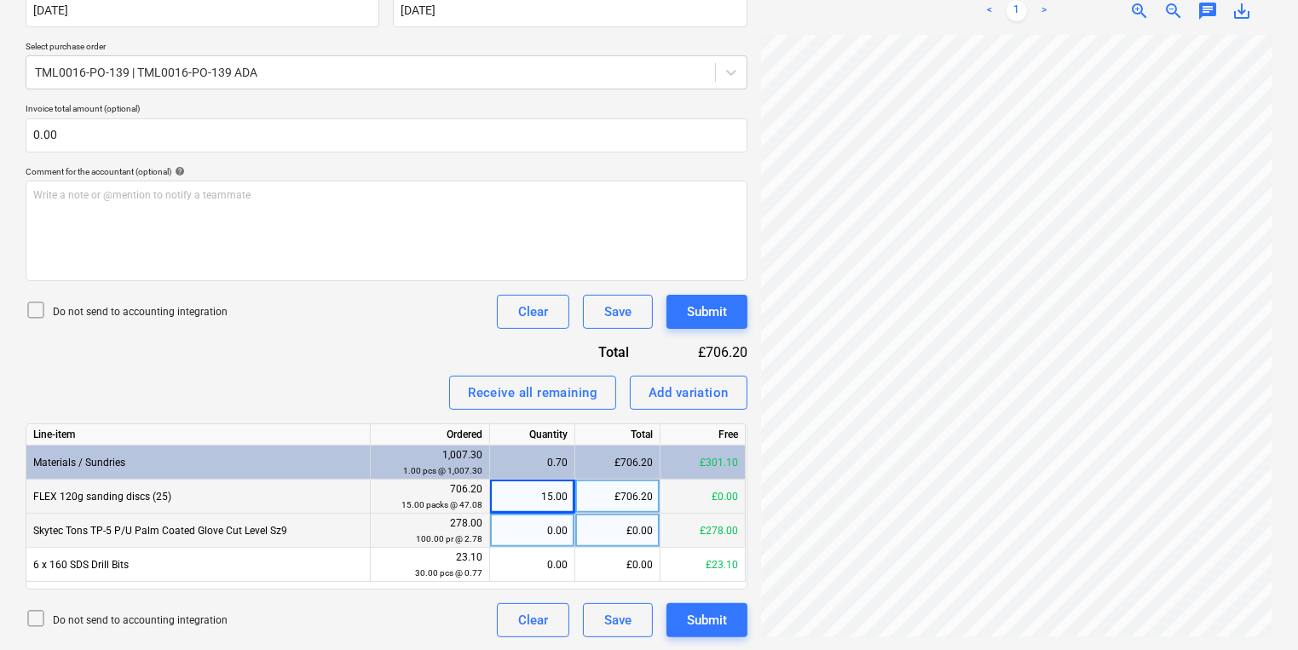
click at [551, 534] on div "0.00" at bounding box center [532, 531] width 71 height 34
type input "100"
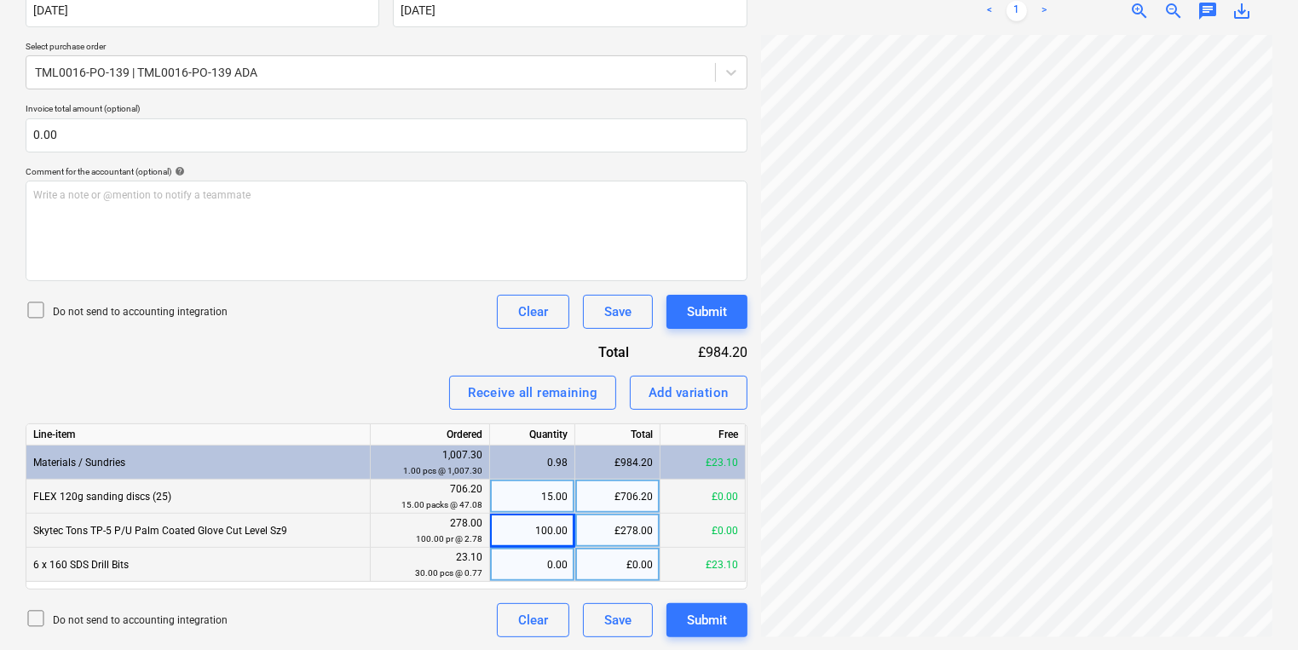
click at [543, 566] on div "0.00" at bounding box center [532, 565] width 71 height 34
type input "30"
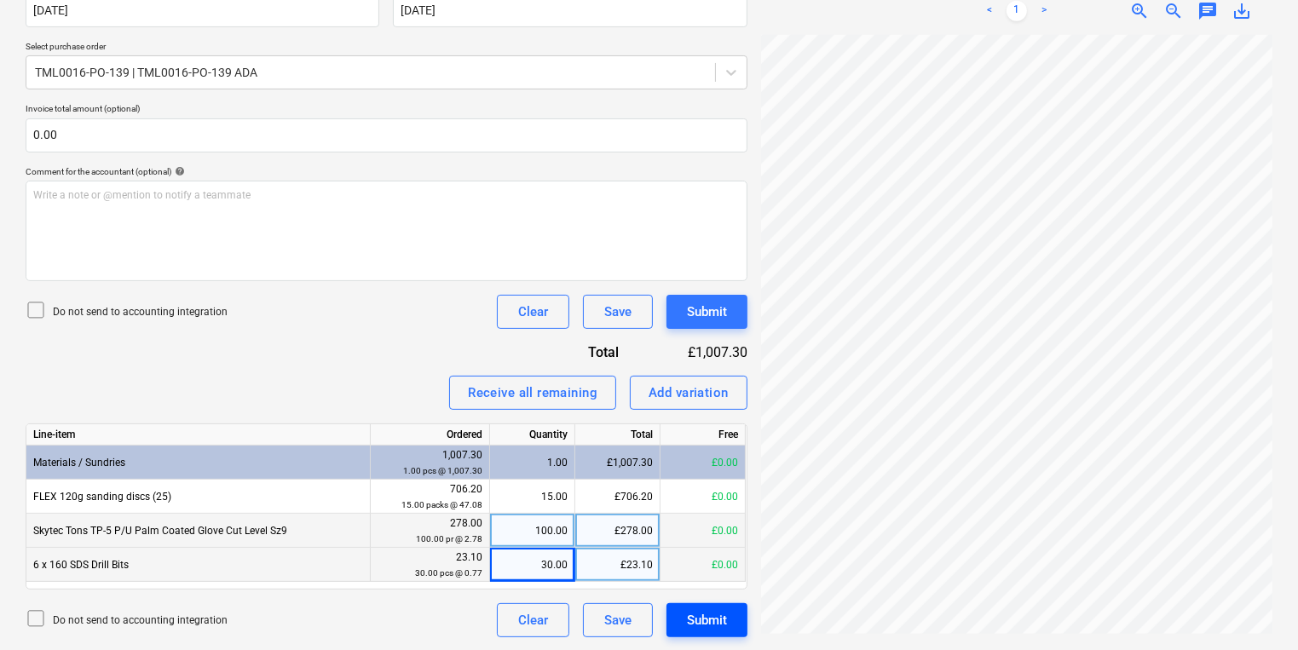
click at [704, 632] on button "Submit" at bounding box center [707, 620] width 81 height 34
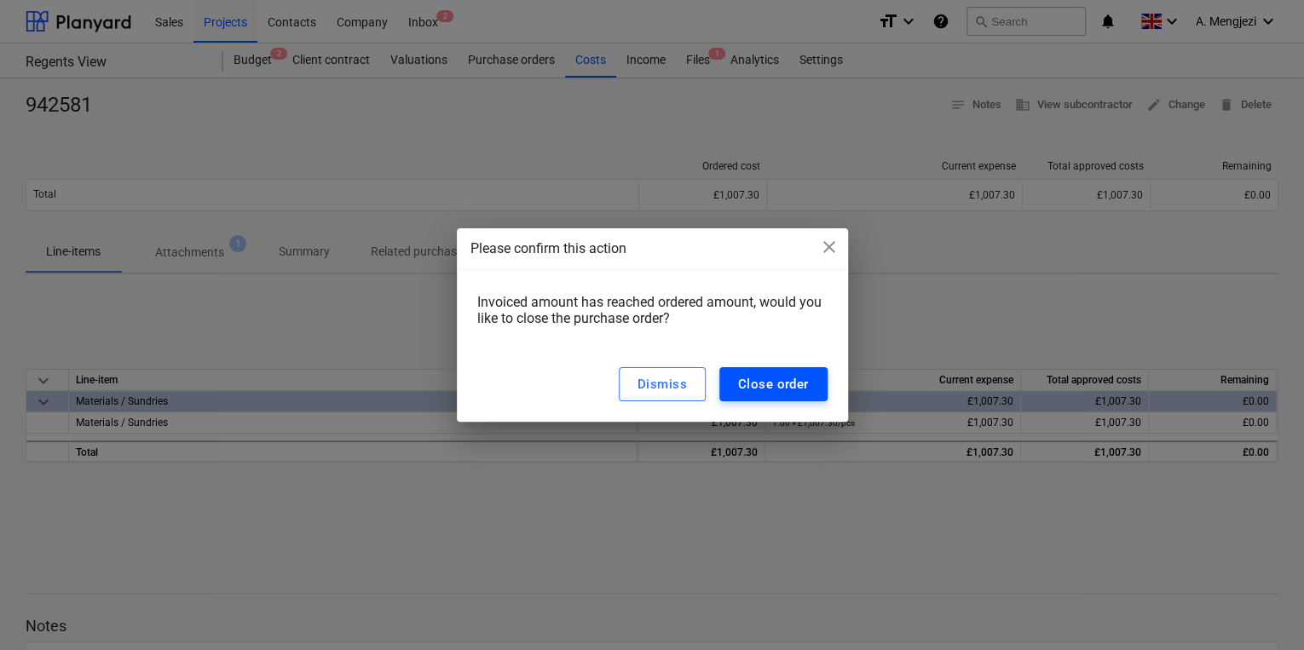
click at [765, 396] on button "Close order" at bounding box center [773, 384] width 108 height 34
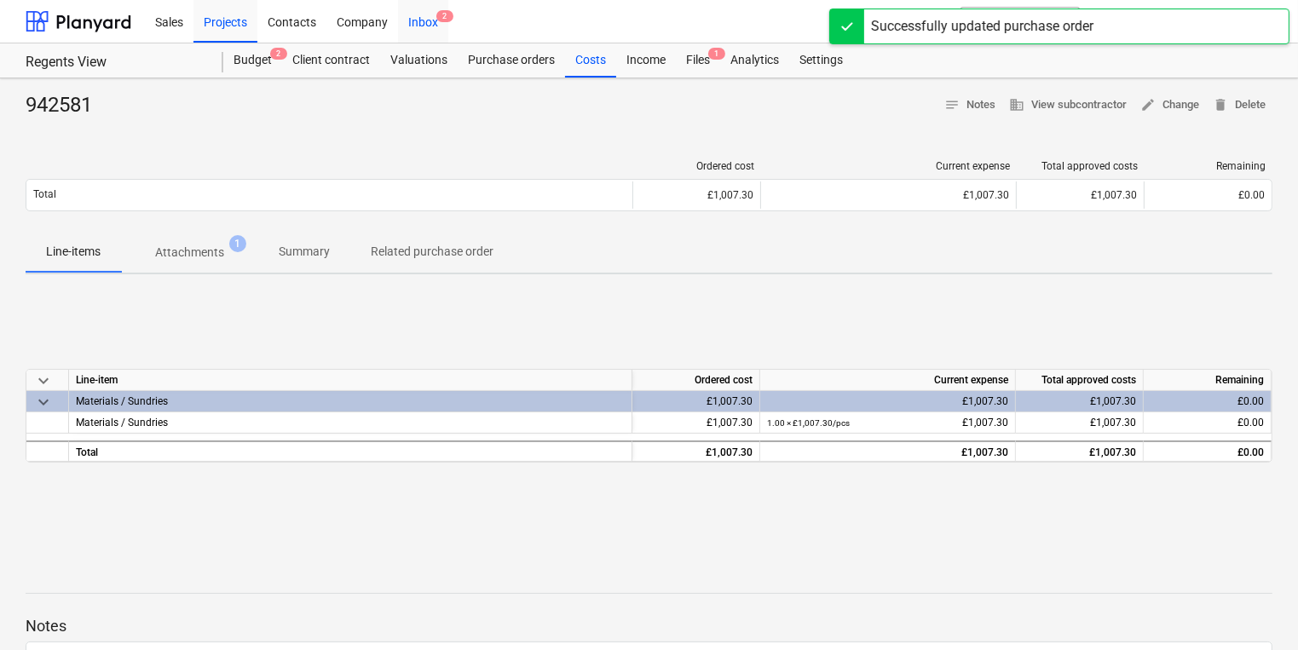
click at [442, 15] on span "2" at bounding box center [444, 16] width 17 height 12
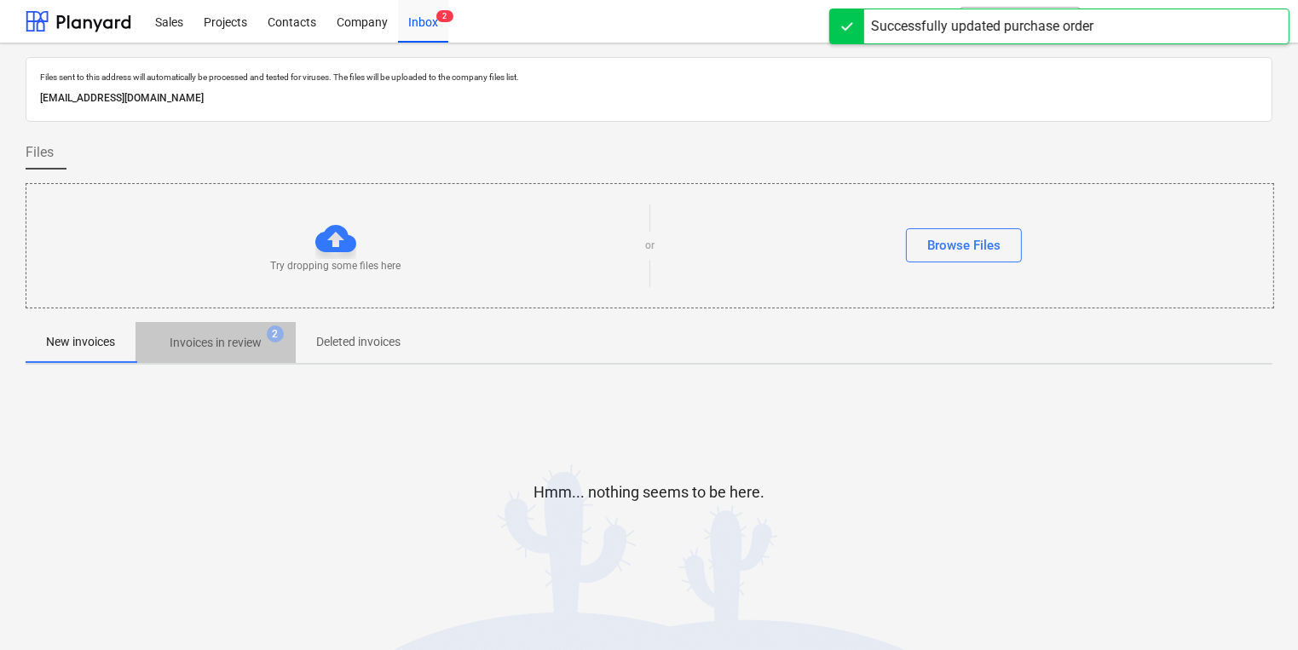
click at [234, 334] on p "Invoices in review" at bounding box center [216, 343] width 92 height 18
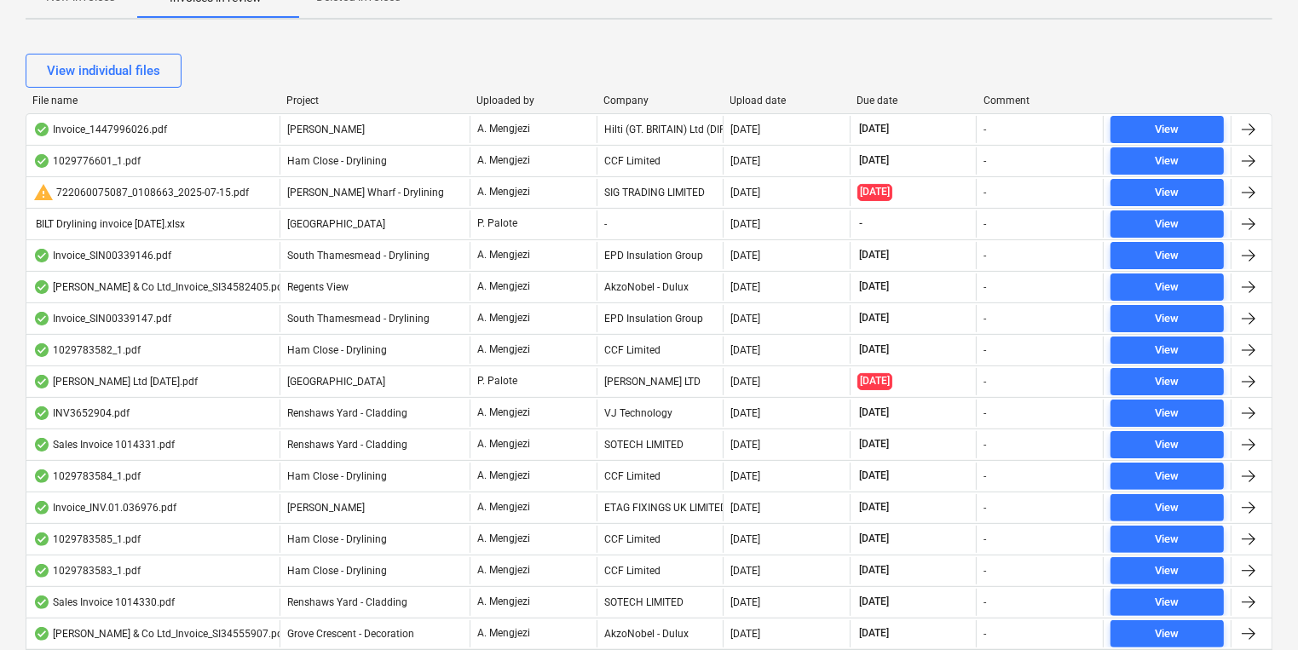
scroll to position [317, 0]
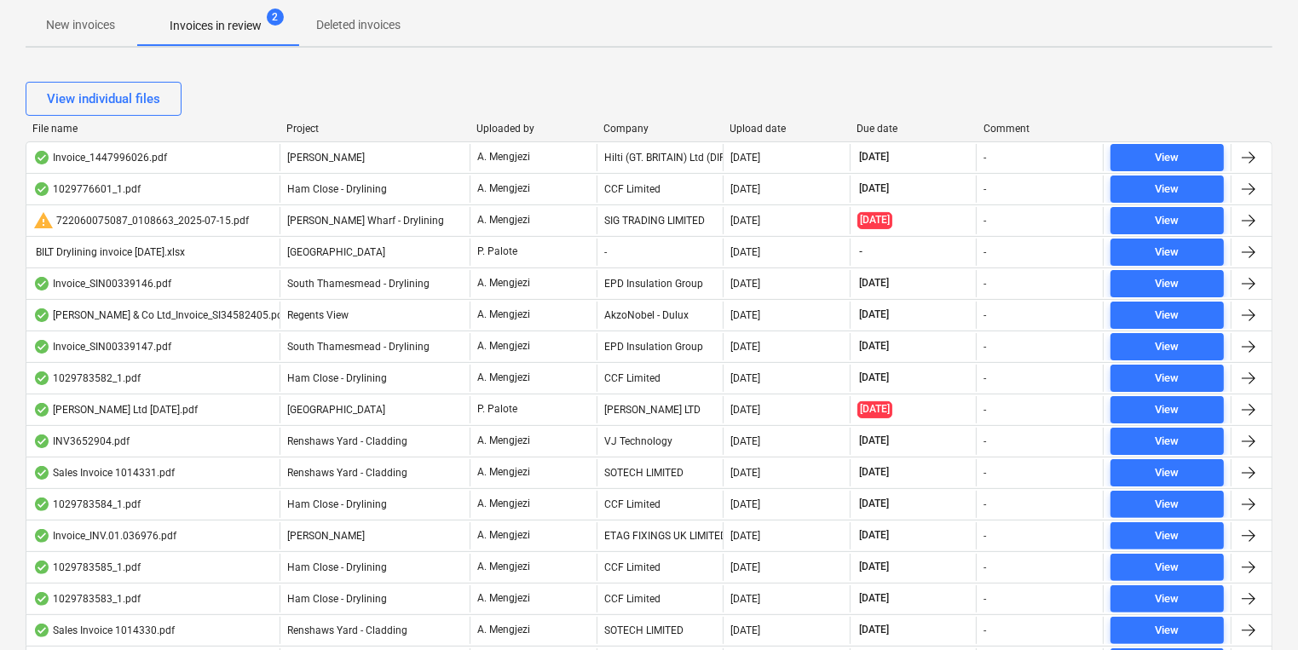
click at [362, 413] on span "[GEOGRAPHIC_DATA]" at bounding box center [336, 410] width 98 height 12
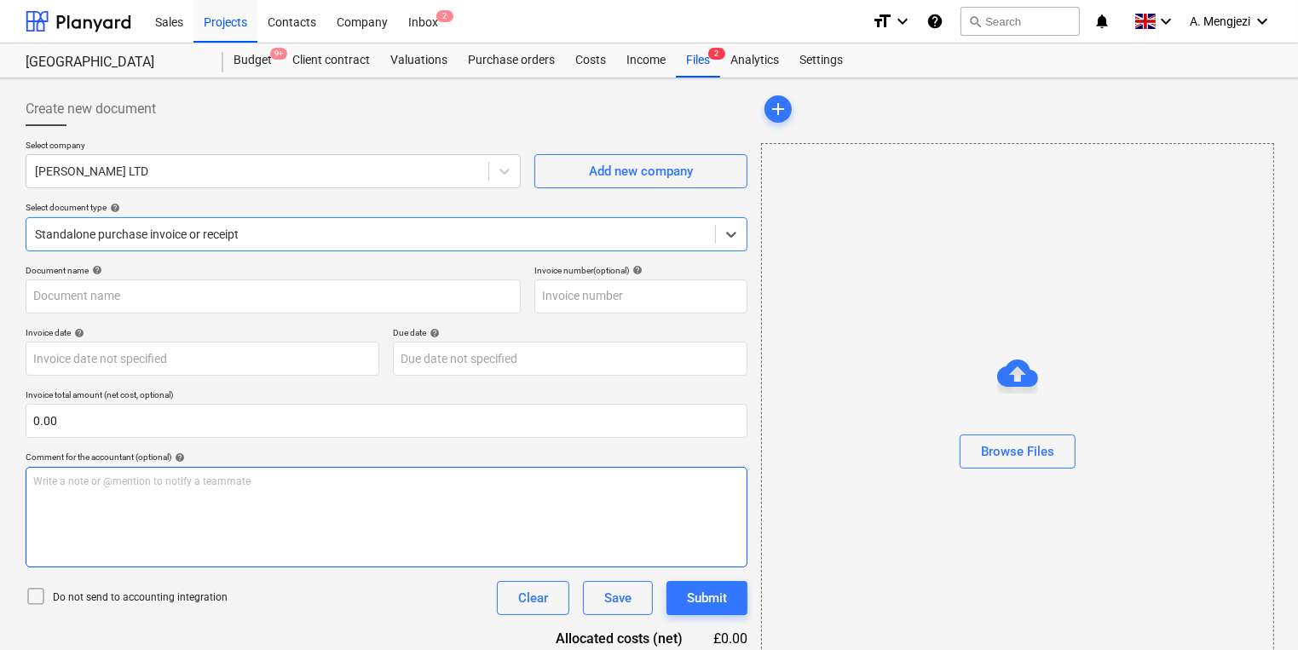
type input "[PERSON_NAME] Ltd [DATE].pdf"
type input "[DATE]"
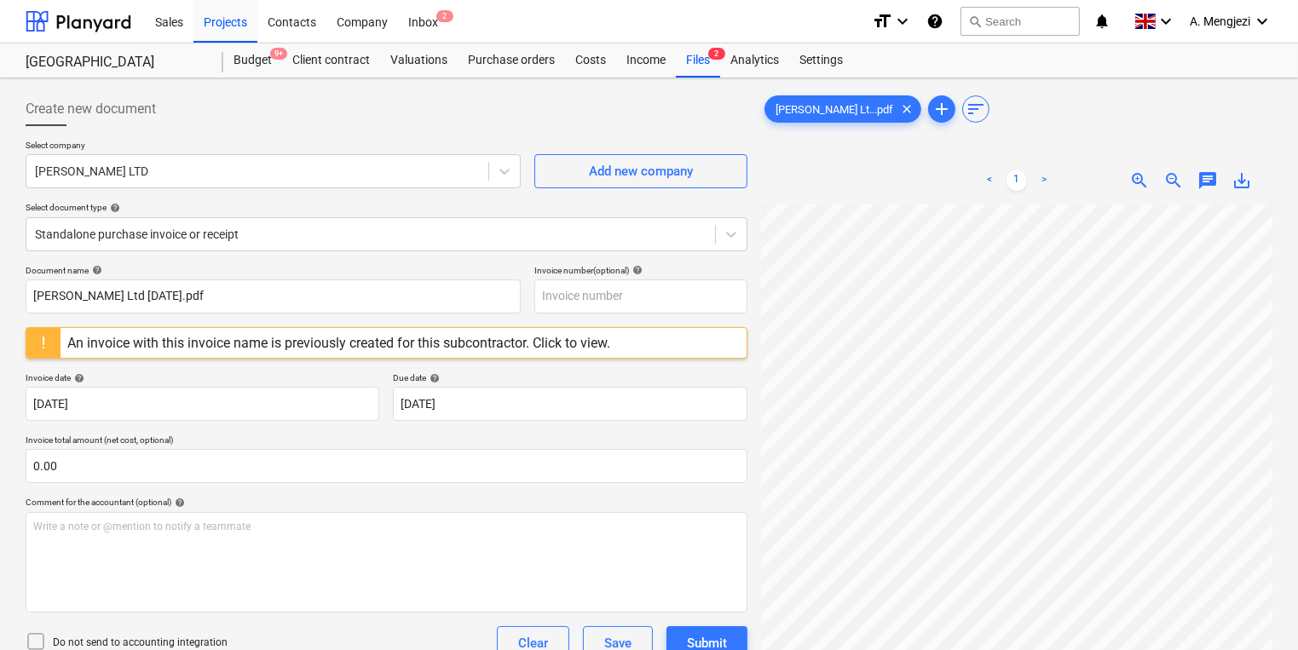
click at [569, 348] on div "An invoice with this invoice name is previously created for this subcontractor.…" at bounding box center [338, 343] width 543 height 16
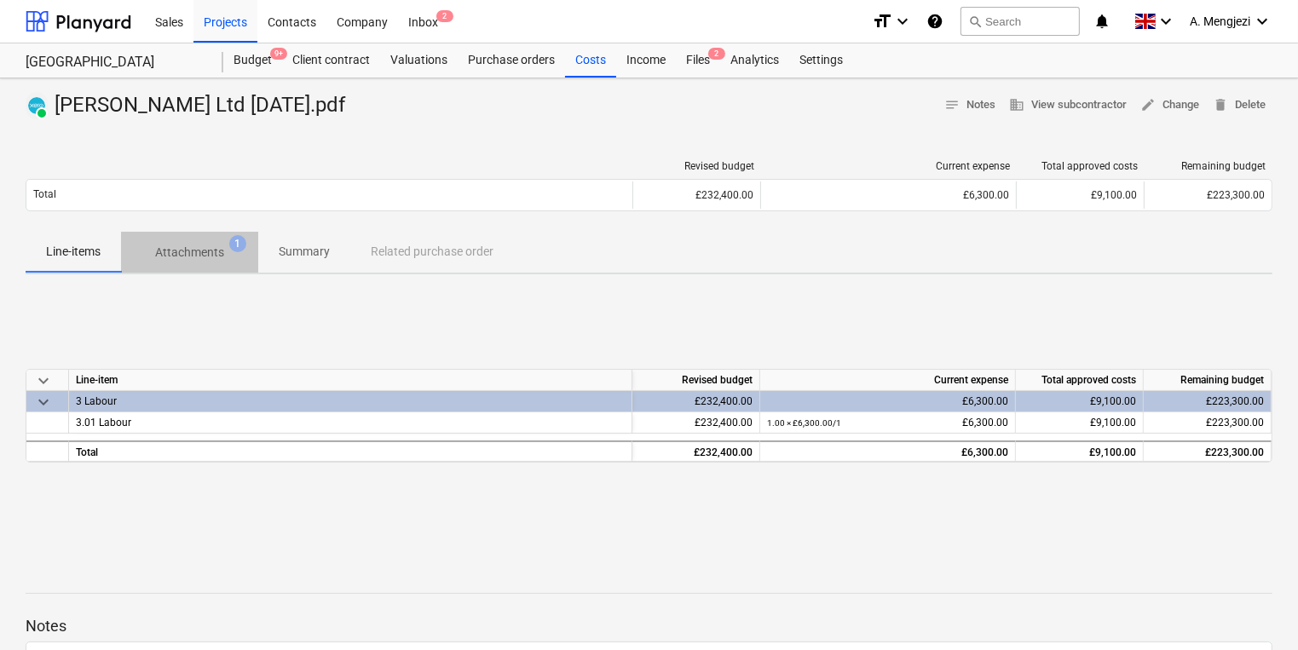
click at [229, 256] on span "Attachments 1" at bounding box center [189, 253] width 96 height 18
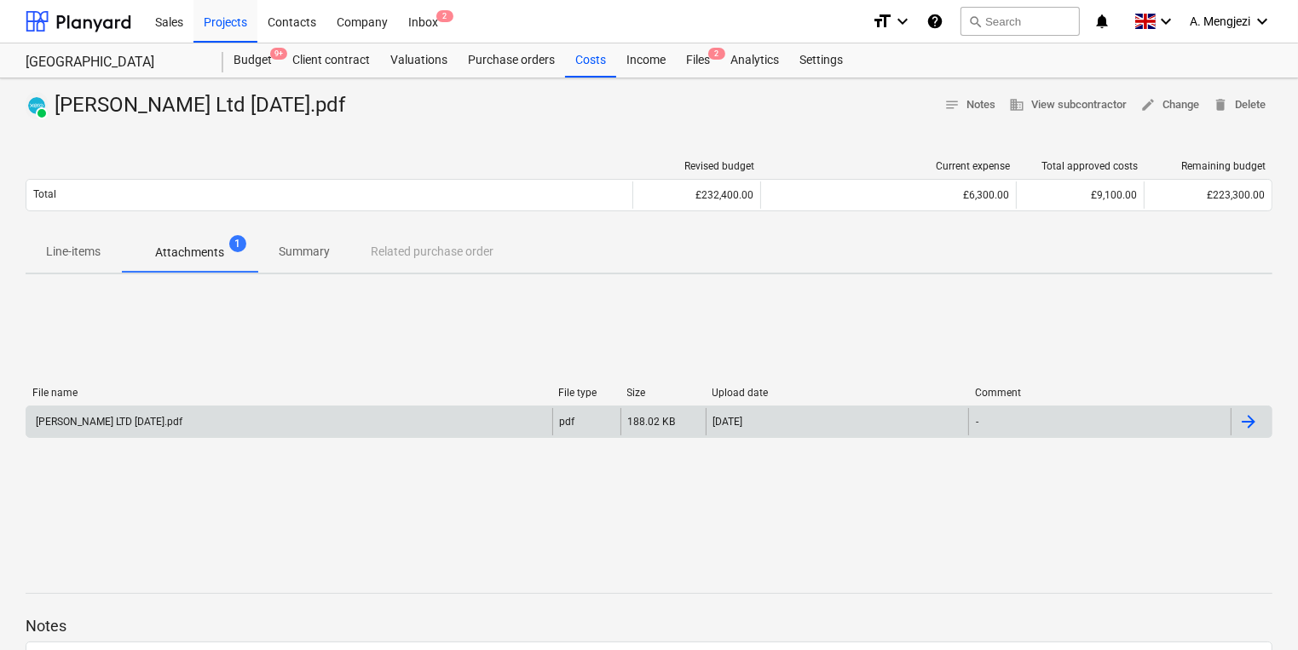
click at [324, 411] on div "[PERSON_NAME] LTD [DATE].pdf" at bounding box center [289, 421] width 526 height 27
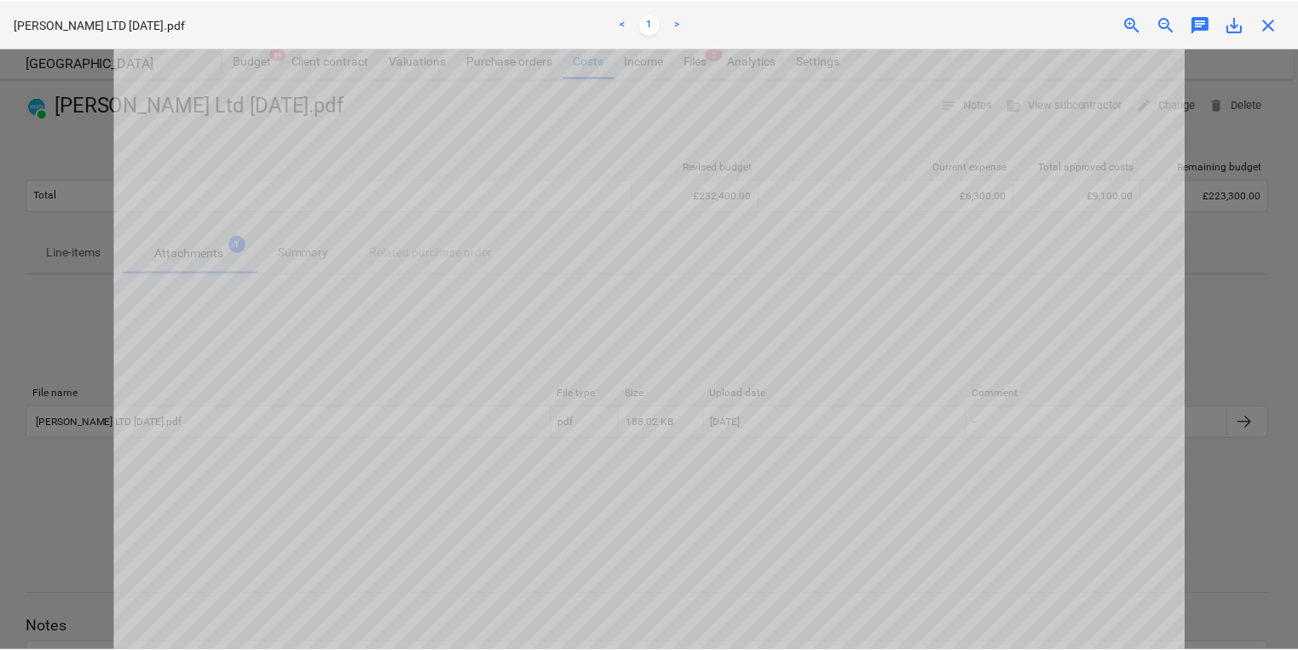
scroll to position [72, 0]
click at [1263, 24] on span "close" at bounding box center [1273, 24] width 20 height 20
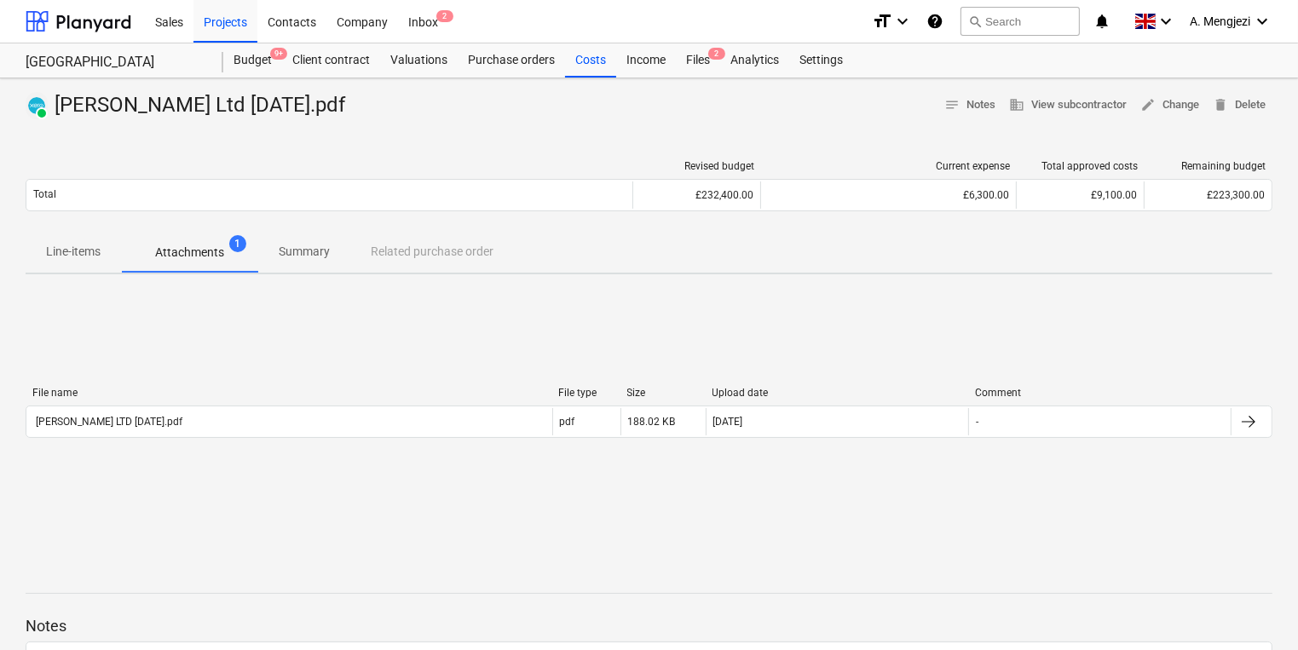
click at [407, 148] on div "Revised budget Current expense Total approved costs Remaining budget Total £232…" at bounding box center [649, 189] width 1247 height 85
click at [428, 21] on div "Inbox 2" at bounding box center [423, 20] width 50 height 43
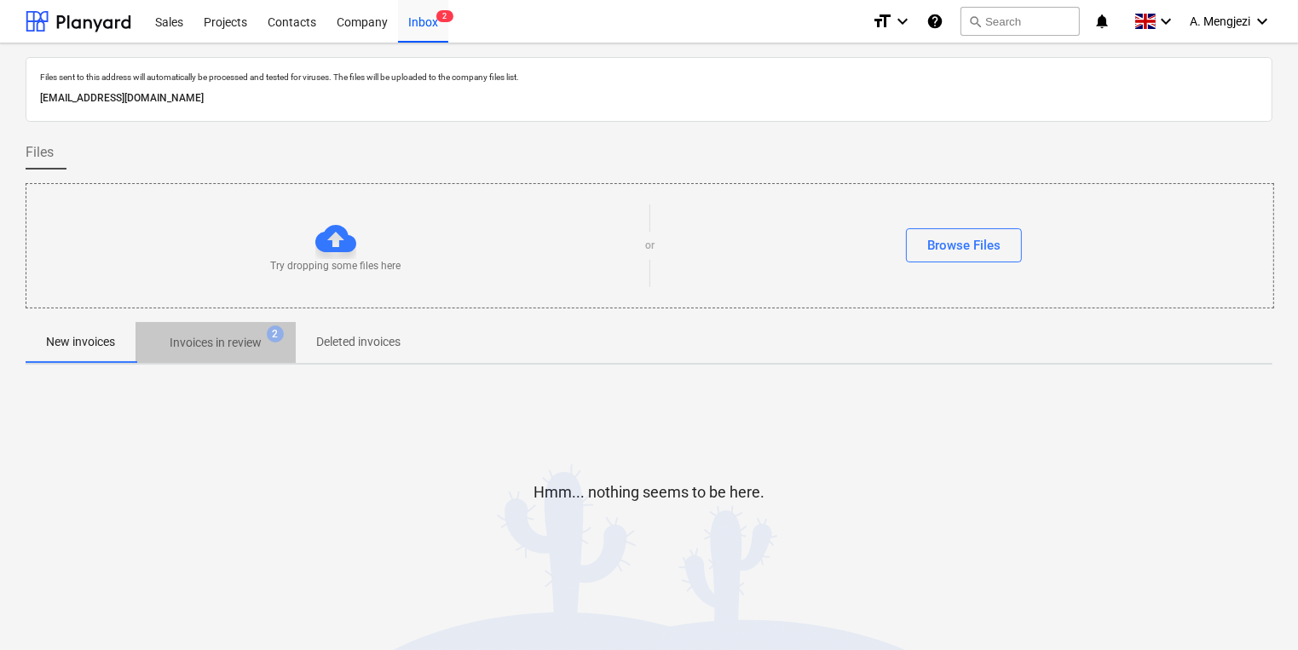
click at [182, 349] on p "Invoices in review" at bounding box center [216, 343] width 92 height 18
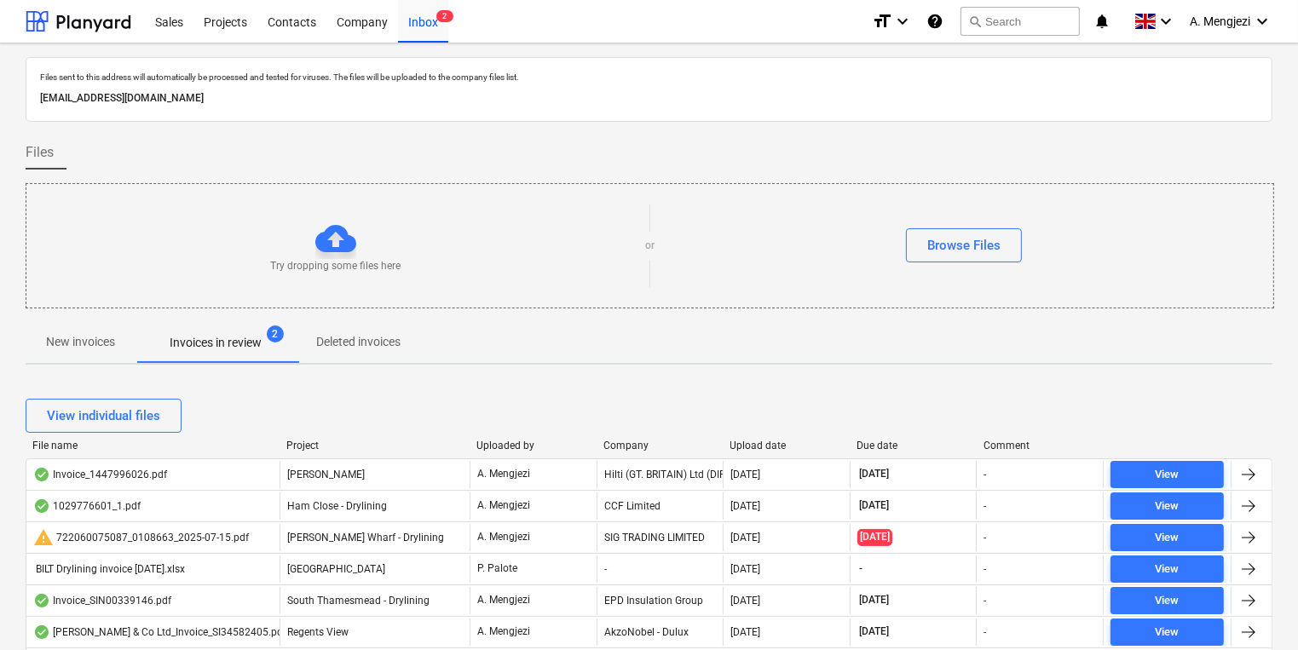
click at [617, 447] on div "Company" at bounding box center [659, 446] width 113 height 12
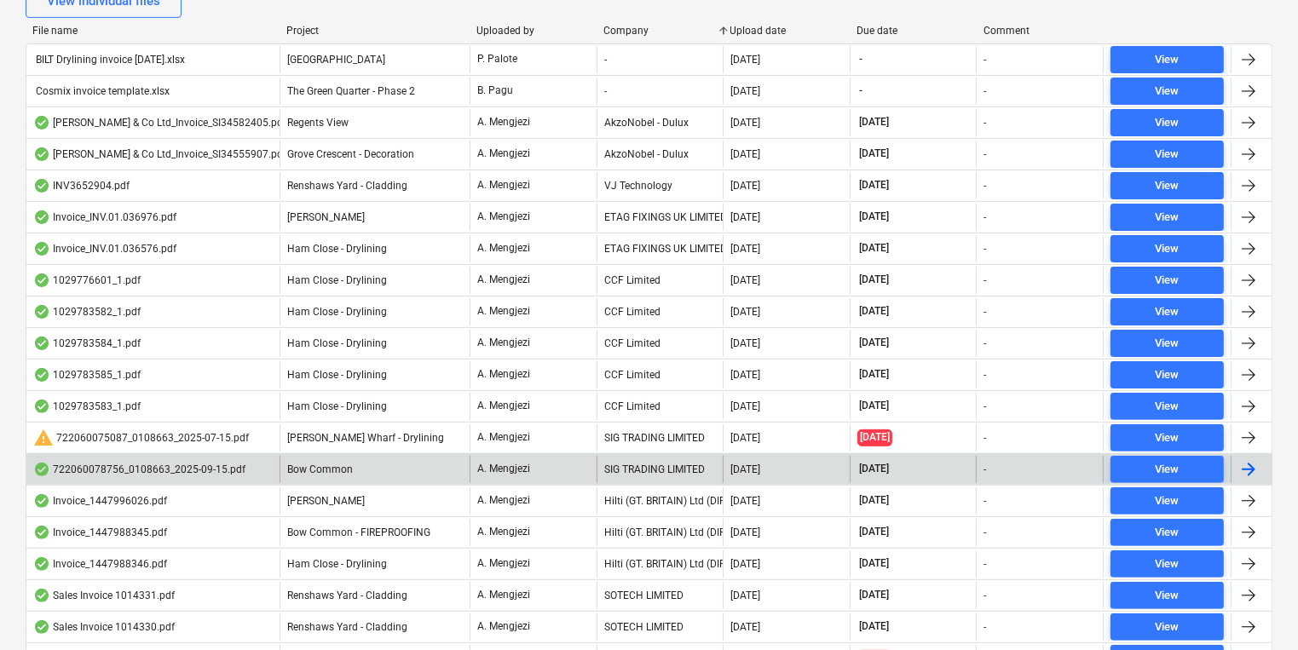
scroll to position [590, 0]
